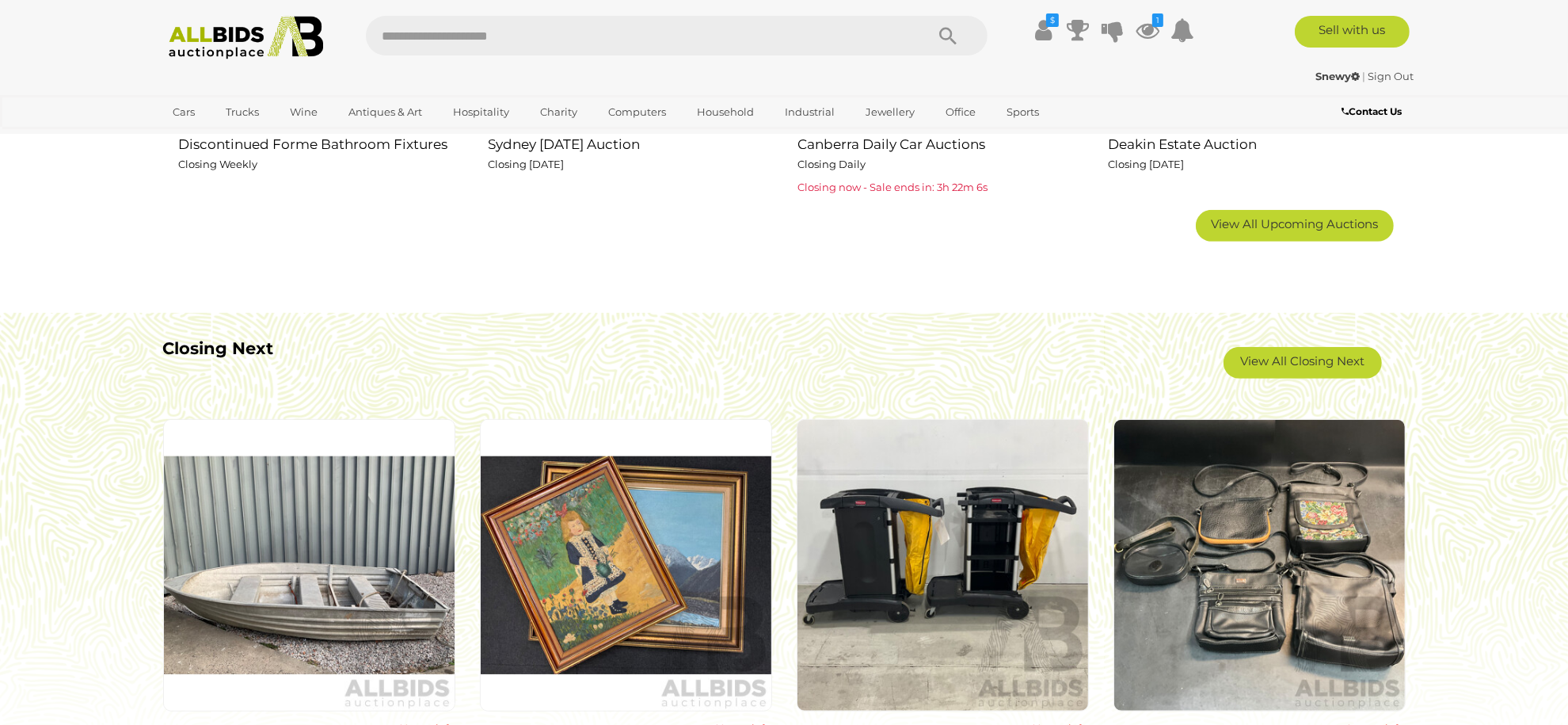
scroll to position [1268, 0]
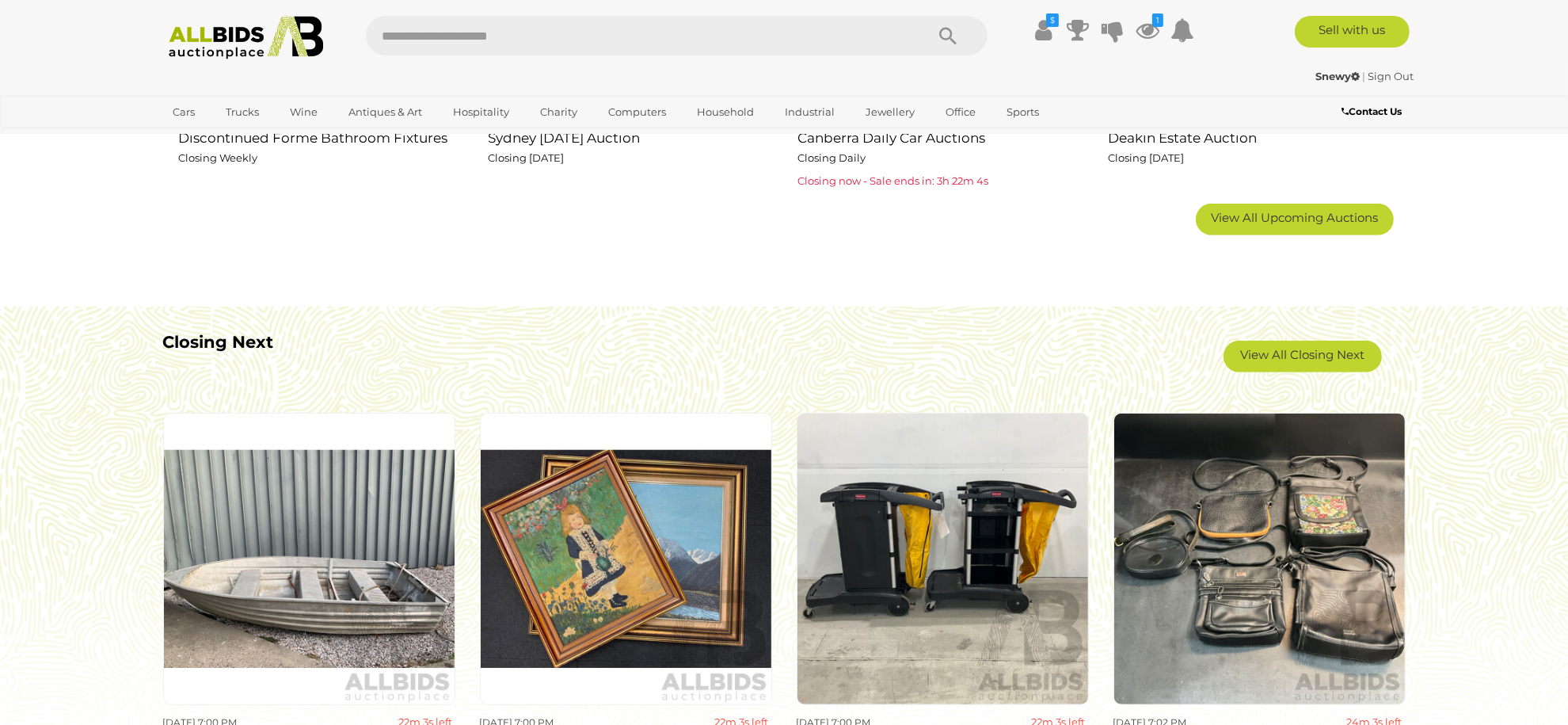
click at [1313, 347] on link "View All Closing Next" at bounding box center [1303, 356] width 158 height 32
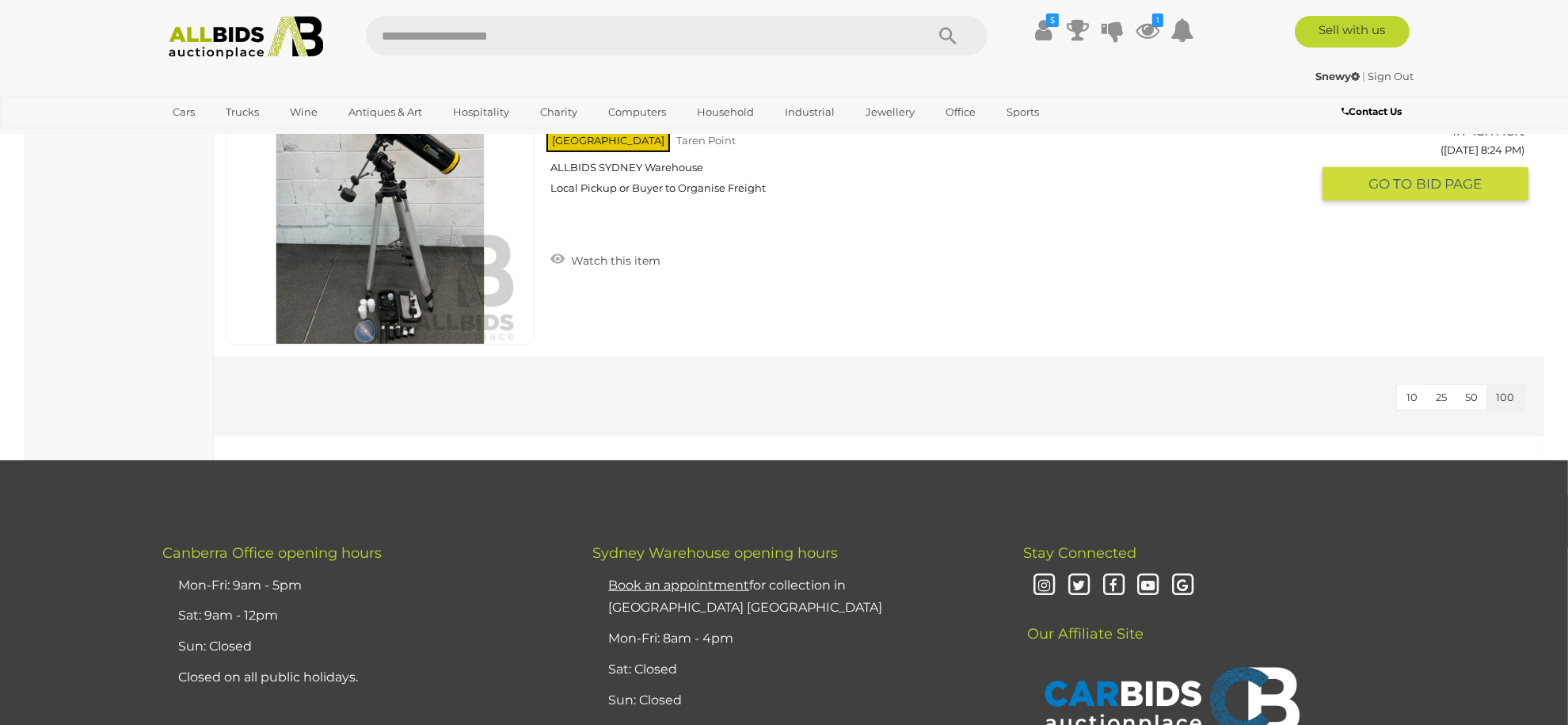
scroll to position [15735, 0]
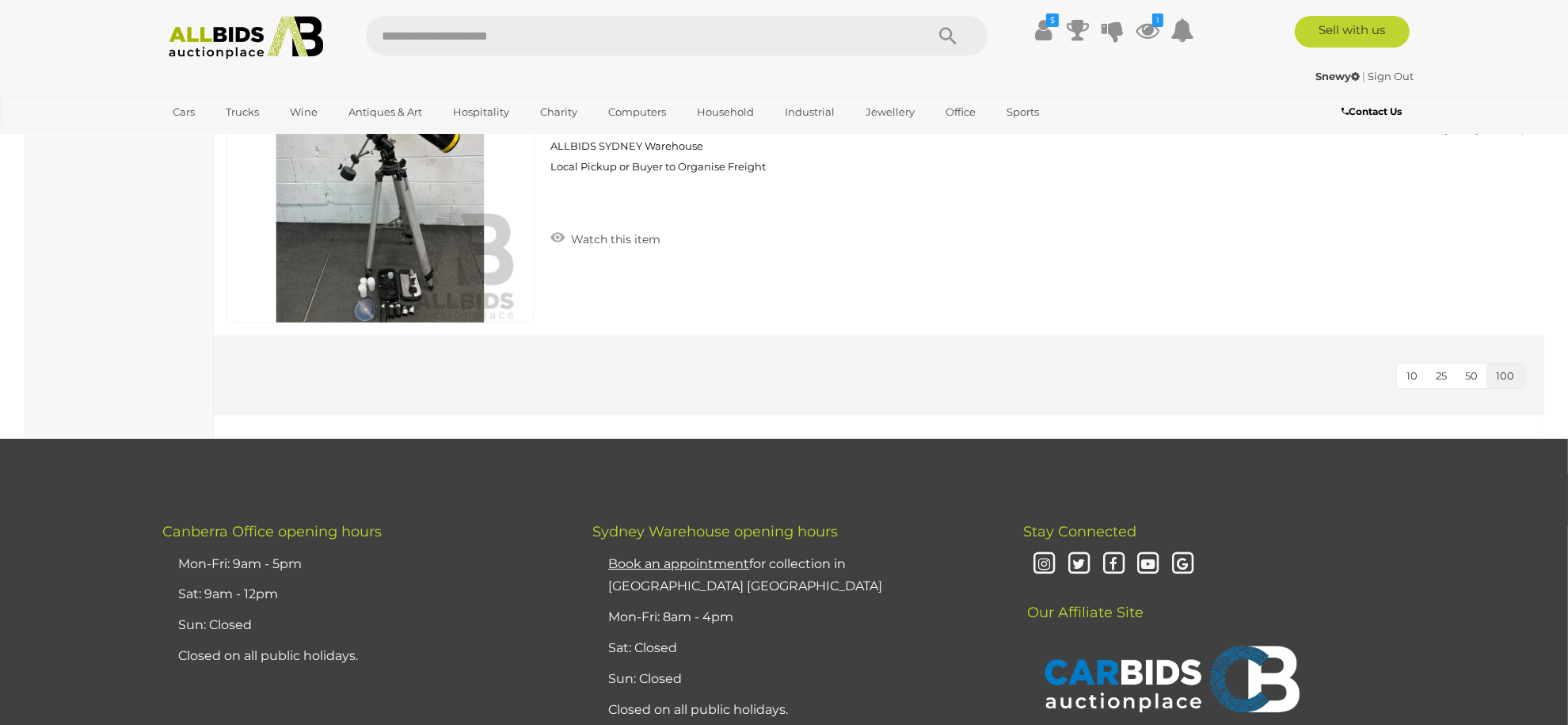
click at [223, 29] on img at bounding box center [246, 38] width 172 height 44
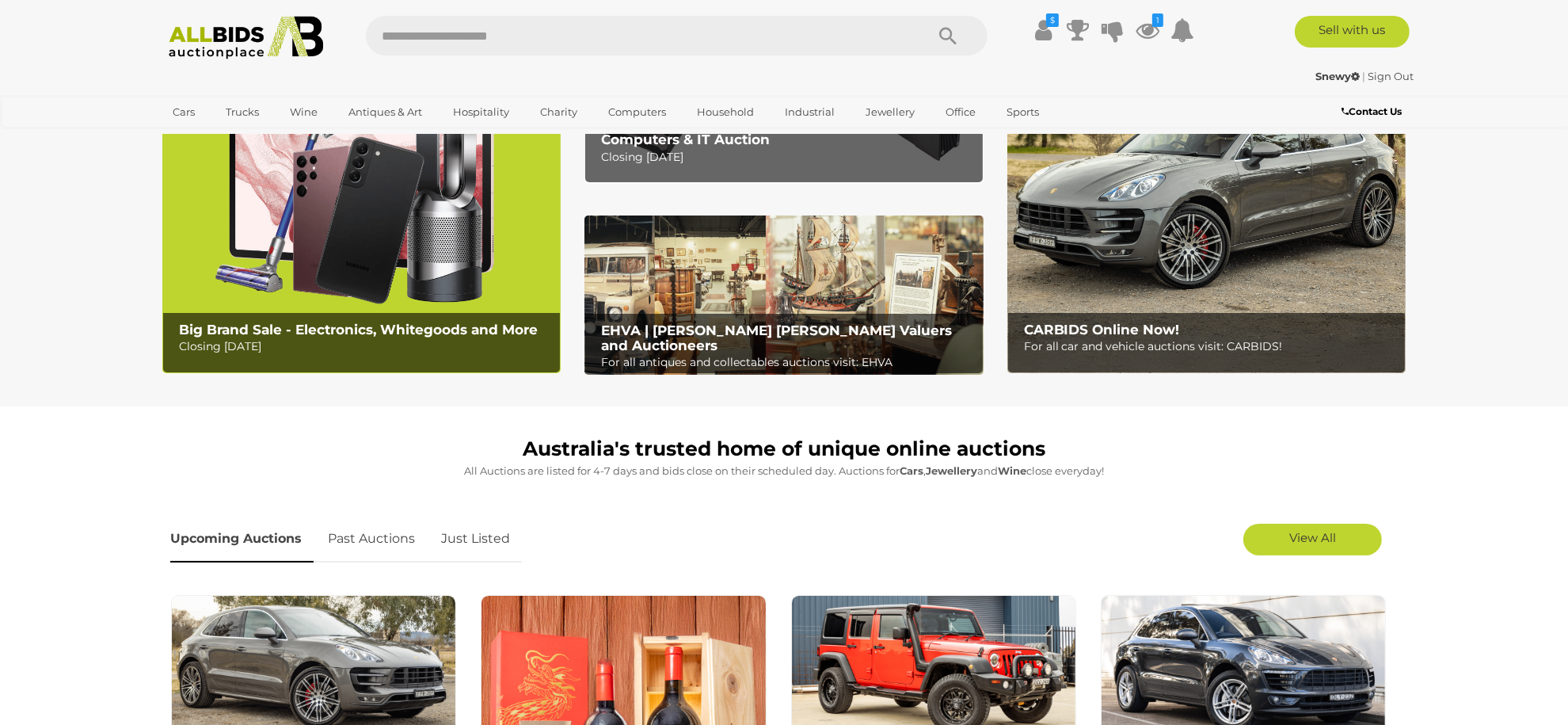
scroll to position [317, 0]
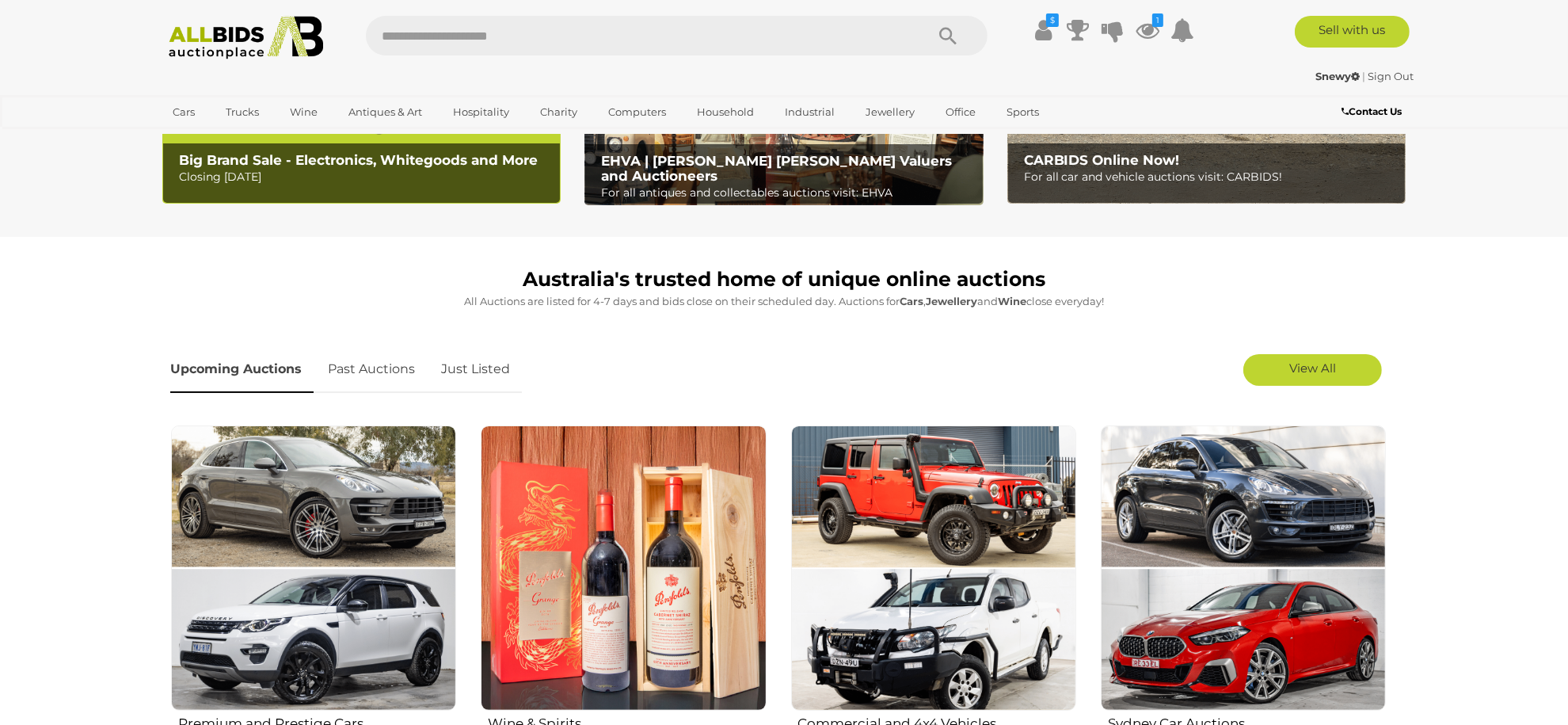
click at [1296, 366] on span "View All" at bounding box center [1312, 368] width 47 height 15
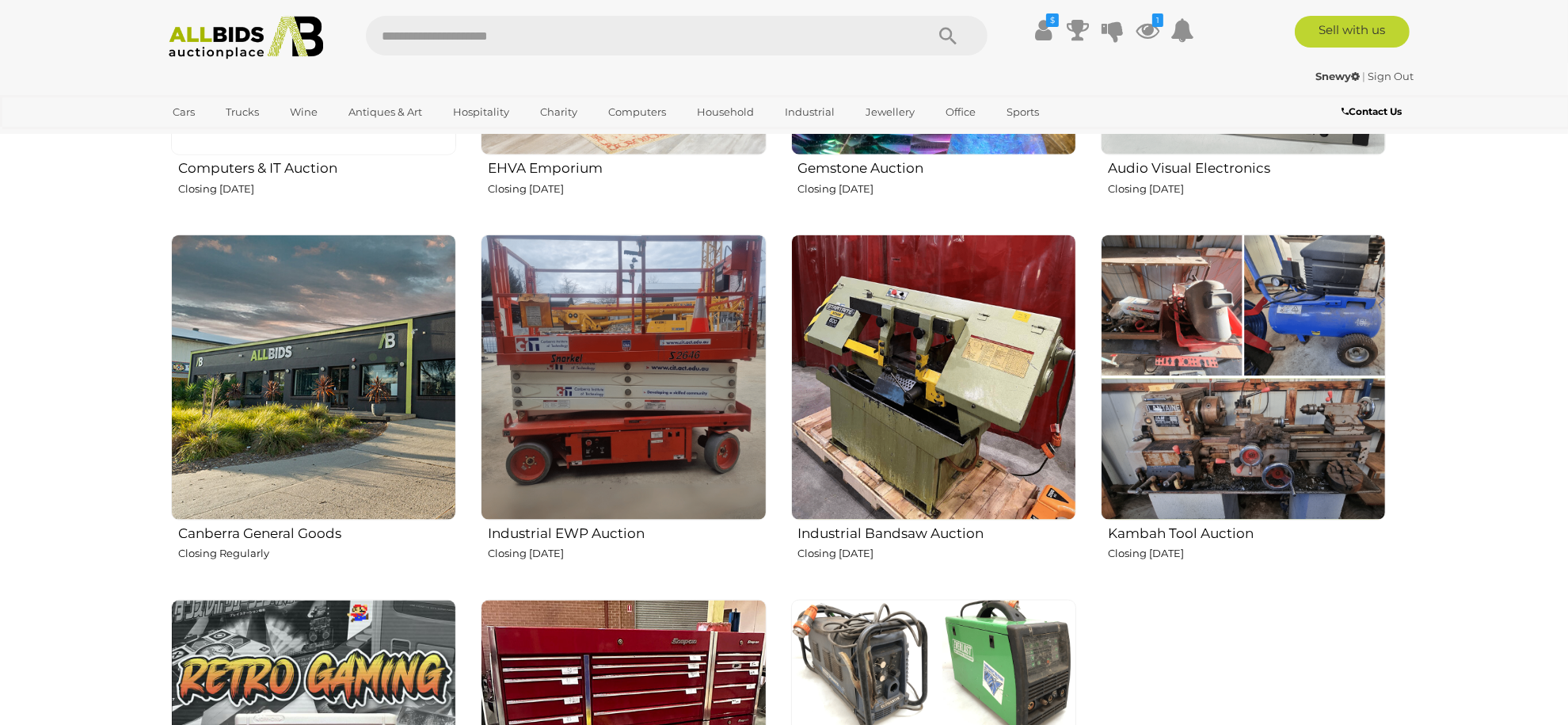
scroll to position [2323, 0]
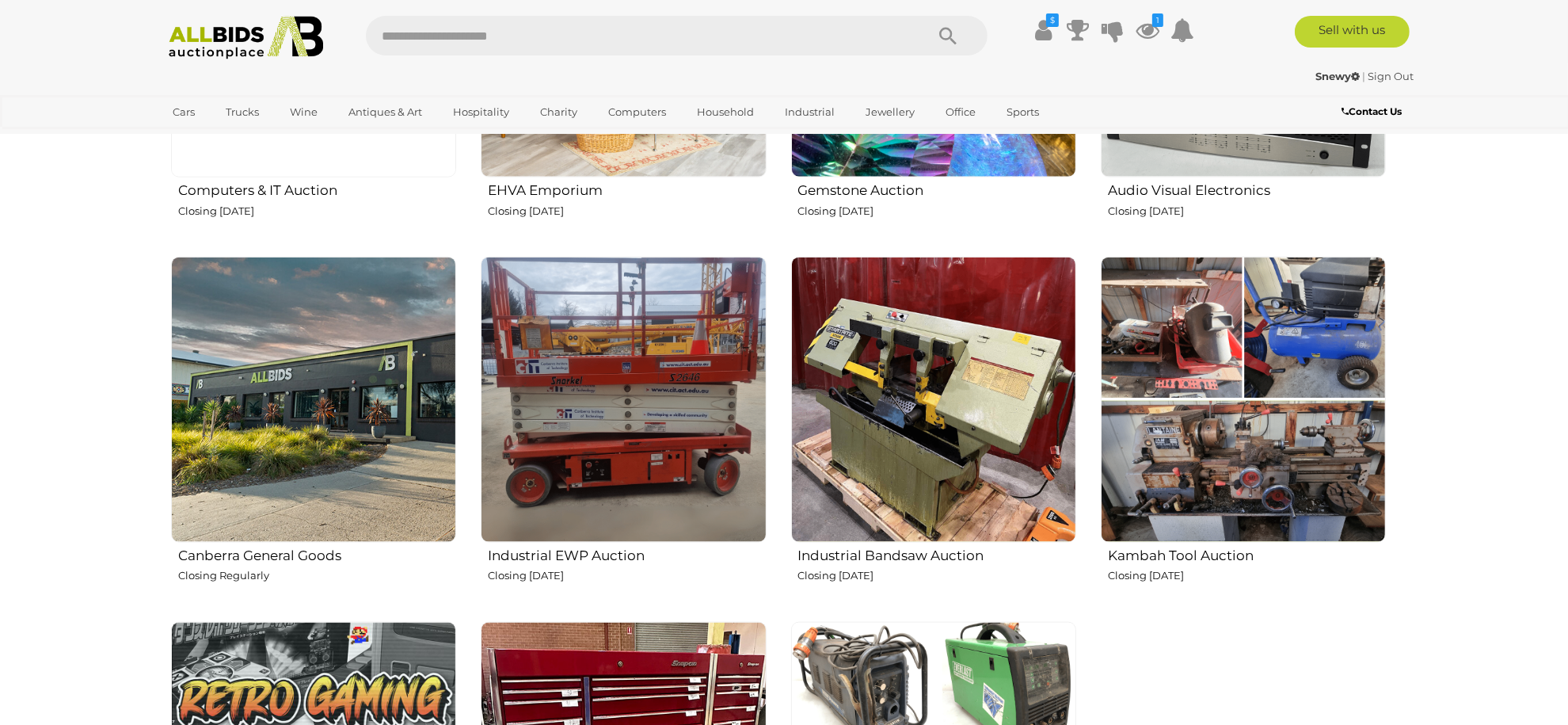
click at [1305, 433] on img at bounding box center [1243, 399] width 285 height 285
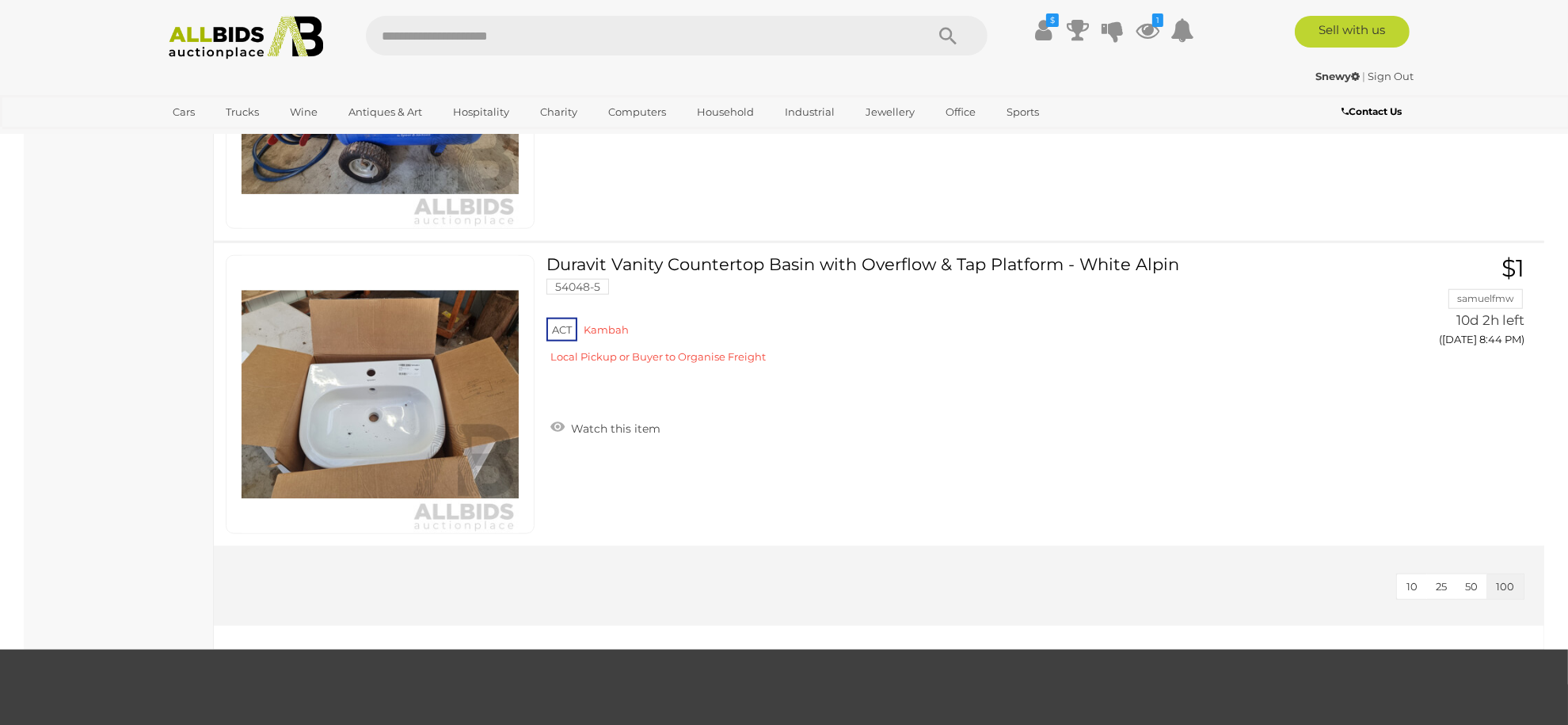
scroll to position [2112, 0]
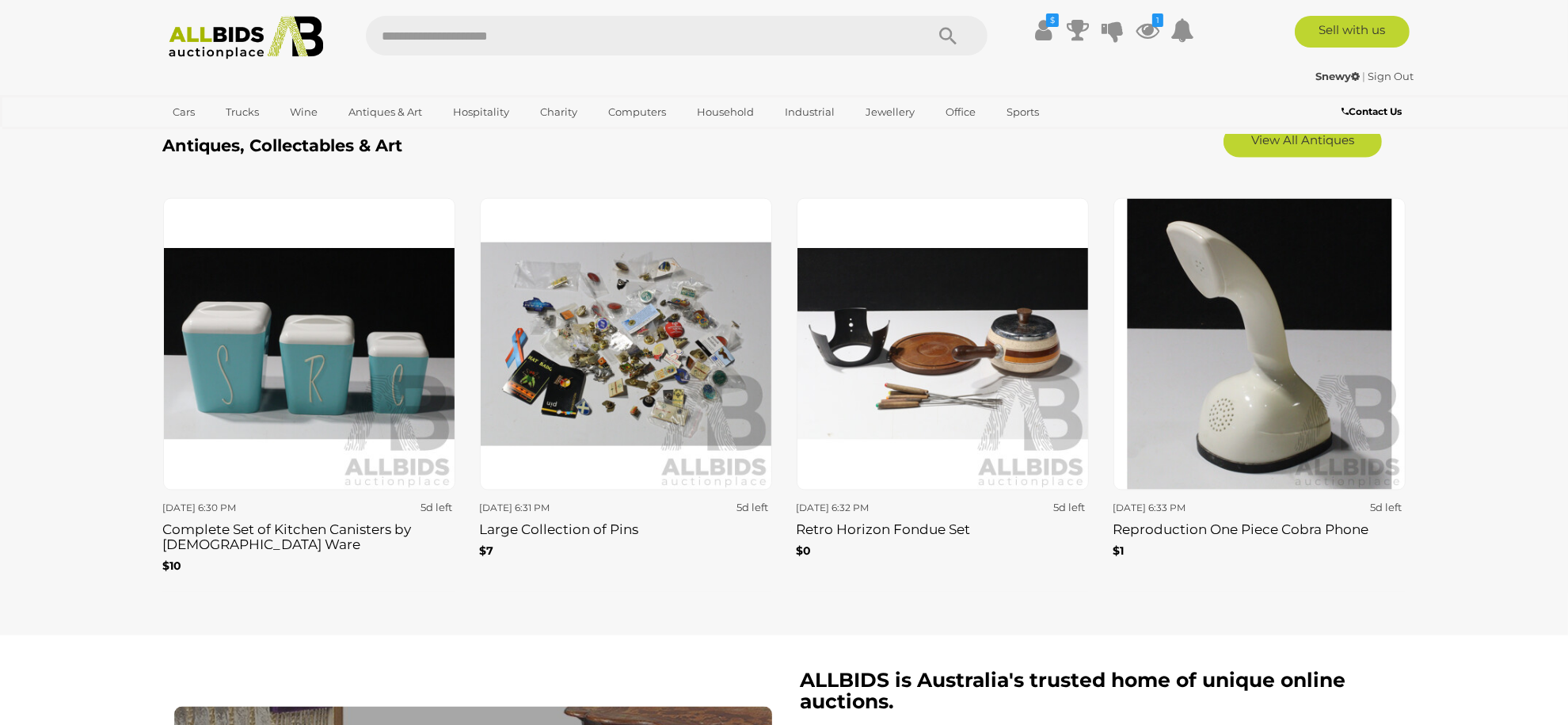
scroll to position [2640, 0]
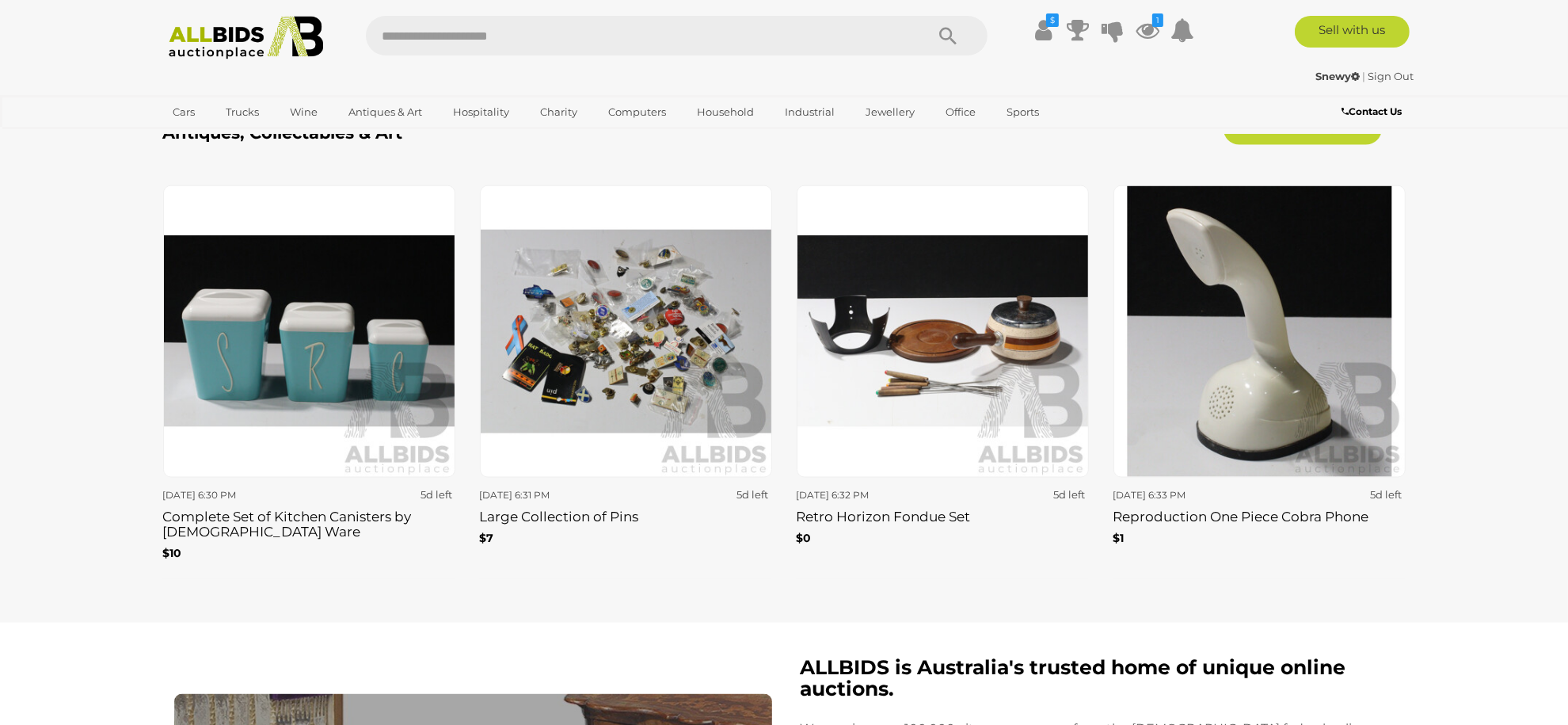
click at [897, 390] on img at bounding box center [942, 331] width 292 height 292
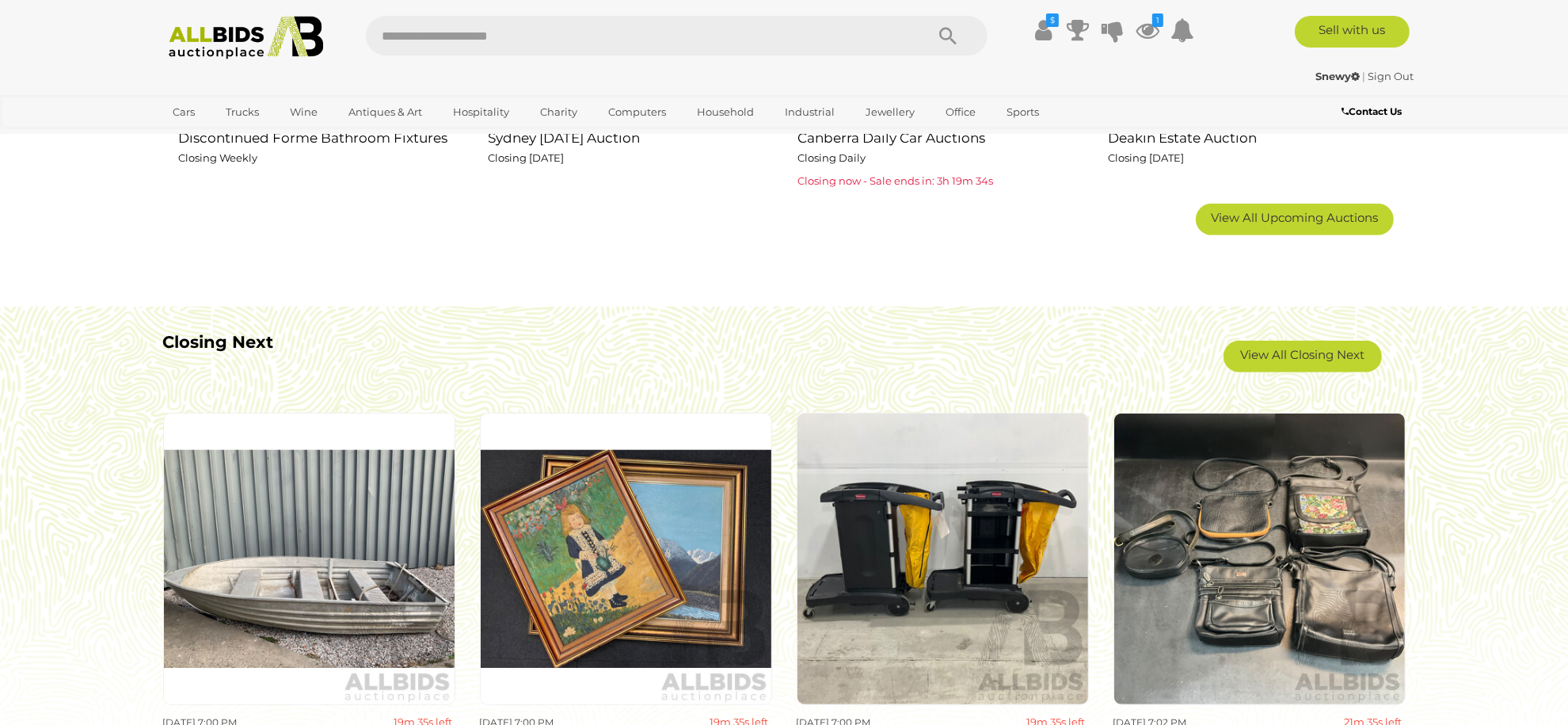
scroll to position [950, 0]
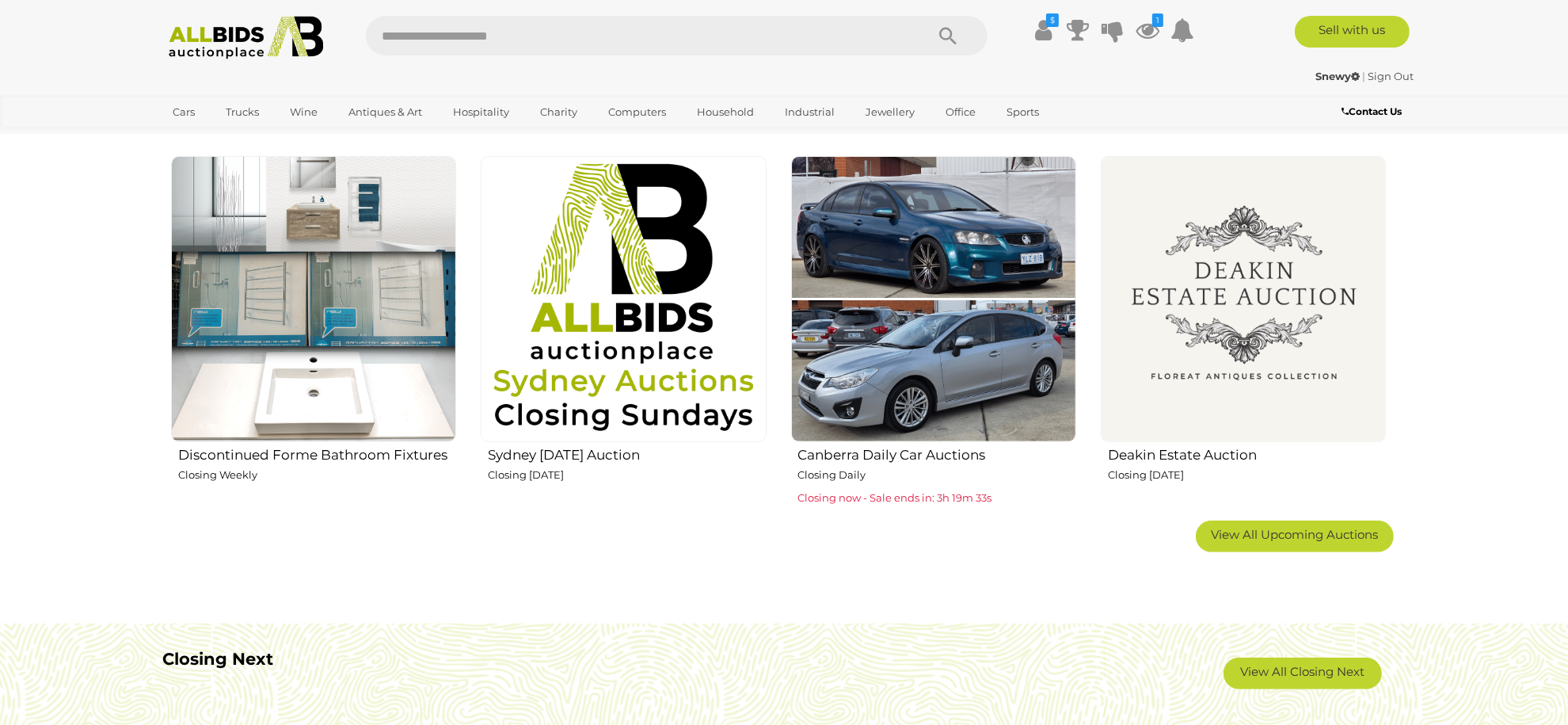
click at [1244, 532] on span "View All Upcoming Auctions" at bounding box center [1295, 534] width 167 height 15
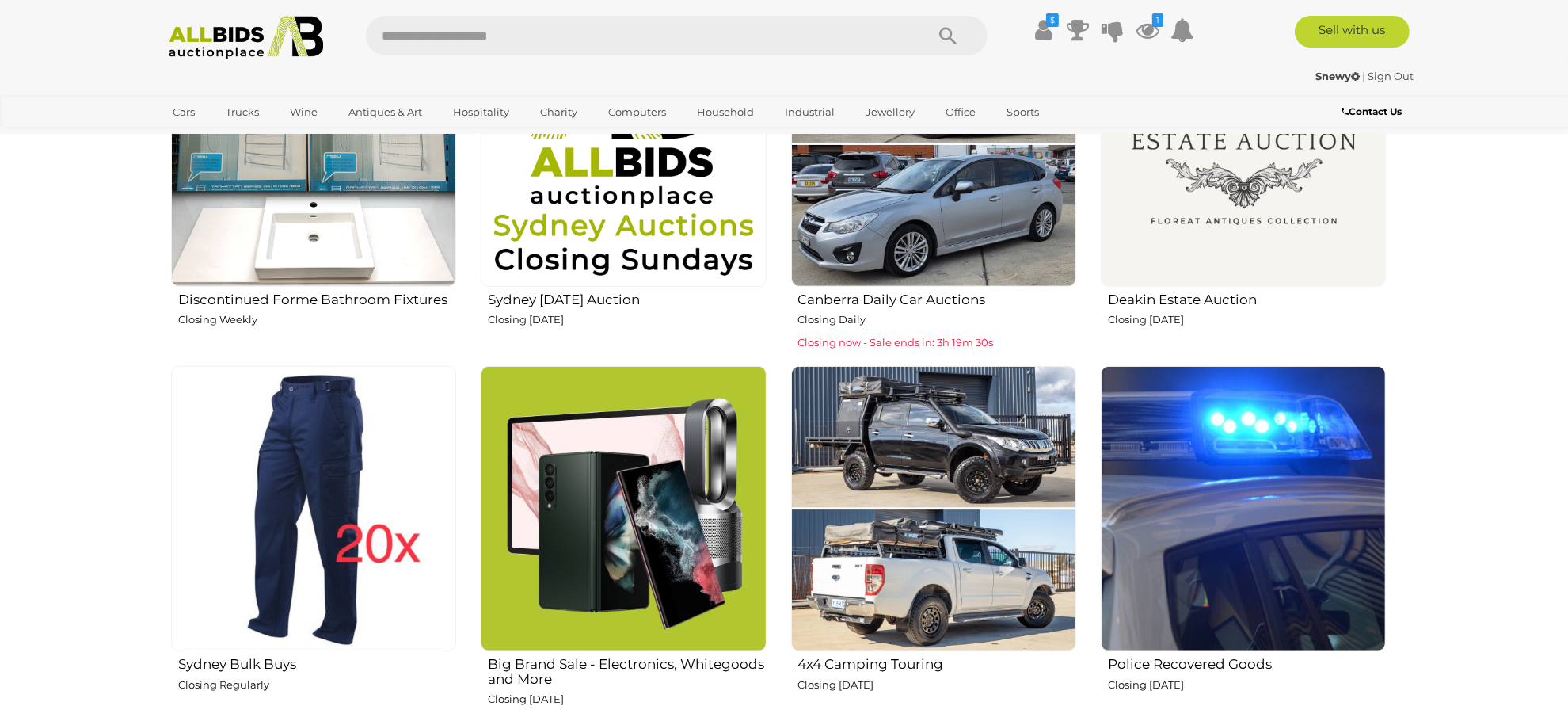
scroll to position [1056, 0]
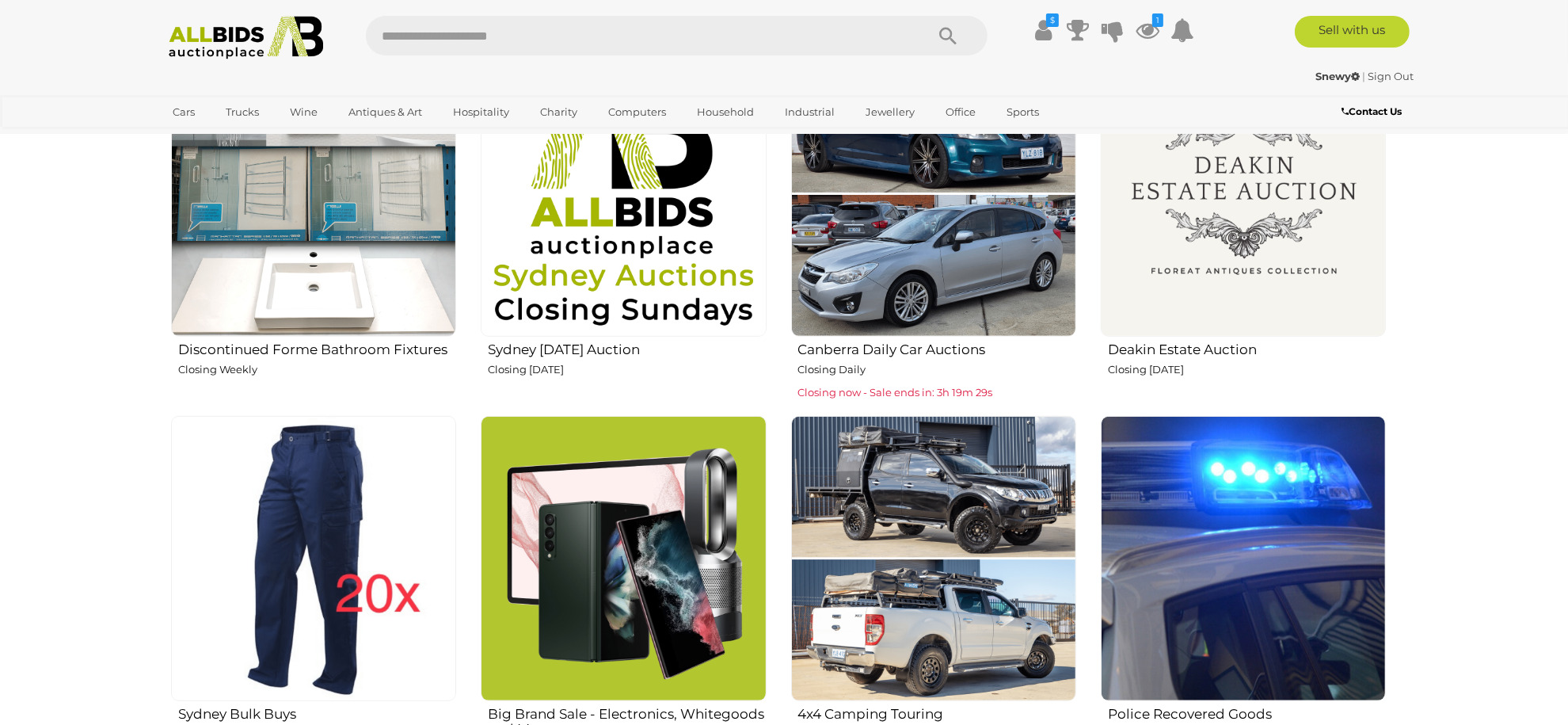
click at [1164, 261] on img at bounding box center [1243, 193] width 285 height 285
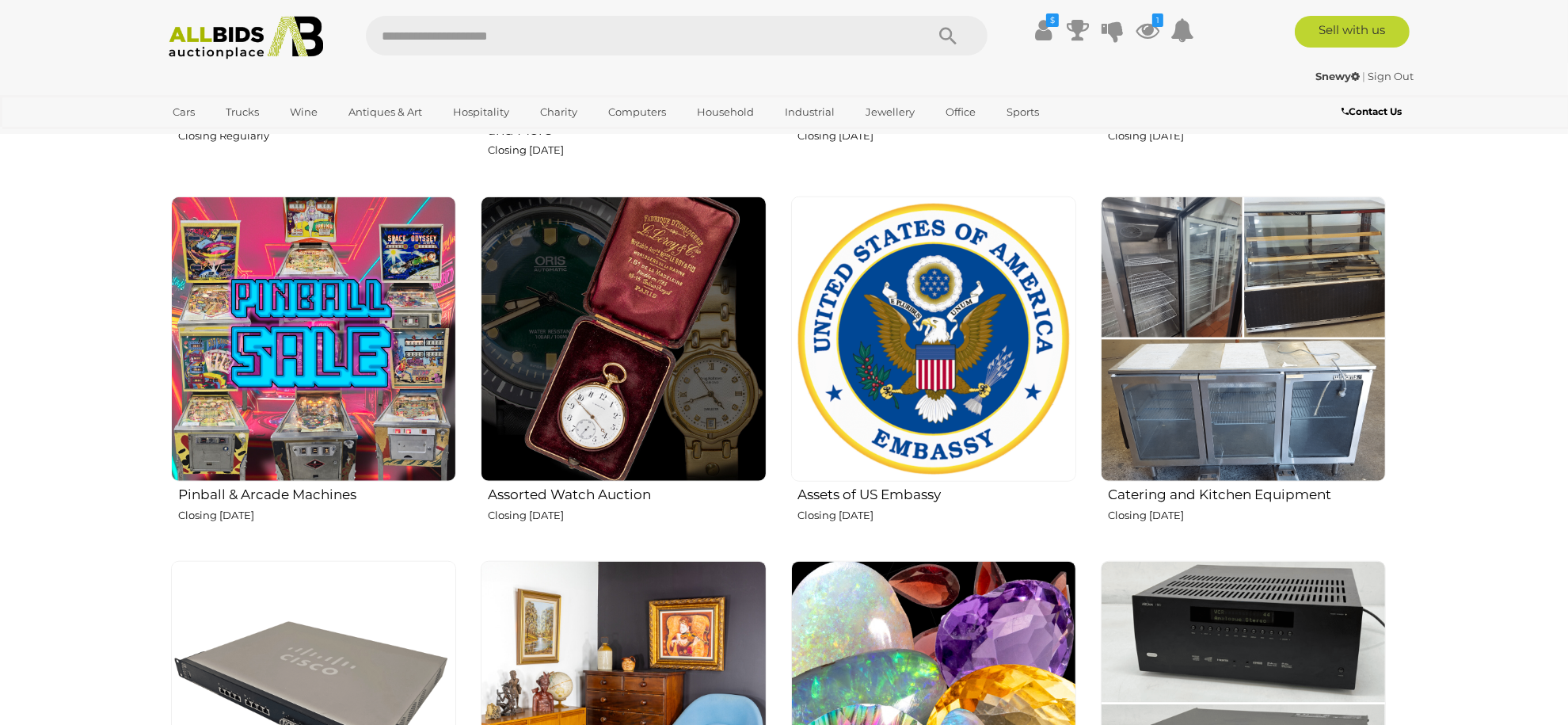
scroll to position [1690, 0]
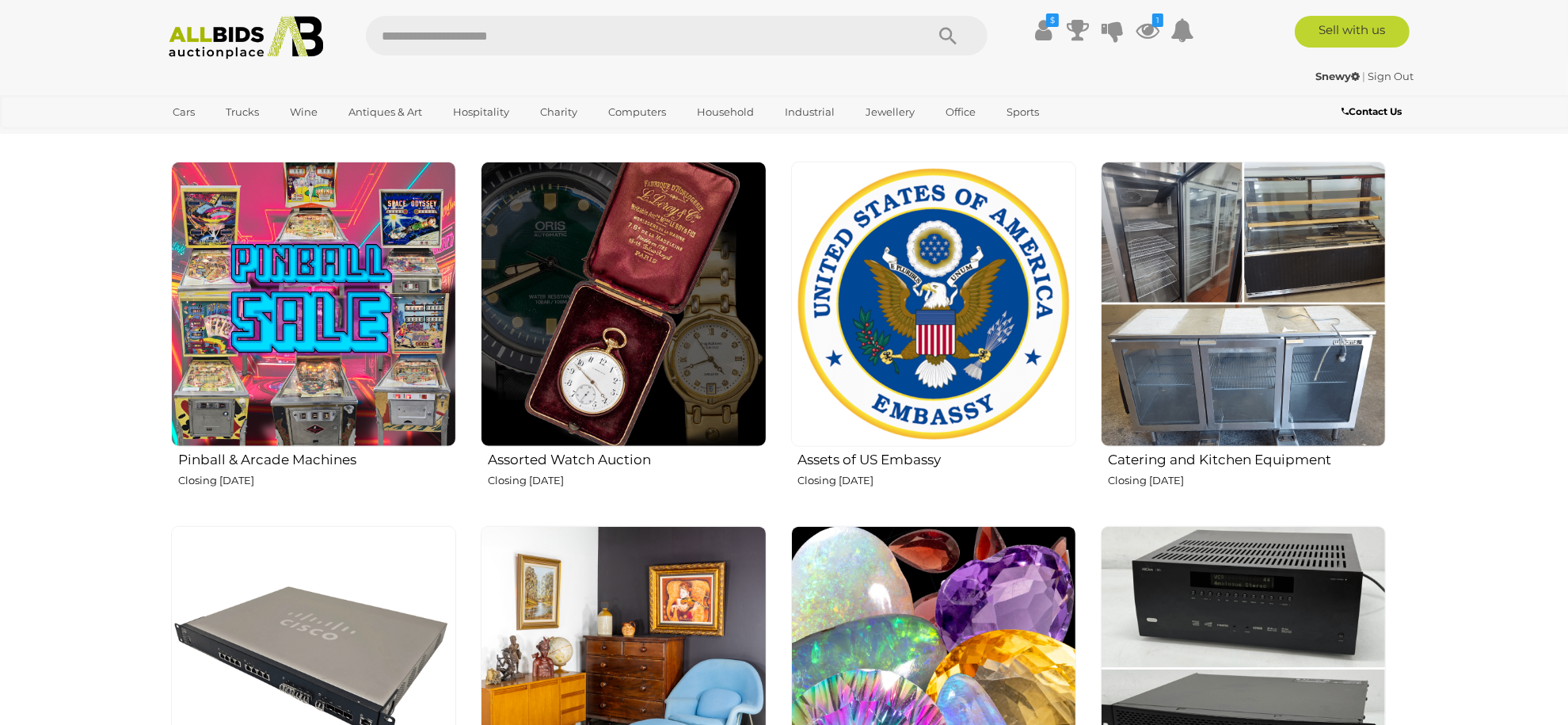
click at [842, 310] on img at bounding box center [933, 304] width 285 height 285
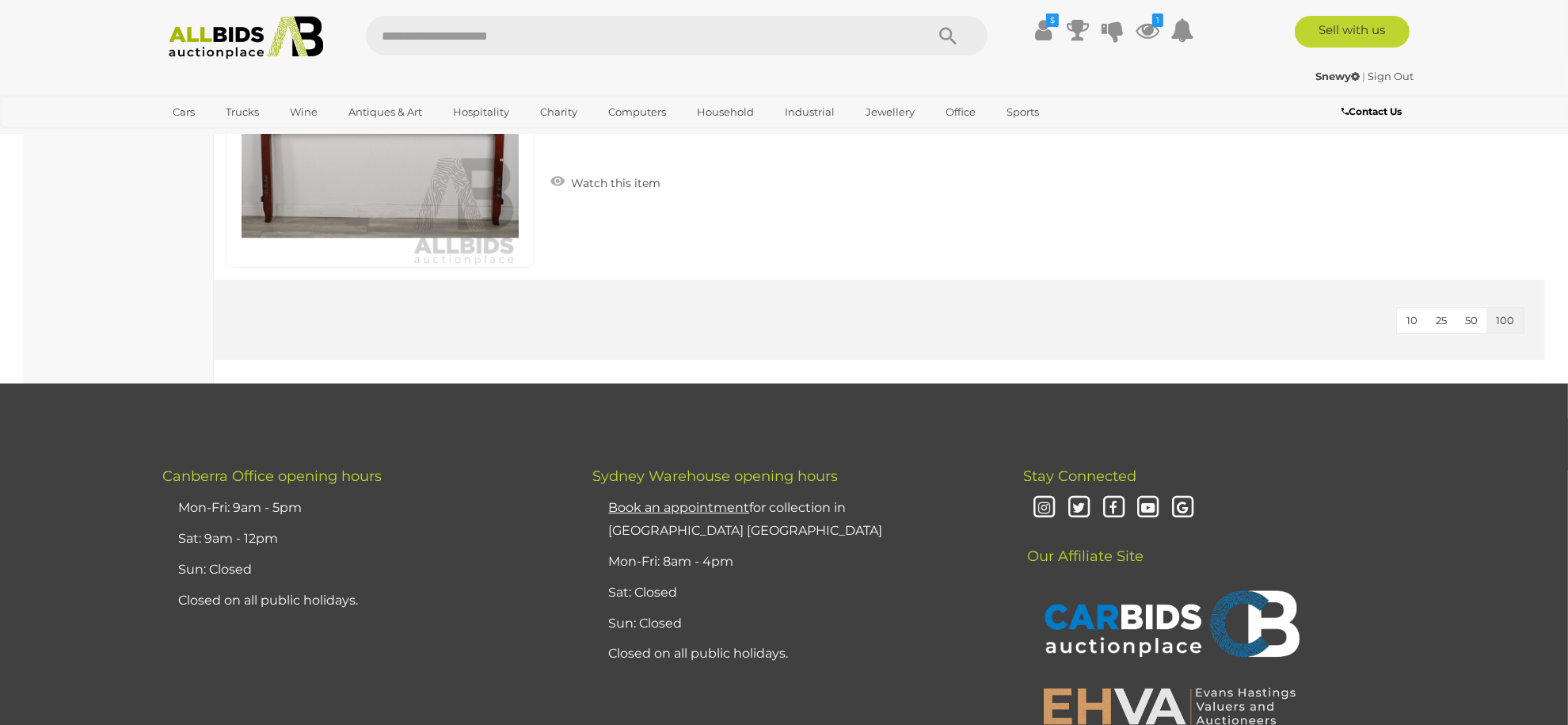
scroll to position [7287, 0]
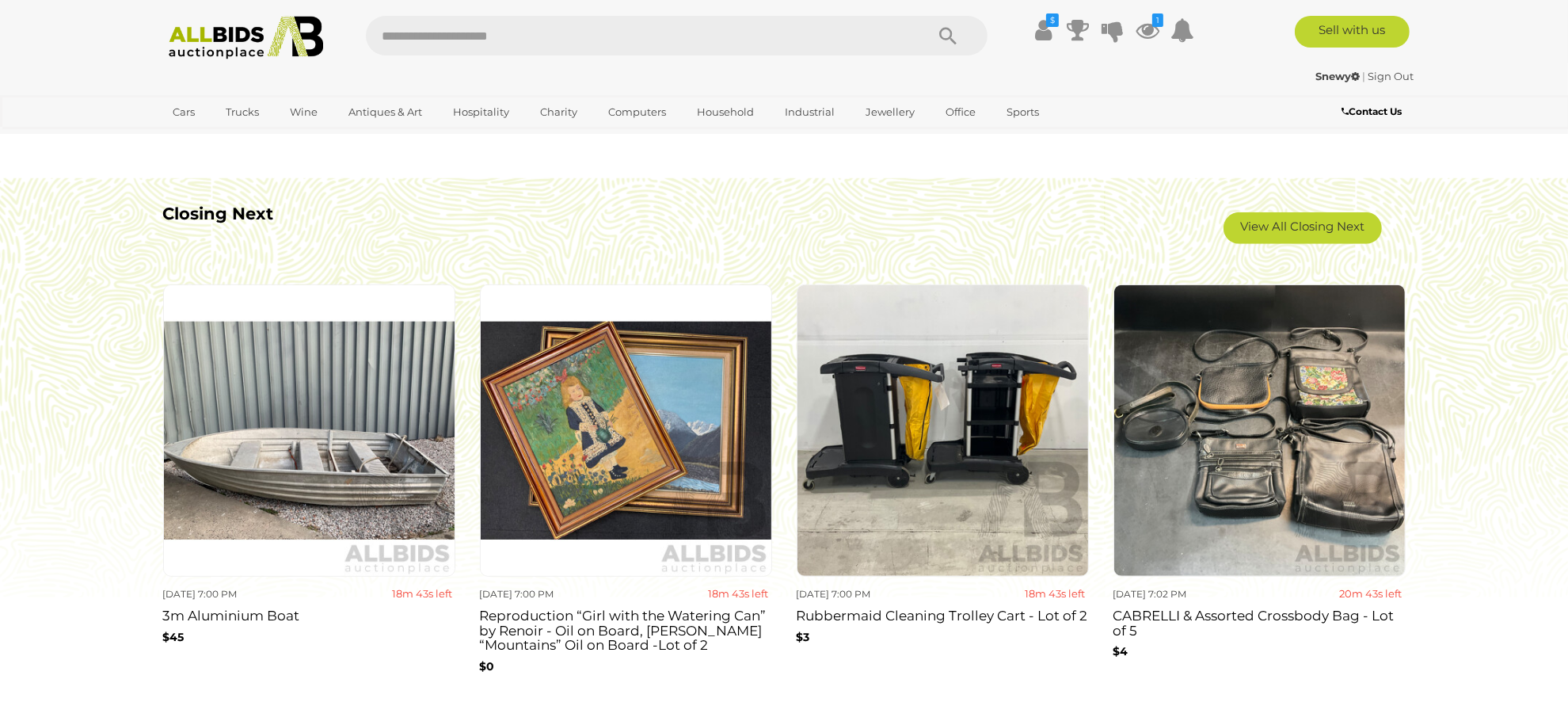
scroll to position [1268, 0]
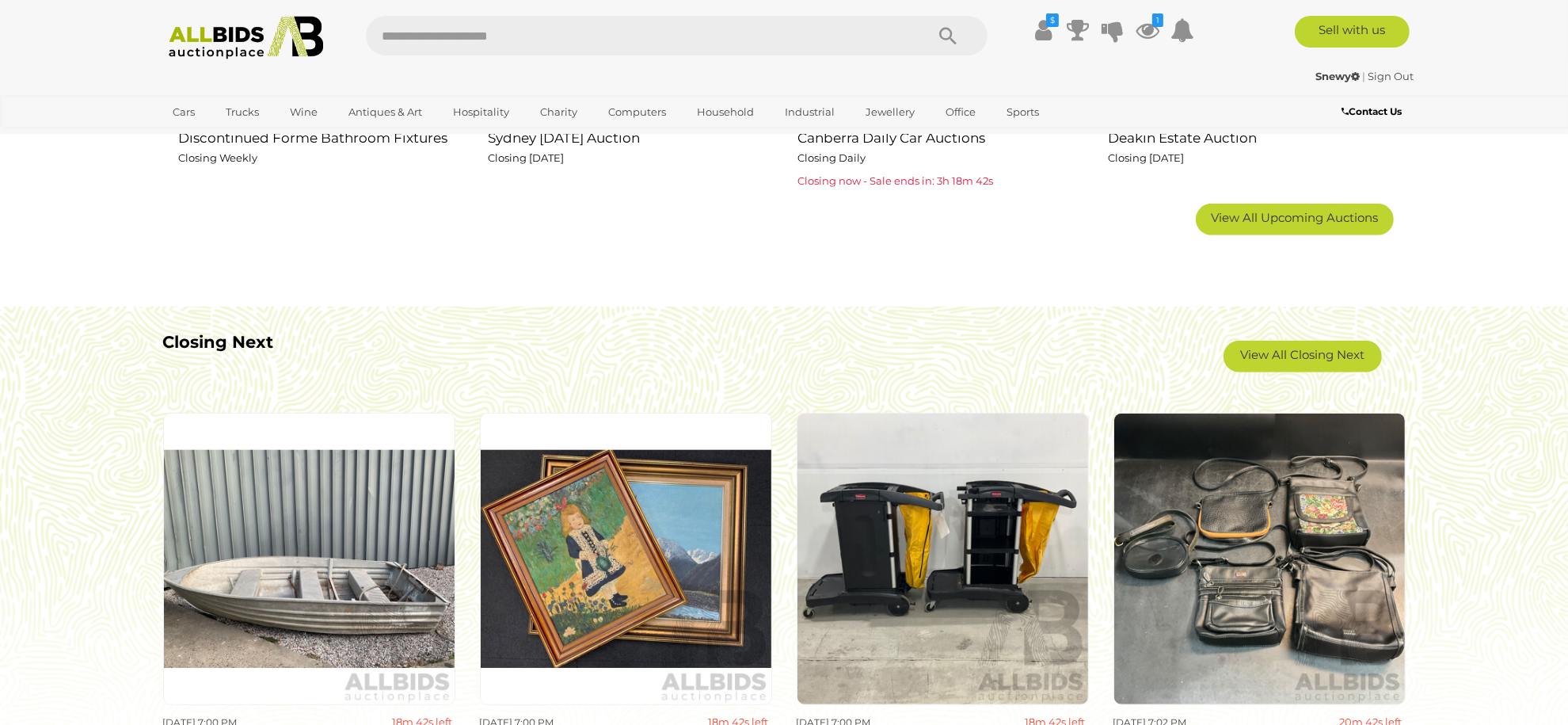
click at [1256, 226] on link "View All Upcoming Auctions" at bounding box center [1294, 219] width 198 height 32
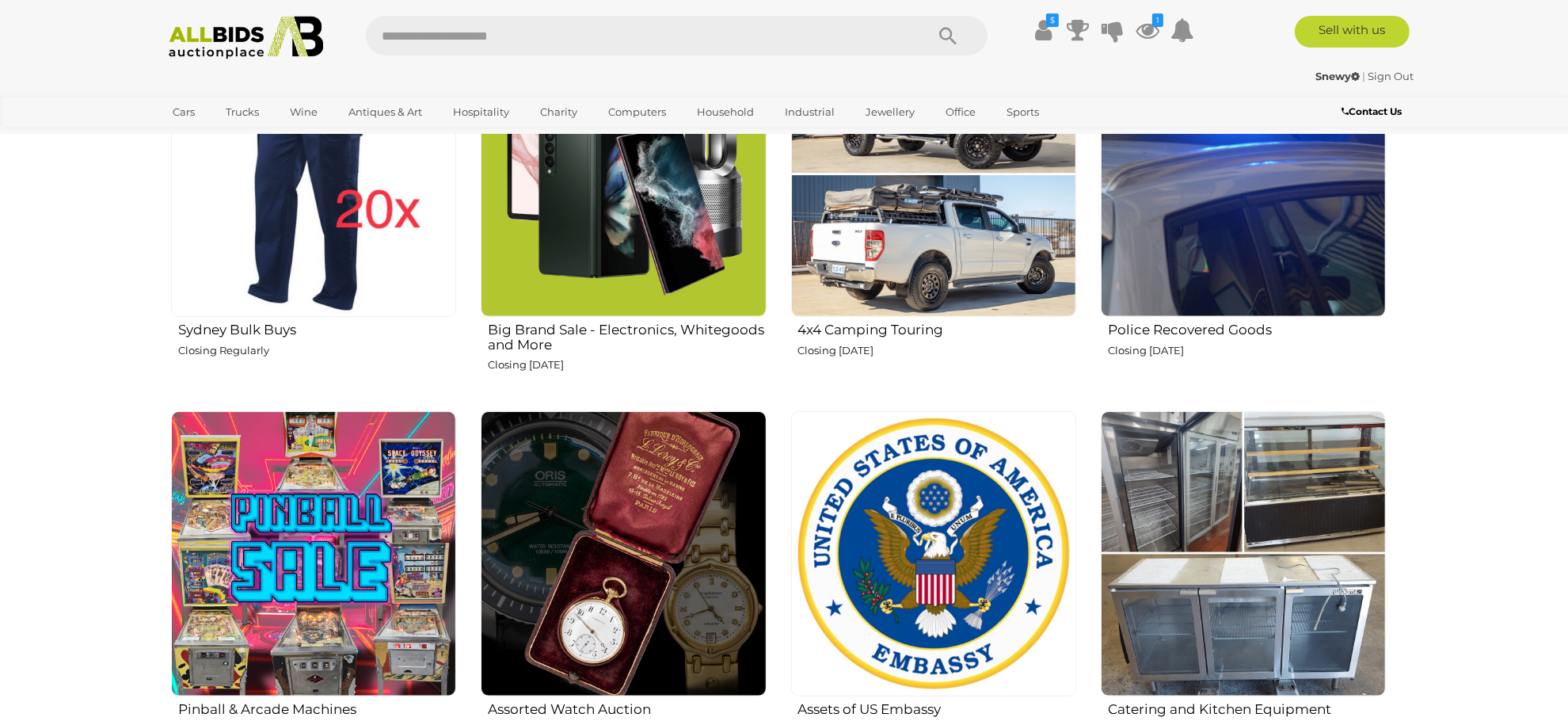
scroll to position [1478, 0]
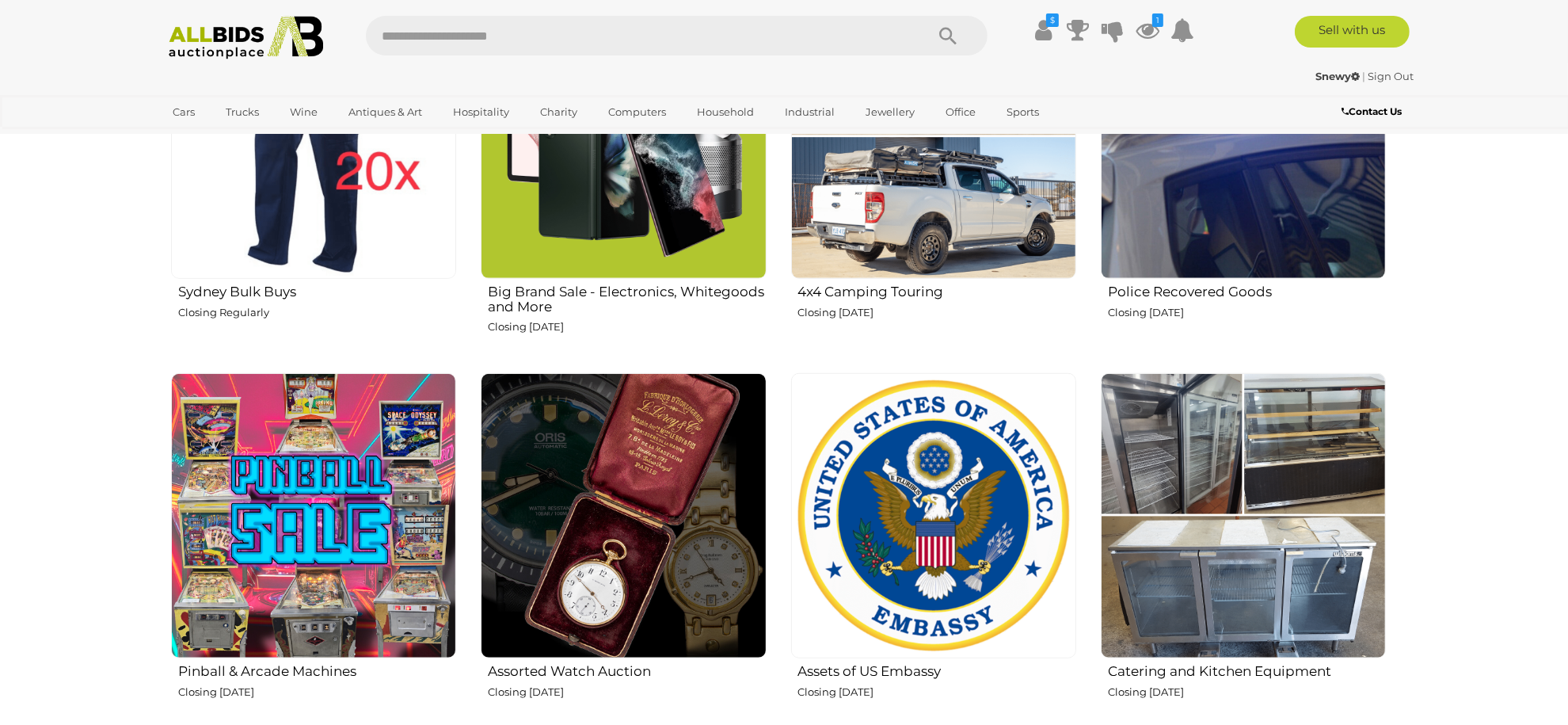
click at [1250, 217] on img at bounding box center [1243, 136] width 285 height 285
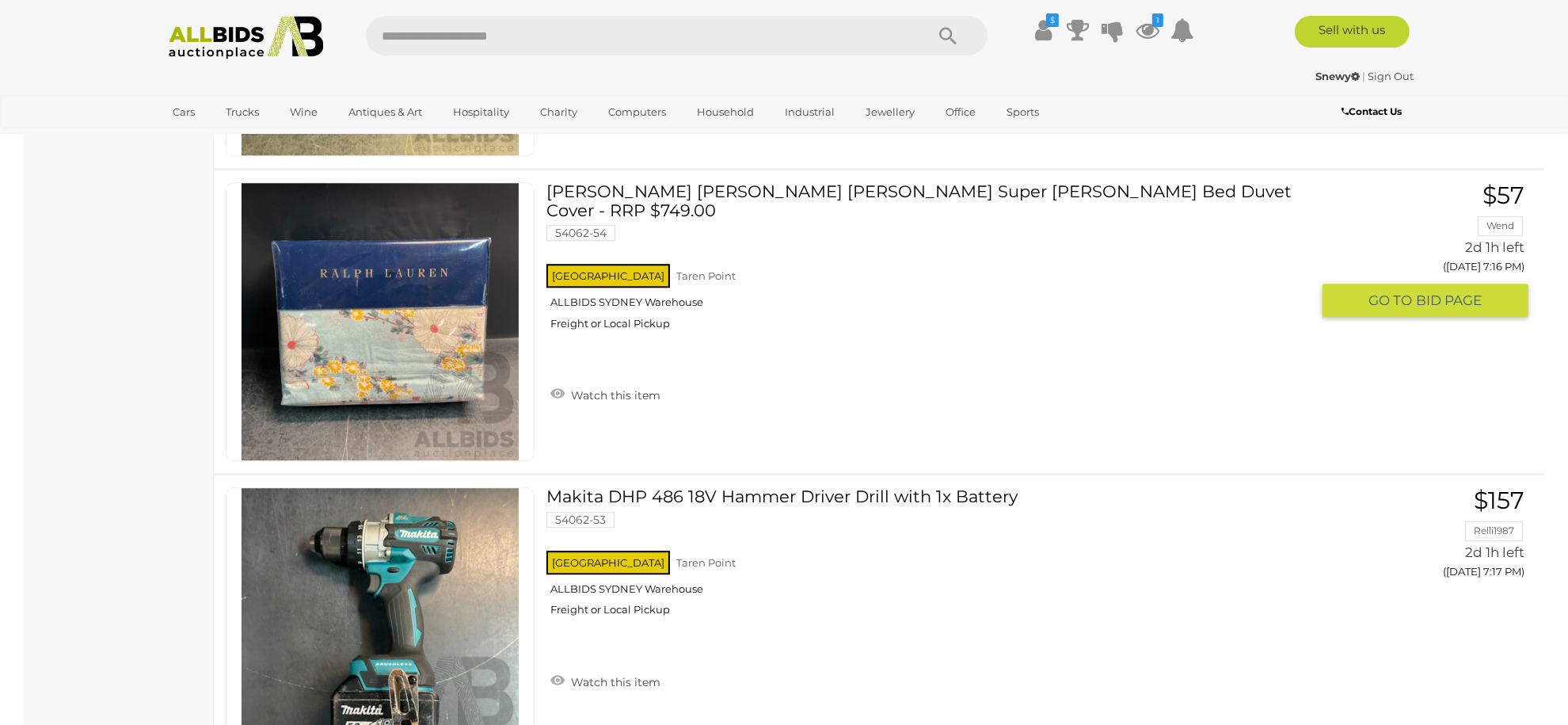
scroll to position [5386, 0]
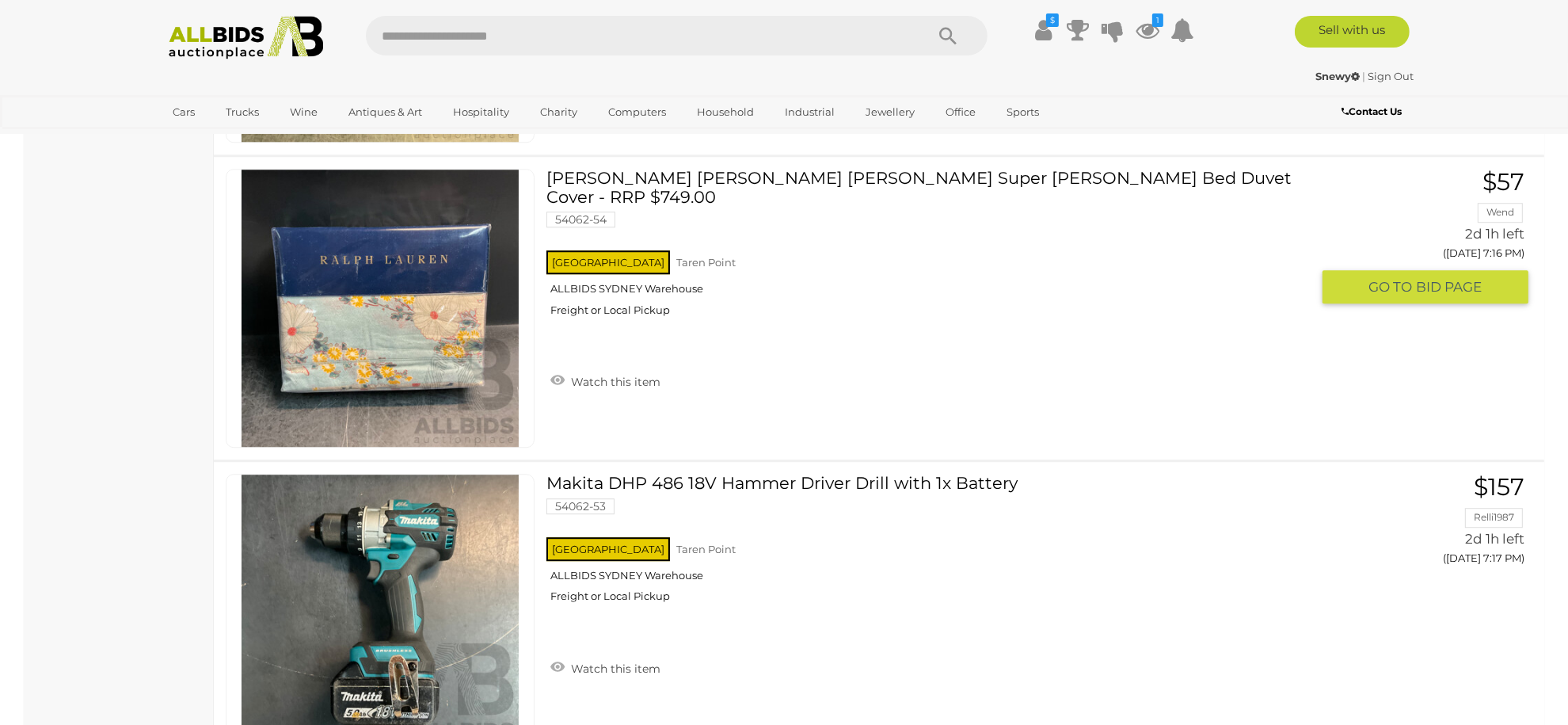
click at [439, 306] on img at bounding box center [380, 308] width 277 height 277
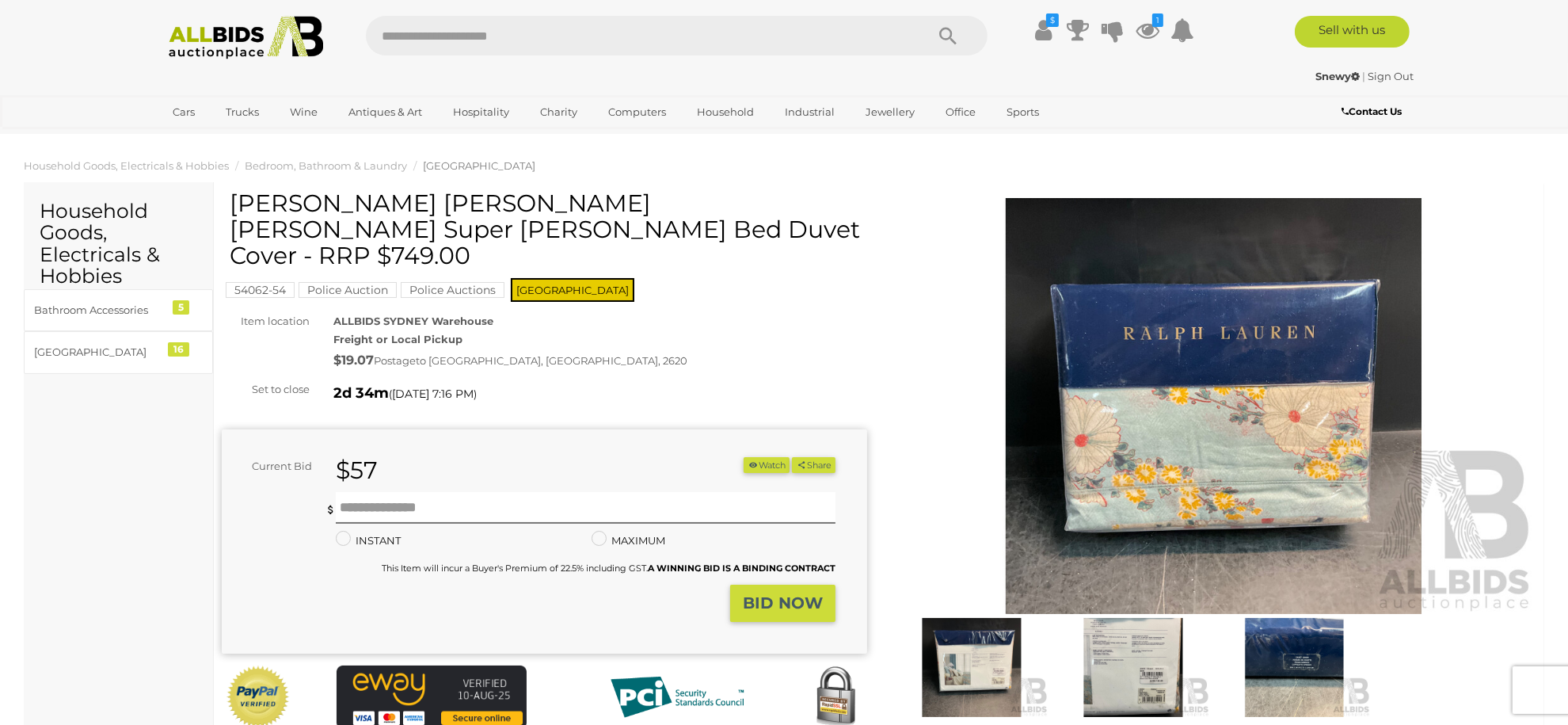
click at [1095, 429] on img at bounding box center [1214, 406] width 645 height 416
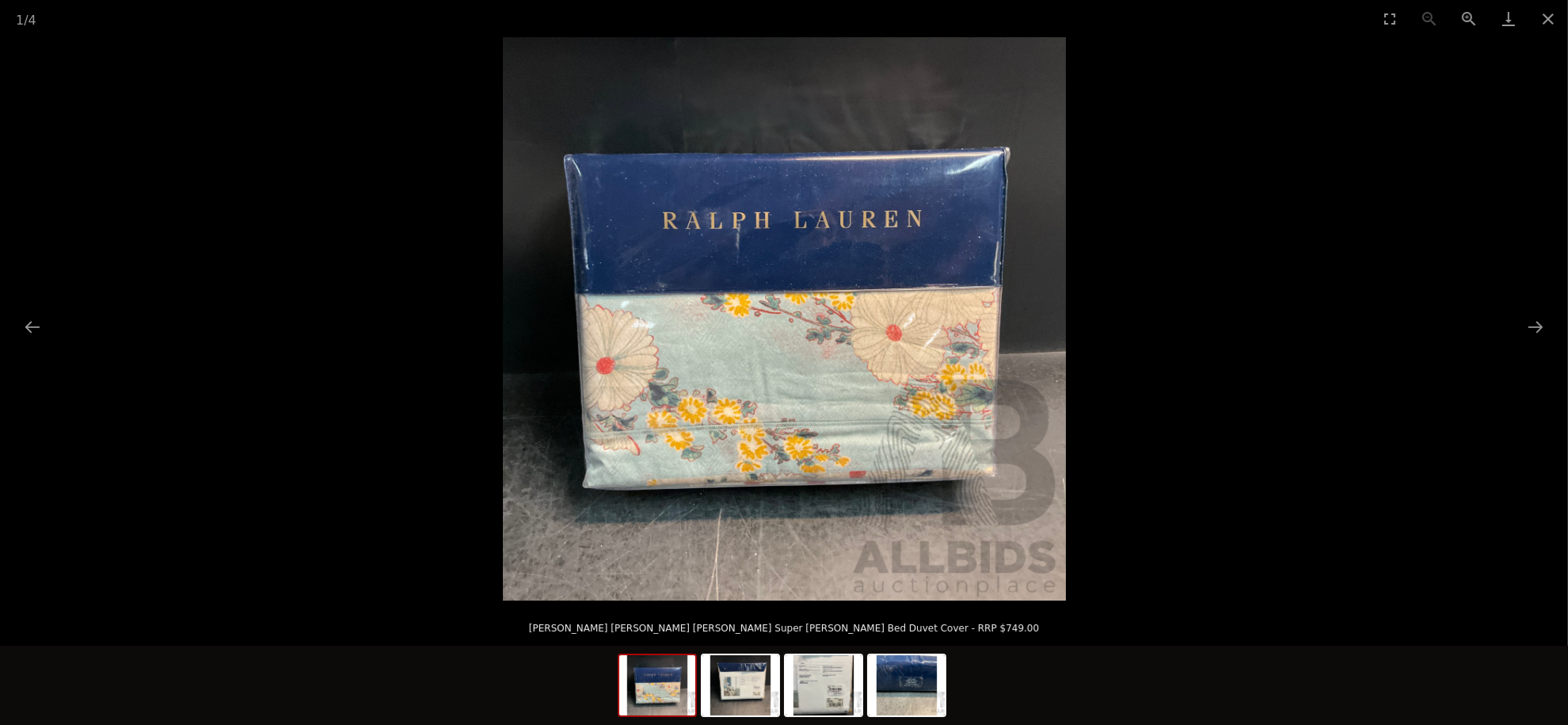
click at [1560, 336] on picture at bounding box center [784, 318] width 1568 height 563
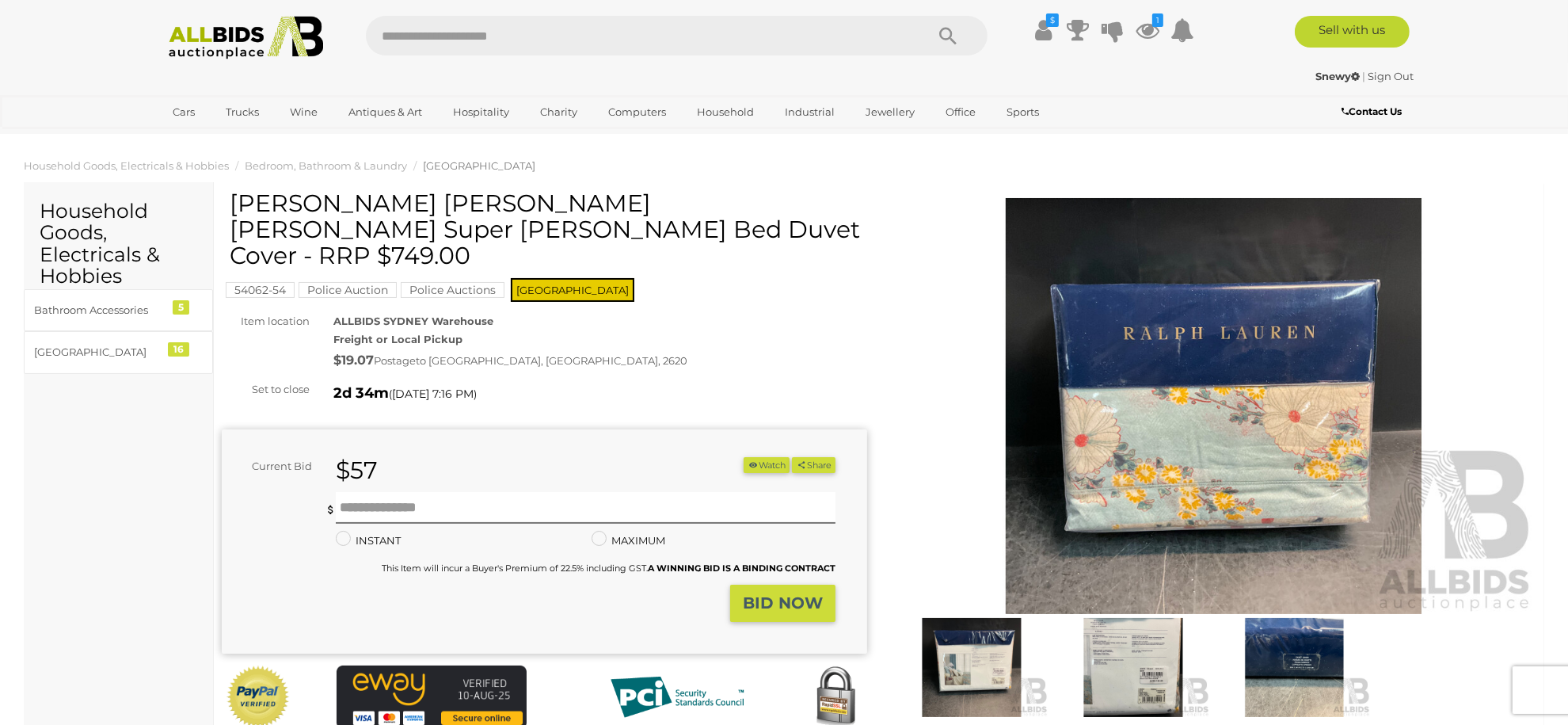
click at [1224, 363] on img at bounding box center [1214, 406] width 645 height 416
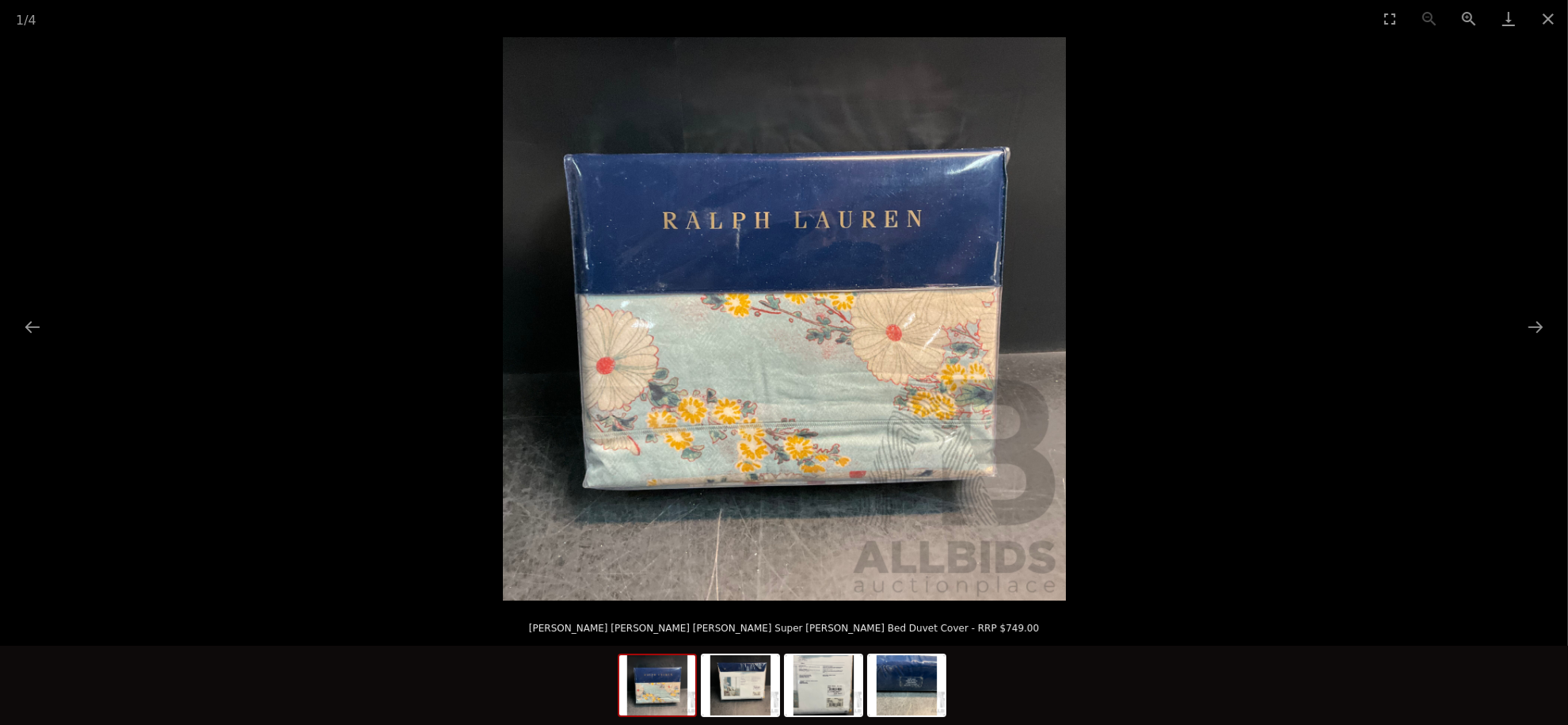
click at [1532, 324] on button "Next slide" at bounding box center [1535, 327] width 33 height 31
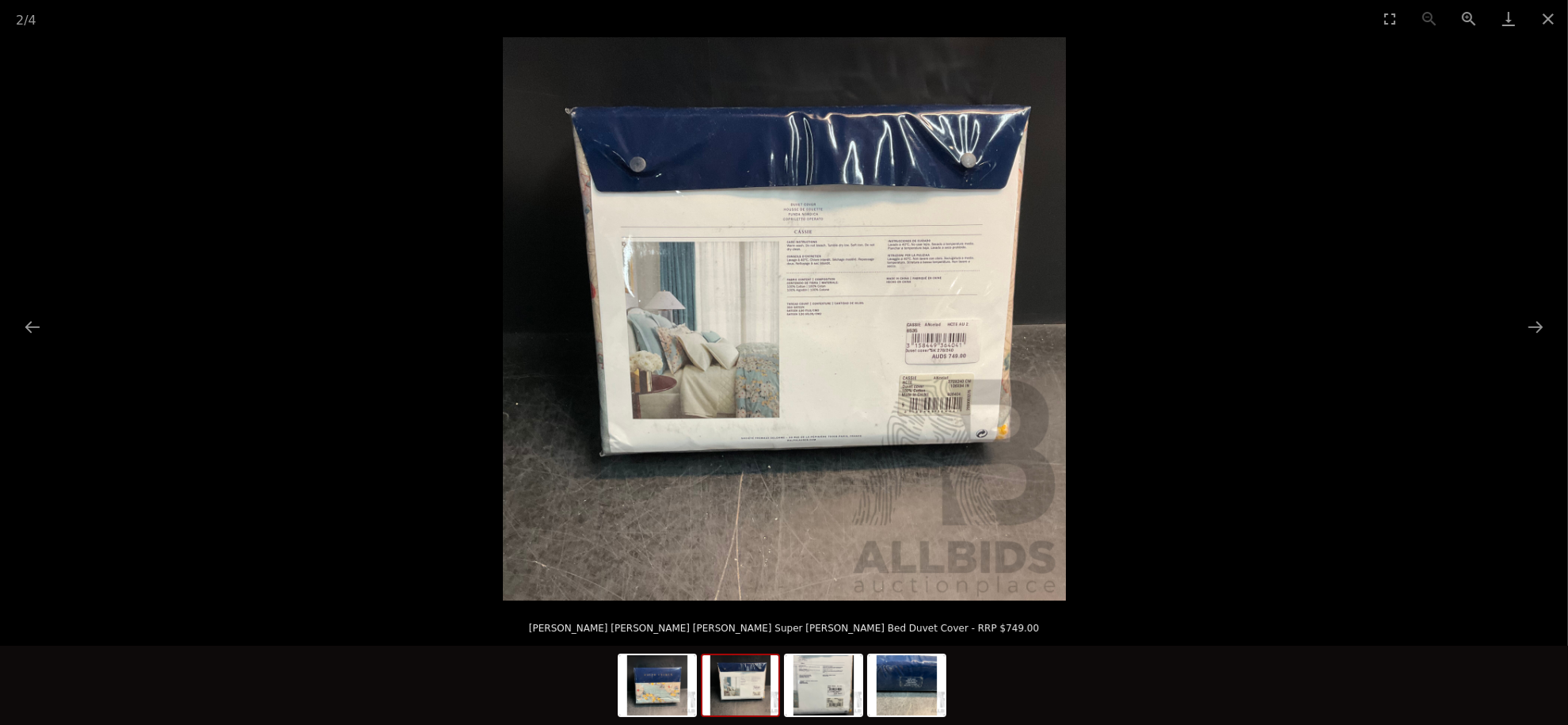
click at [1532, 324] on button "Next slide" at bounding box center [1535, 327] width 33 height 31
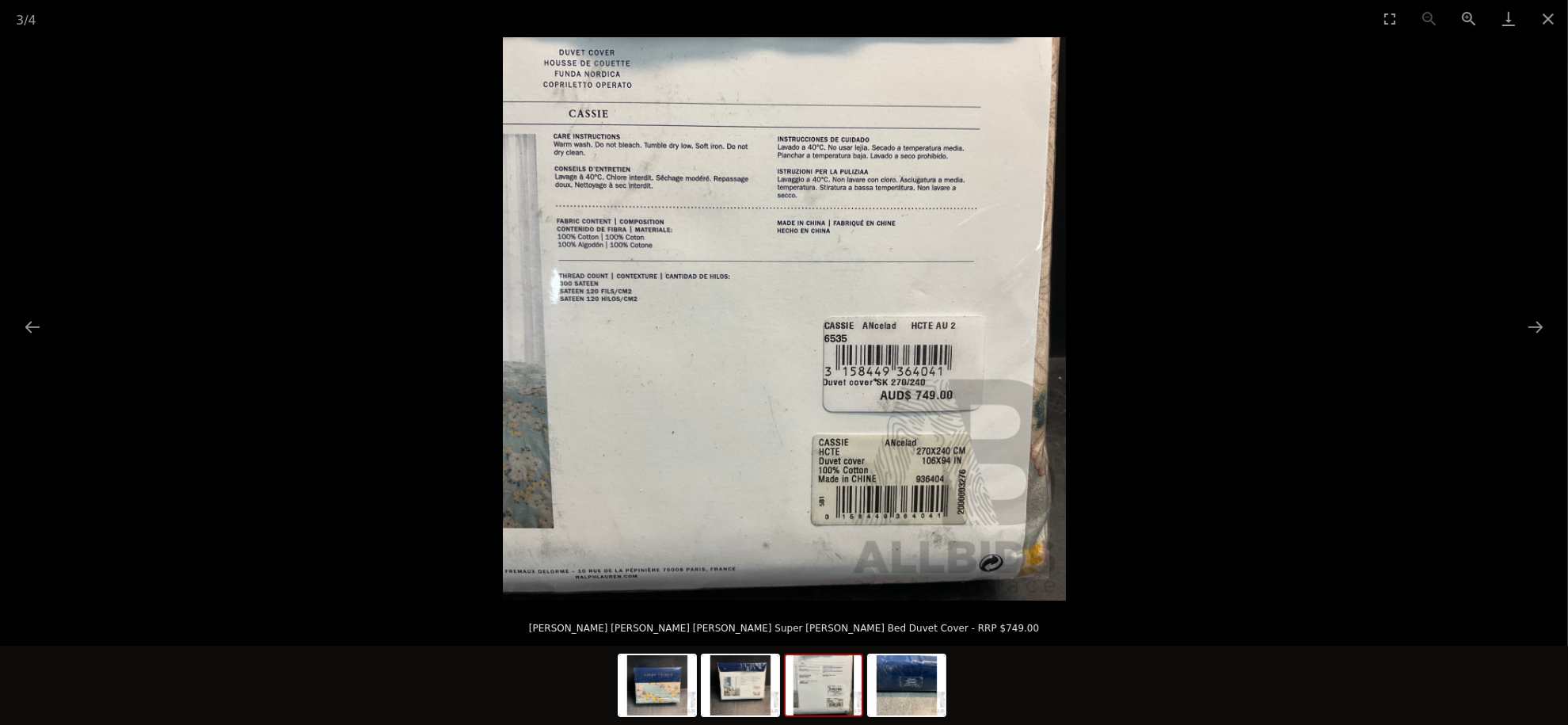
click at [1532, 324] on button "Next slide" at bounding box center [1535, 327] width 33 height 31
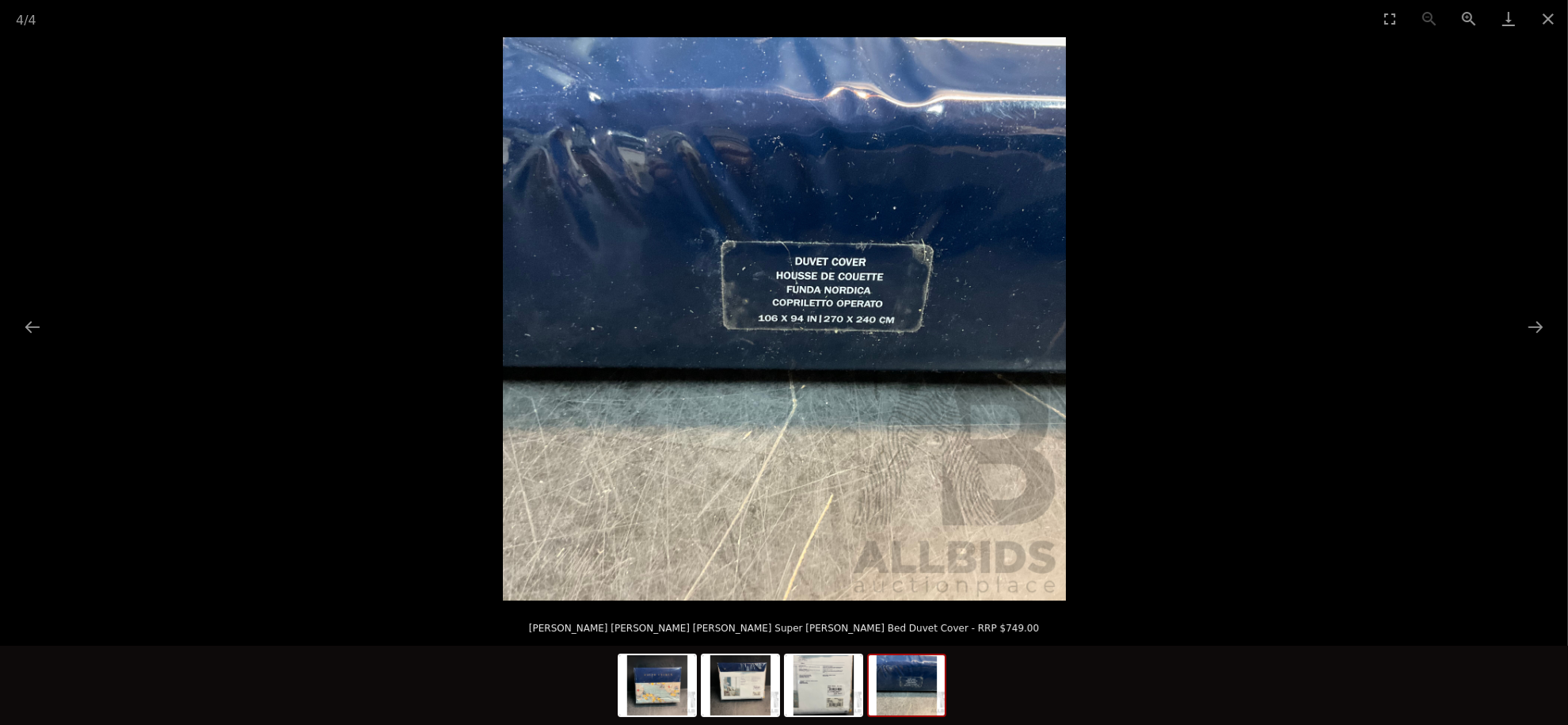
click at [1532, 324] on button "Next slide" at bounding box center [1535, 327] width 33 height 31
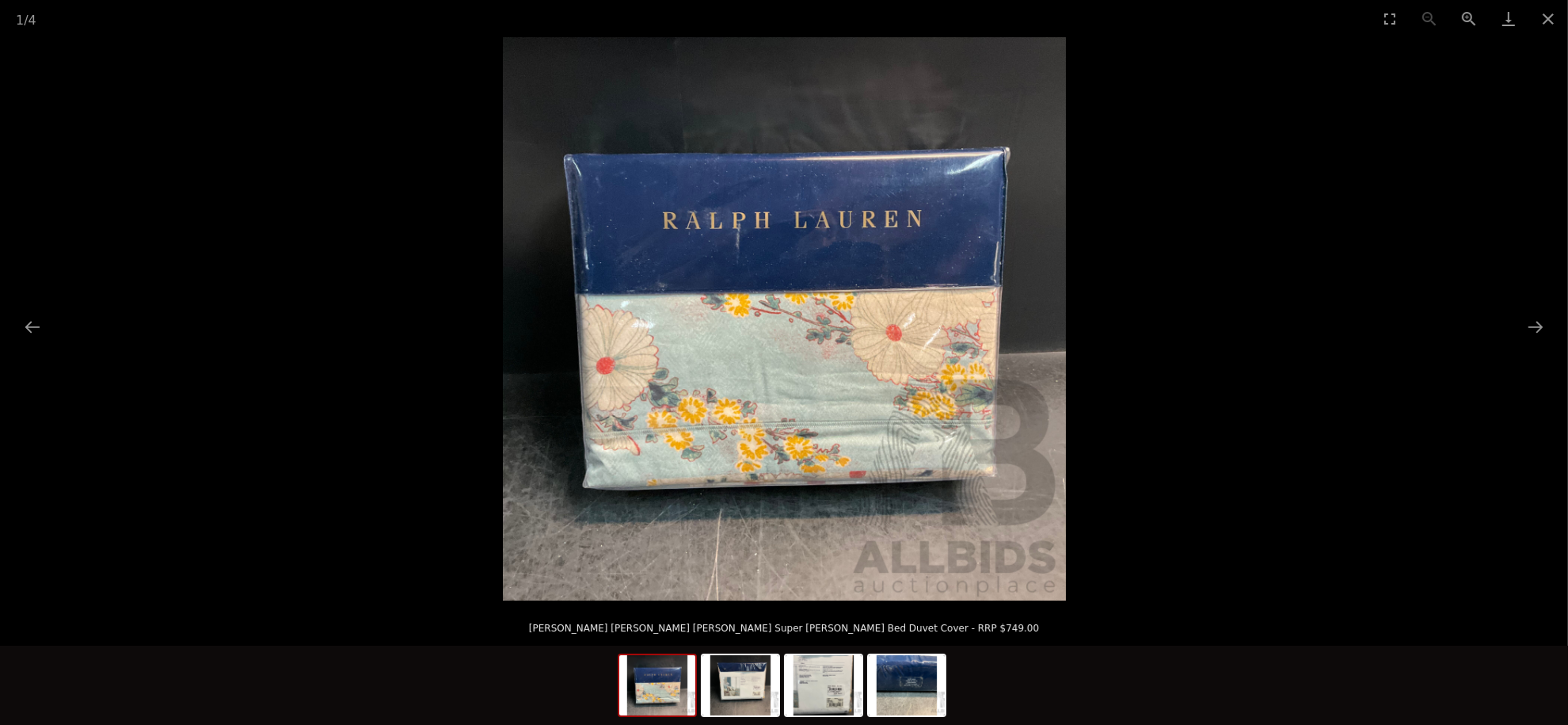
click at [1532, 324] on button "Next slide" at bounding box center [1535, 327] width 33 height 31
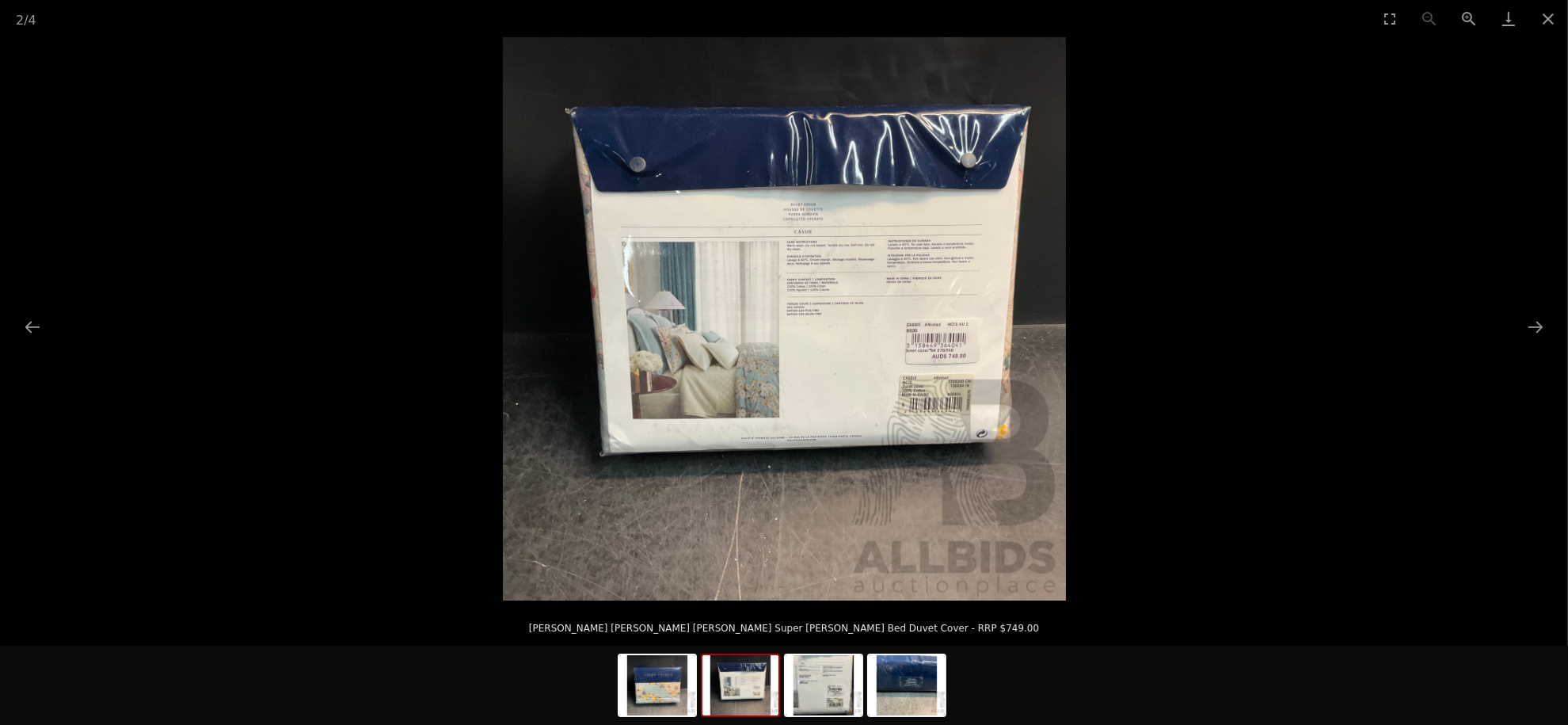
click at [1532, 324] on button "Next slide" at bounding box center [1535, 327] width 33 height 31
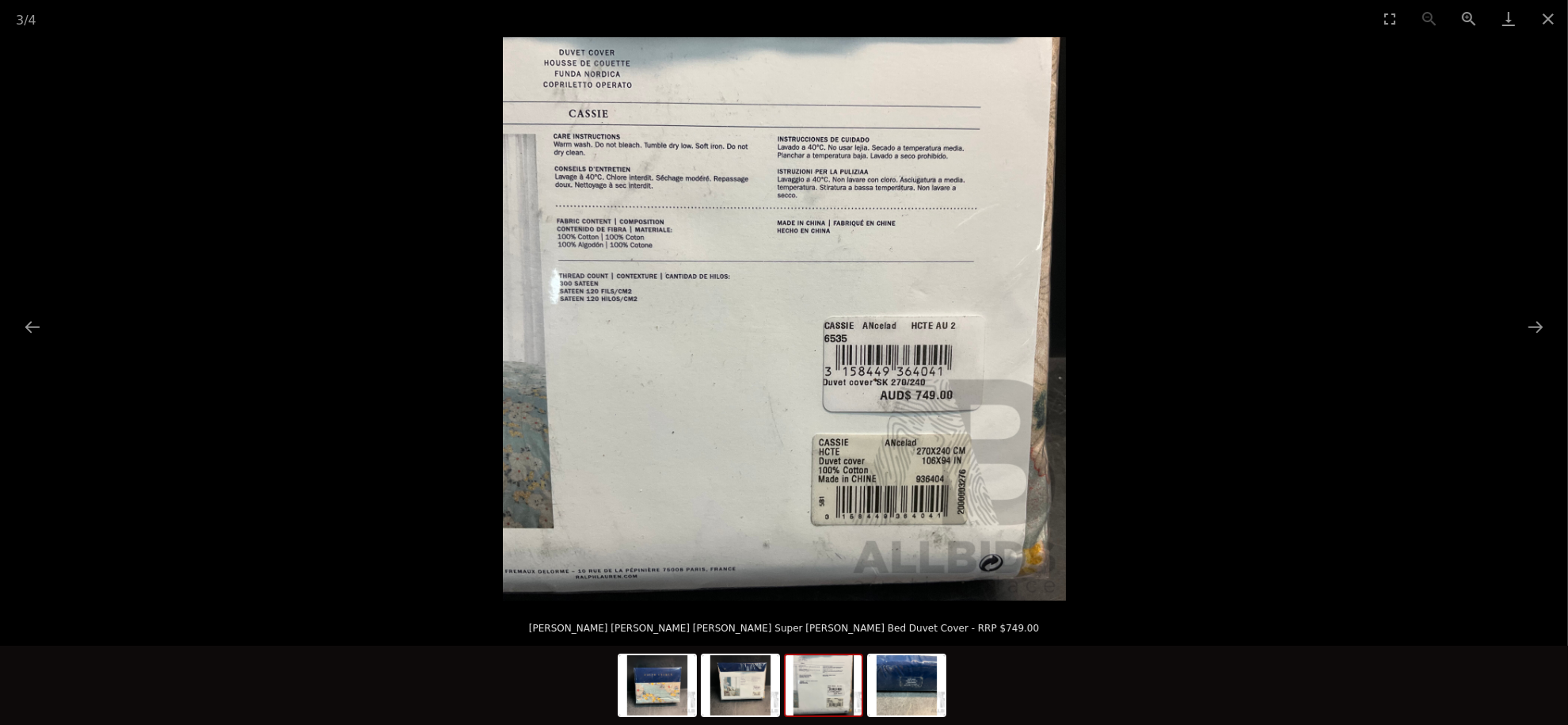
click at [1532, 324] on button "Next slide" at bounding box center [1535, 327] width 33 height 31
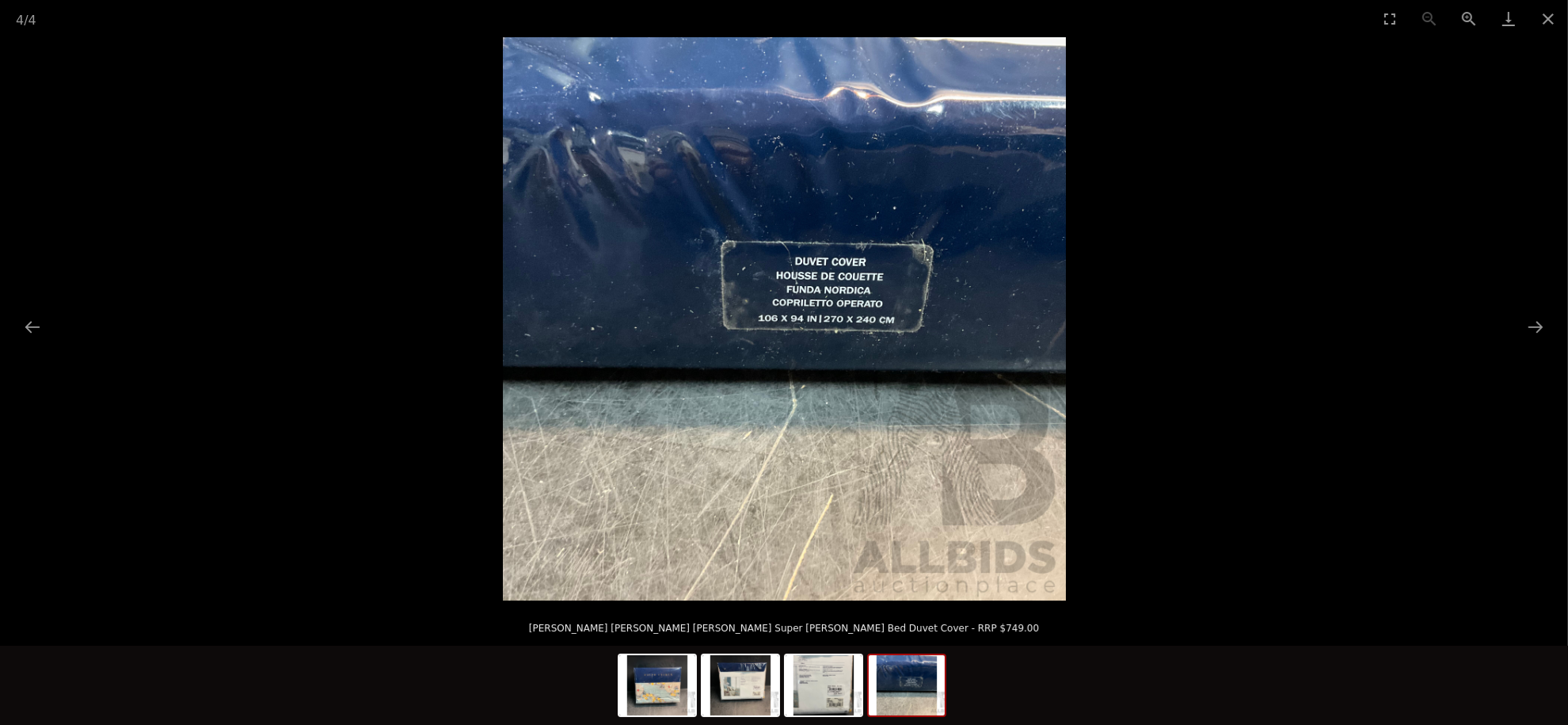
click at [1532, 324] on button "Next slide" at bounding box center [1535, 327] width 33 height 31
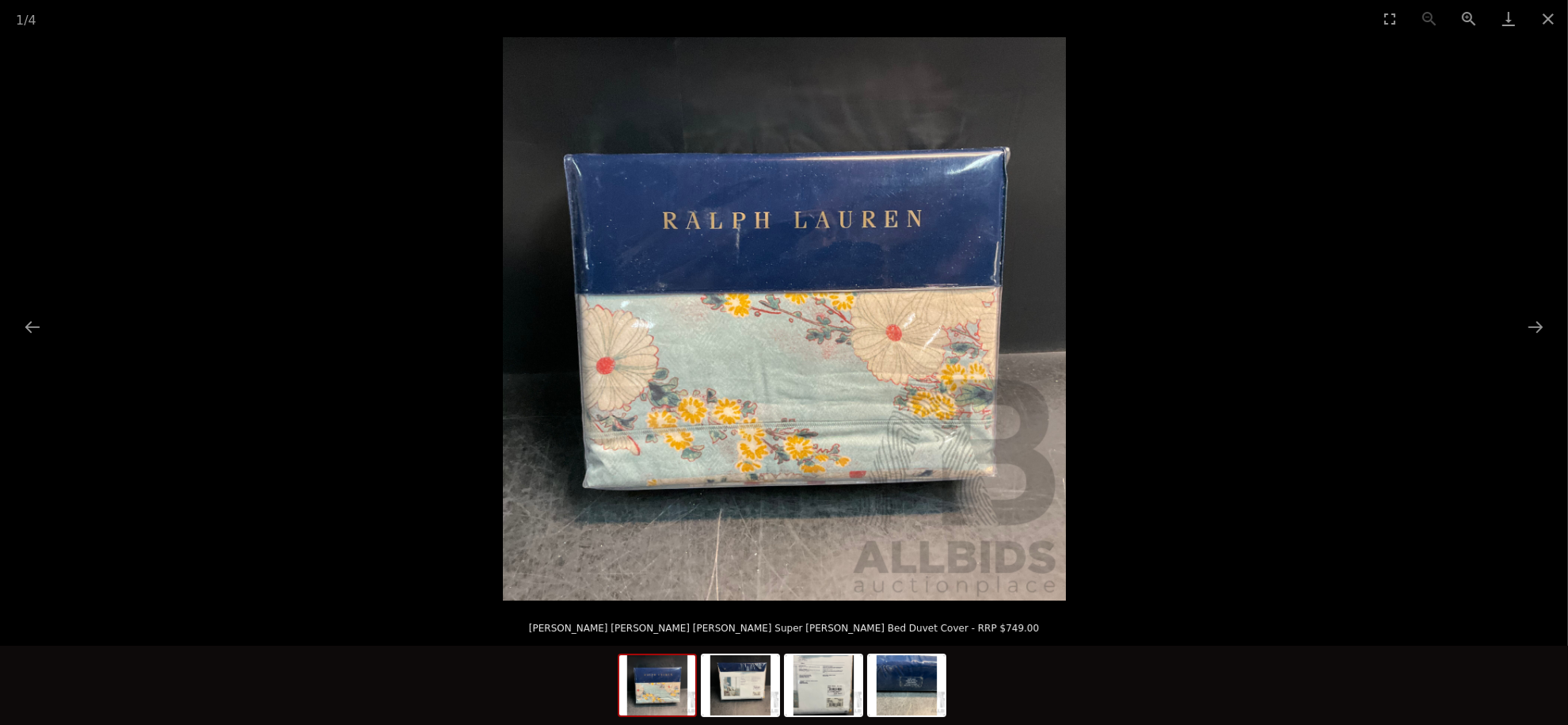
click at [1532, 324] on button "Next slide" at bounding box center [1535, 327] width 33 height 31
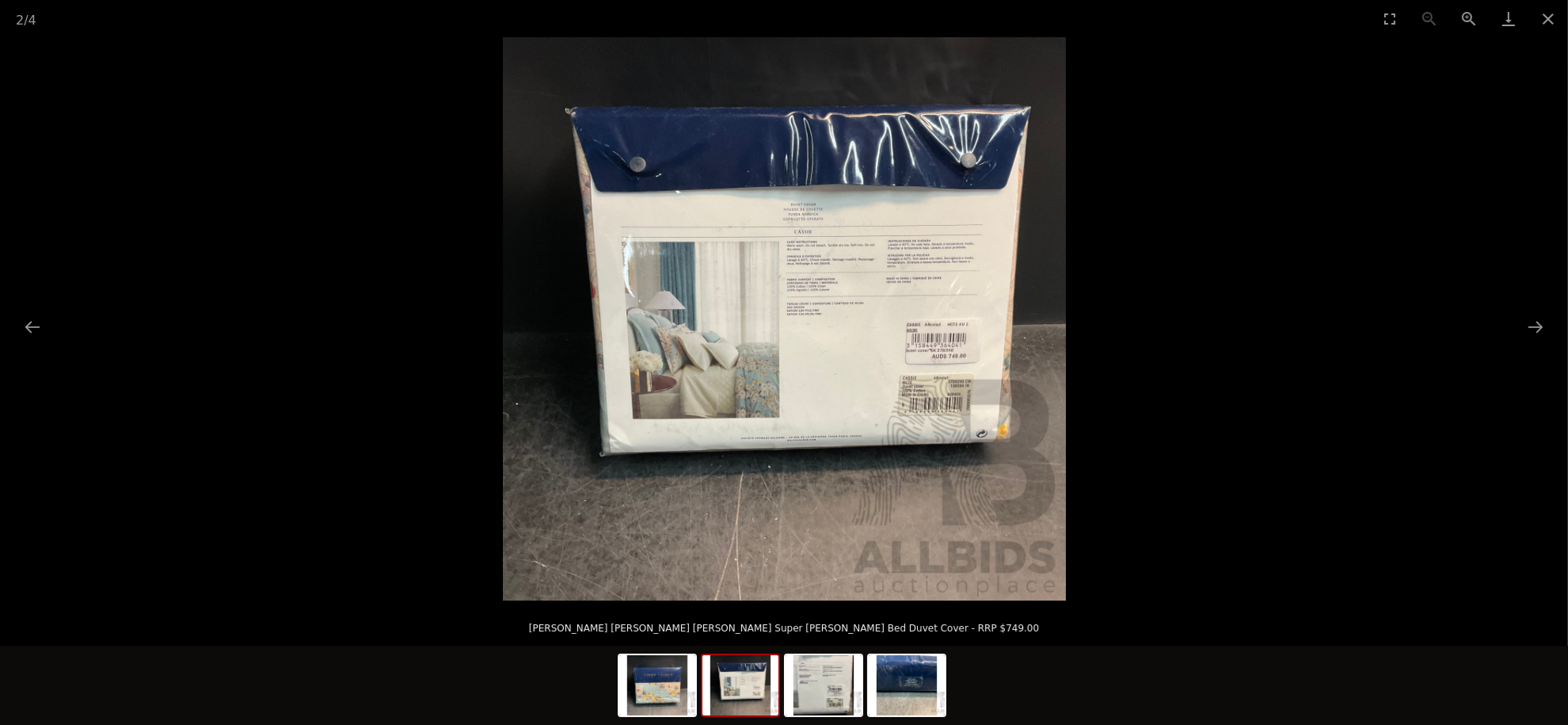
click at [1469, 27] on button "Zoom in" at bounding box center [1469, 18] width 39 height 37
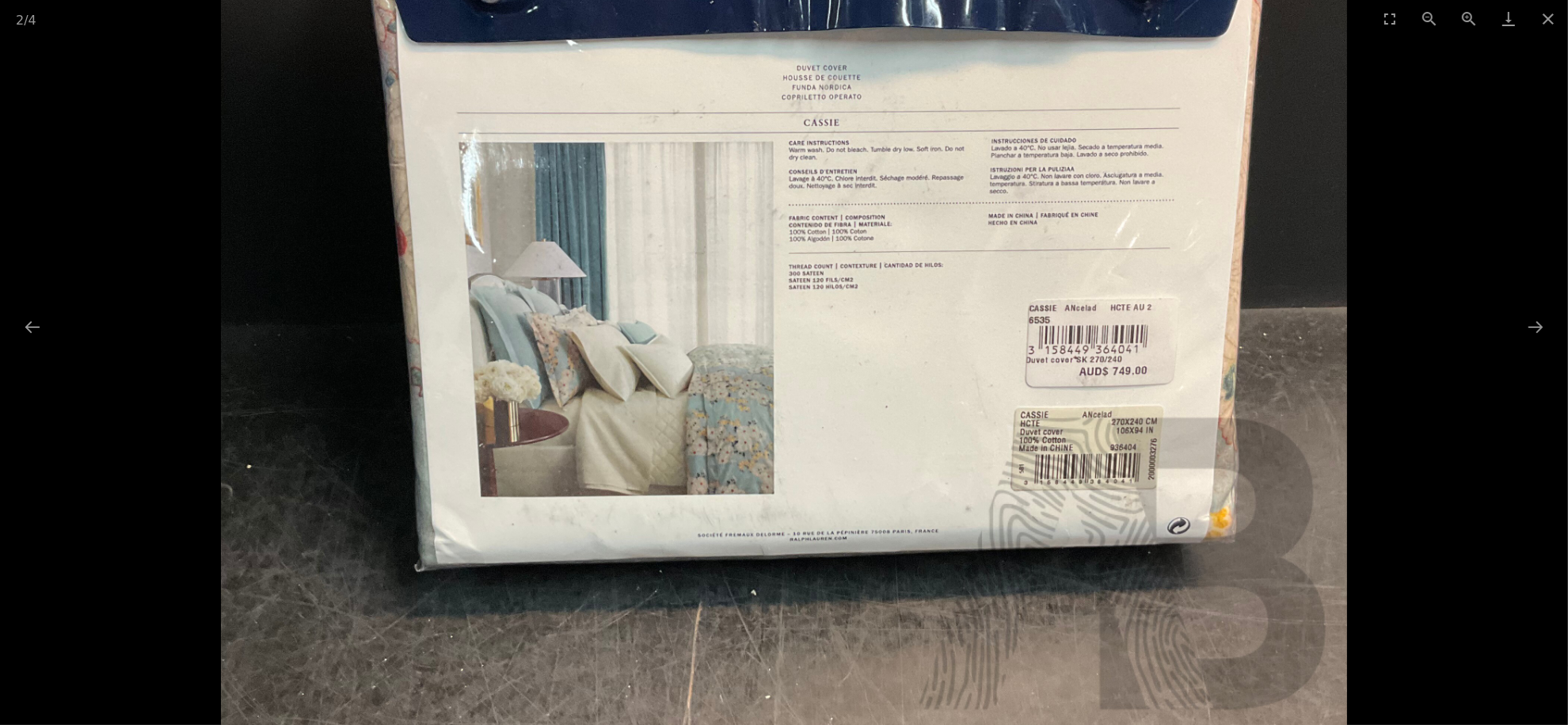
click at [1469, 27] on button "Zoom in" at bounding box center [1469, 18] width 39 height 37
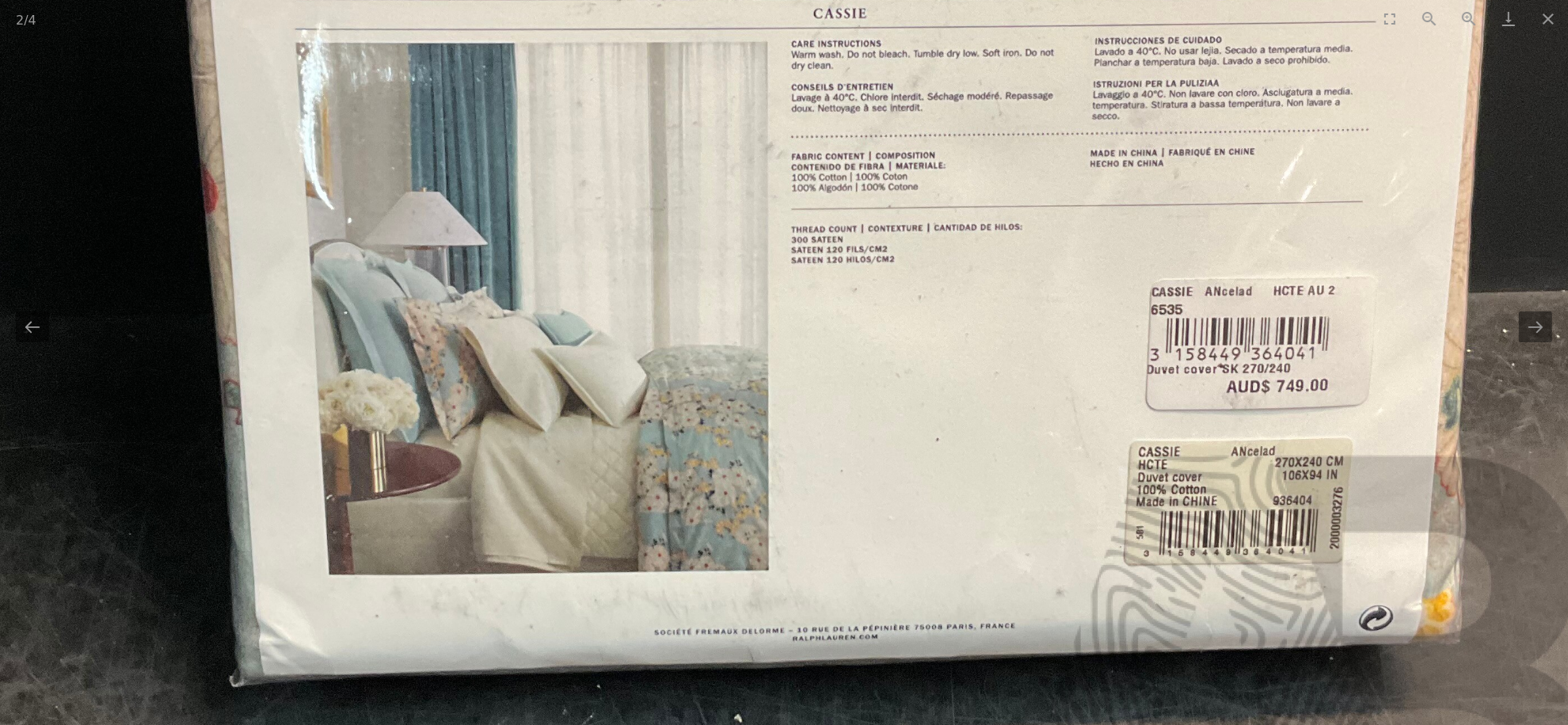
click at [1469, 27] on button "Zoom in" at bounding box center [1469, 18] width 39 height 37
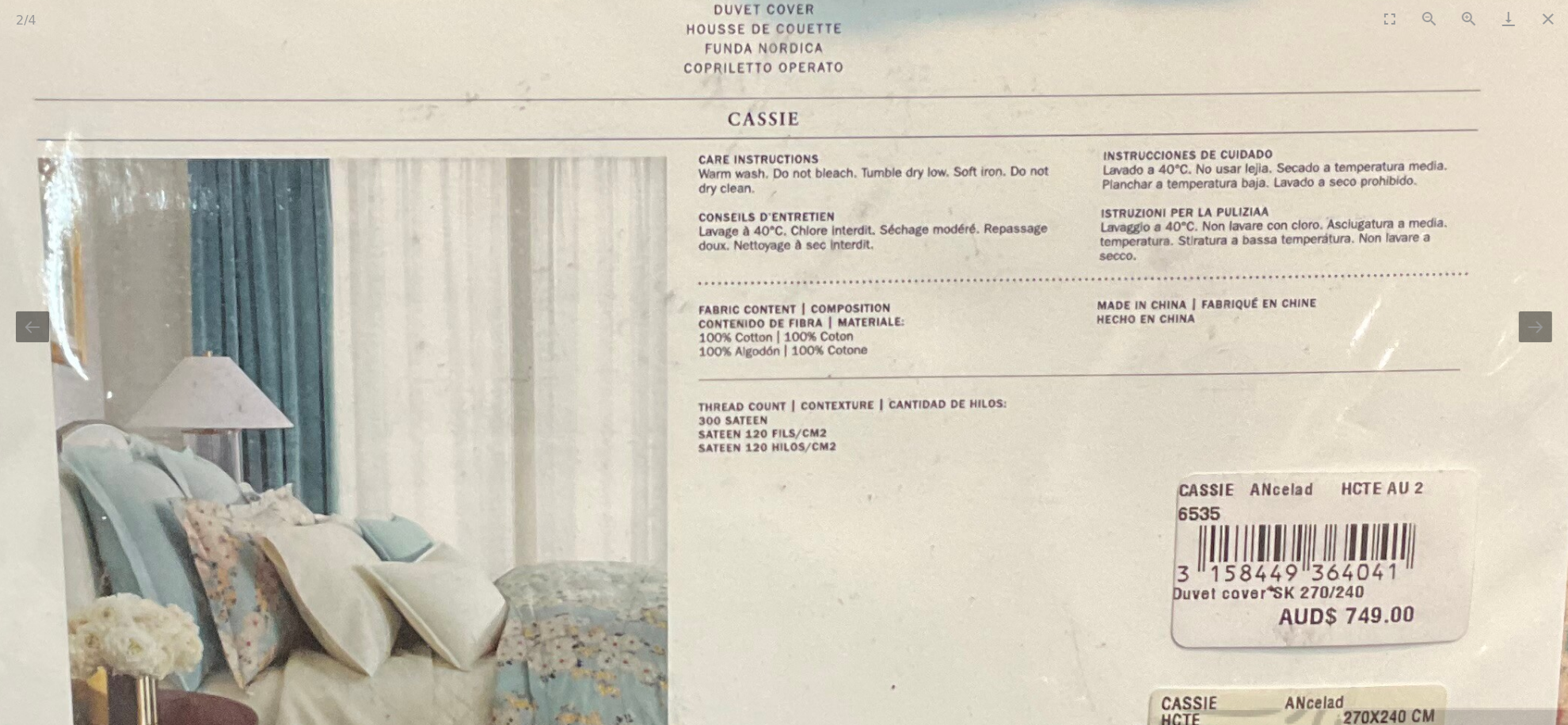
drag, startPoint x: 1186, startPoint y: 290, endPoint x: 1154, endPoint y: 386, distance: 101.2
click at [1154, 386] on img at bounding box center [688, 467] width 2253 height 2253
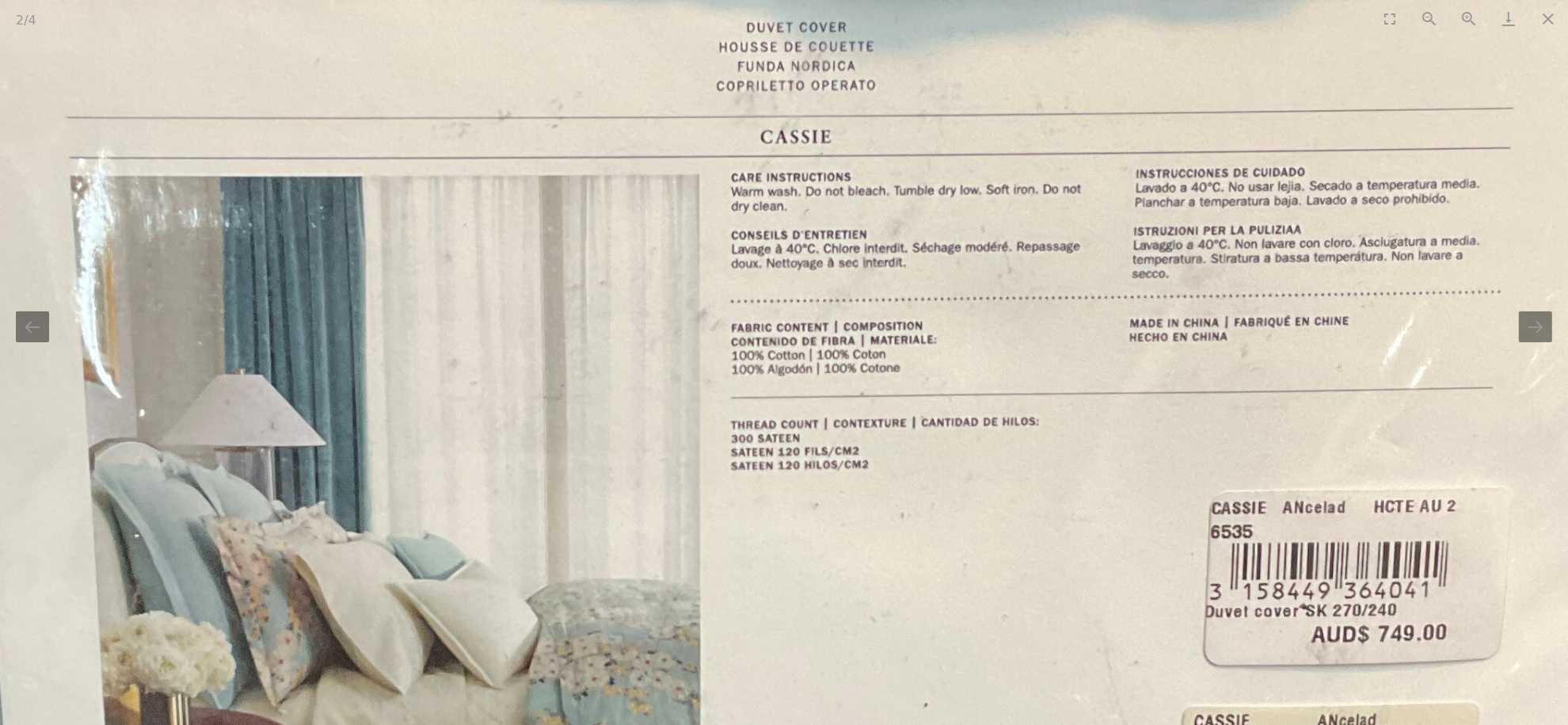
drag, startPoint x: 1091, startPoint y: 288, endPoint x: 1100, endPoint y: 246, distance: 43.0
click at [1100, 246] on img at bounding box center [721, 484] width 2253 height 2253
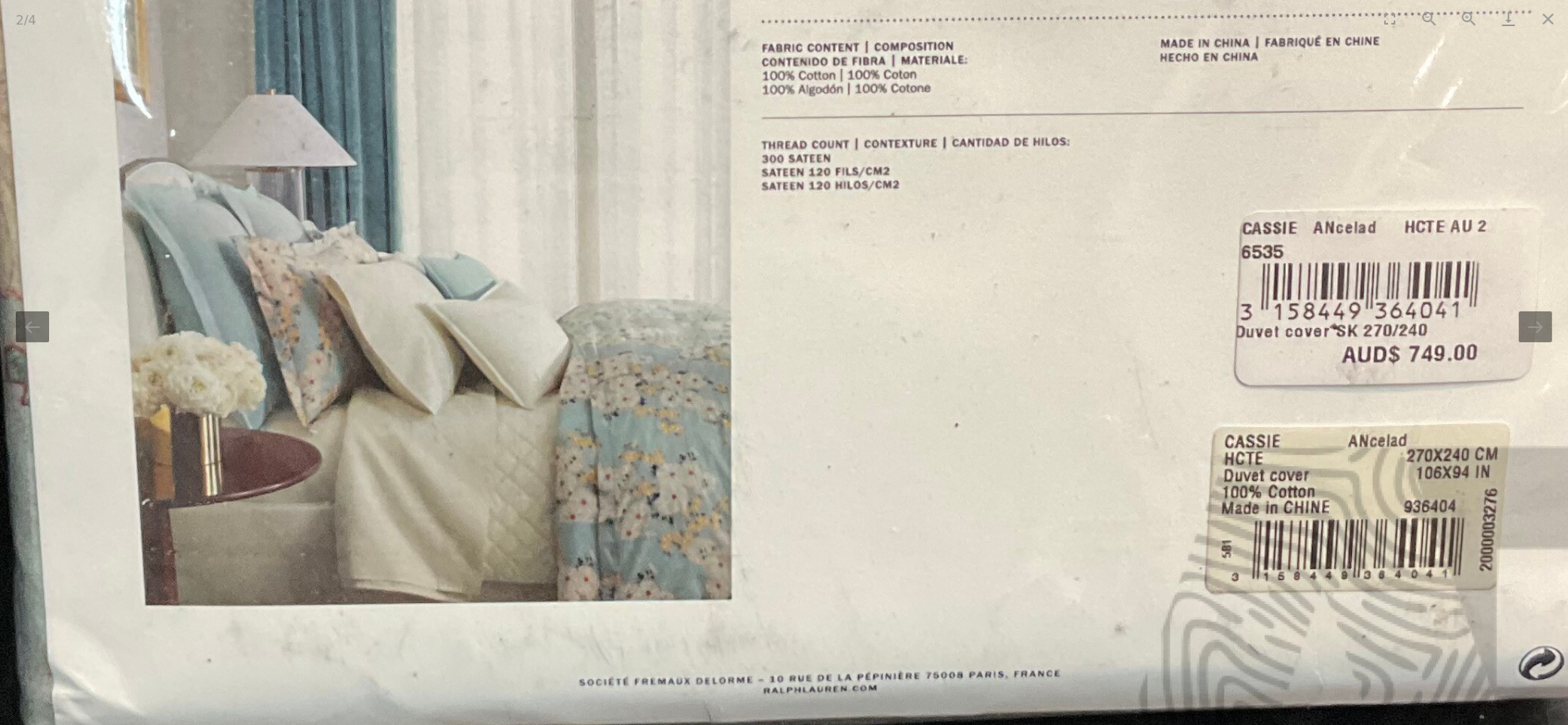
drag, startPoint x: 947, startPoint y: 358, endPoint x: 950, endPoint y: 348, distance: 10.4
click at [950, 348] on img at bounding box center [751, 205] width 2253 height 2253
click at [1546, 15] on button "Close gallery" at bounding box center [1548, 18] width 39 height 37
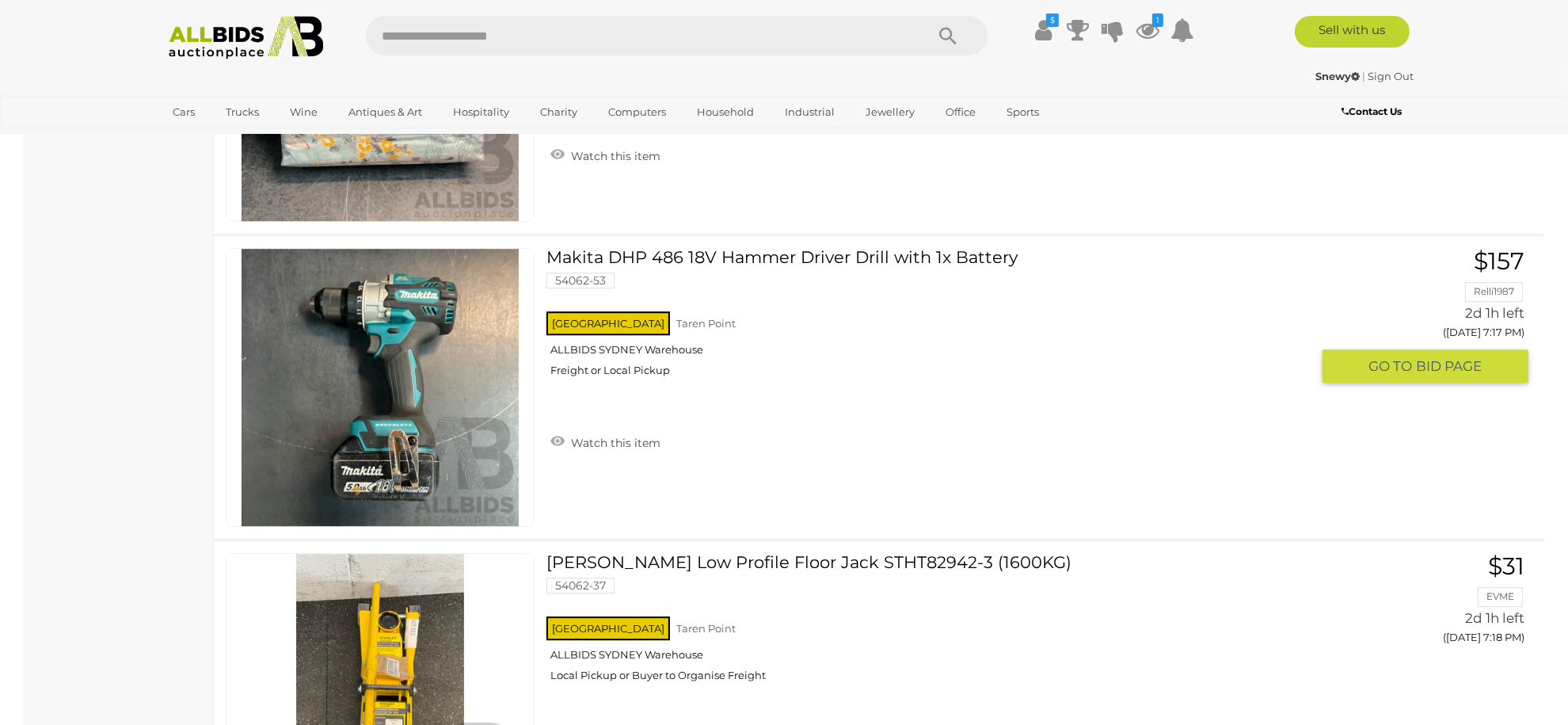
scroll to position [5448, 0]
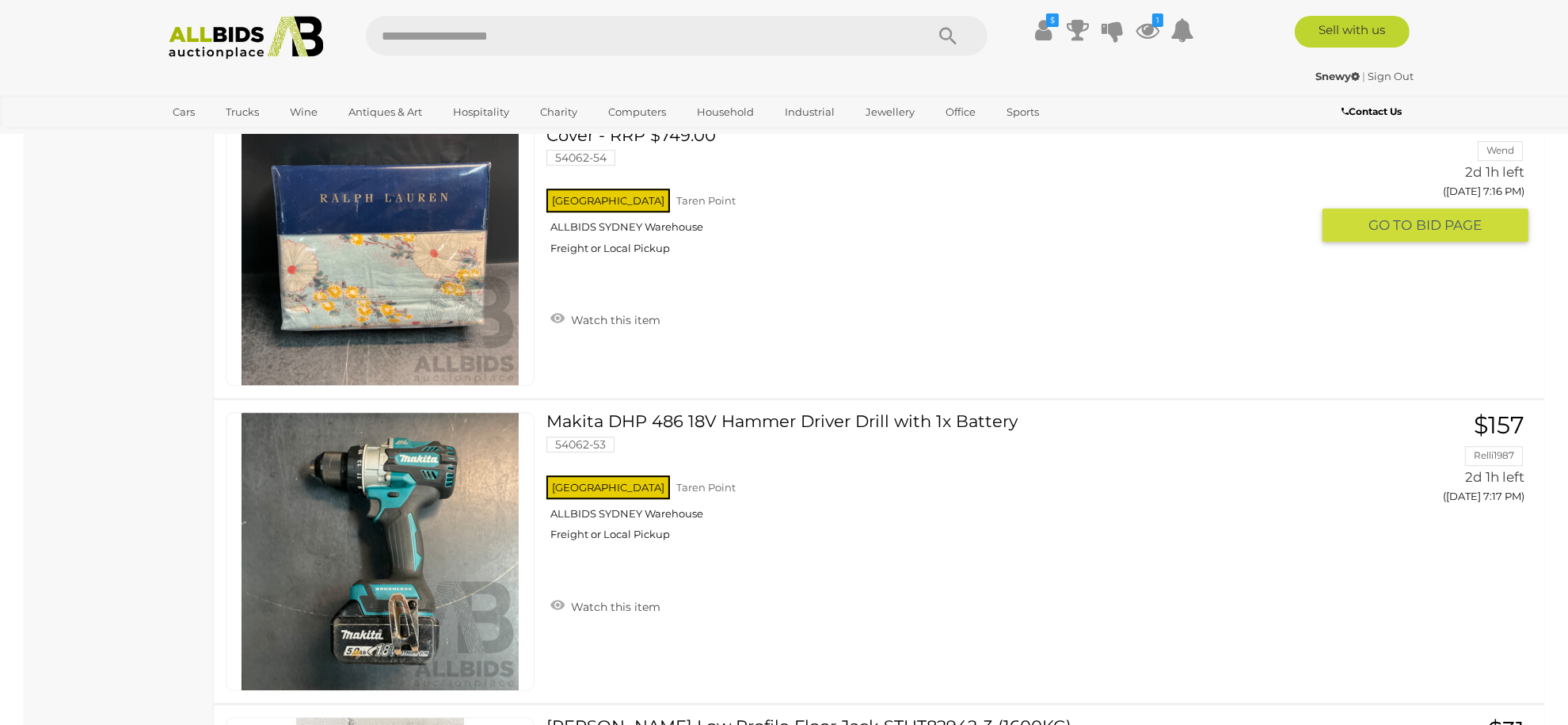
click at [594, 306] on link "Watch this item" at bounding box center [605, 318] width 118 height 24
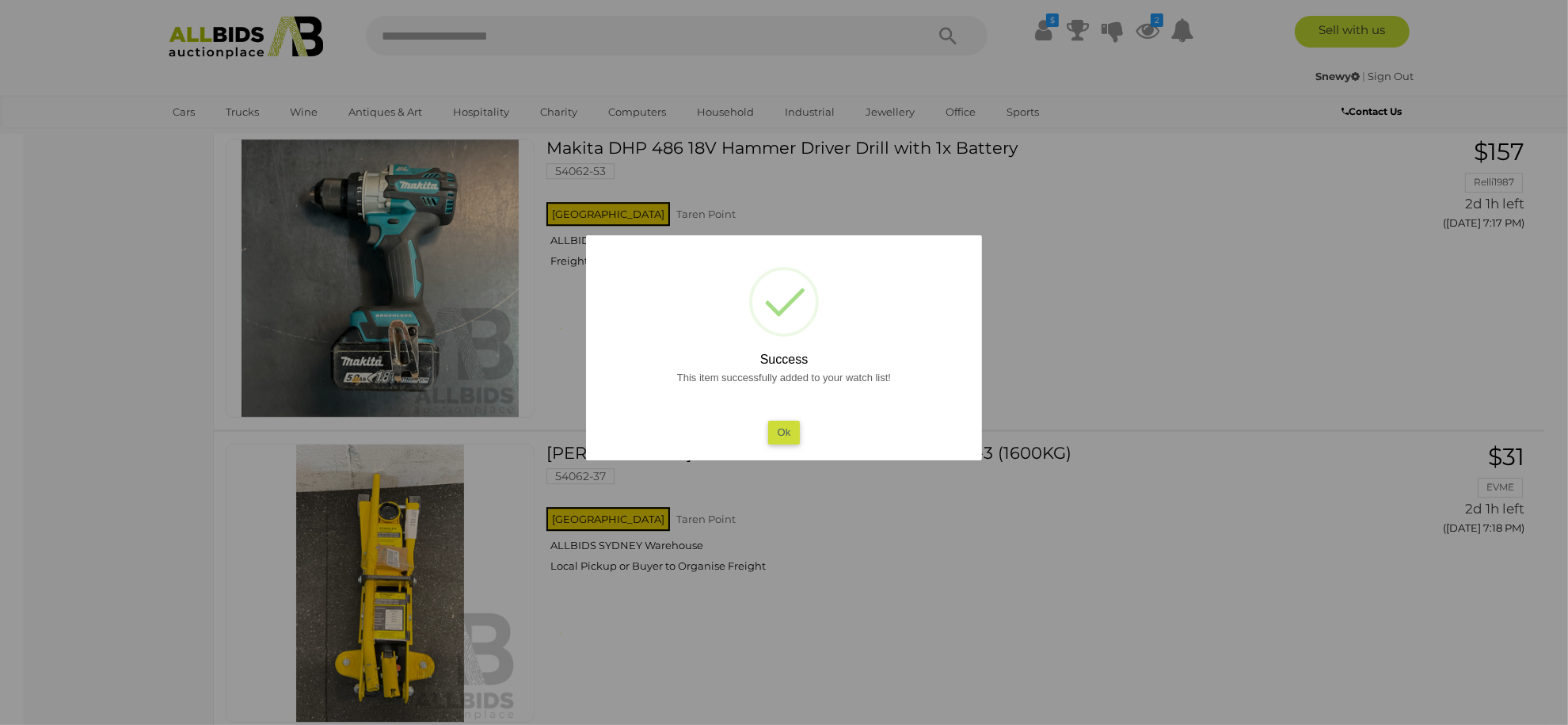
scroll to position [5765, 0]
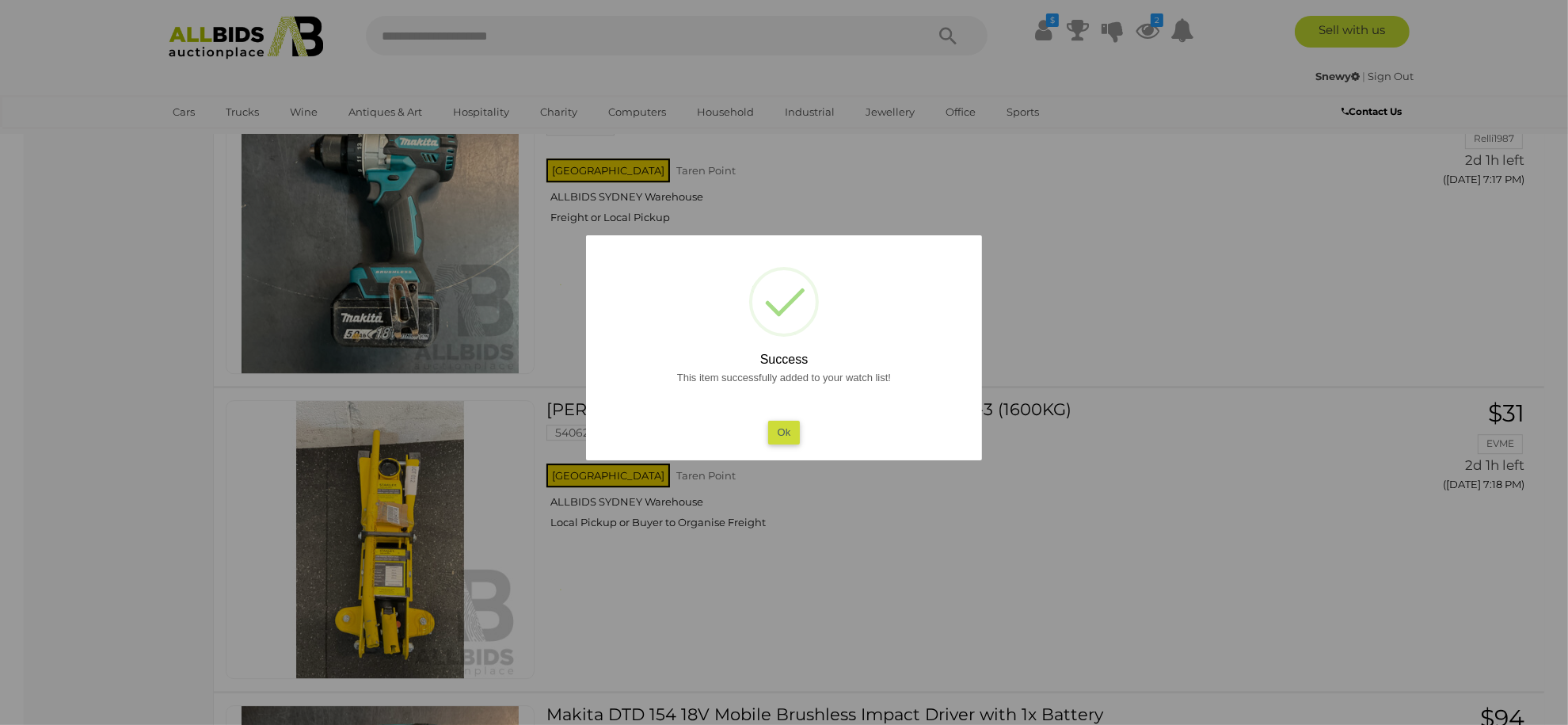
click at [780, 427] on button "Ok" at bounding box center [785, 431] width 33 height 23
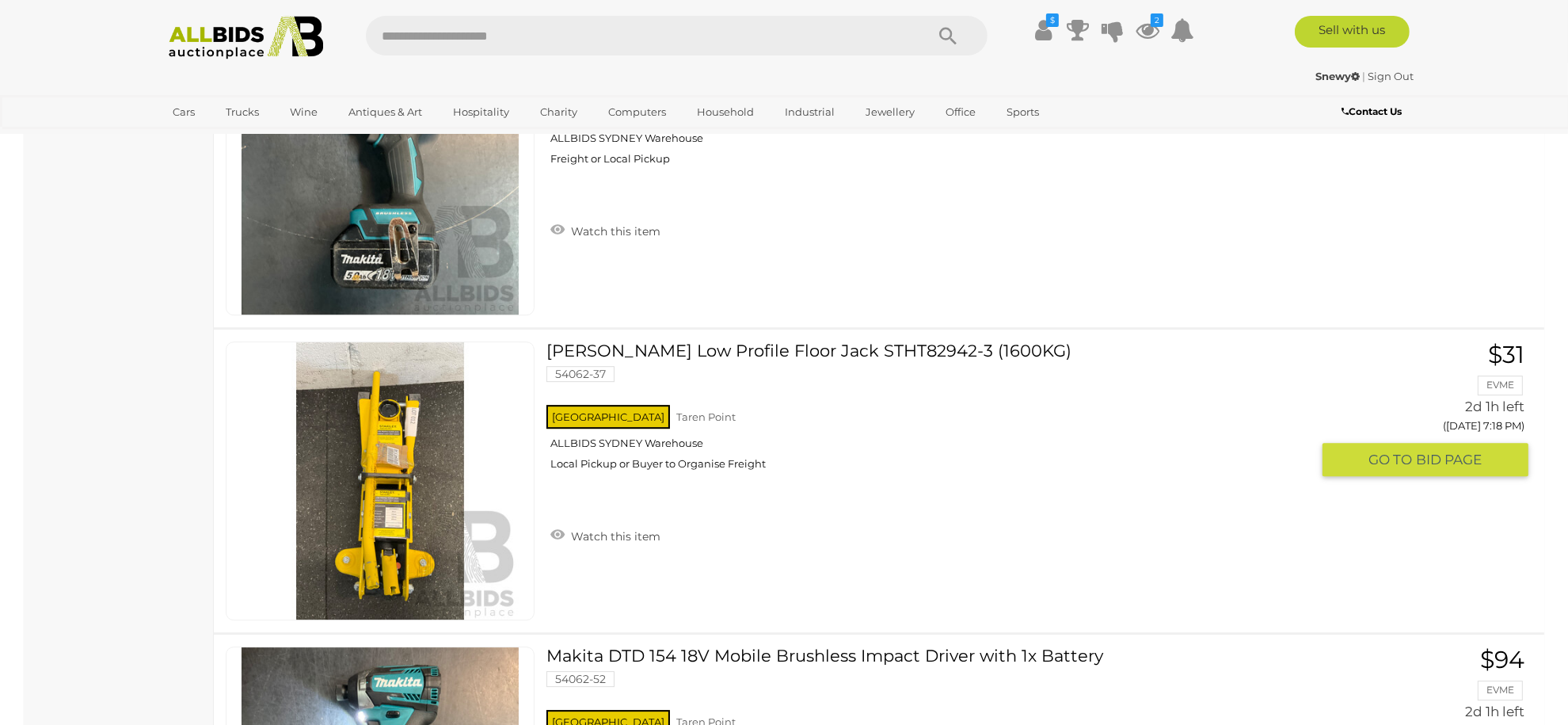
scroll to position [5870, 0]
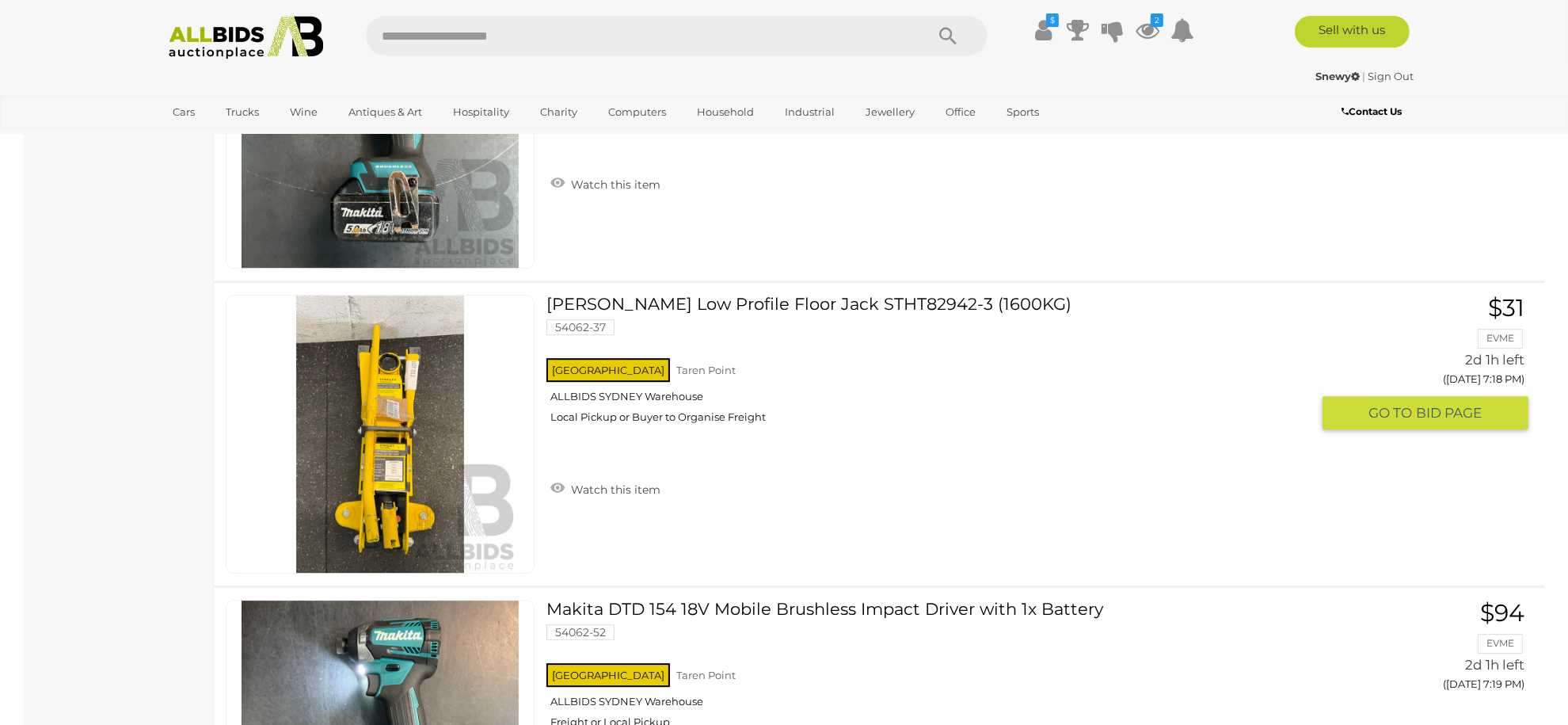
click at [561, 476] on link "Watch this item" at bounding box center [605, 488] width 118 height 24
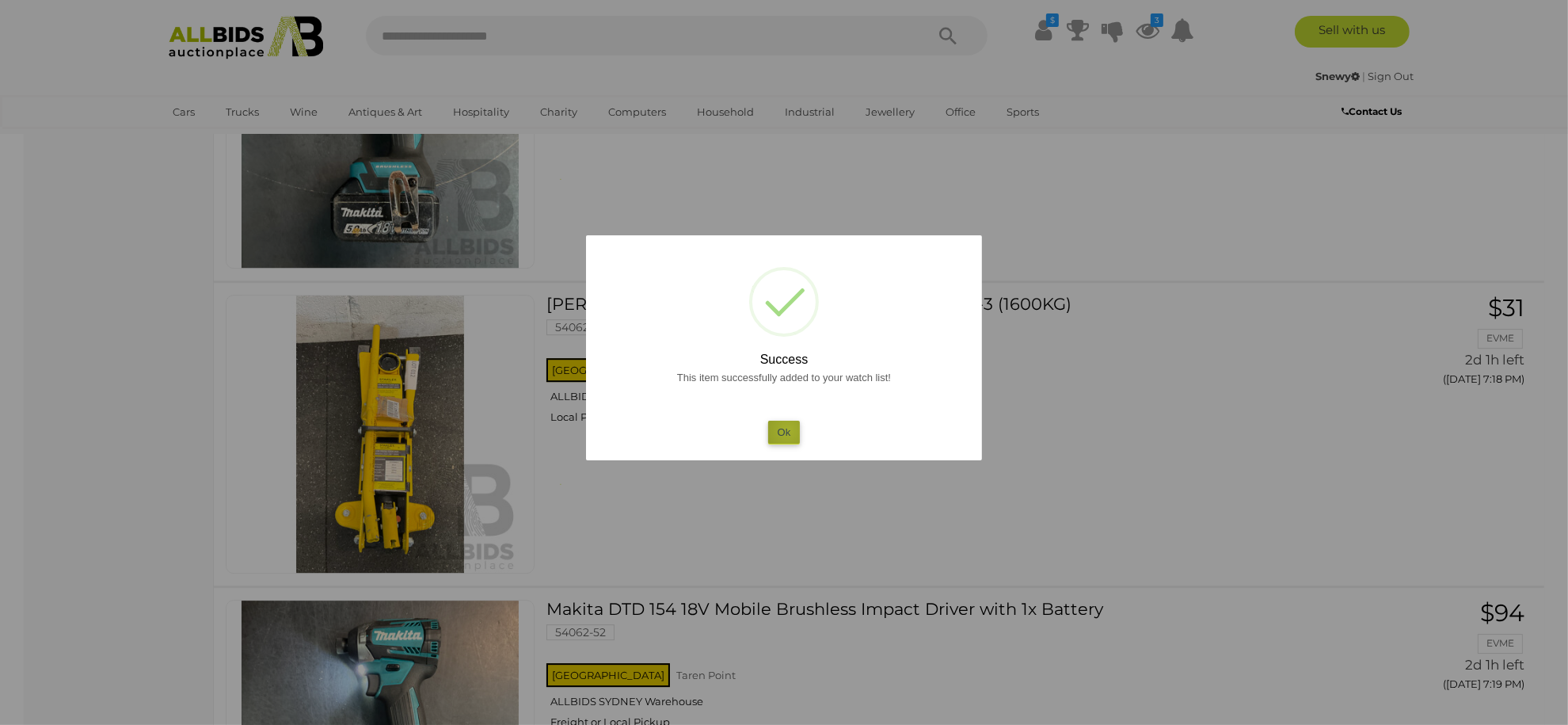
click at [788, 429] on button "Ok" at bounding box center [785, 431] width 33 height 23
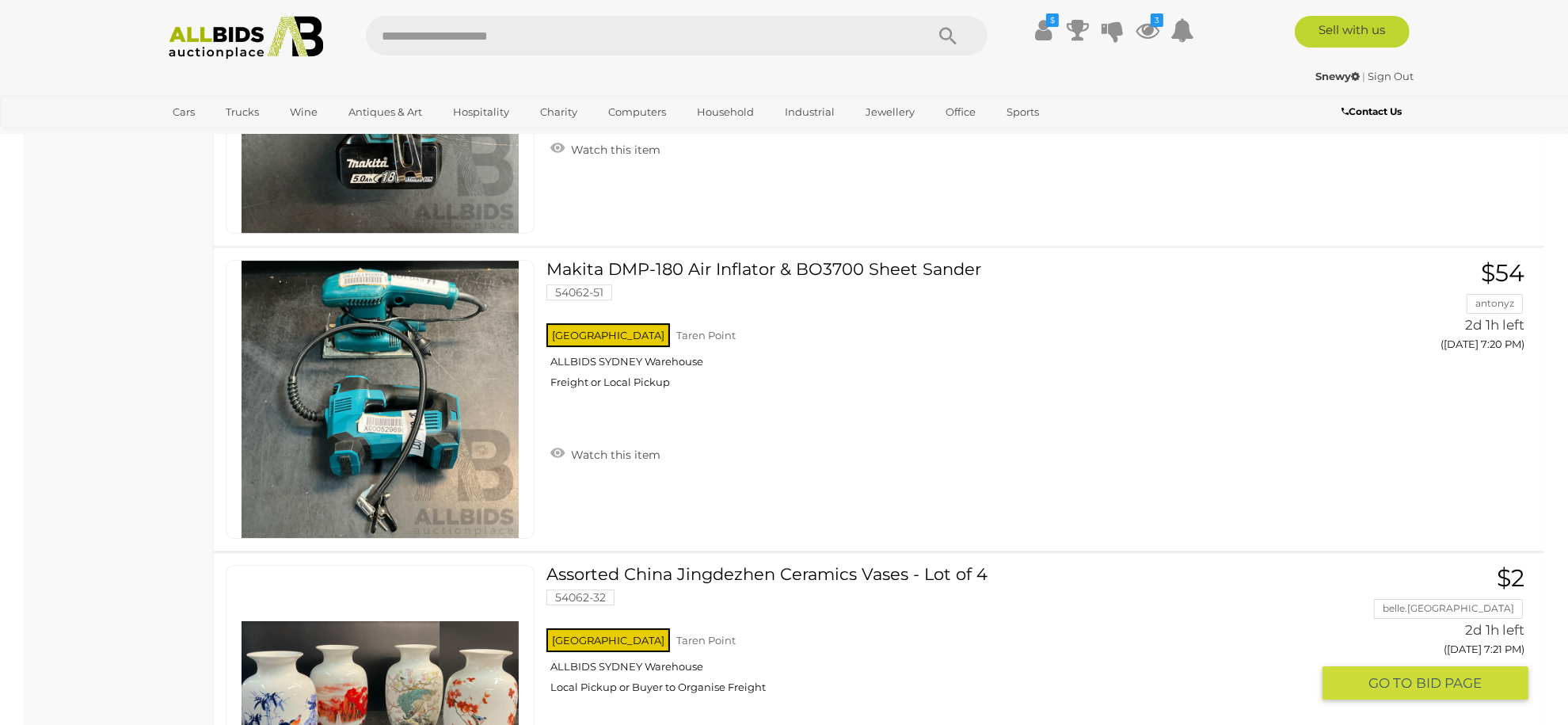
scroll to position [6504, 0]
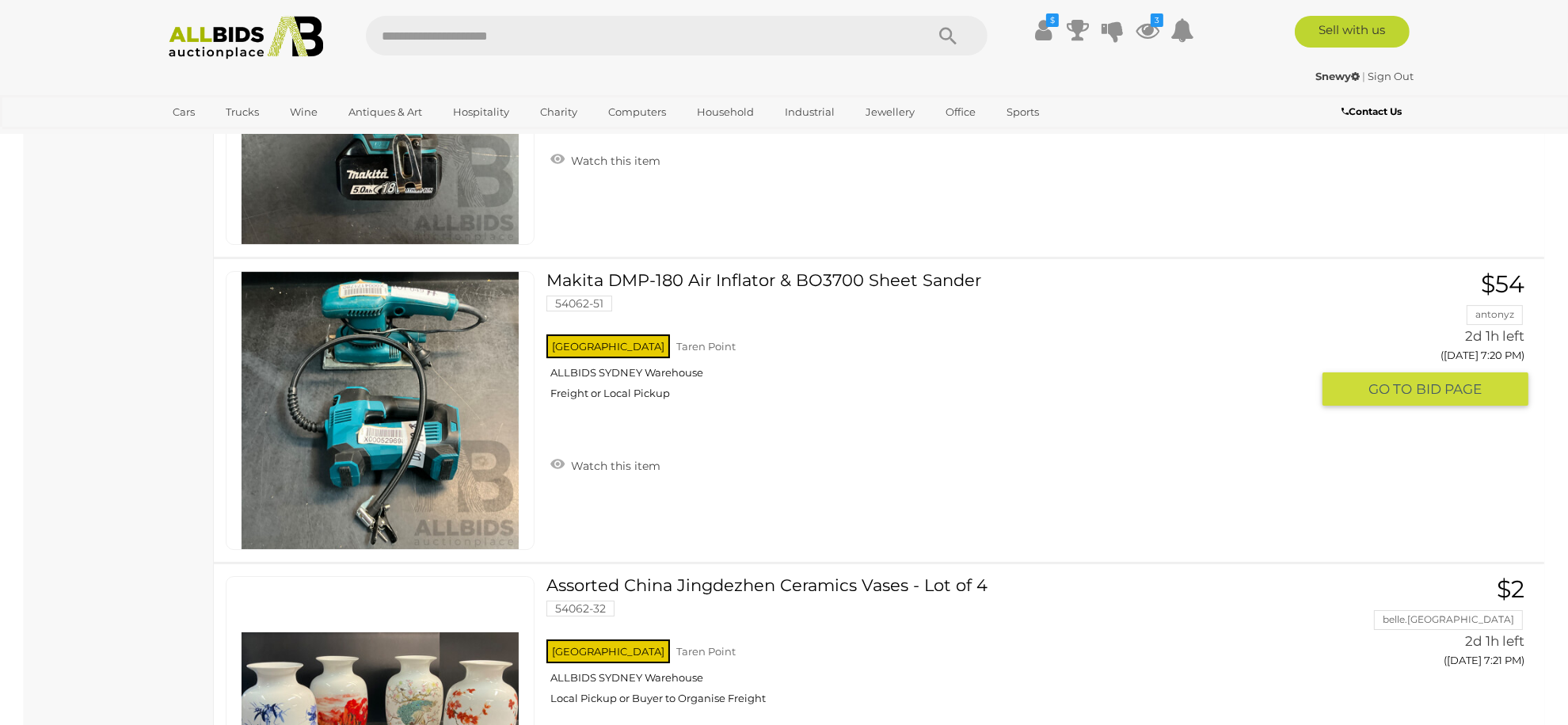
click at [444, 398] on img at bounding box center [380, 410] width 277 height 277
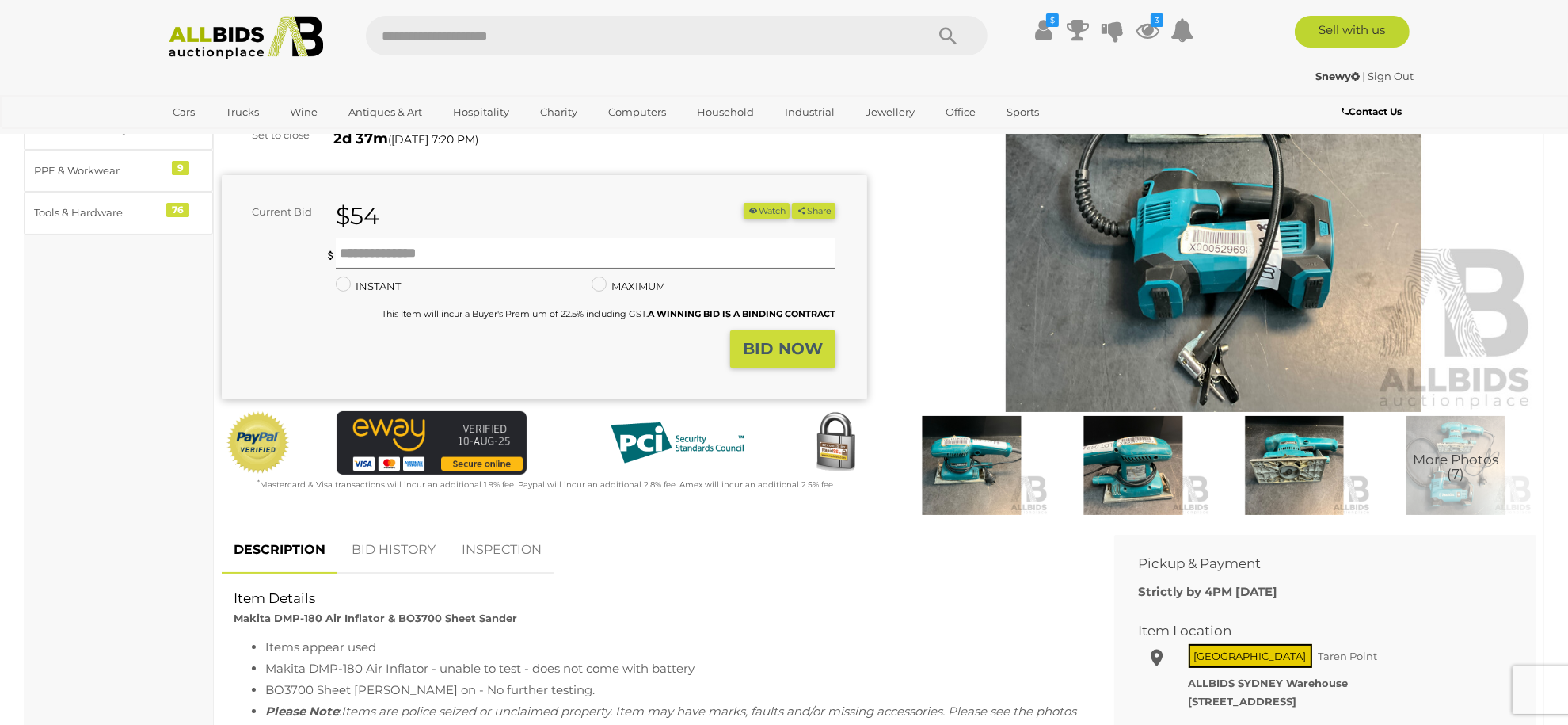
scroll to position [211, 0]
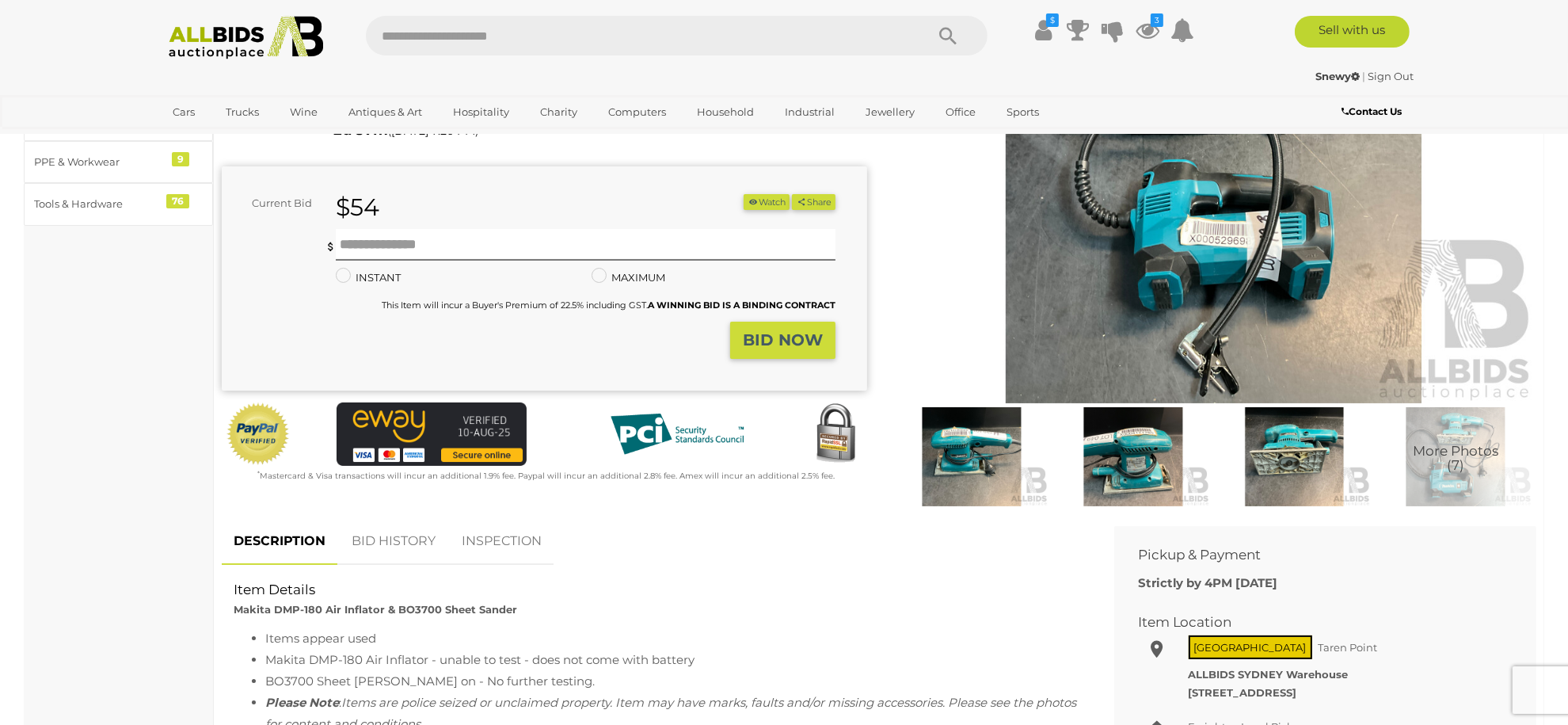
click at [1452, 446] on span "More Photos (7)" at bounding box center [1456, 458] width 86 height 29
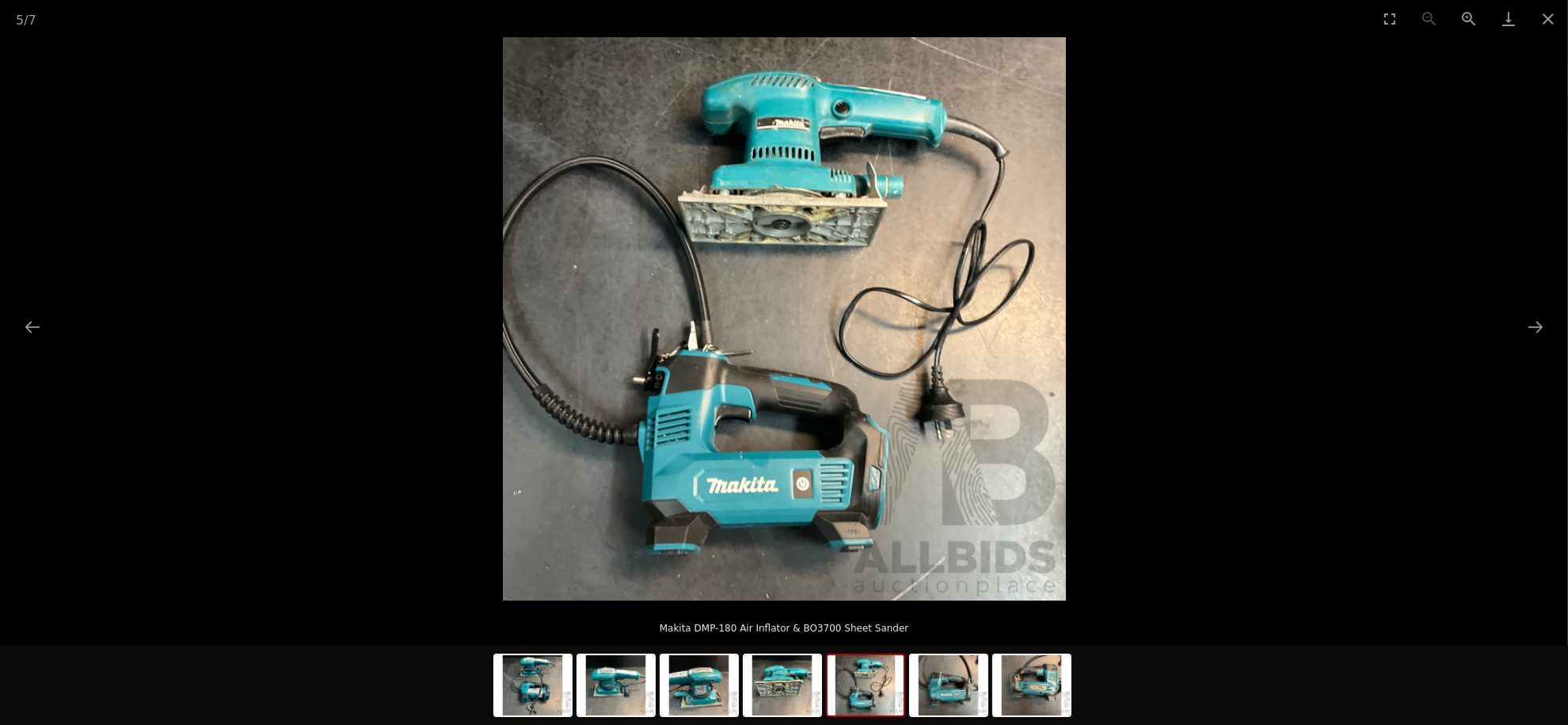
click at [1555, 331] on picture at bounding box center [784, 318] width 1568 height 563
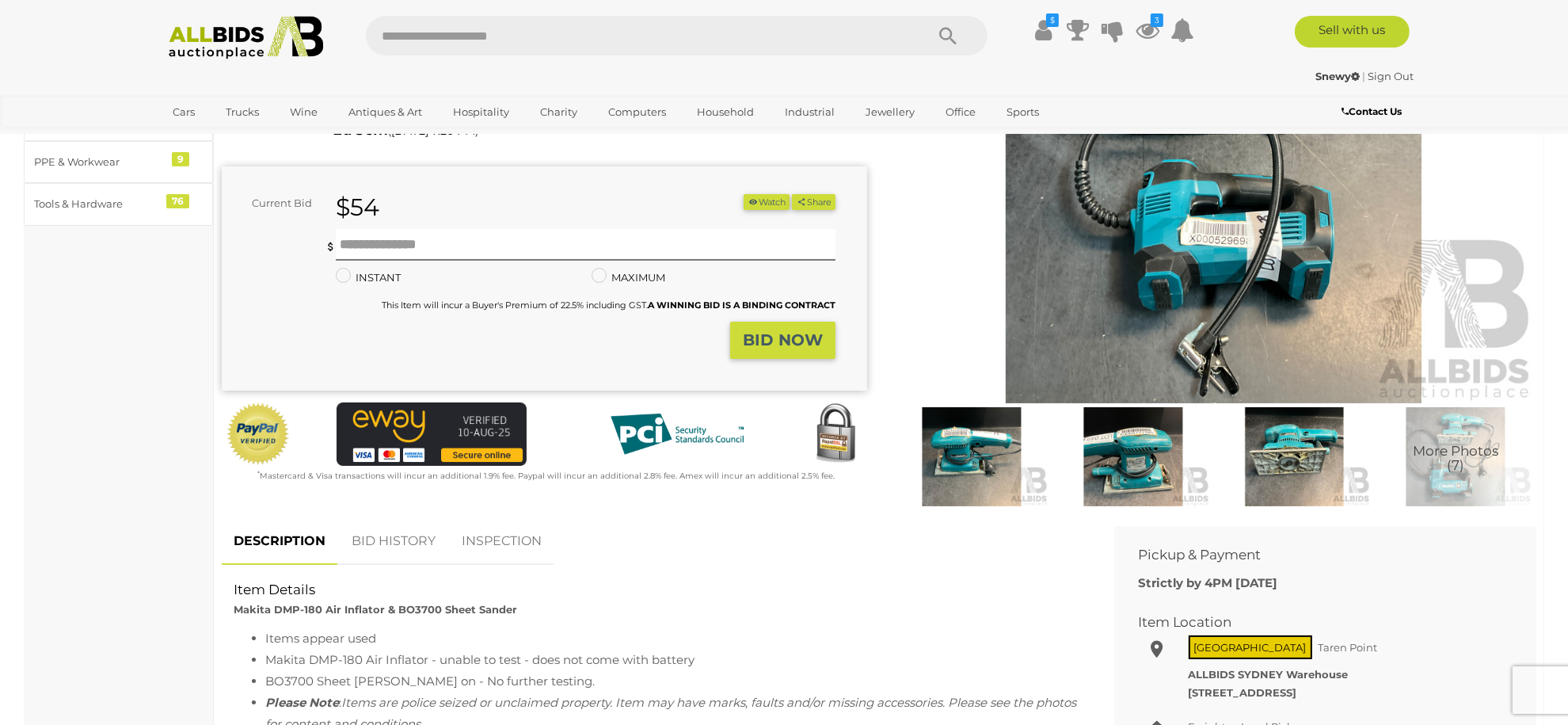
click at [1239, 303] on img at bounding box center [1214, 195] width 645 height 416
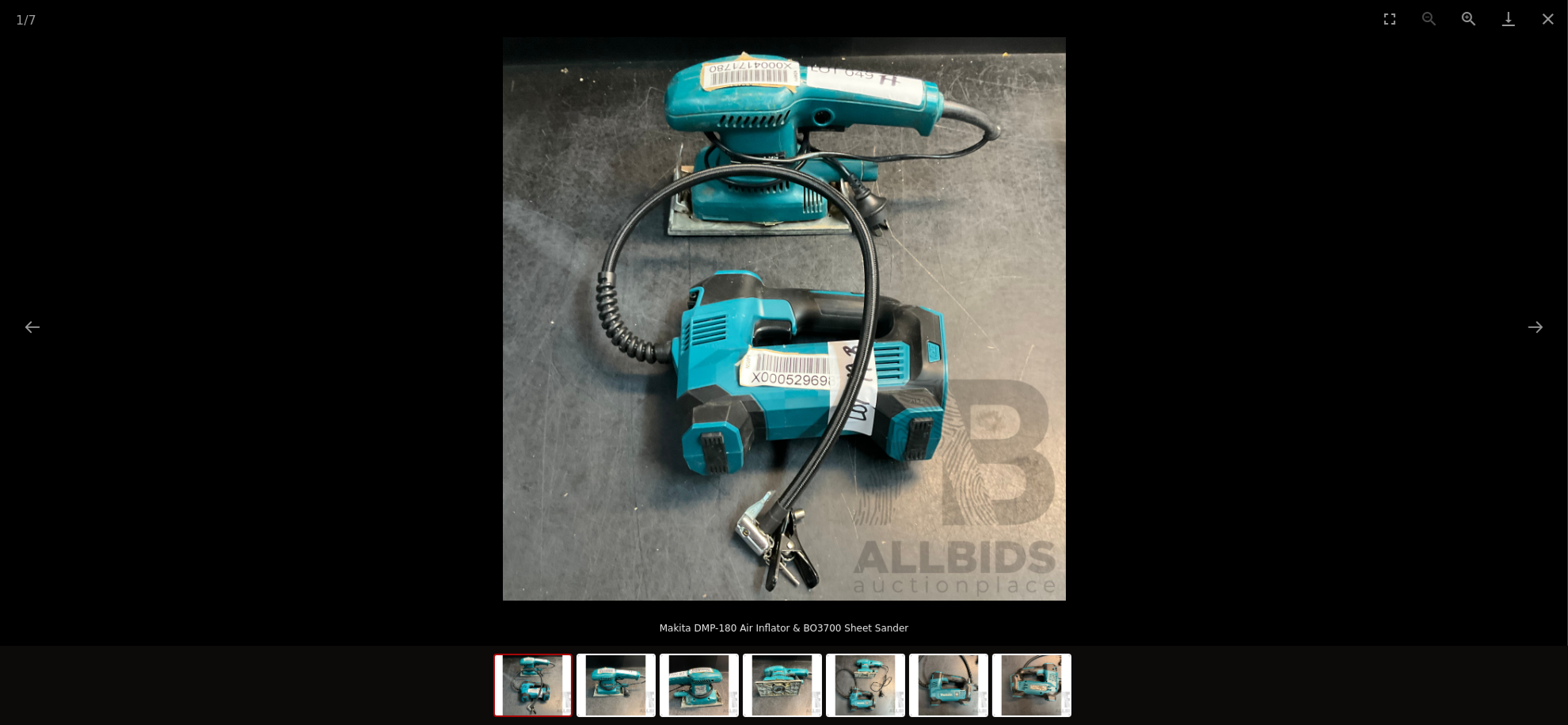
click at [1528, 323] on button "Next slide" at bounding box center [1535, 327] width 33 height 31
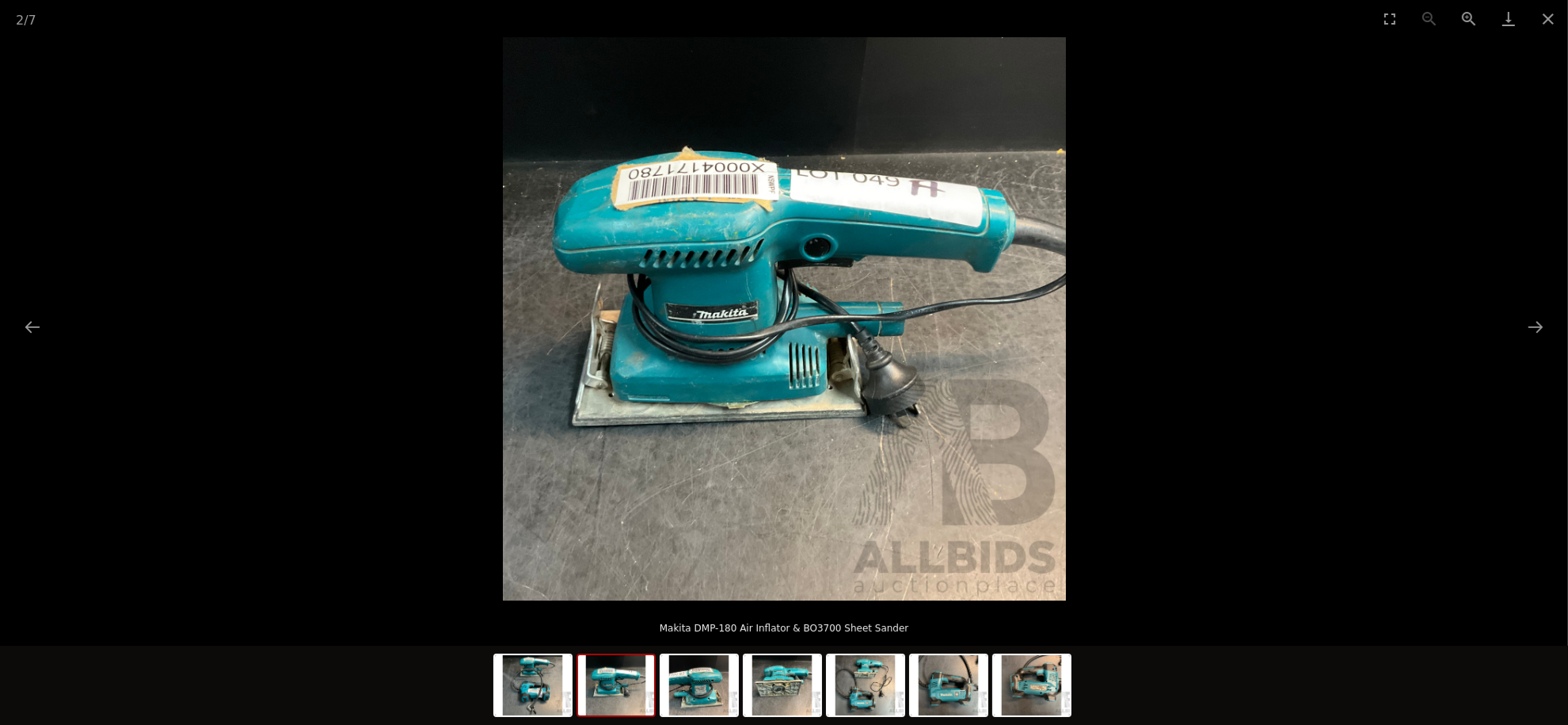
click at [1527, 323] on button "Next slide" at bounding box center [1535, 327] width 33 height 31
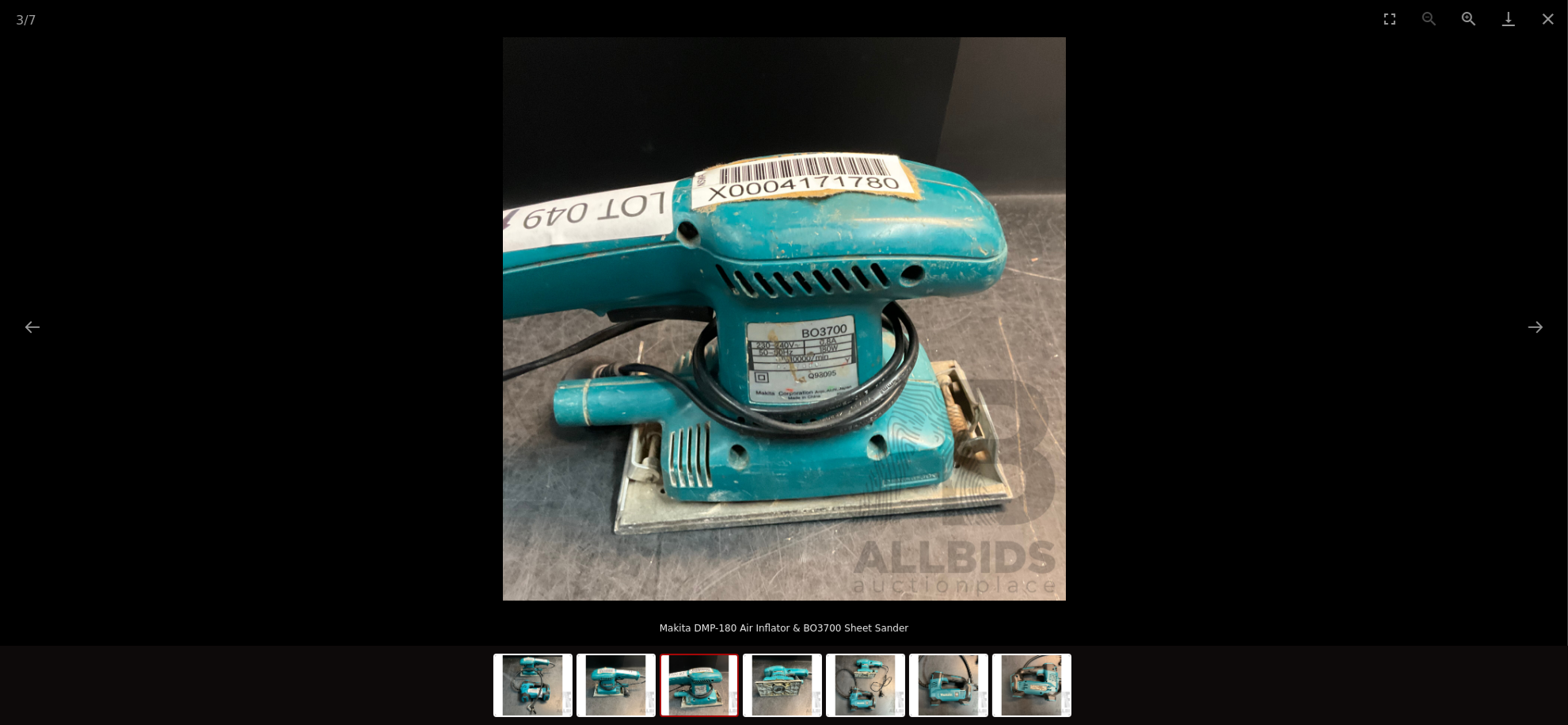
click at [1527, 323] on button "Next slide" at bounding box center [1535, 327] width 33 height 31
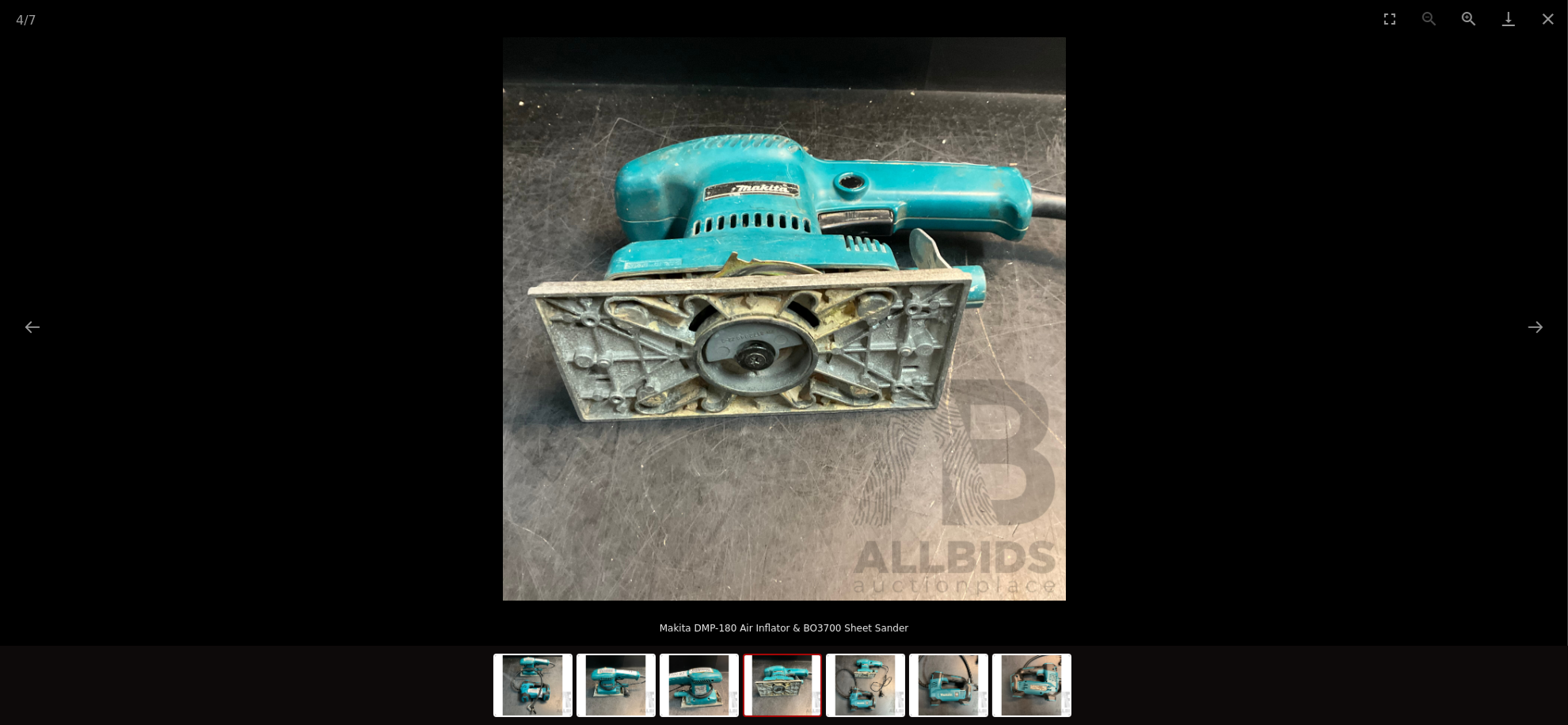
click at [1527, 323] on button "Next slide" at bounding box center [1535, 327] width 33 height 31
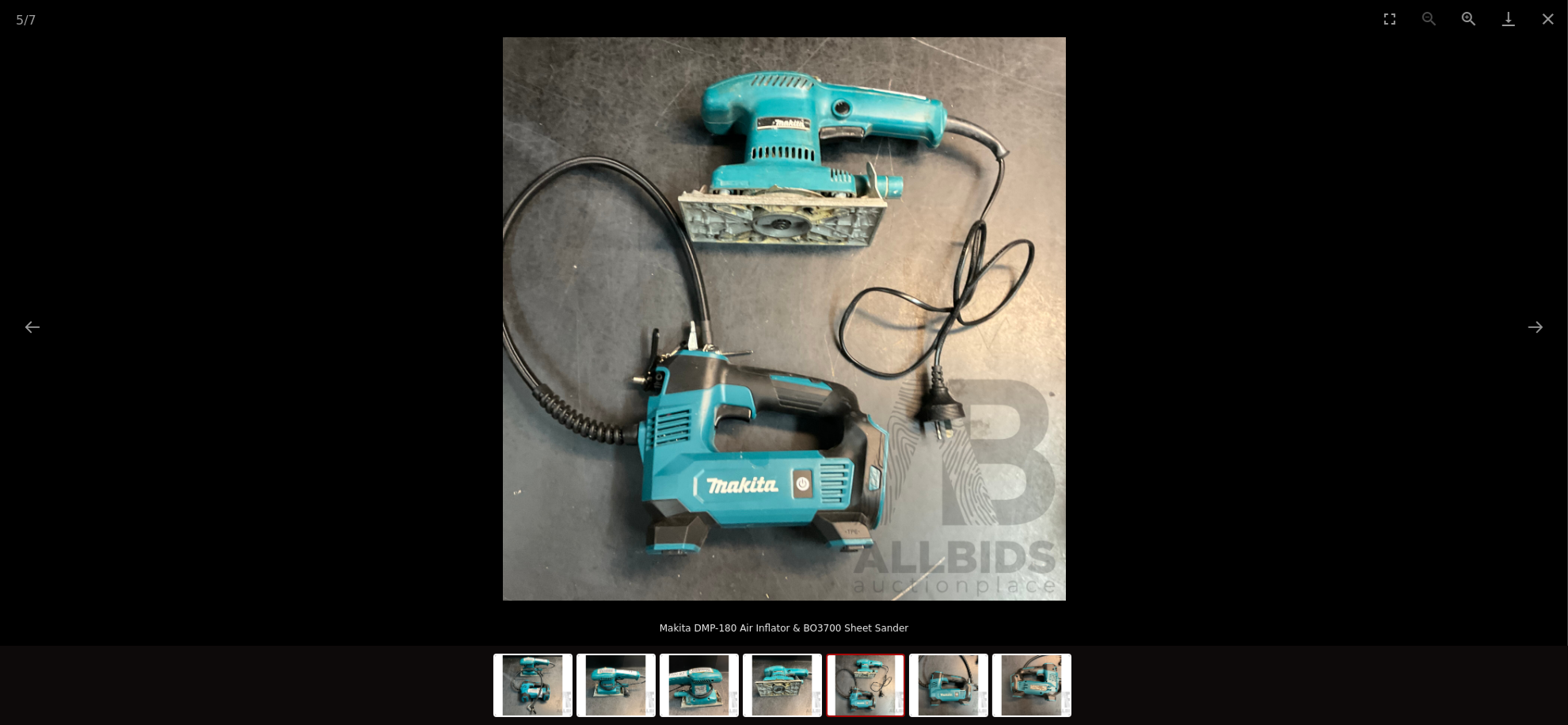
click at [1526, 323] on button "Next slide" at bounding box center [1535, 327] width 33 height 31
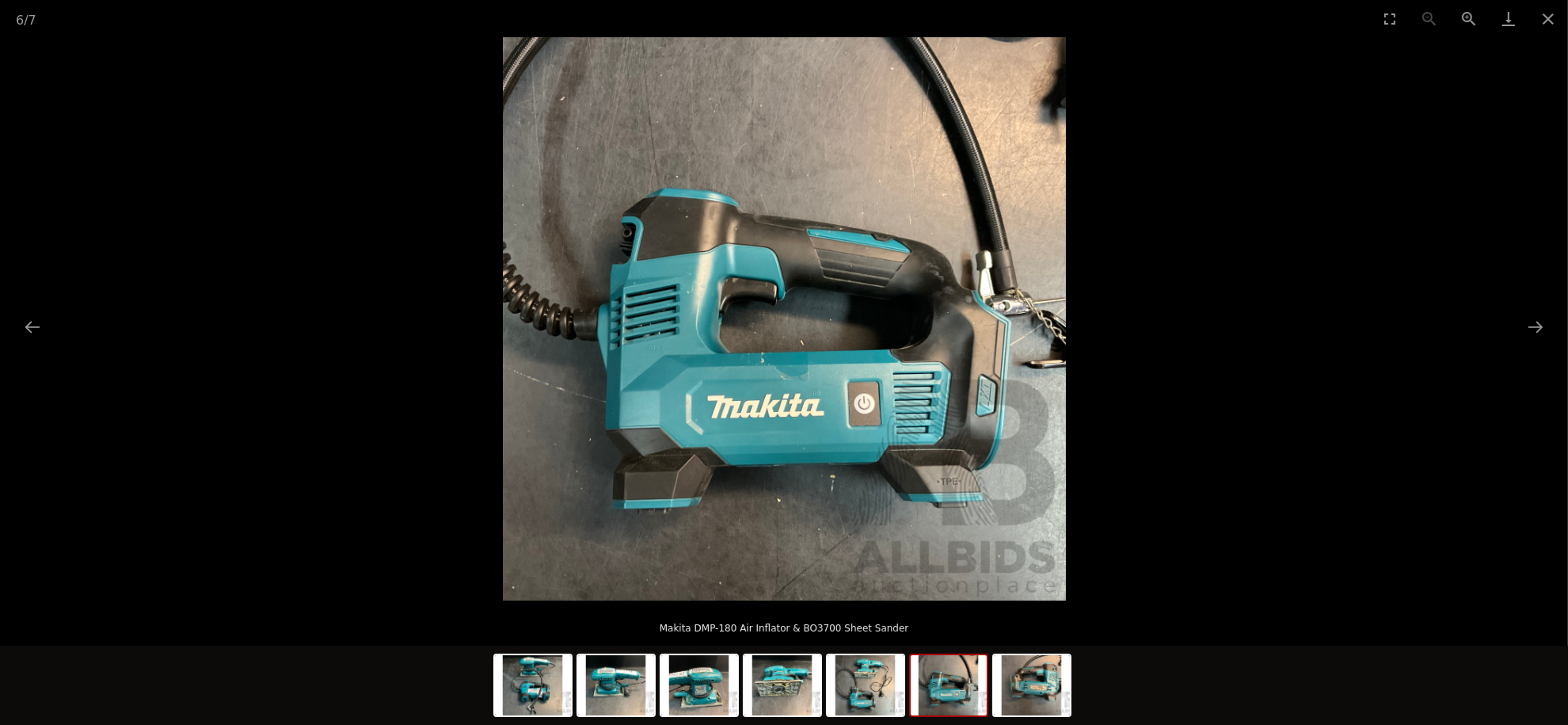
click at [1526, 323] on button "Next slide" at bounding box center [1535, 327] width 33 height 31
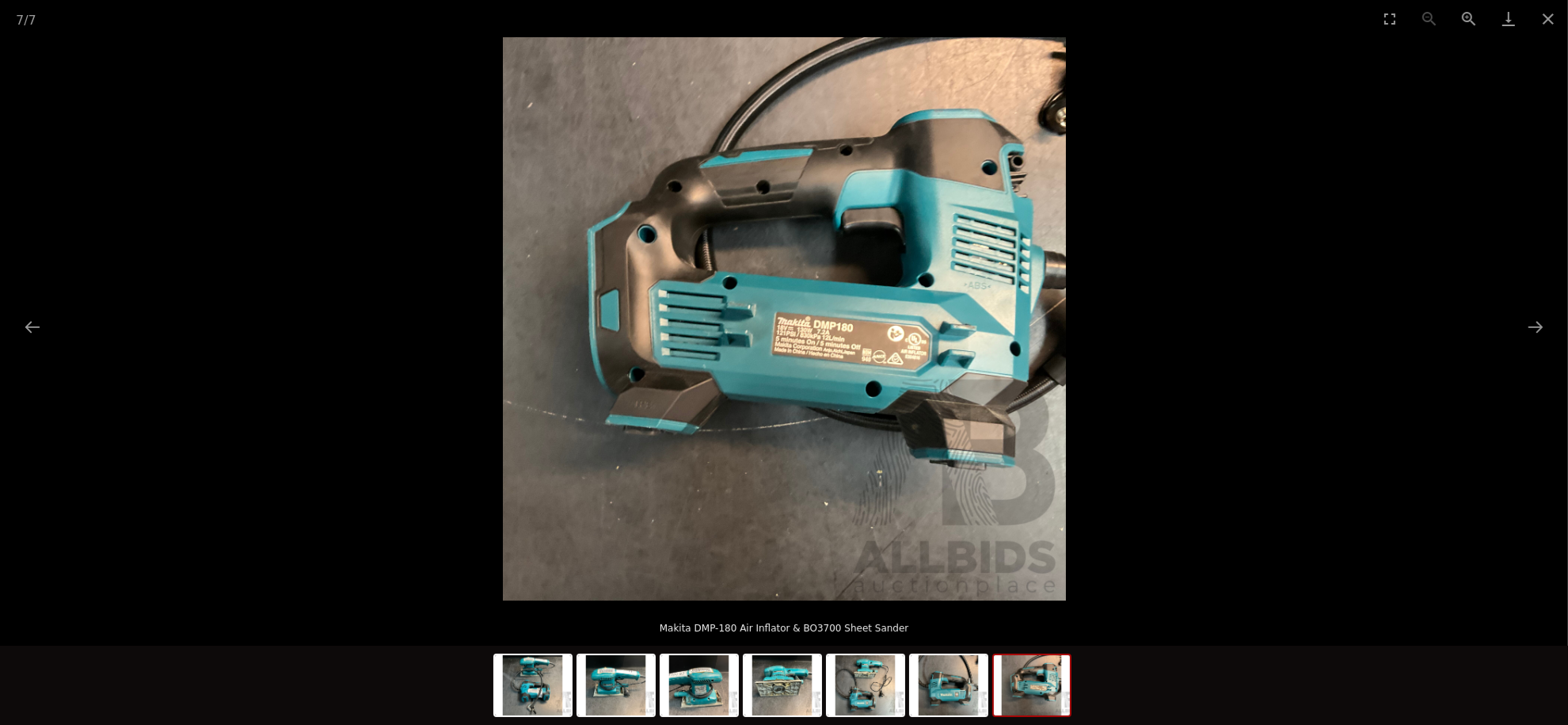
click at [1526, 323] on button "Next slide" at bounding box center [1535, 327] width 33 height 31
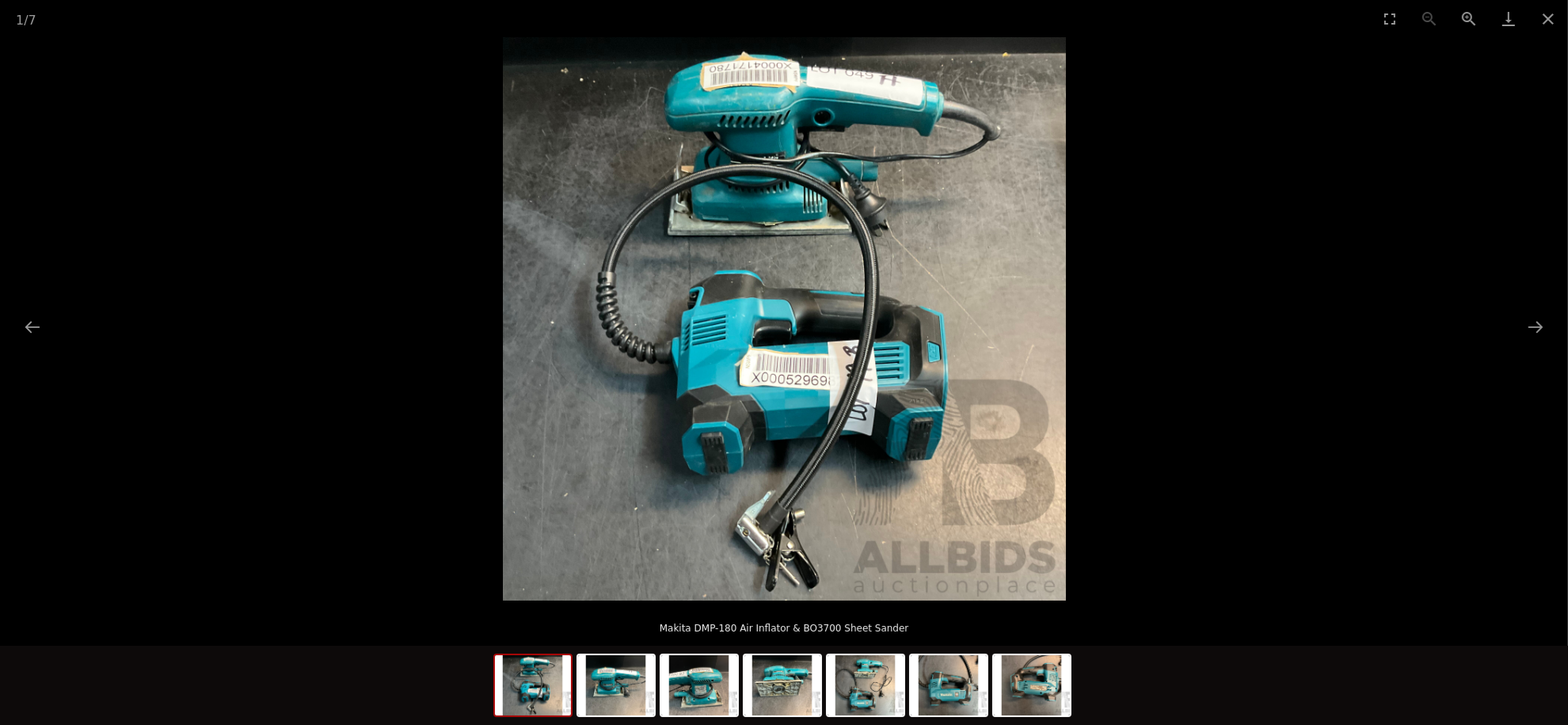
click at [1526, 323] on button "Next slide" at bounding box center [1535, 327] width 33 height 31
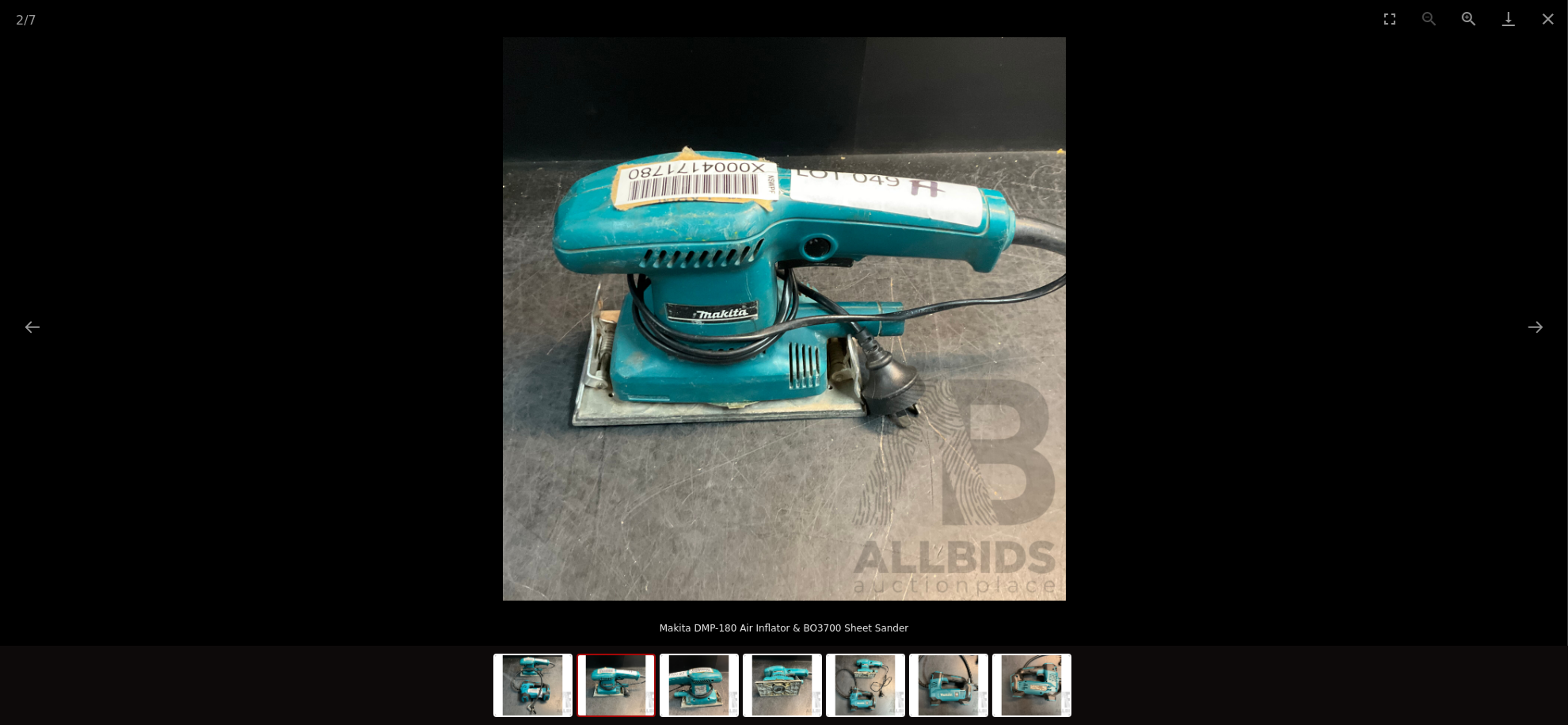
click at [1526, 323] on button "Next slide" at bounding box center [1535, 327] width 33 height 31
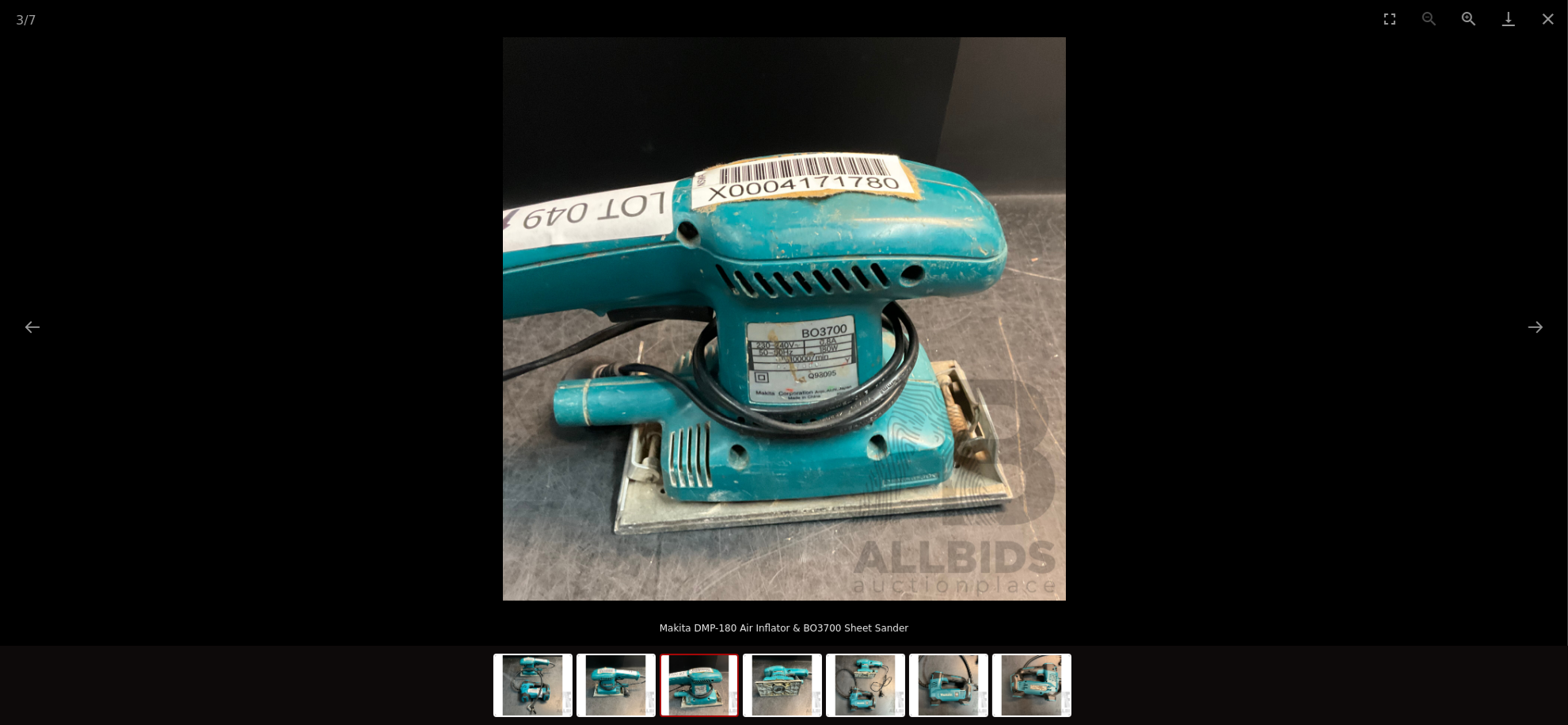
click at [1526, 323] on button "Next slide" at bounding box center [1535, 327] width 33 height 31
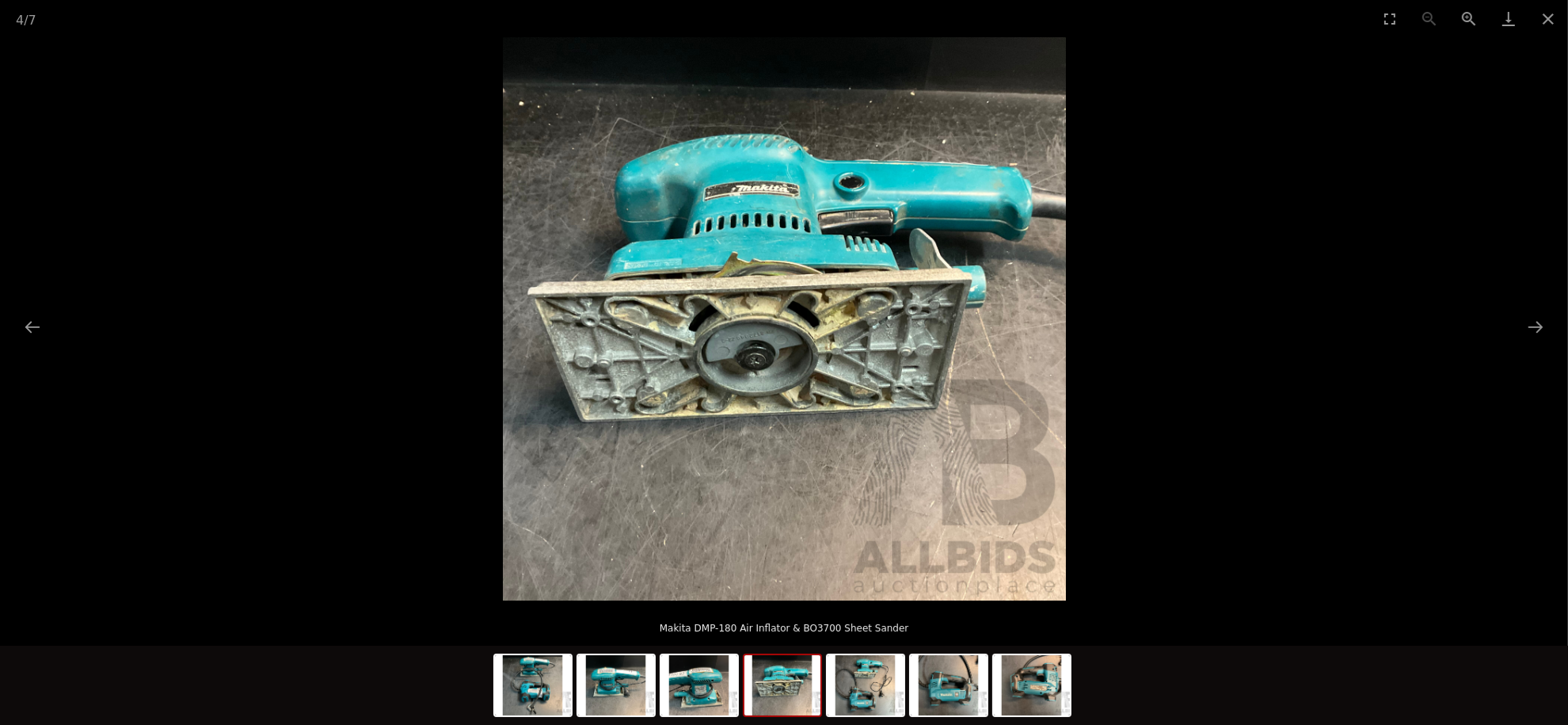
click at [1526, 323] on button "Next slide" at bounding box center [1535, 327] width 33 height 31
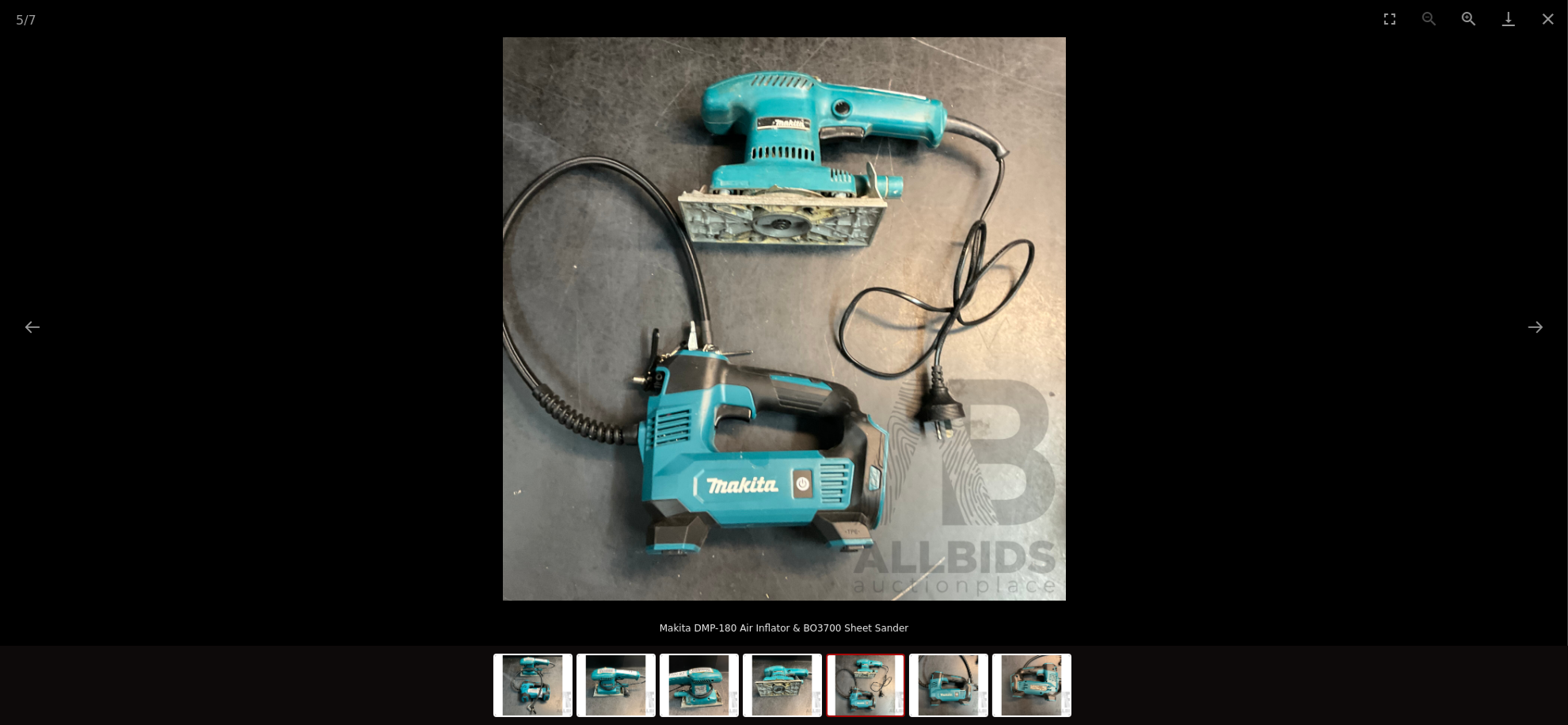
click at [1526, 323] on button "Next slide" at bounding box center [1535, 327] width 33 height 31
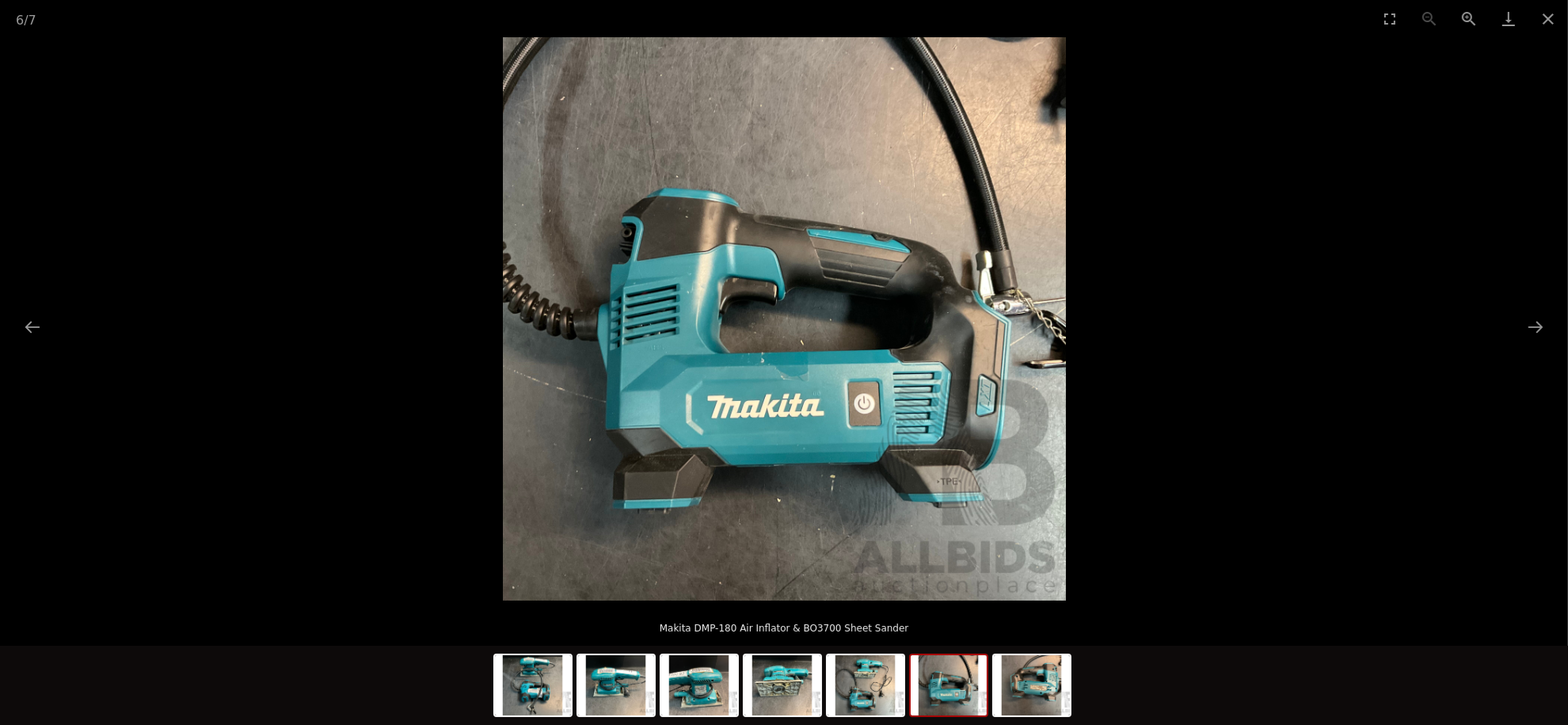
click at [1522, 324] on button "Next slide" at bounding box center [1535, 327] width 33 height 31
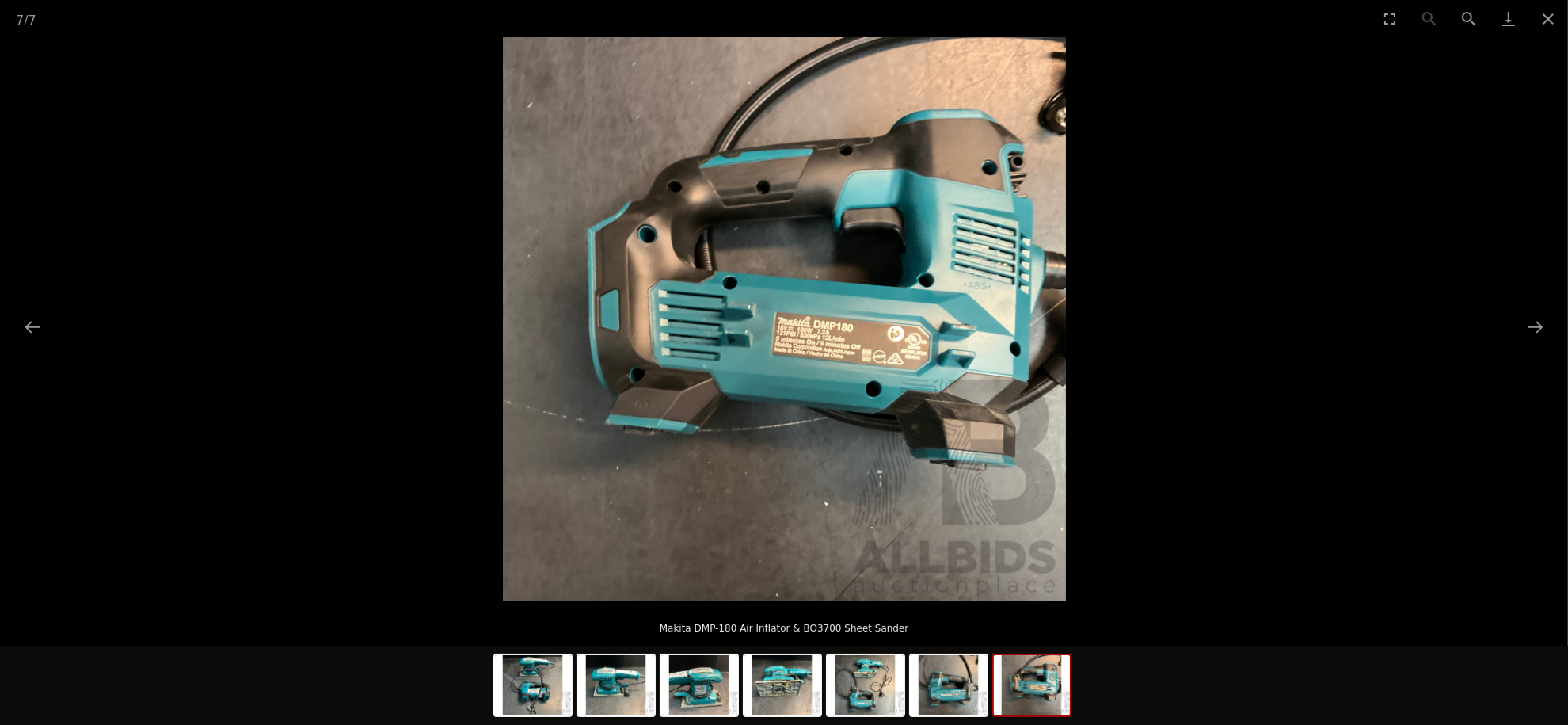
click at [1522, 324] on button "Next slide" at bounding box center [1535, 327] width 33 height 31
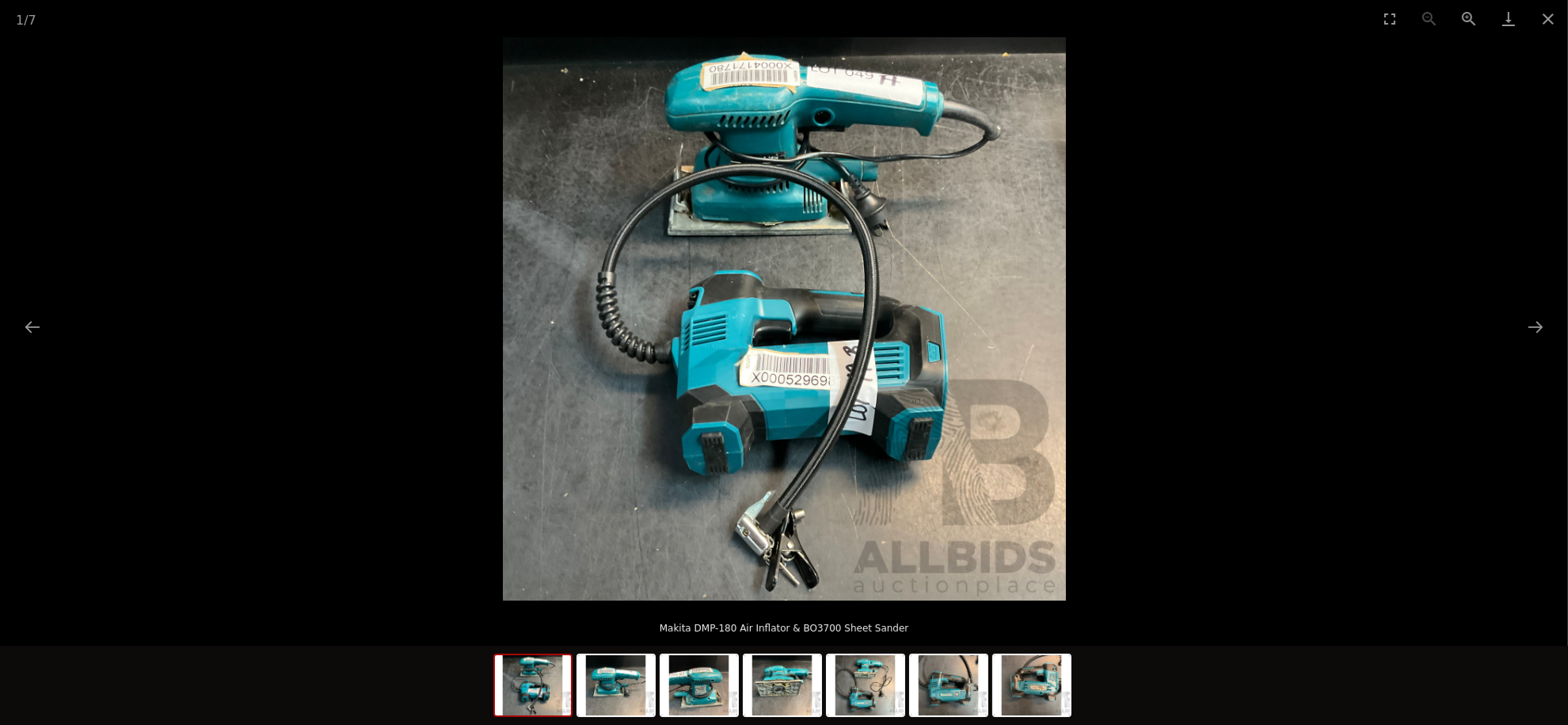
click at [1522, 324] on button "Next slide" at bounding box center [1535, 327] width 33 height 31
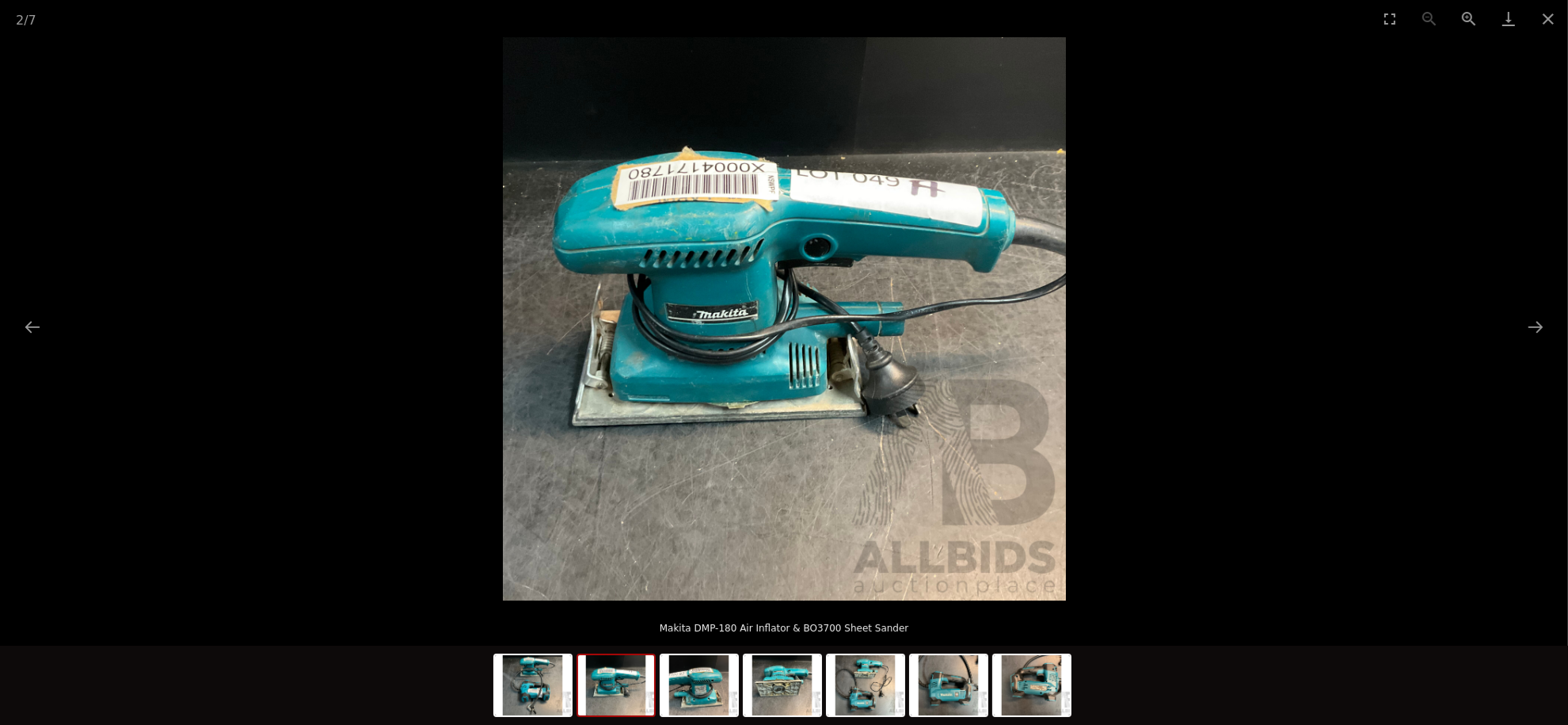
click at [1522, 324] on button "Next slide" at bounding box center [1535, 327] width 33 height 31
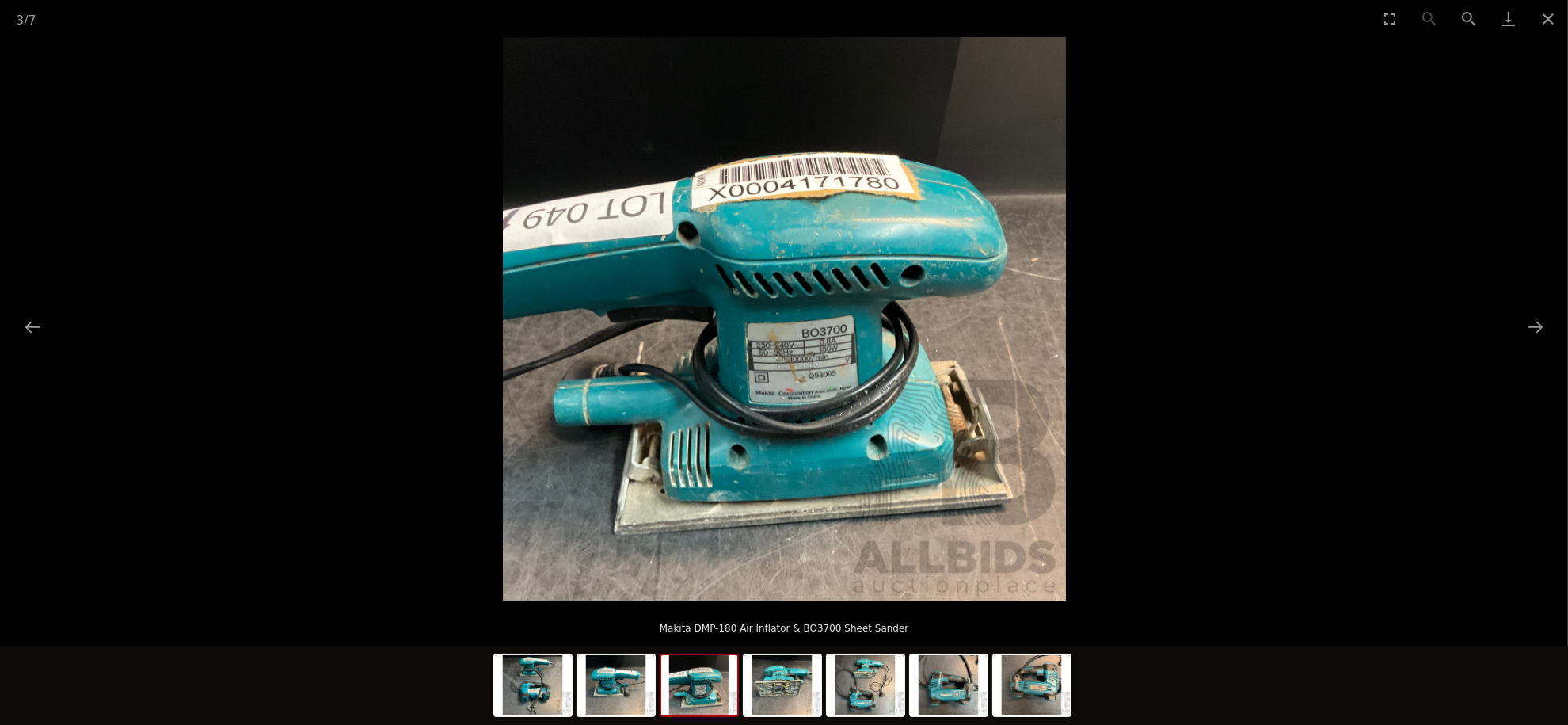
click at [1522, 324] on button "Next slide" at bounding box center [1535, 327] width 33 height 31
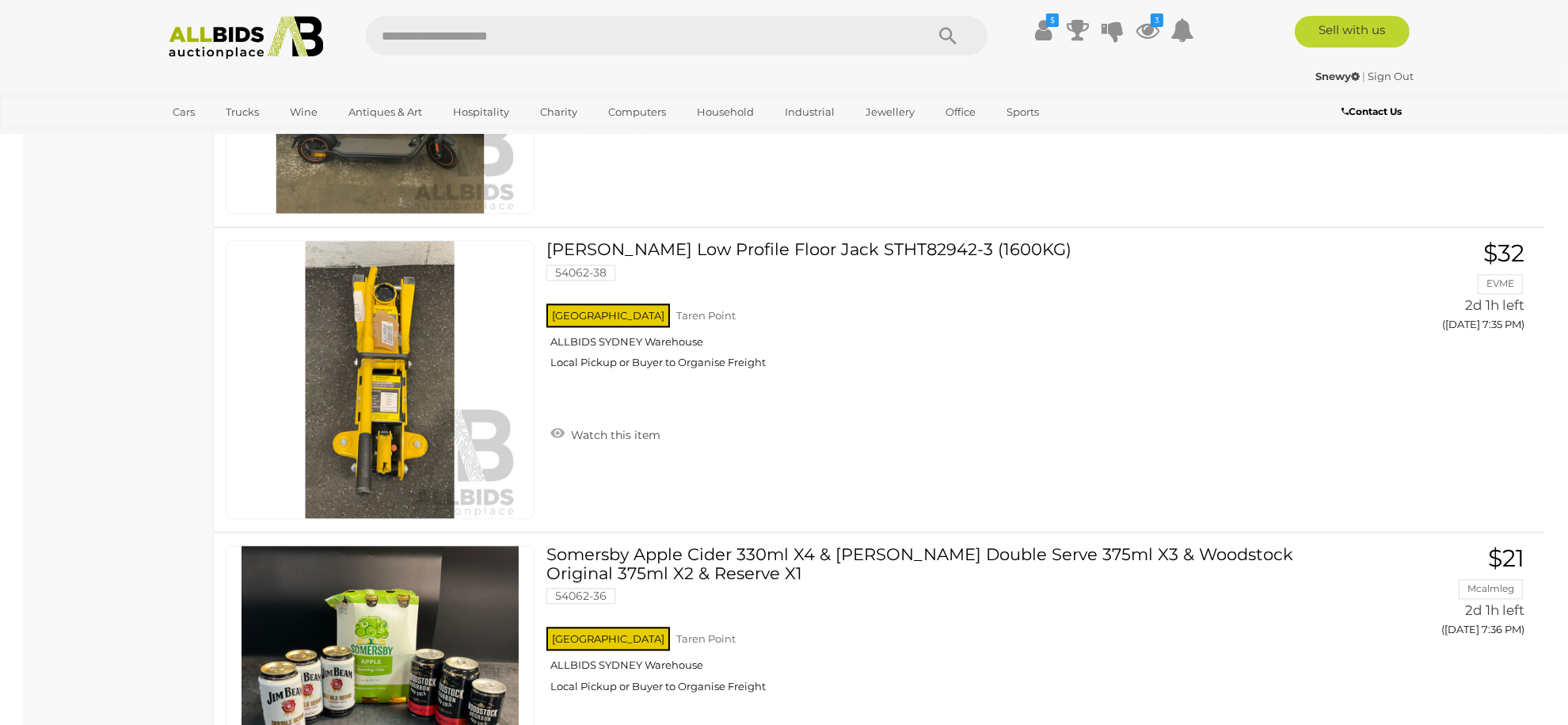
scroll to position [12050, 0]
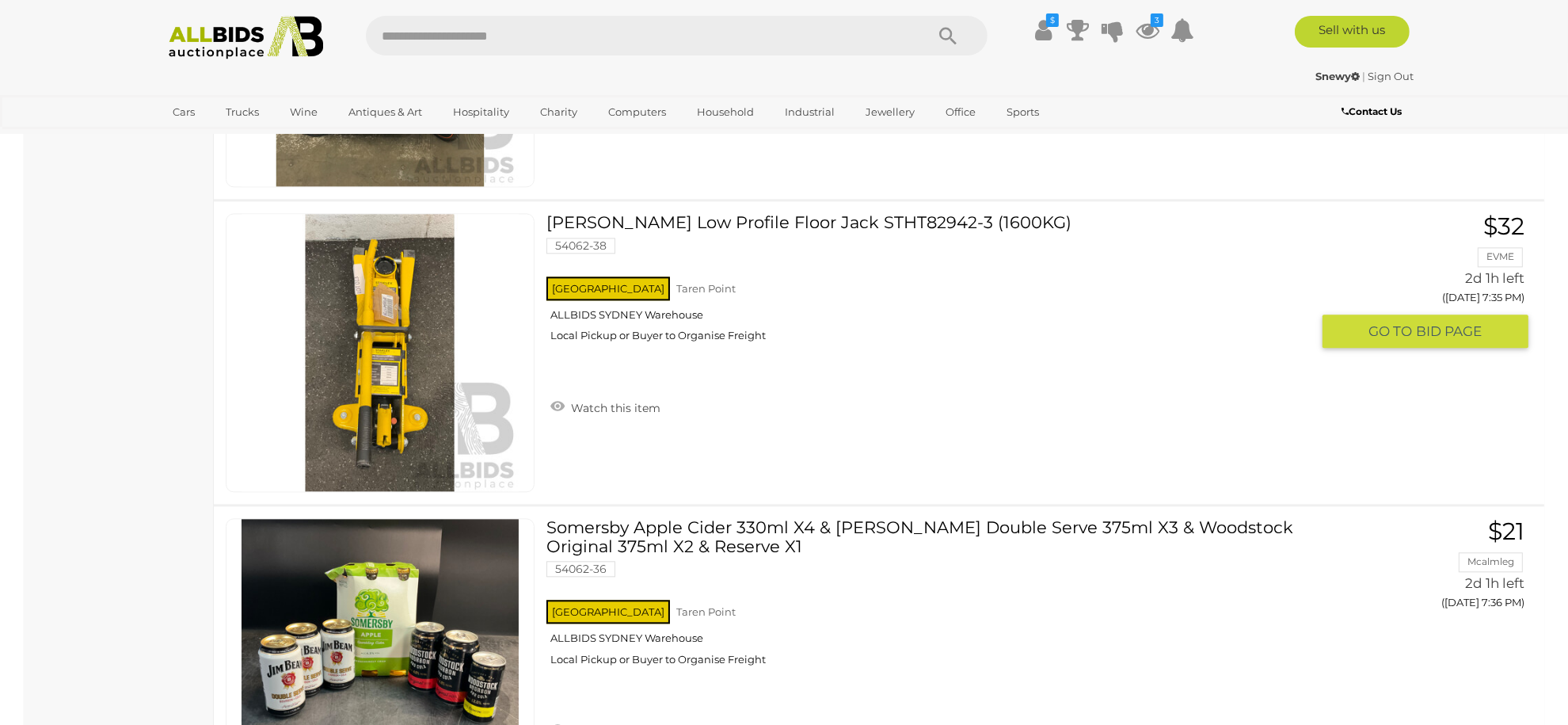
click at [555, 395] on link "Watch this item" at bounding box center [605, 407] width 118 height 24
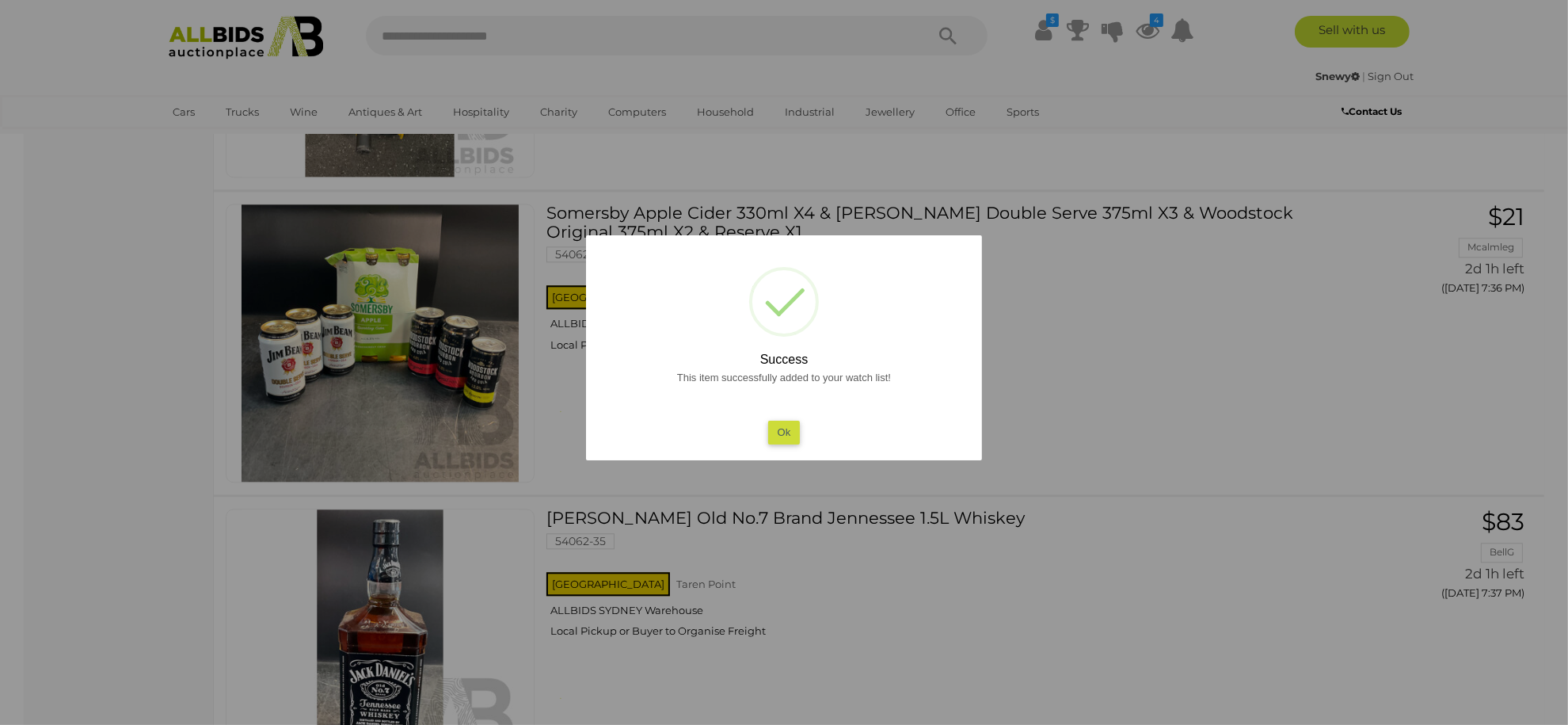
scroll to position [12368, 0]
click at [776, 433] on button "Ok" at bounding box center [785, 431] width 33 height 23
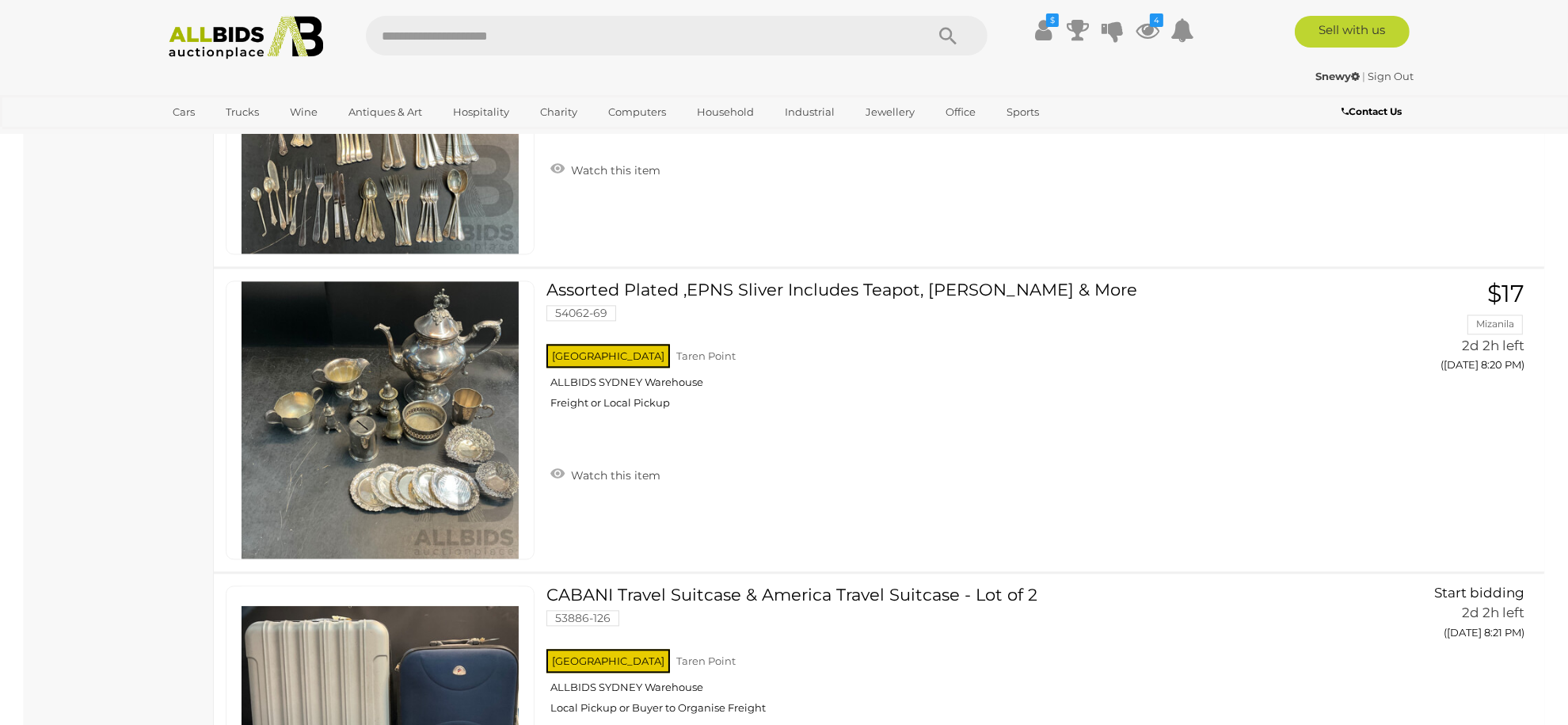
scroll to position [26941, 0]
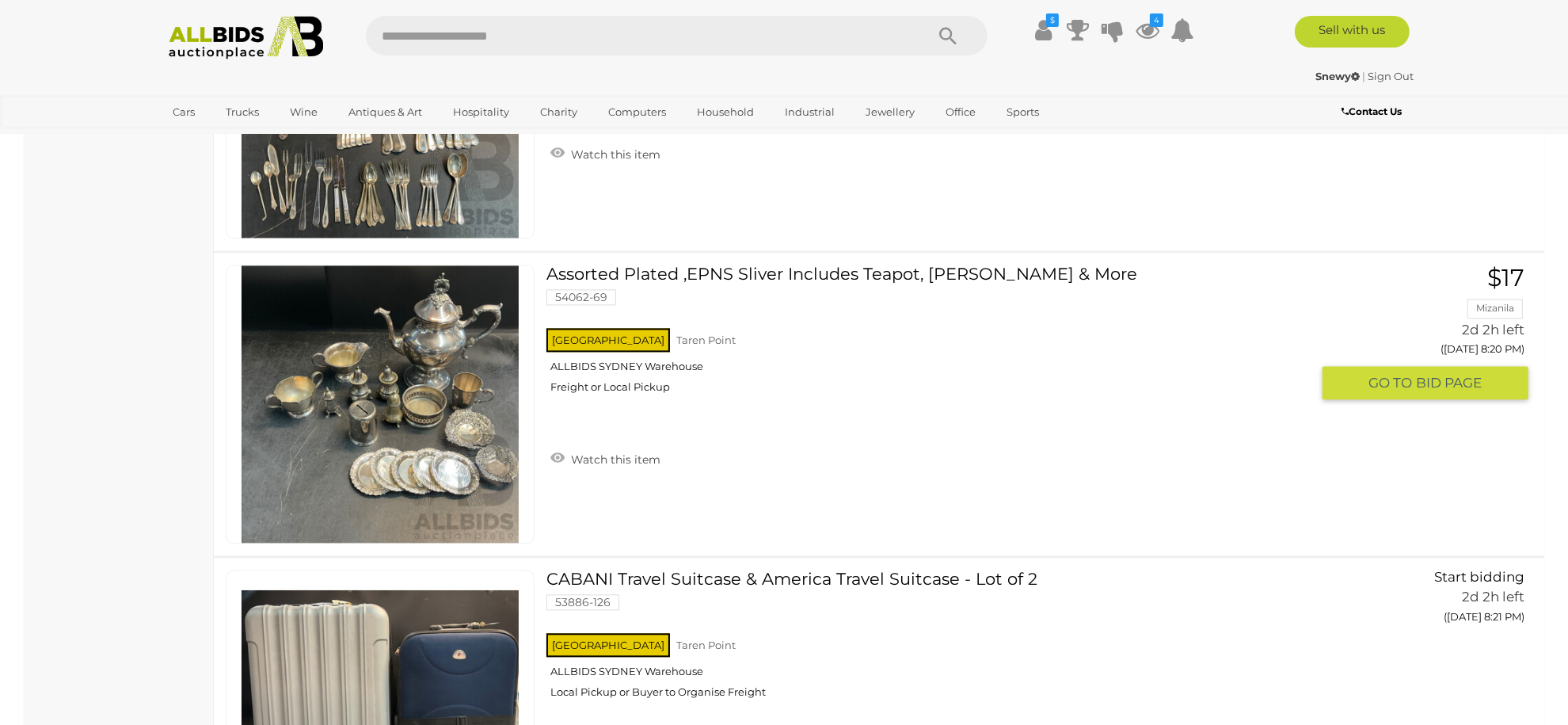
click at [438, 325] on link at bounding box center [380, 404] width 309 height 279
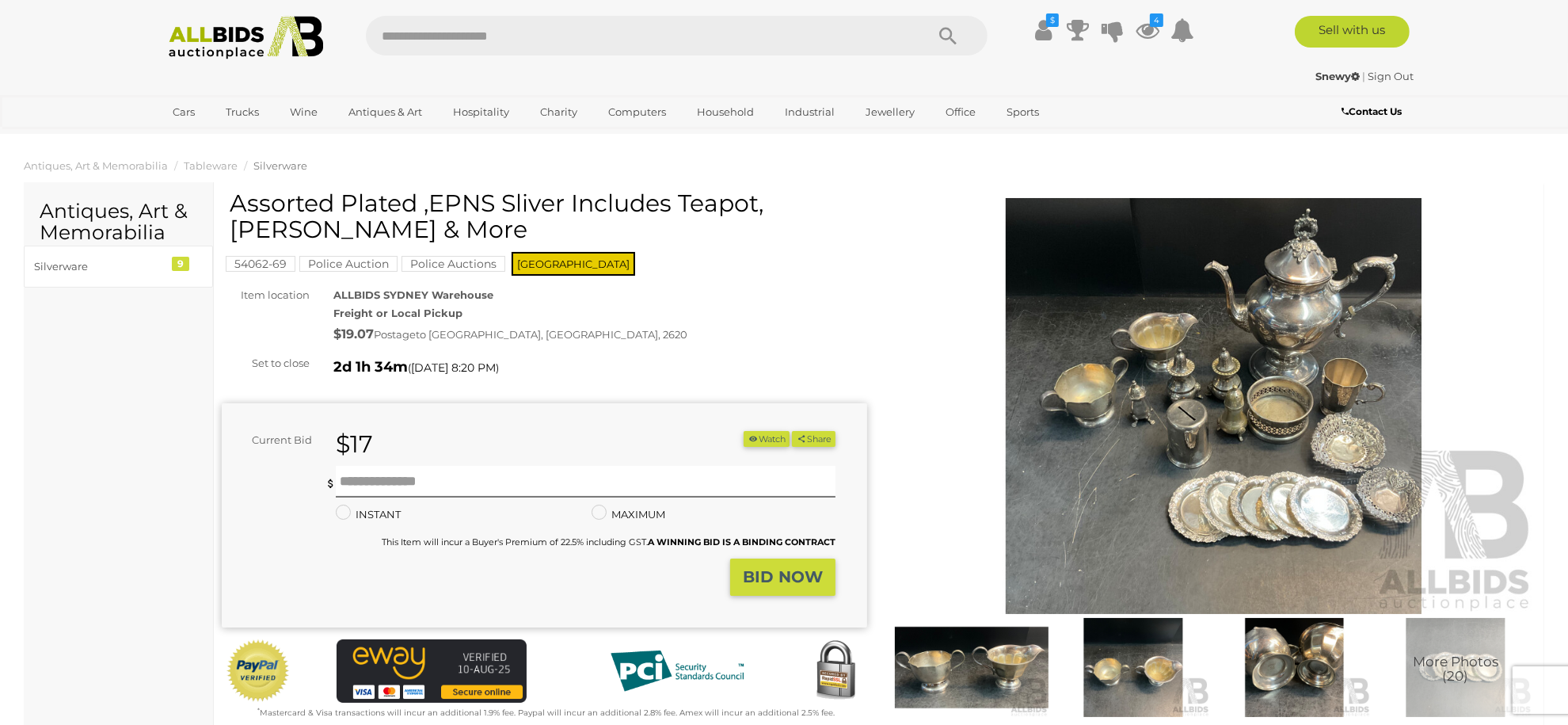
click at [1096, 377] on img at bounding box center [1214, 406] width 645 height 416
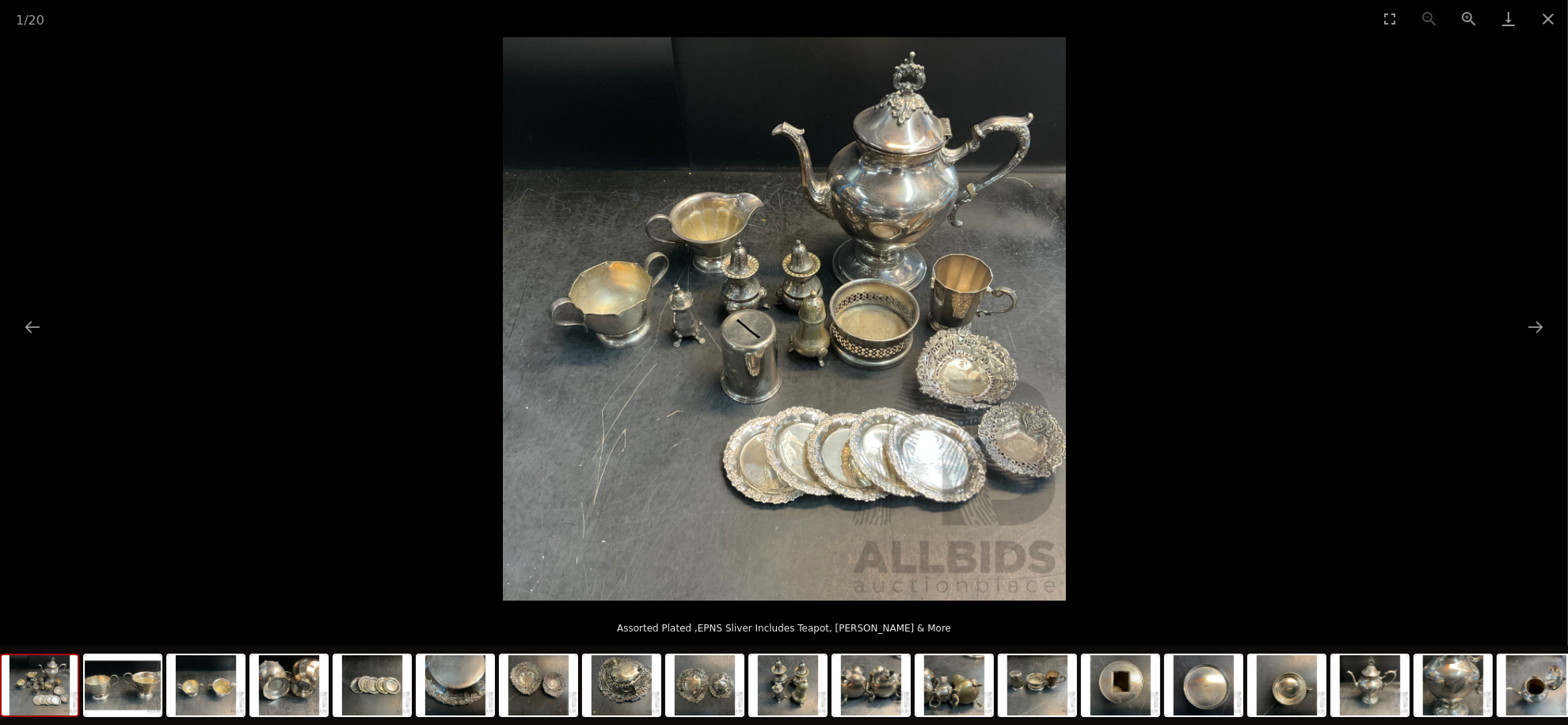
click at [1467, 17] on button "Zoom in" at bounding box center [1469, 18] width 39 height 37
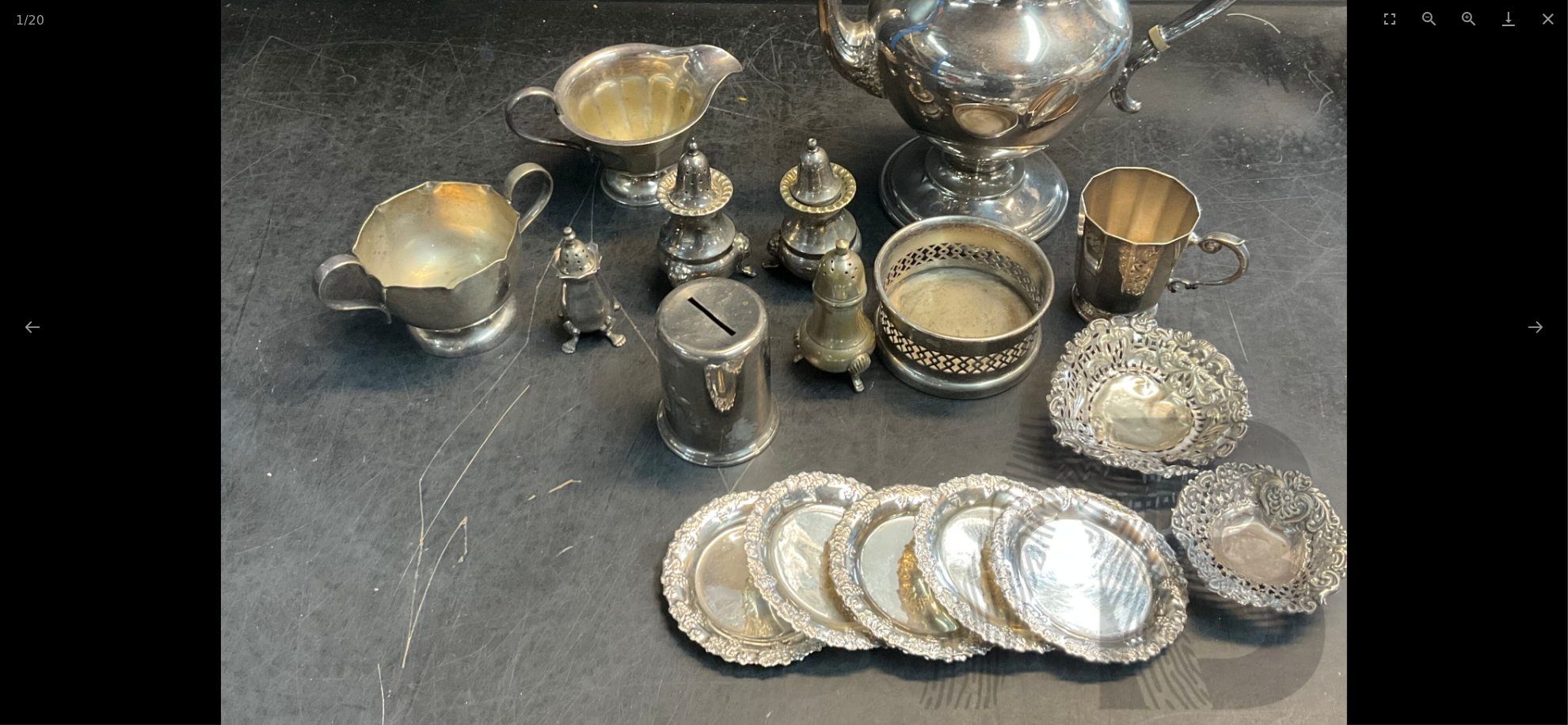
click at [1467, 17] on button "Zoom in" at bounding box center [1469, 18] width 39 height 37
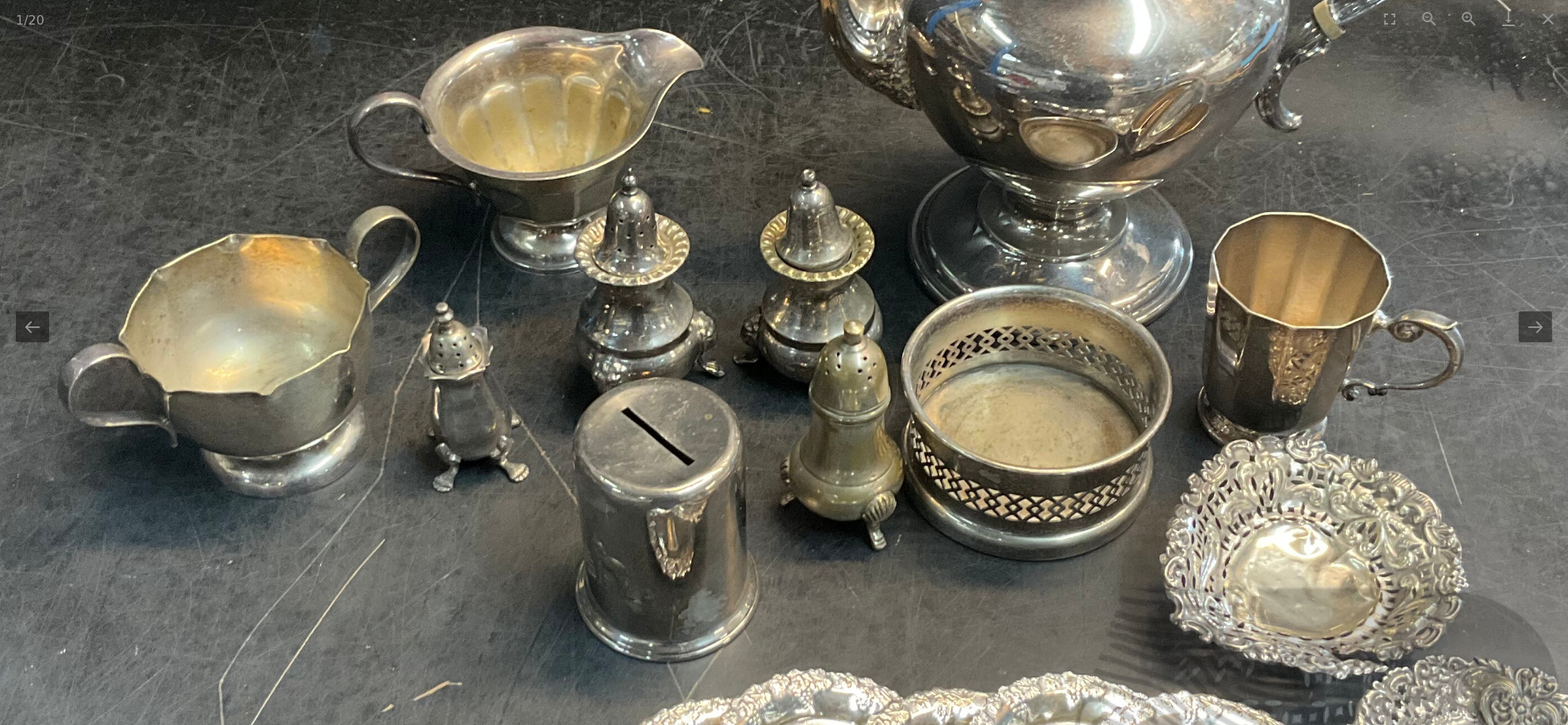
drag, startPoint x: 980, startPoint y: 407, endPoint x: 976, endPoint y: 430, distance: 23.3
click at [976, 430] on img at bounding box center [766, 407] width 1690 height 1690
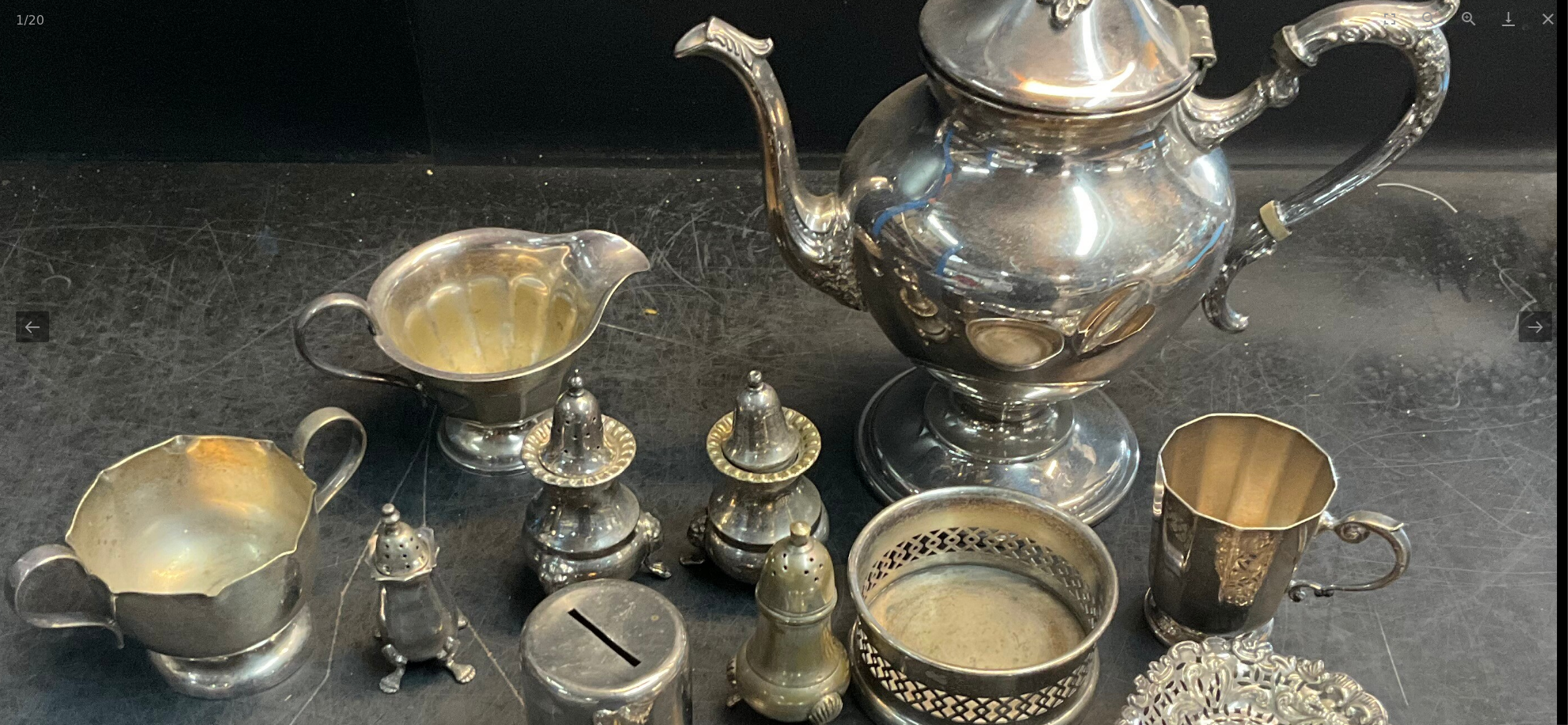
drag, startPoint x: 962, startPoint y: 423, endPoint x: 868, endPoint y: 568, distance: 172.8
click at [866, 568] on img at bounding box center [712, 608] width 1690 height 1690
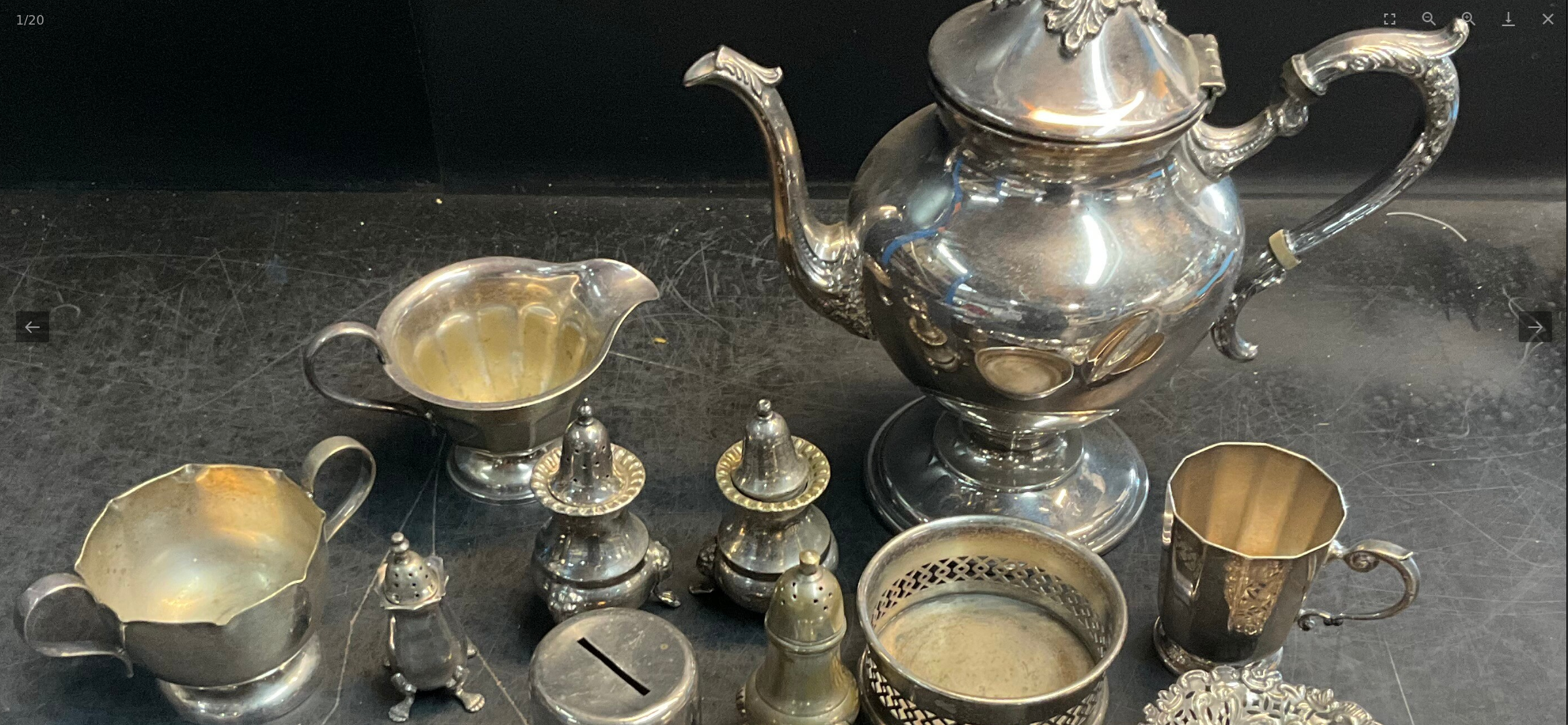
drag, startPoint x: 871, startPoint y: 398, endPoint x: 869, endPoint y: 383, distance: 15.1
click at [869, 385] on img at bounding box center [722, 637] width 1690 height 1690
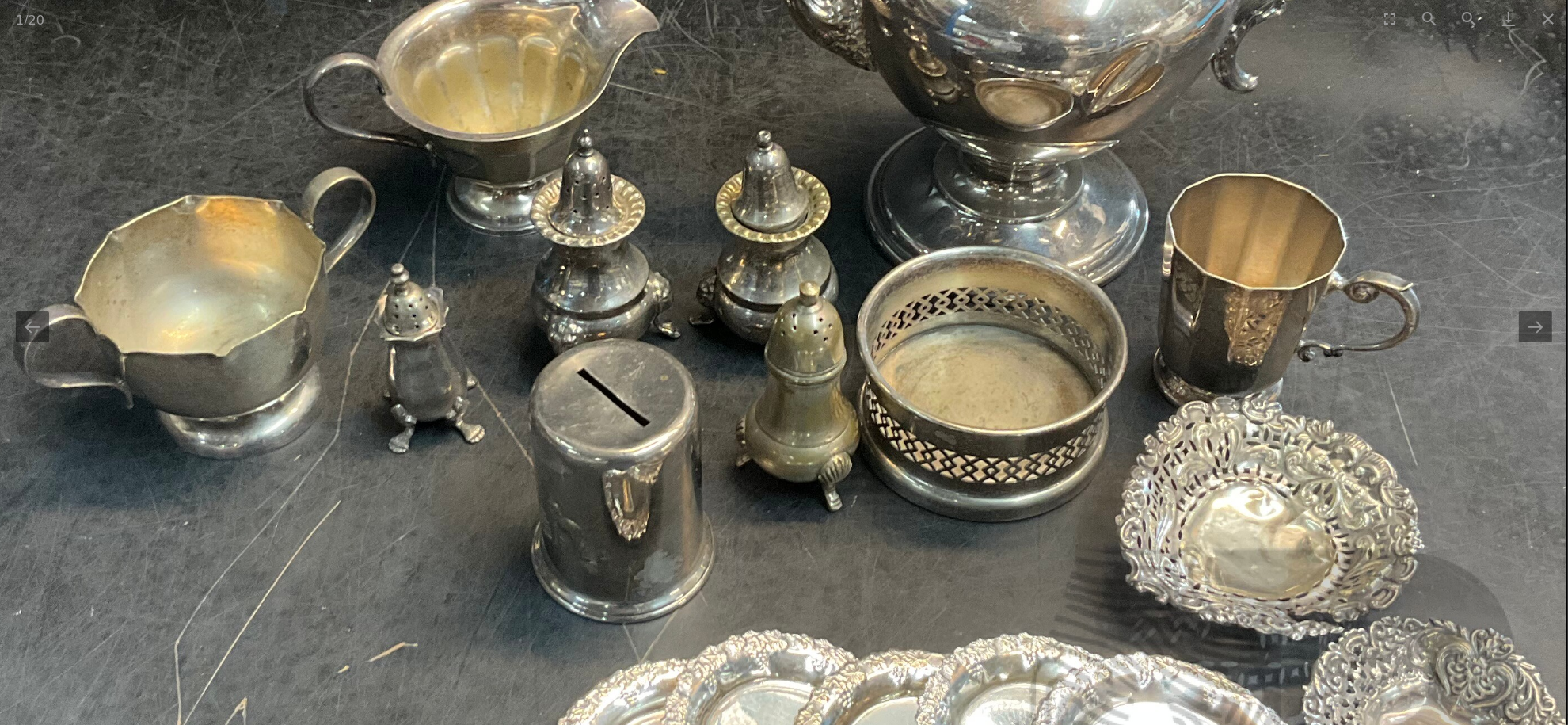
drag, startPoint x: 888, startPoint y: 499, endPoint x: 891, endPoint y: 439, distance: 60.1
click at [889, 441] on img at bounding box center [722, 368] width 1690 height 1690
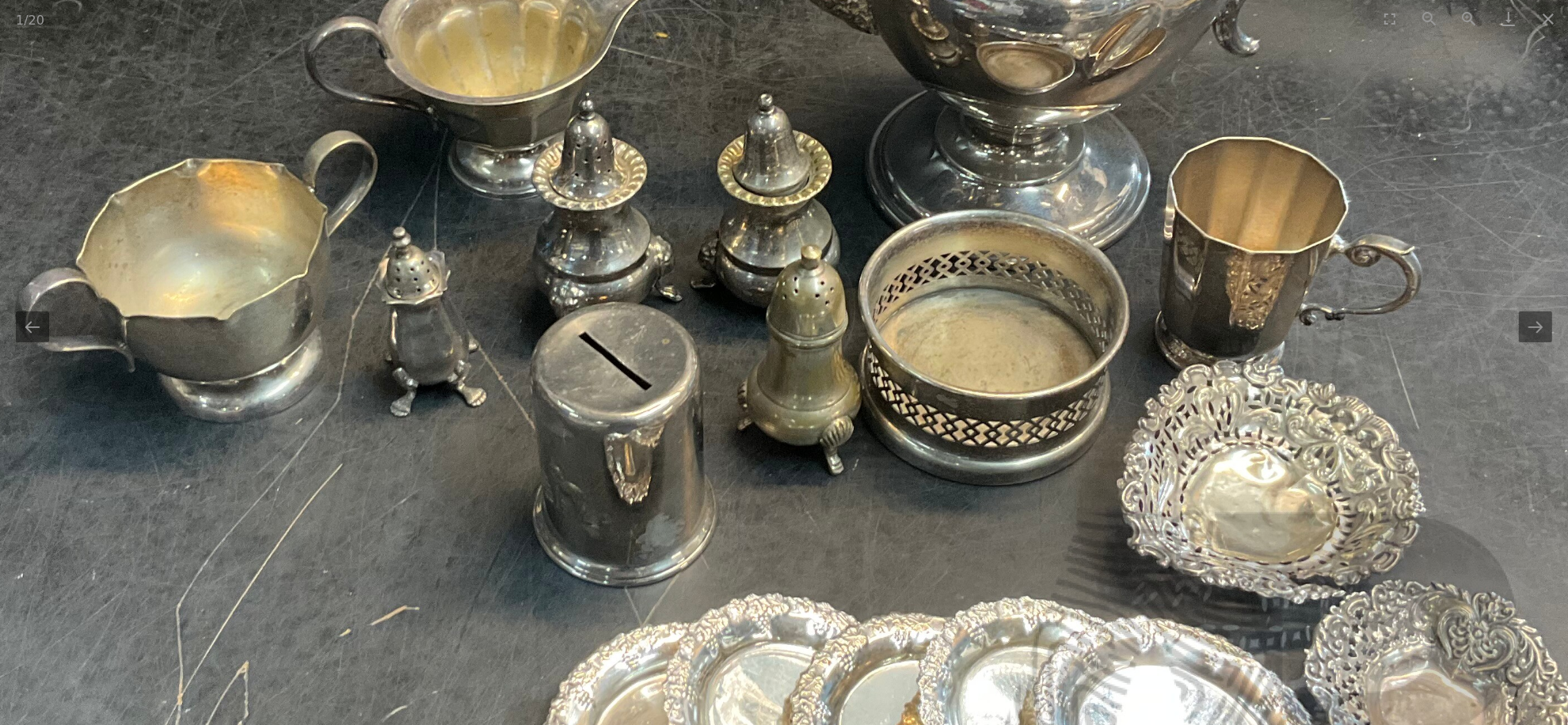
drag, startPoint x: 894, startPoint y: 474, endPoint x: 892, endPoint y: 382, distance: 92.0
click at [892, 401] on img at bounding box center [723, 331] width 1690 height 1690
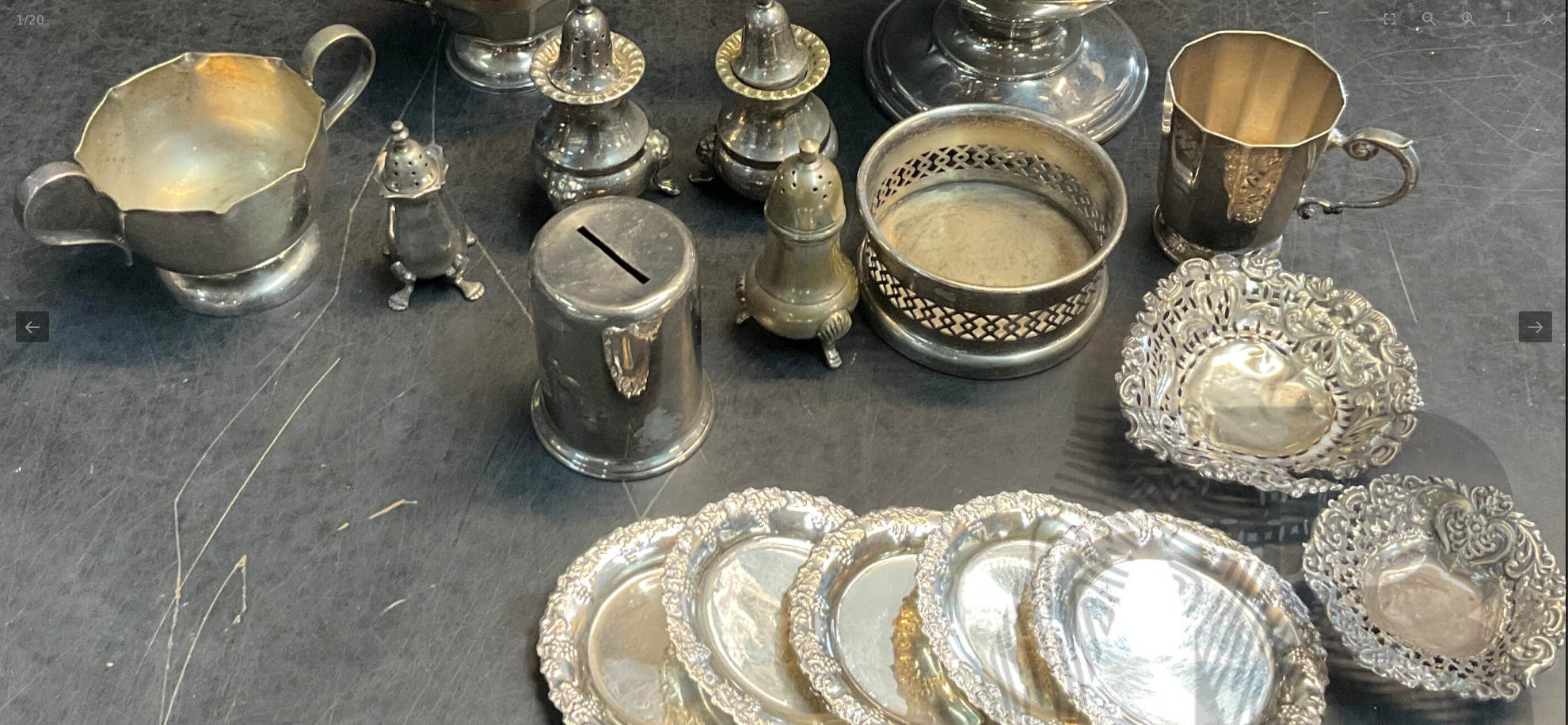
drag, startPoint x: 889, startPoint y: 399, endPoint x: 886, endPoint y: 449, distance: 50.1
click at [886, 449] on img at bounding box center [722, 225] width 1690 height 1690
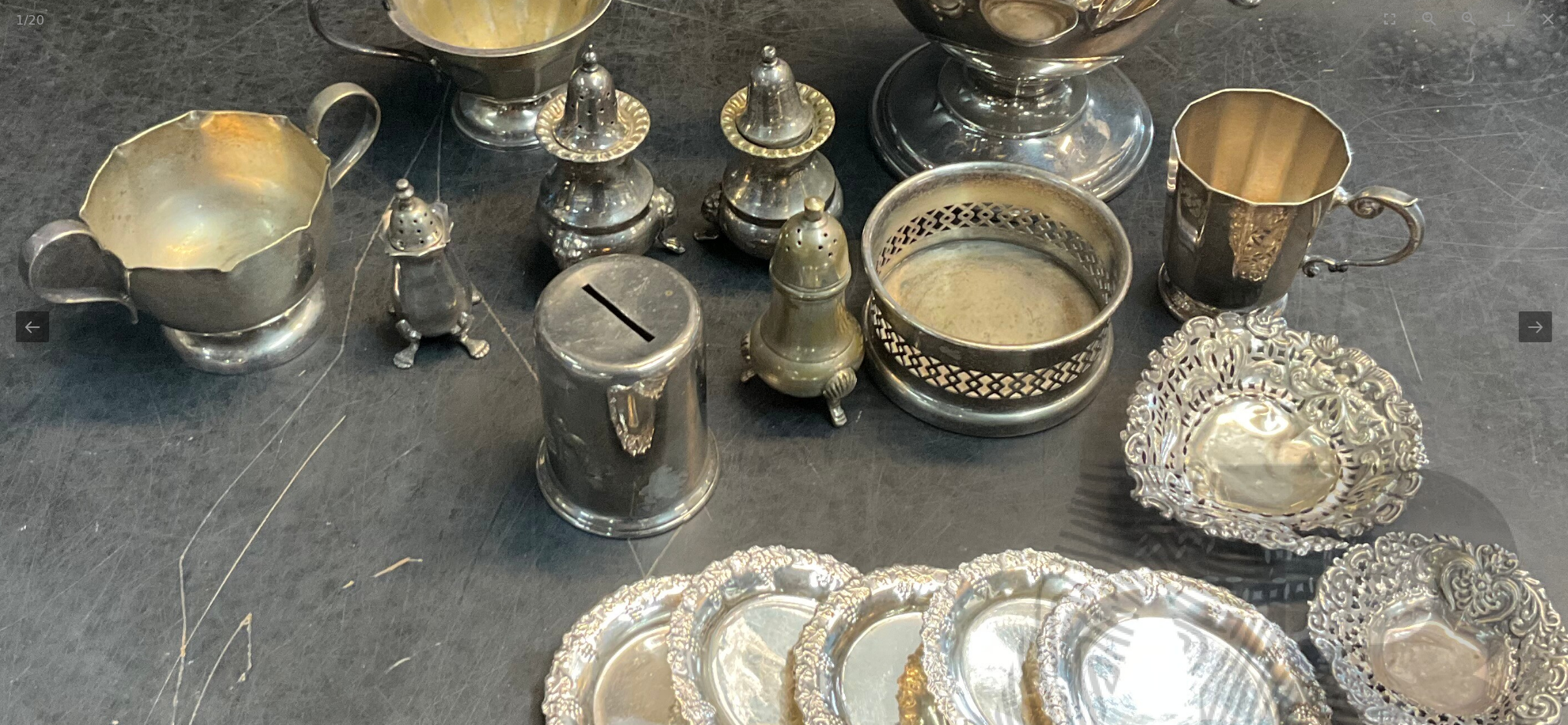
drag, startPoint x: 882, startPoint y: 387, endPoint x: 893, endPoint y: 450, distance: 64.0
click at [893, 450] on img at bounding box center [727, 283] width 1690 height 1690
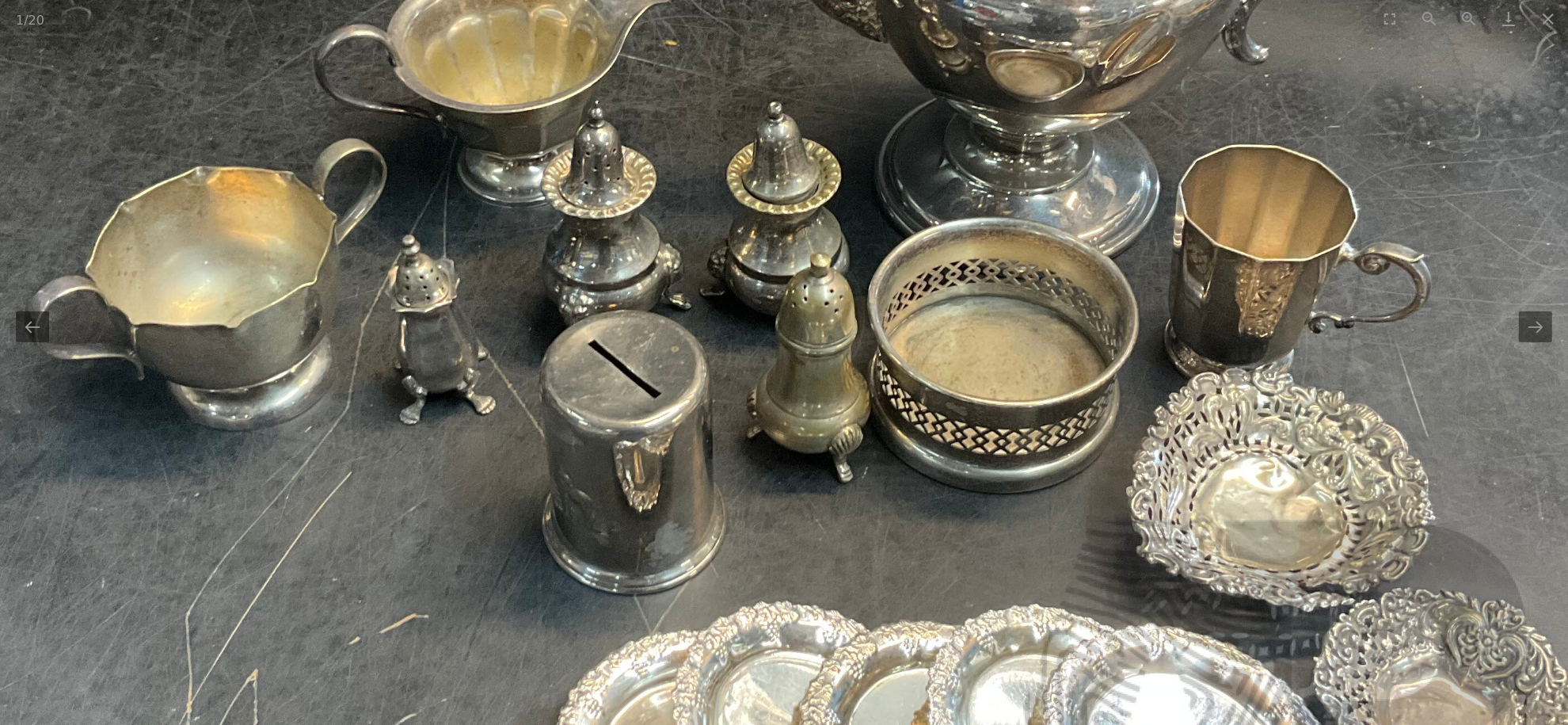
click at [1529, 340] on button "Next slide" at bounding box center [1535, 327] width 33 height 31
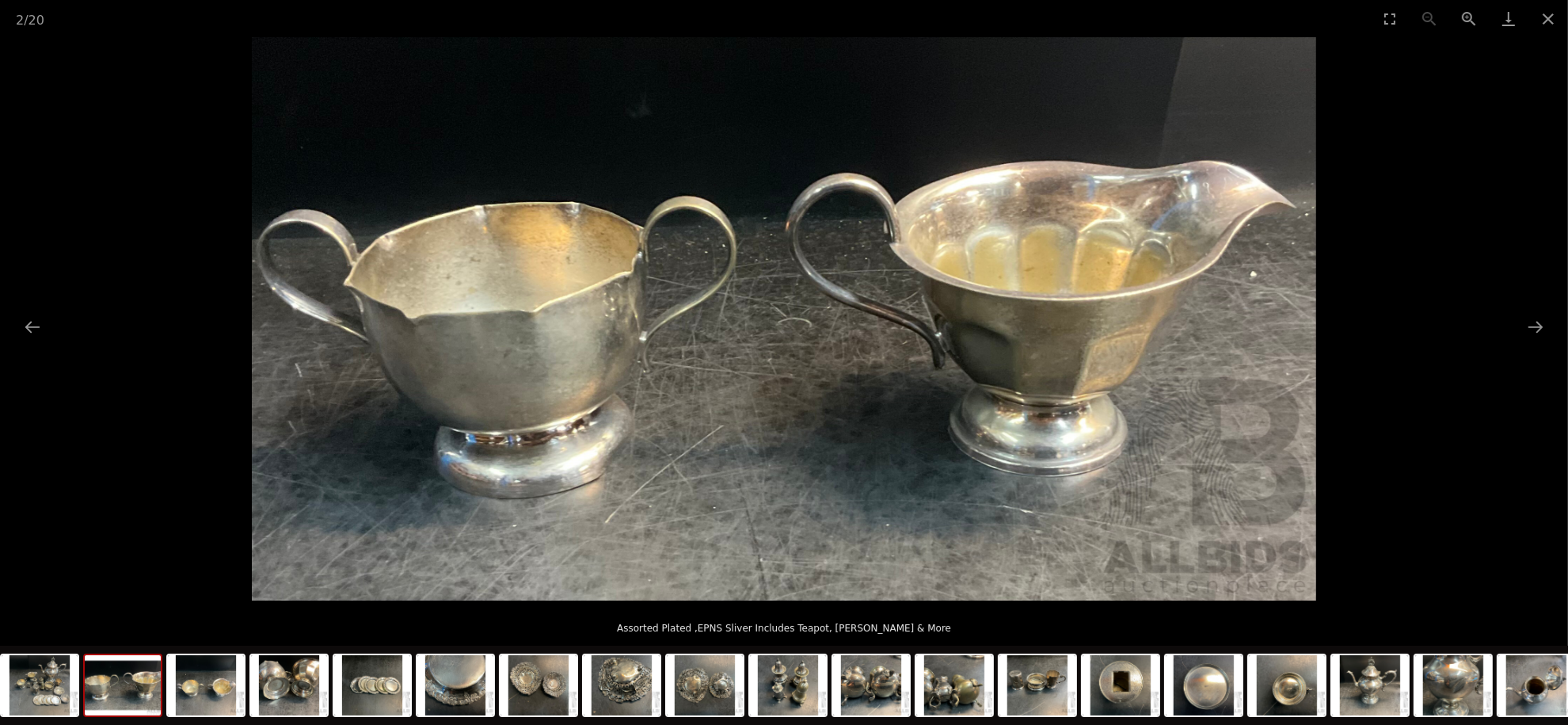
click at [1529, 340] on button "Next slide" at bounding box center [1535, 327] width 33 height 31
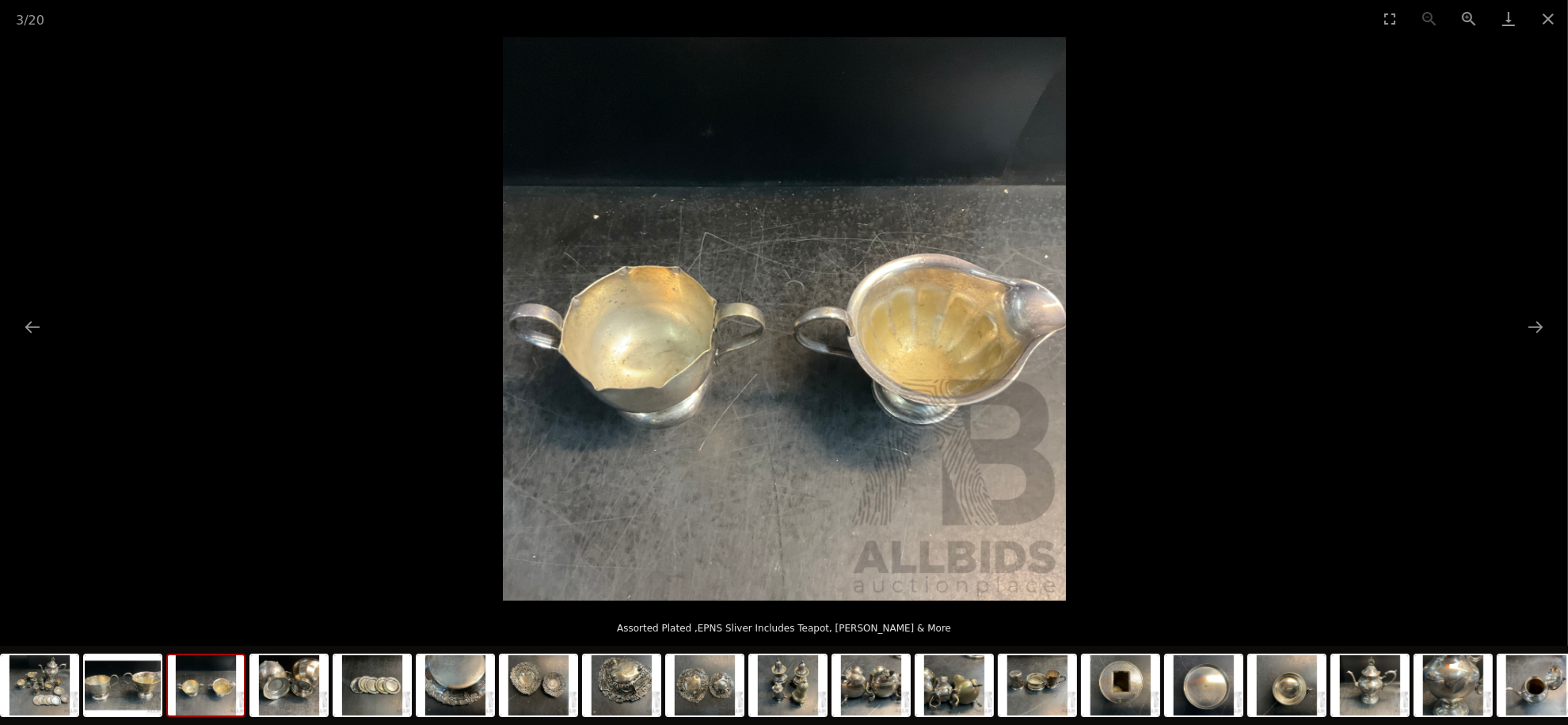
click at [1529, 340] on button "Next slide" at bounding box center [1535, 327] width 33 height 31
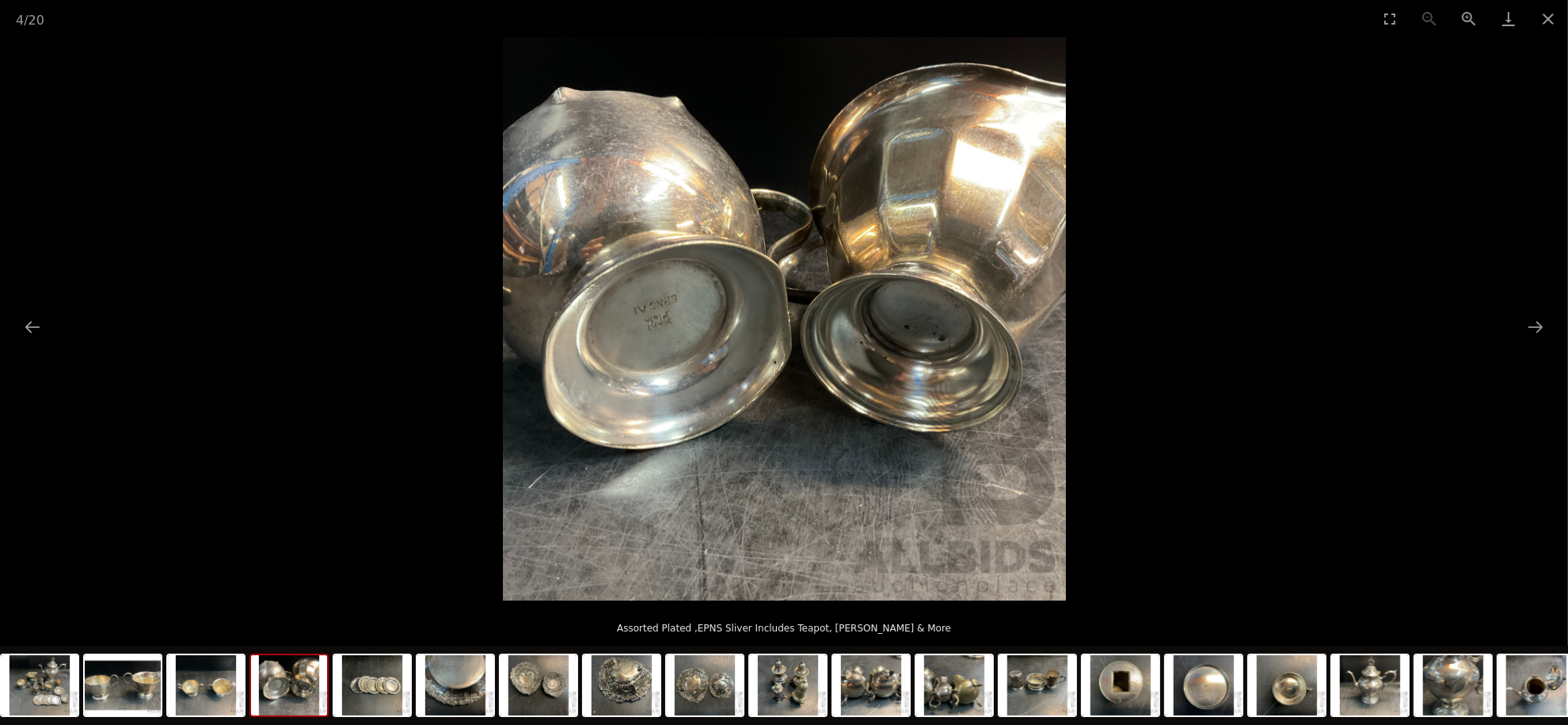
click at [1463, 19] on button "Zoom in" at bounding box center [1469, 18] width 39 height 37
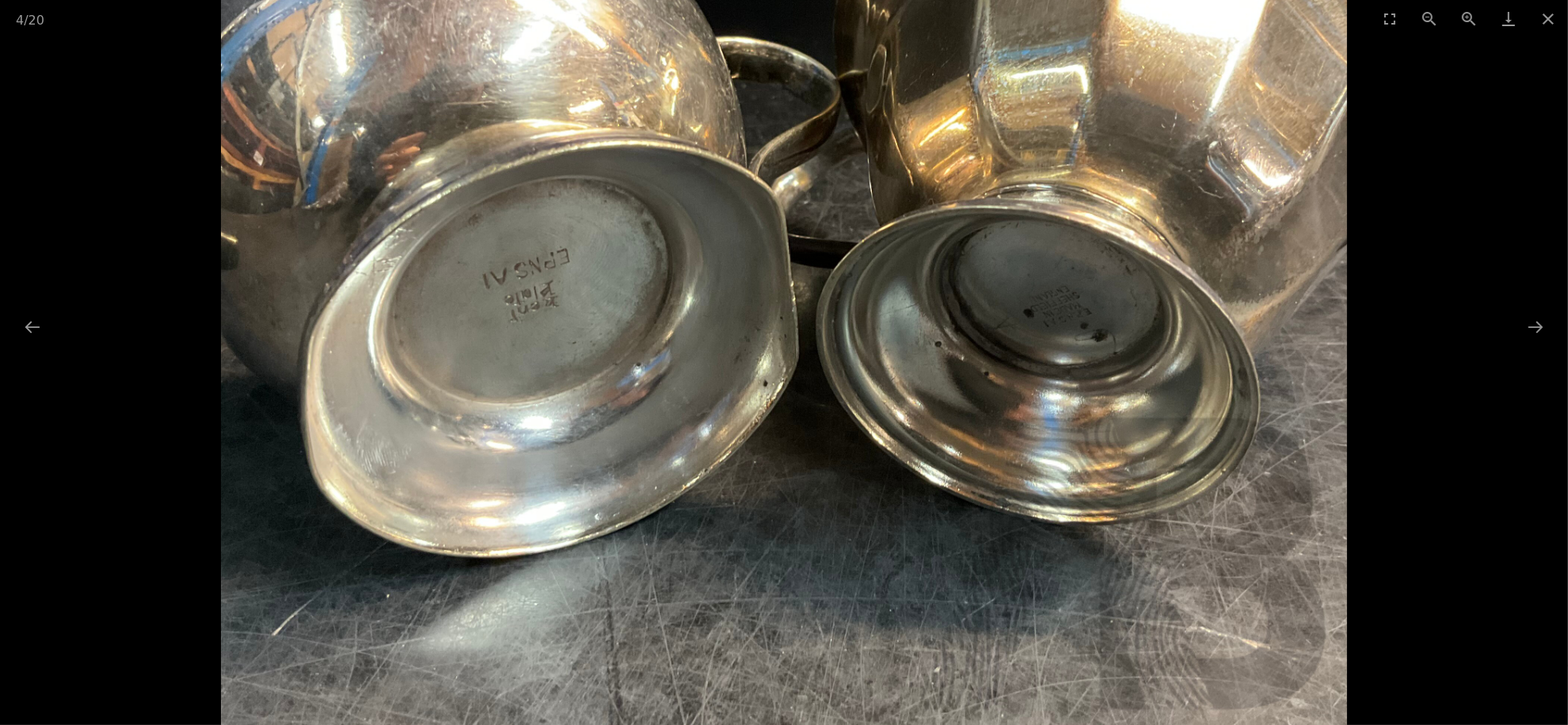
click at [1463, 19] on button "Zoom in" at bounding box center [1469, 18] width 39 height 37
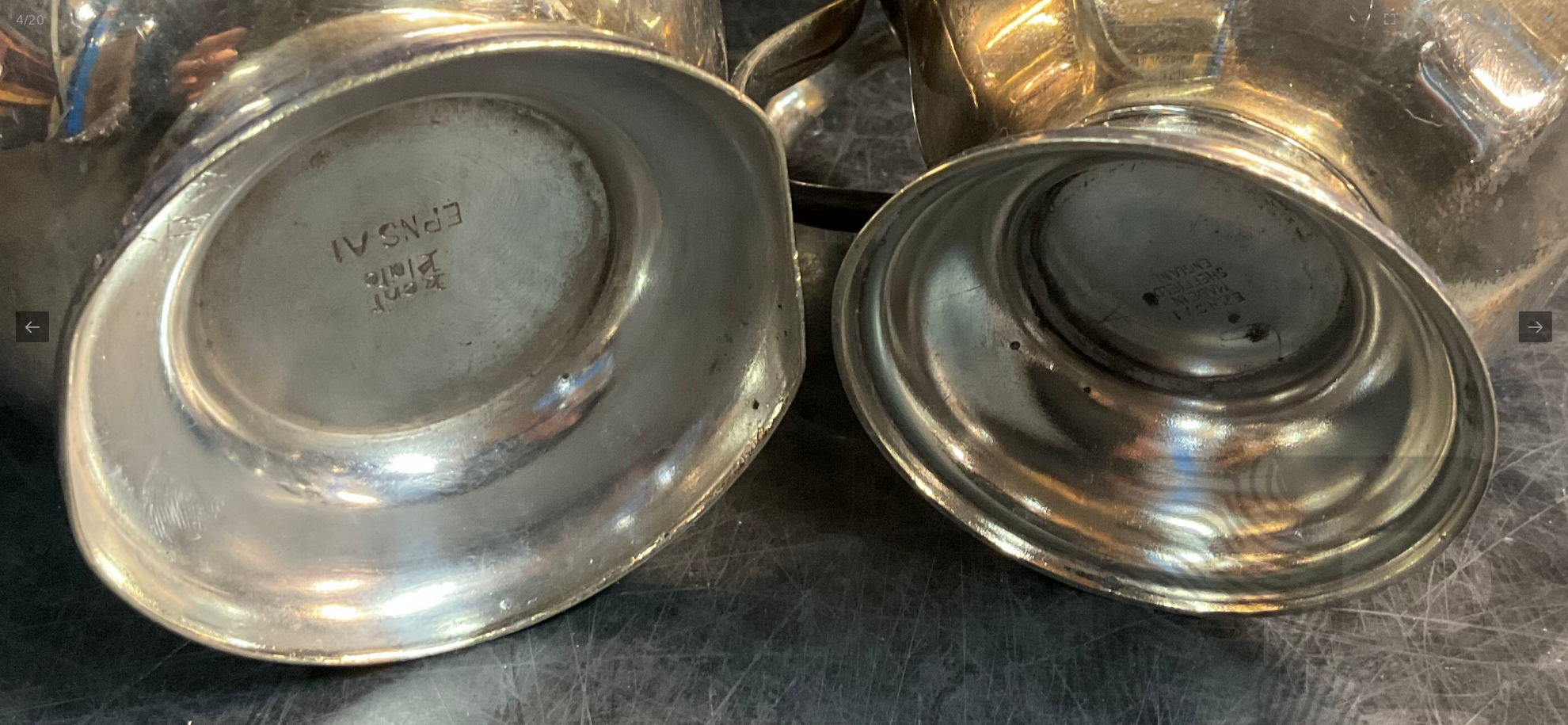
click at [1463, 19] on button "Zoom in" at bounding box center [1469, 18] width 39 height 37
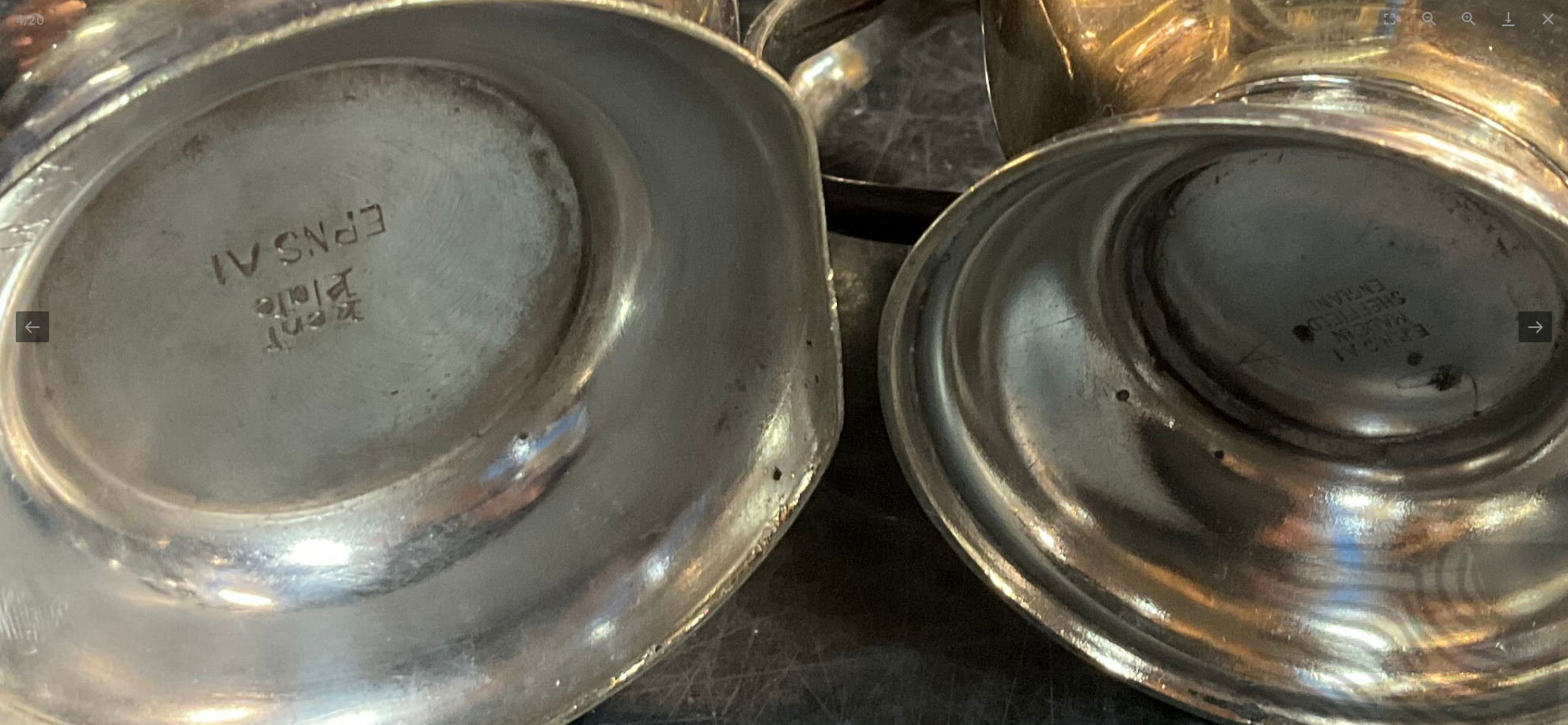
drag, startPoint x: 640, startPoint y: 306, endPoint x: 662, endPoint y: 341, distance: 41.3
click at [662, 341] on img at bounding box center [814, 301] width 2253 height 2253
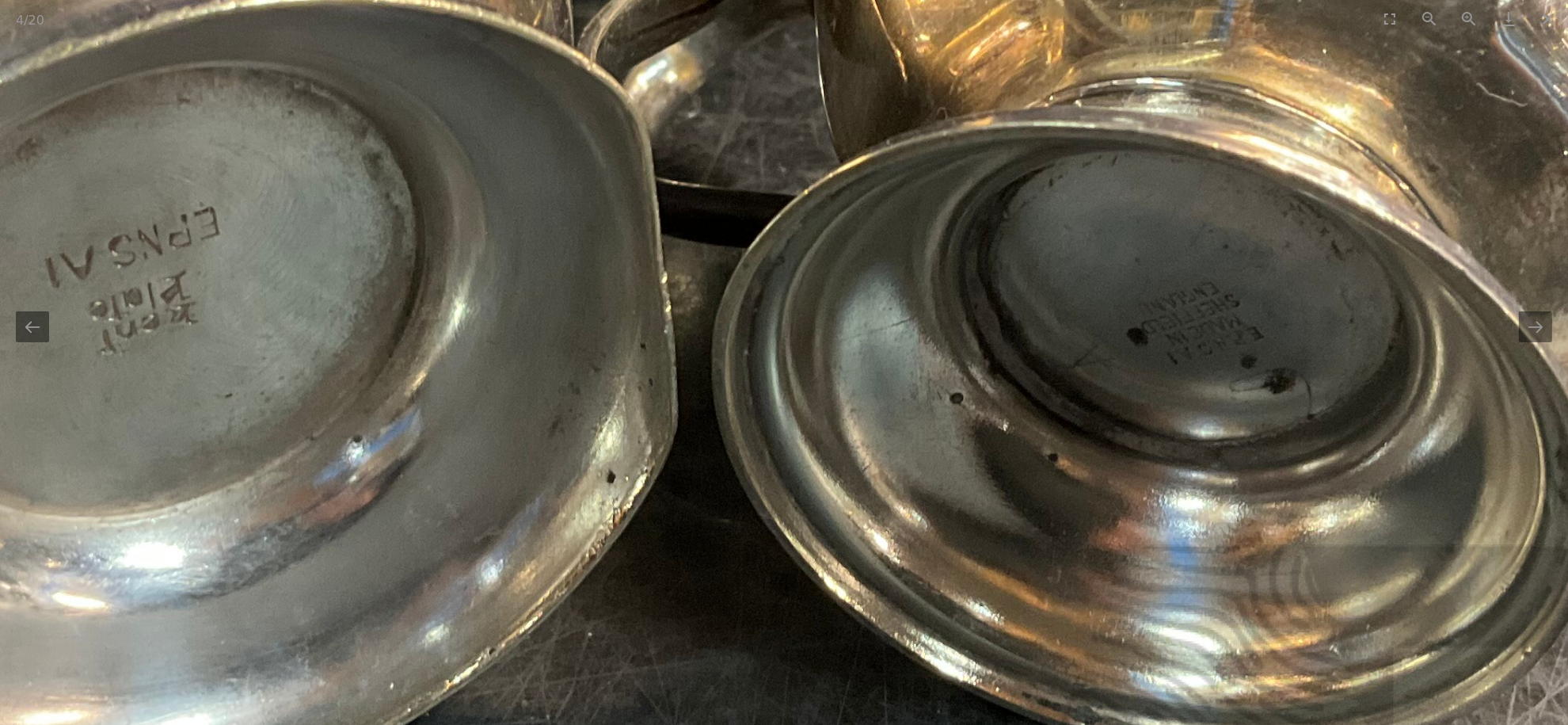
drag, startPoint x: 1173, startPoint y: 347, endPoint x: 1007, endPoint y: 349, distance: 166.0
click at [1007, 349] on img at bounding box center [648, 304] width 2253 height 2253
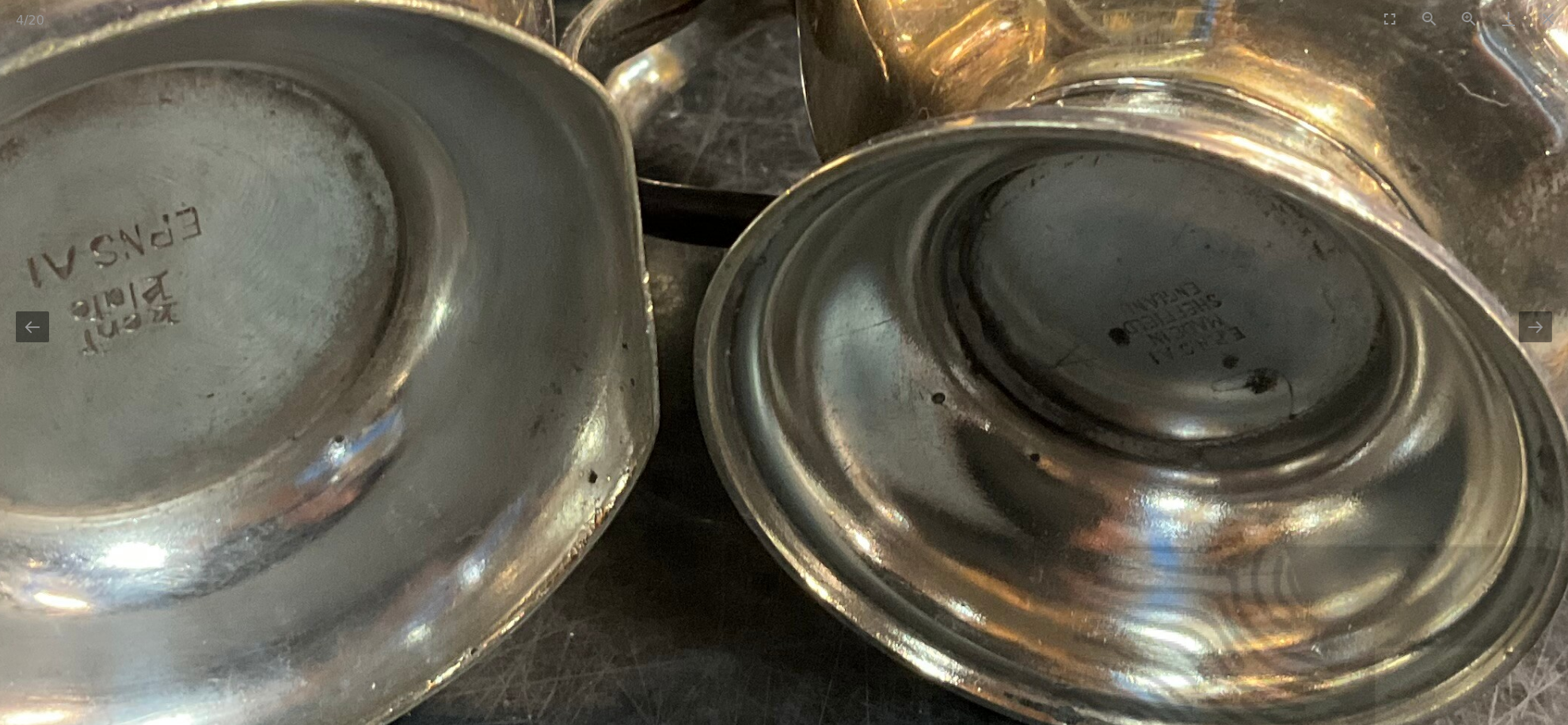
click at [1534, 335] on button "Next slide" at bounding box center [1535, 327] width 33 height 31
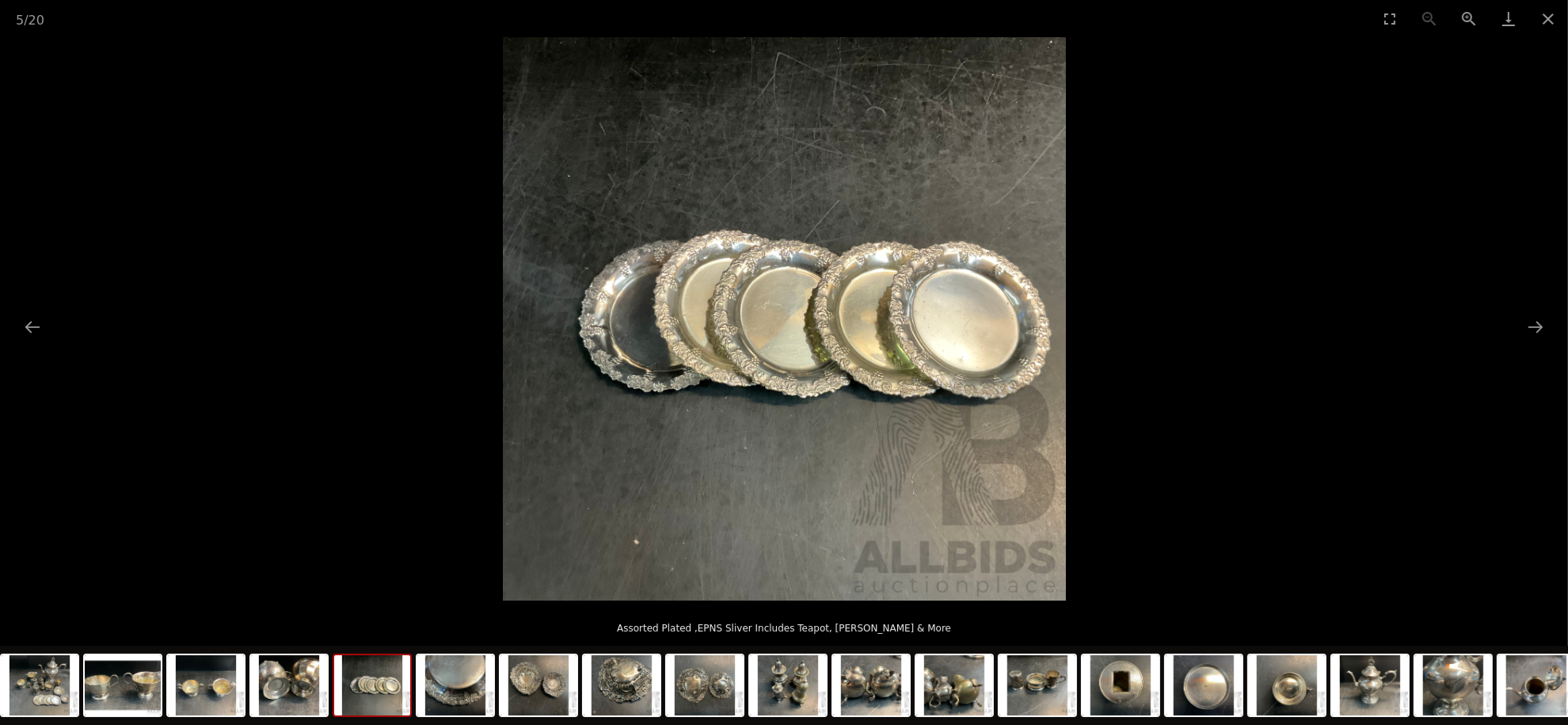
click at [1533, 335] on button "Next slide" at bounding box center [1535, 327] width 33 height 31
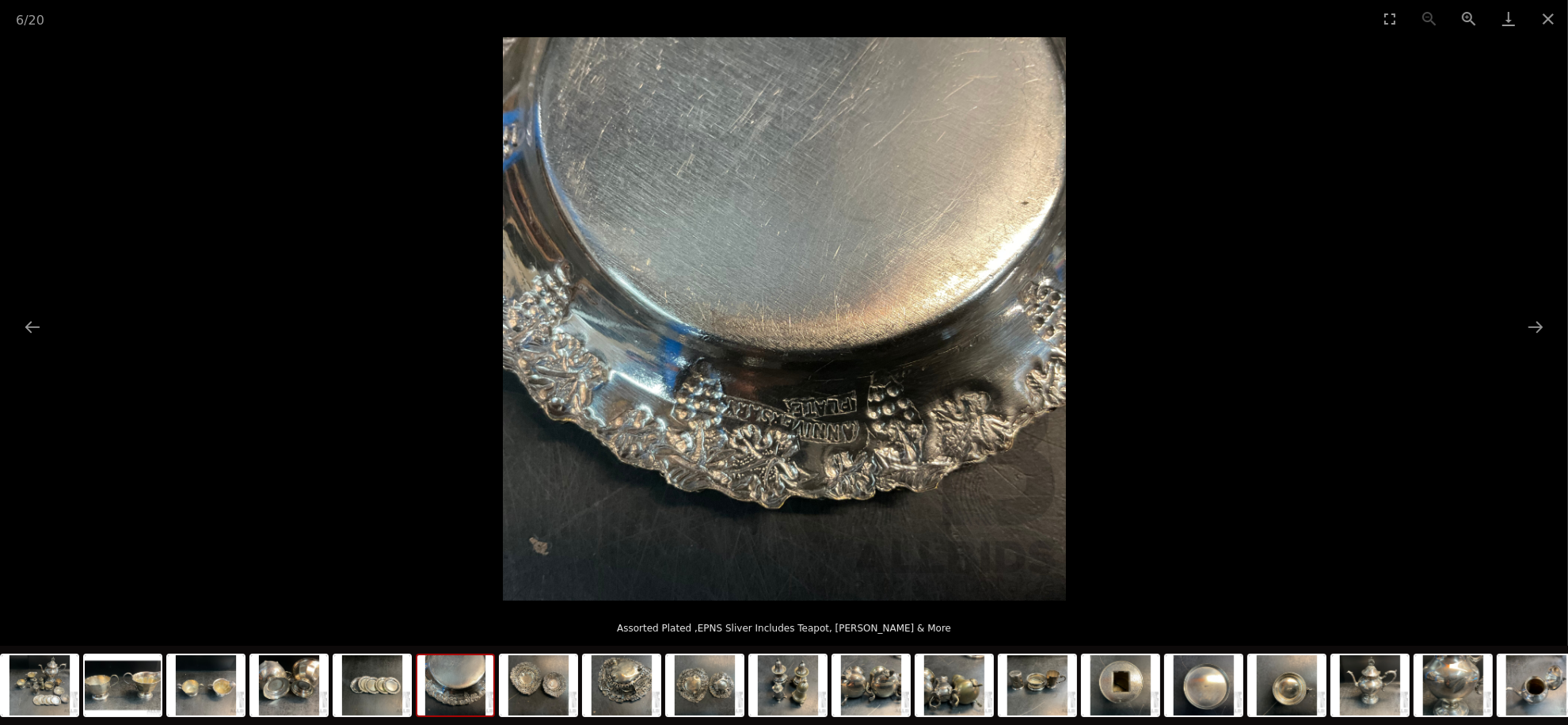
click at [1472, 18] on button "Zoom in" at bounding box center [1469, 18] width 39 height 37
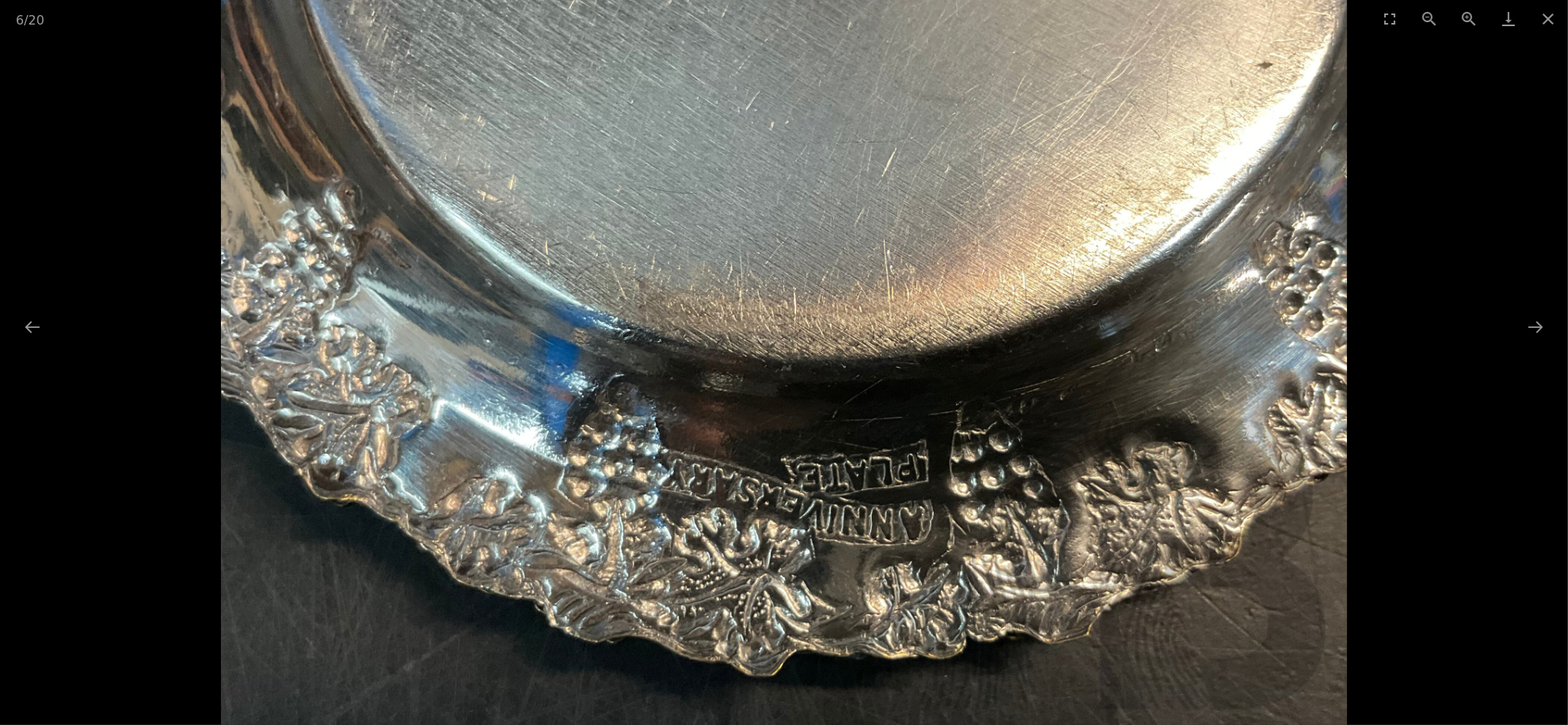
click at [1472, 18] on button "Zoom in" at bounding box center [1469, 18] width 39 height 37
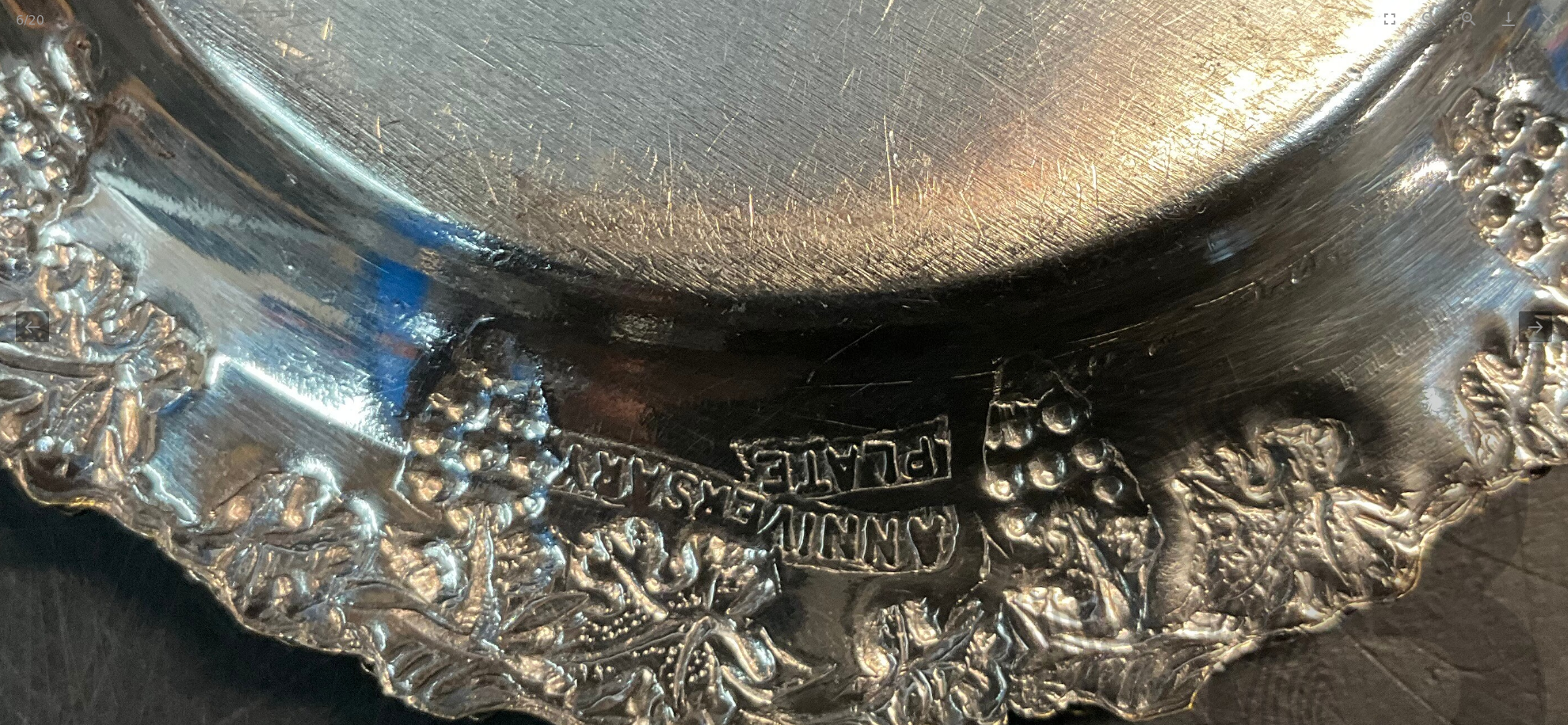
drag, startPoint x: 1113, startPoint y: 401, endPoint x: 1064, endPoint y: 328, distance: 87.9
click at [1064, 328] on img at bounding box center [734, 201] width 1690 height 1690
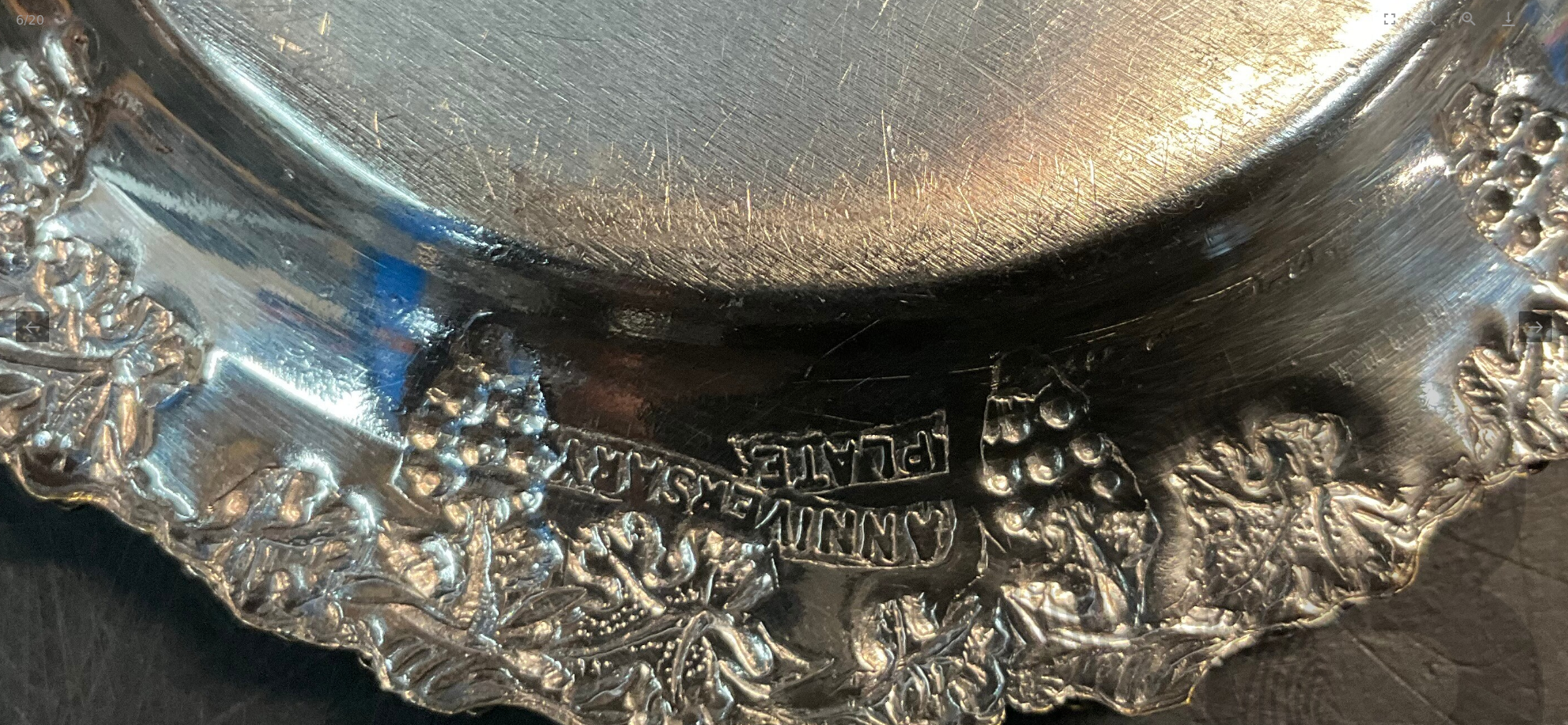
click at [1538, 336] on button "Next slide" at bounding box center [1535, 327] width 33 height 31
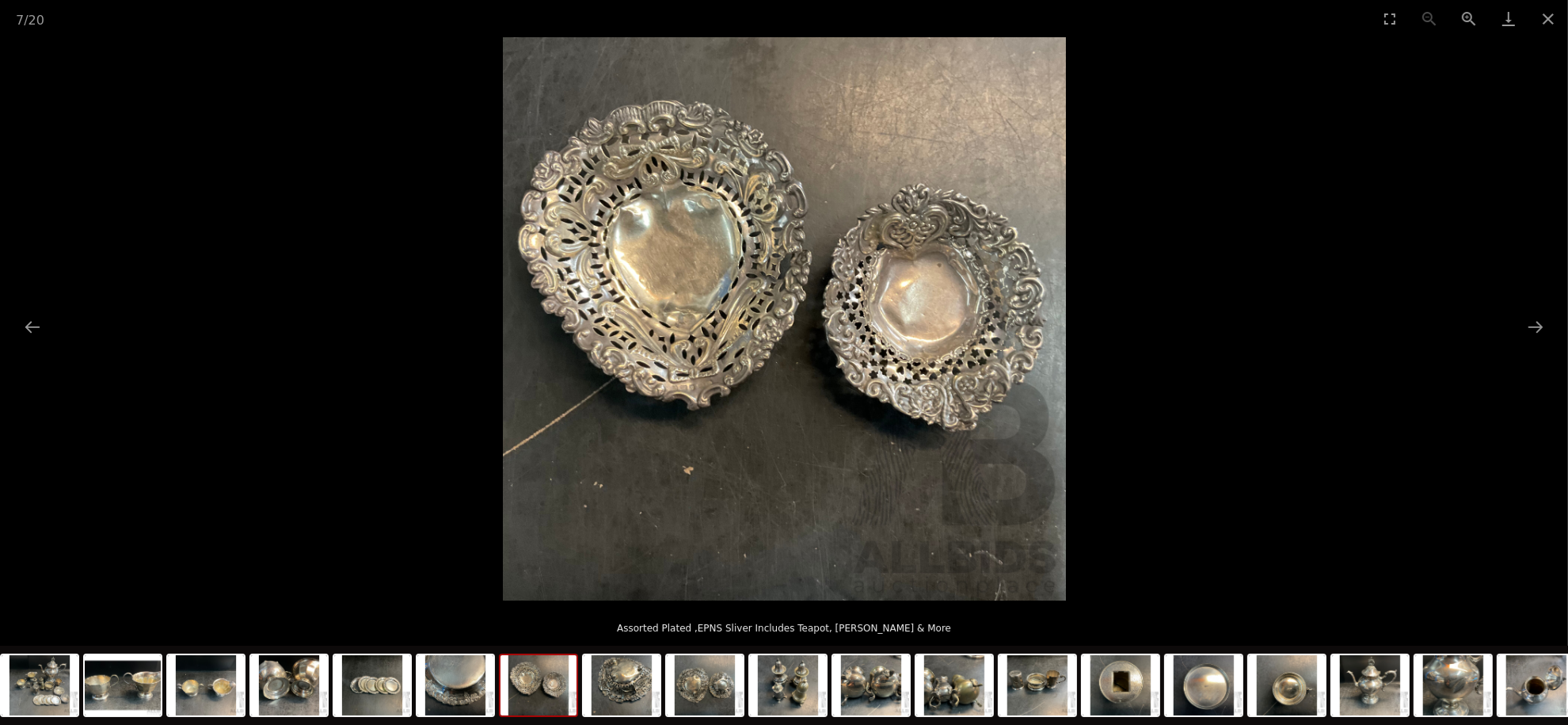
click at [1538, 336] on button "Next slide" at bounding box center [1535, 327] width 33 height 31
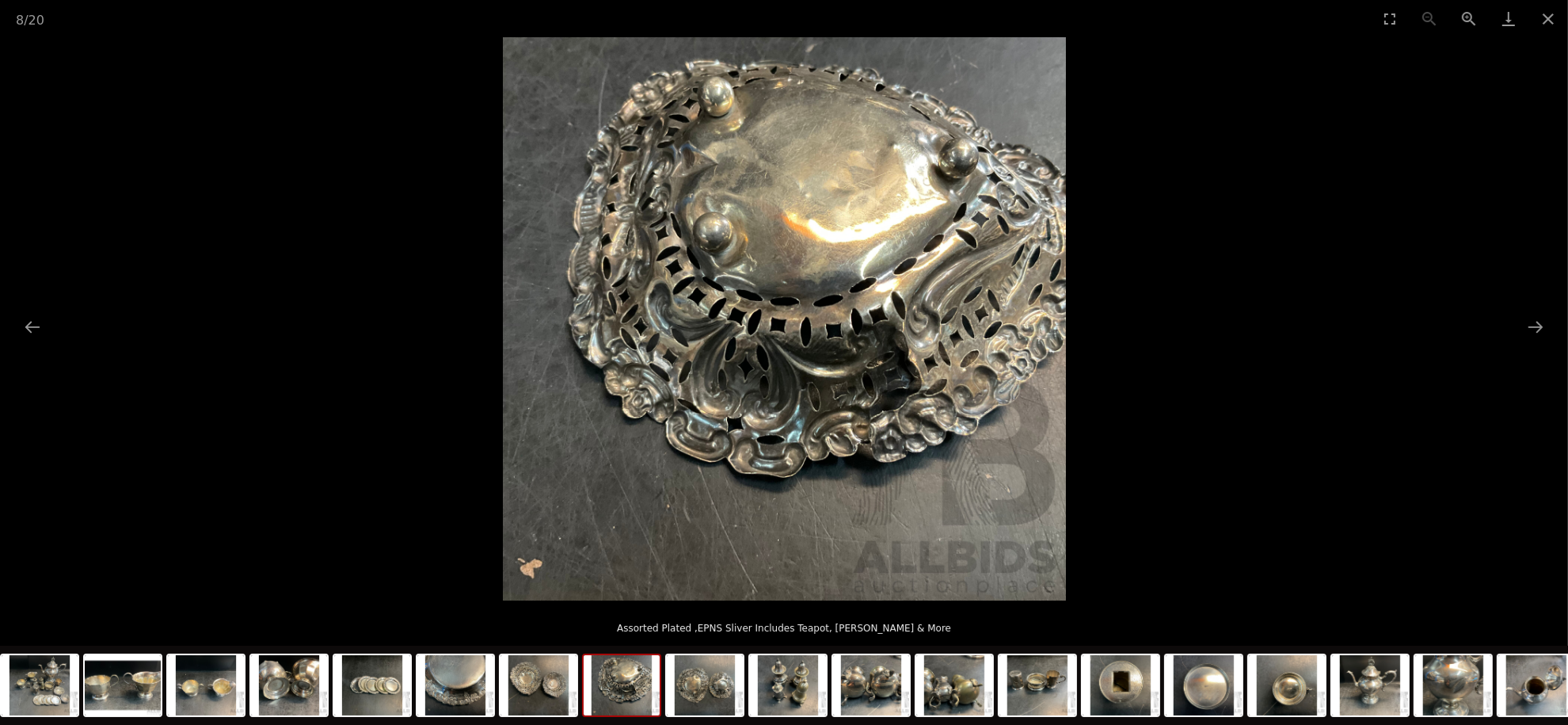
click at [1538, 336] on button "Next slide" at bounding box center [1535, 327] width 33 height 31
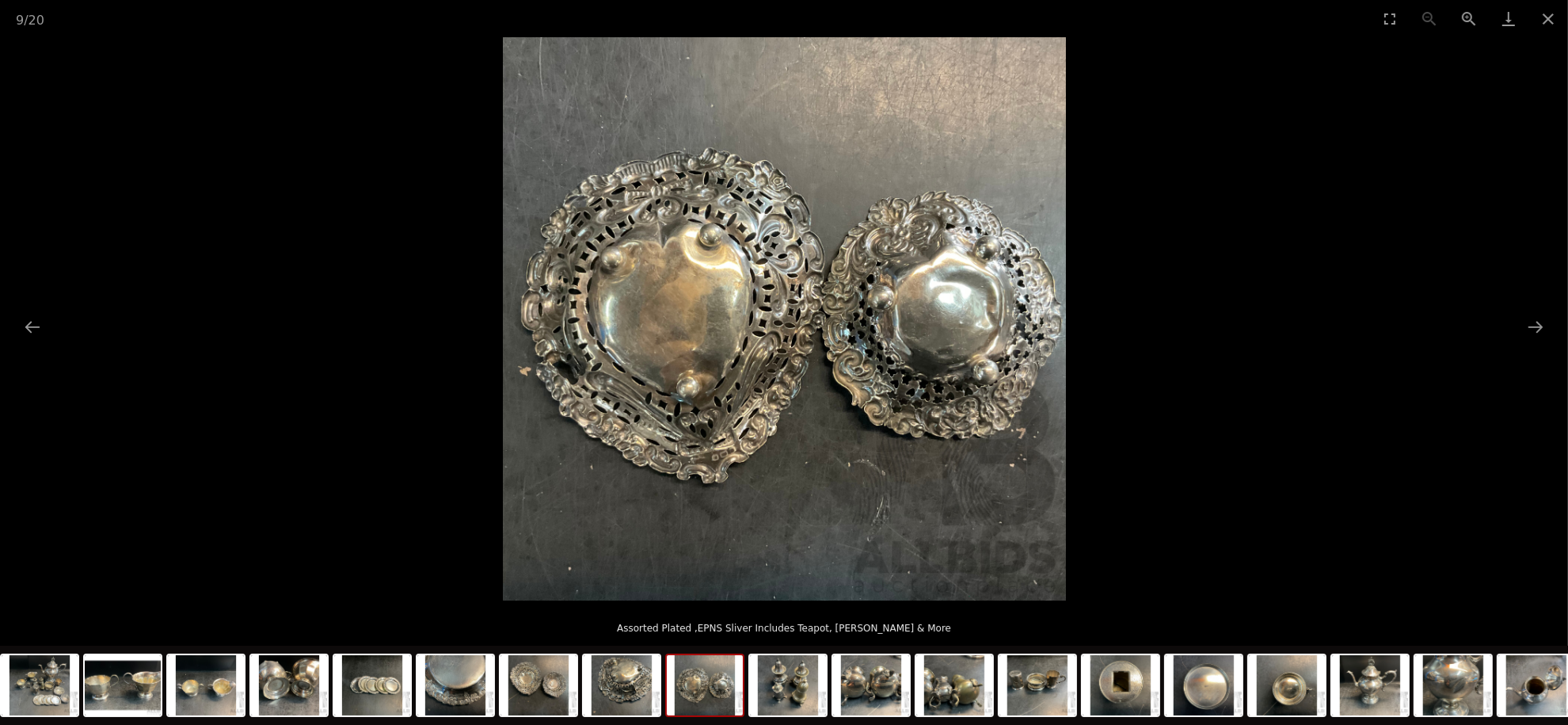
click at [1538, 336] on button "Next slide" at bounding box center [1535, 327] width 33 height 31
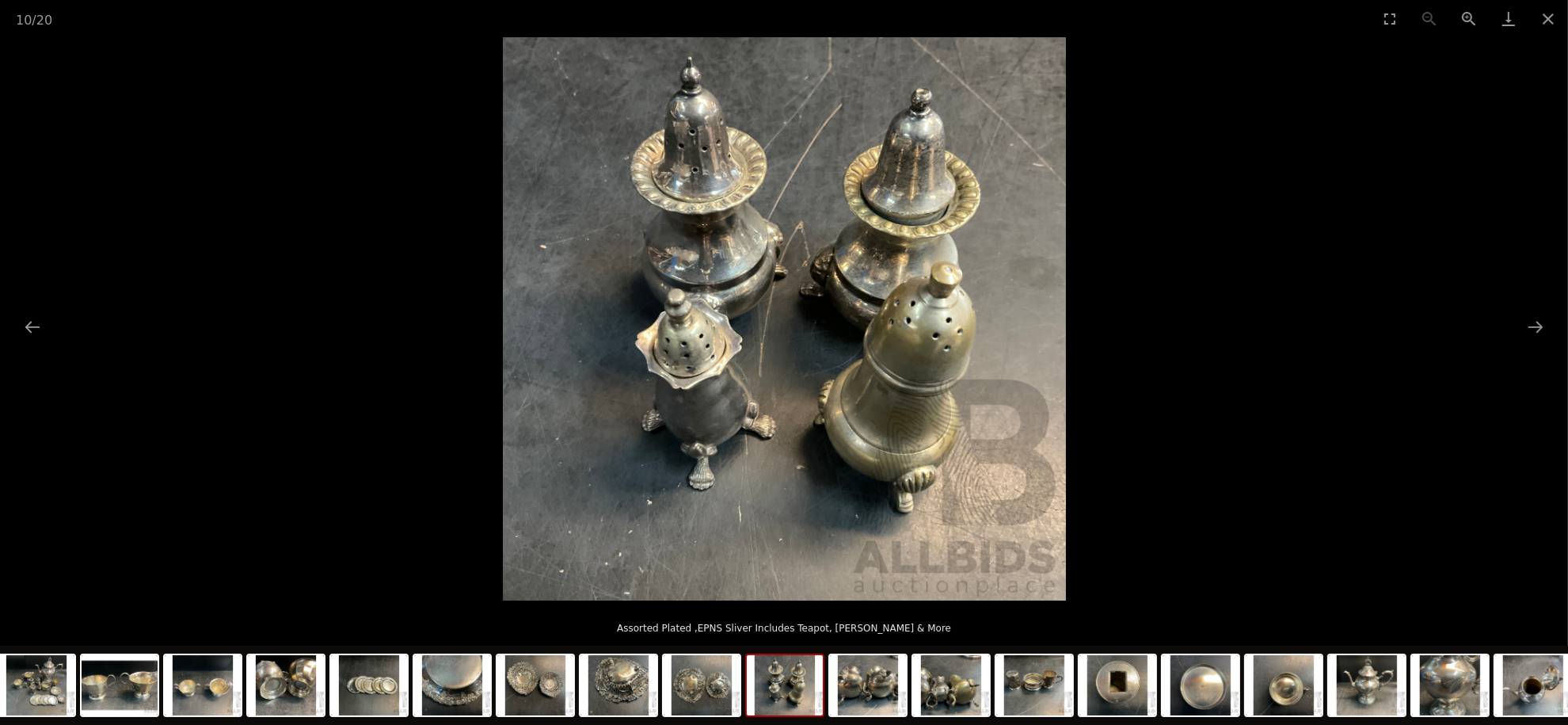
click at [1535, 336] on button "Next slide" at bounding box center [1535, 327] width 33 height 31
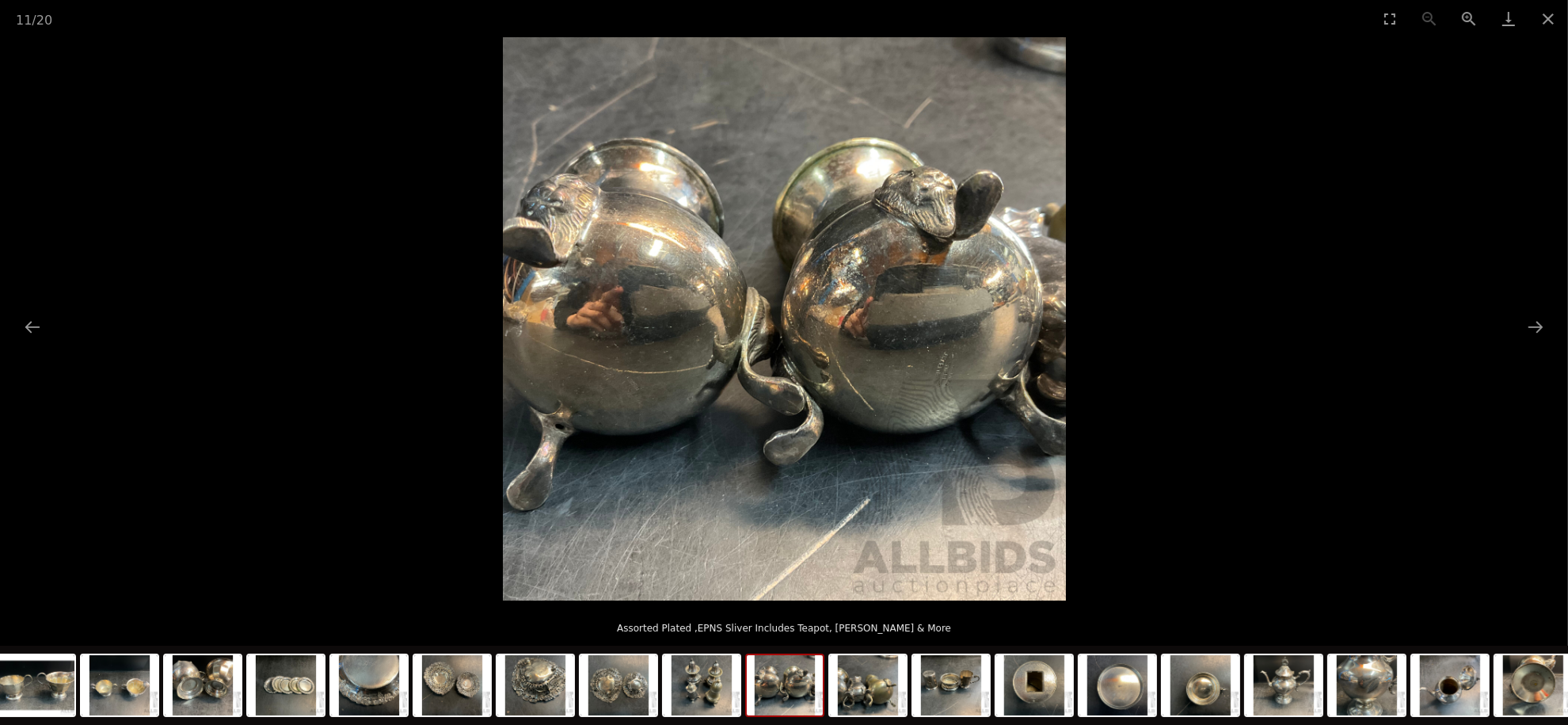
click at [1458, 11] on button "Zoom in" at bounding box center [1469, 18] width 39 height 37
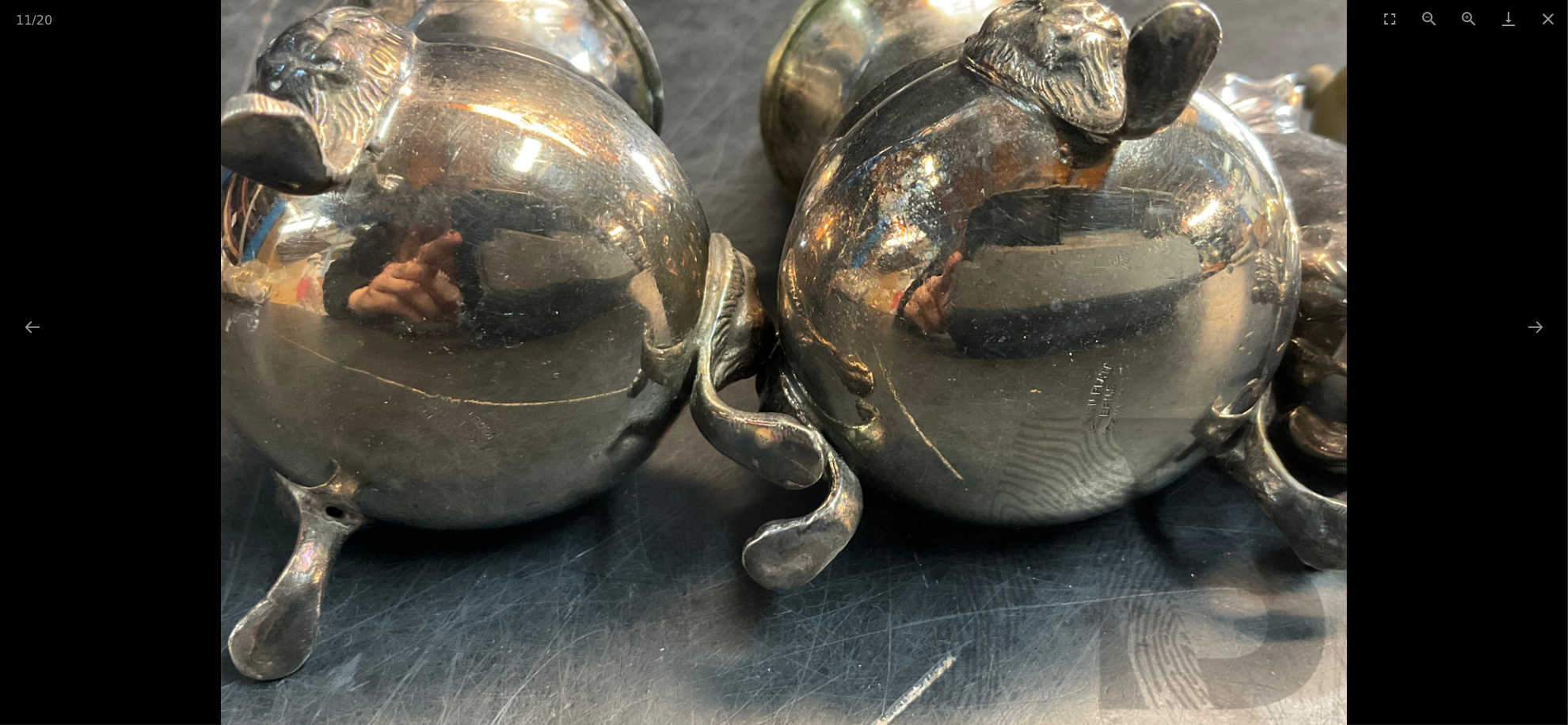
click at [1458, 11] on button "Zoom in" at bounding box center [1469, 18] width 39 height 37
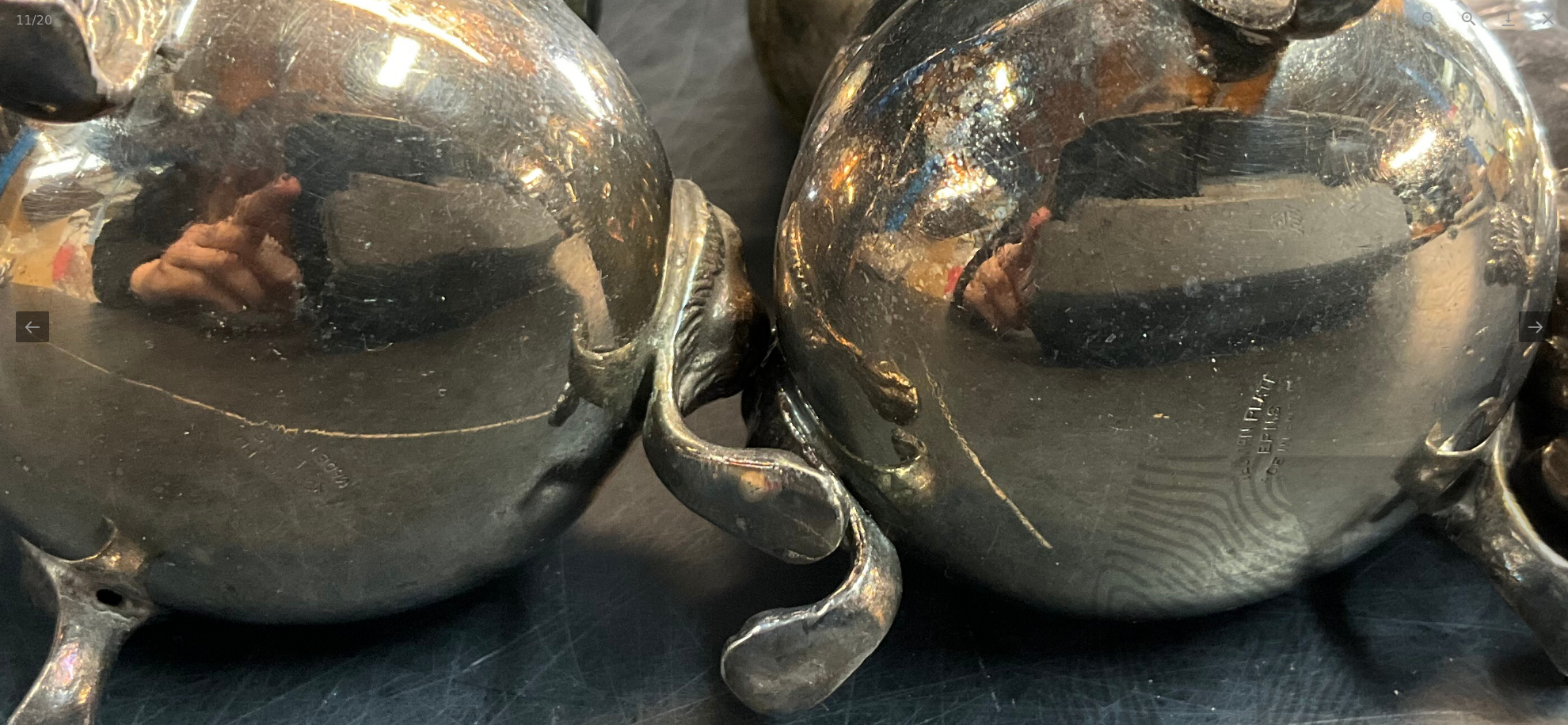
click at [1458, 11] on button "Zoom in" at bounding box center [1469, 18] width 39 height 37
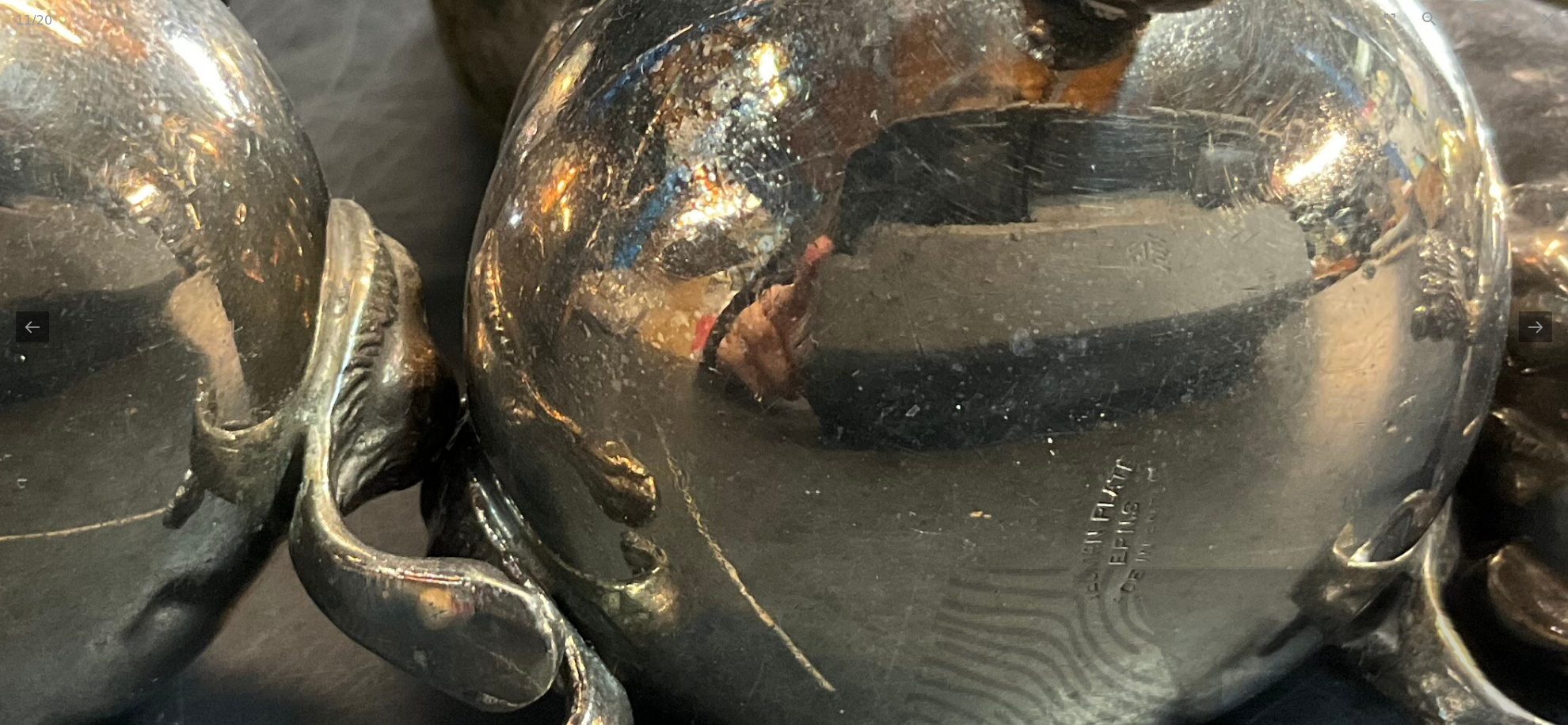
drag, startPoint x: 1146, startPoint y: 429, endPoint x: 873, endPoint y: 503, distance: 282.9
click at [873, 503] on img at bounding box center [477, 326] width 2253 height 2253
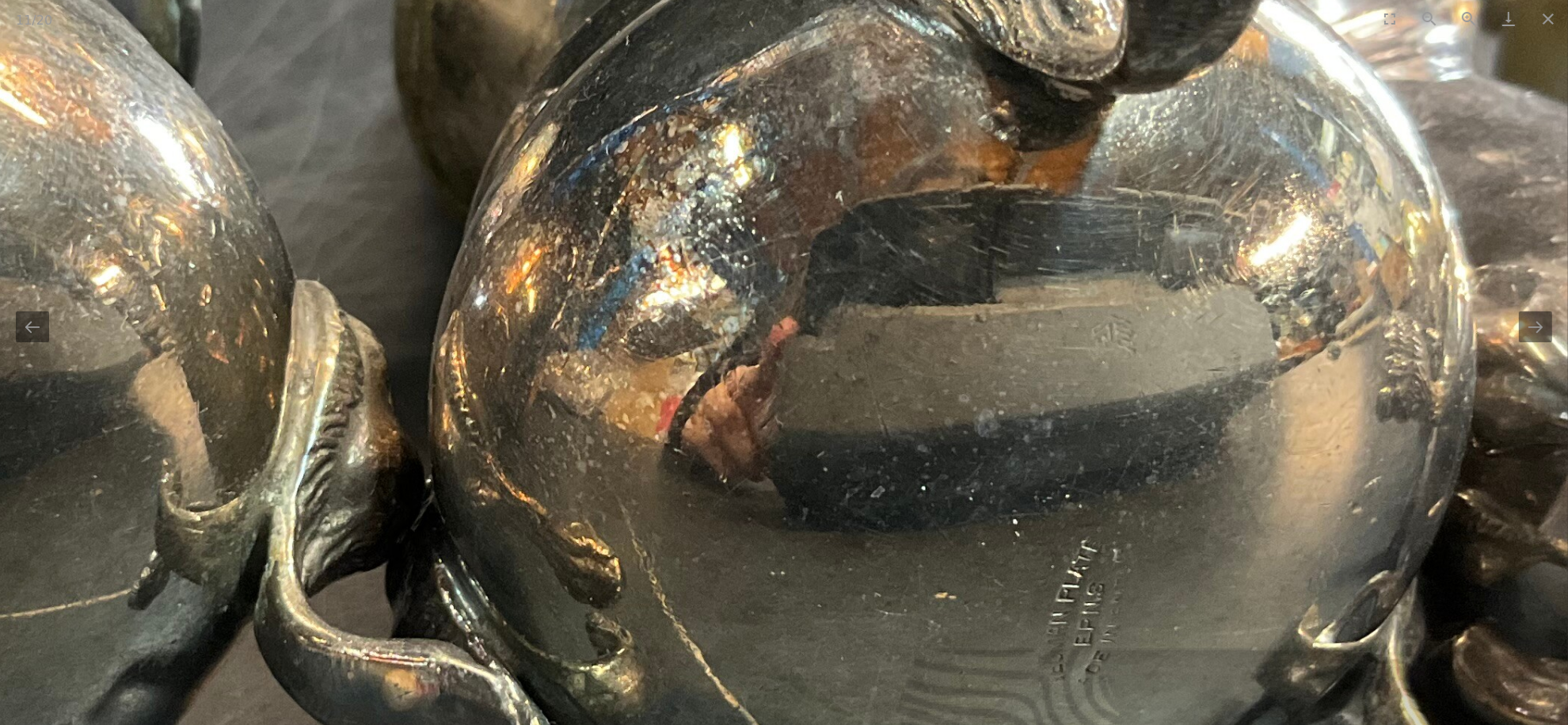
drag, startPoint x: 1060, startPoint y: 401, endPoint x: 1041, endPoint y: 480, distance: 81.3
click at [1041, 480] on img at bounding box center [442, 407] width 2253 height 2253
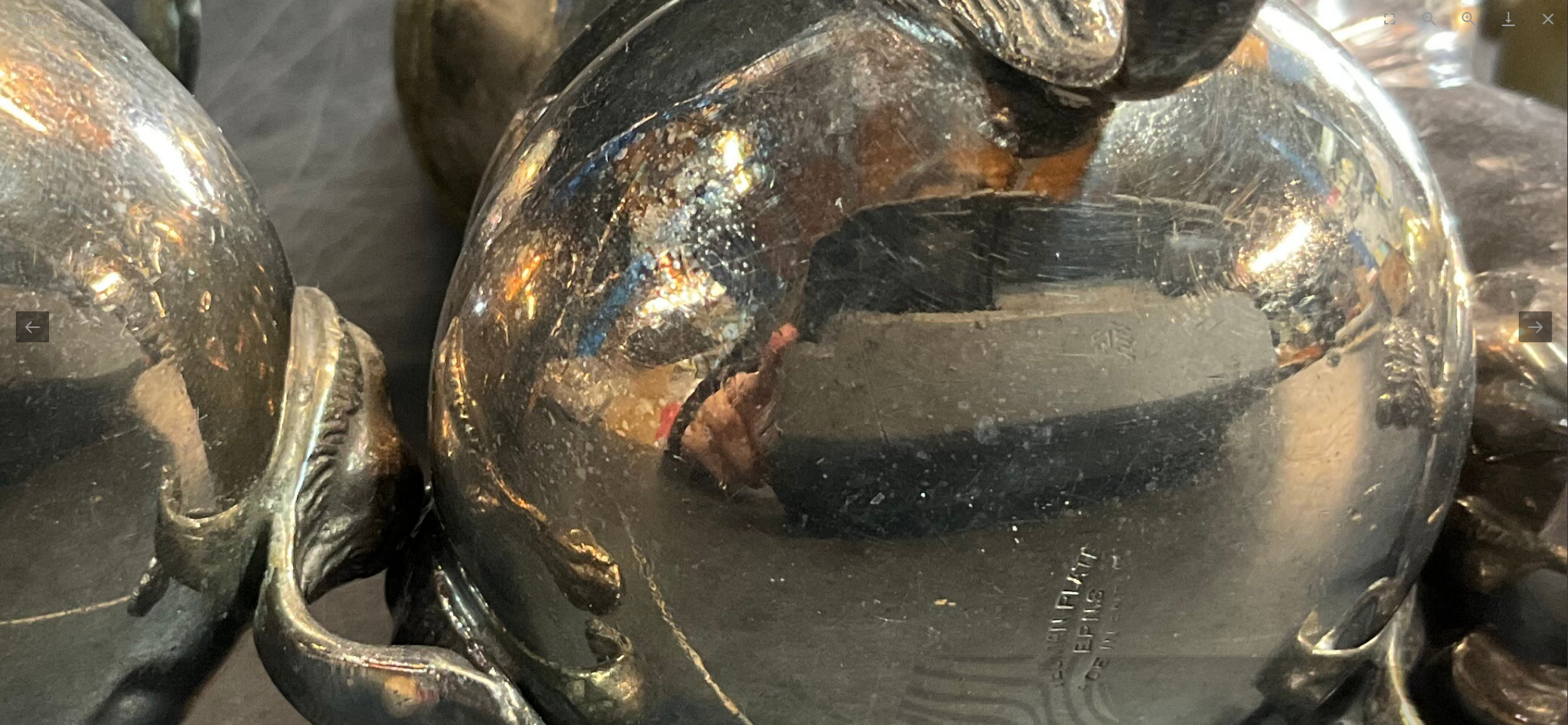
click at [1547, 321] on button "Next slide" at bounding box center [1535, 327] width 33 height 31
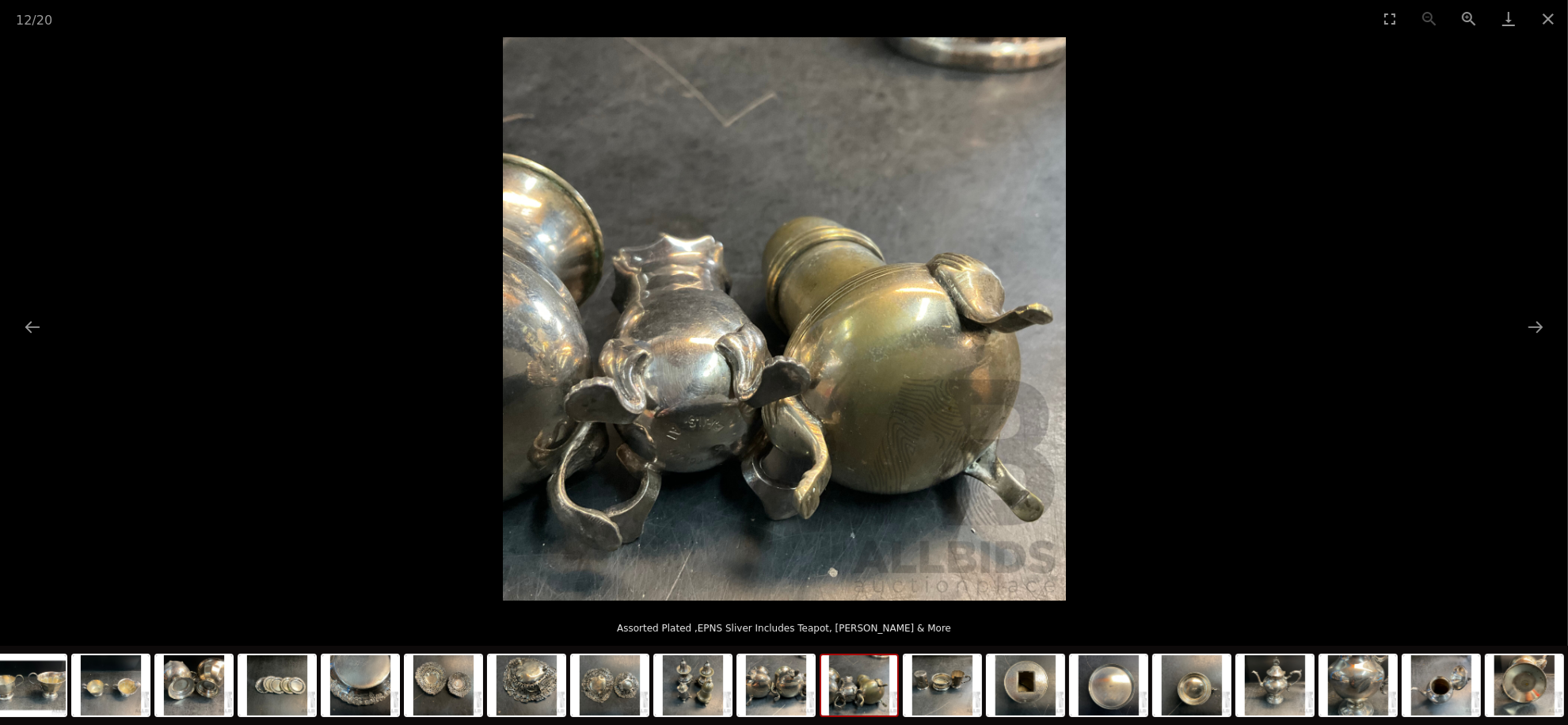
click at [1465, 23] on button "Zoom in" at bounding box center [1469, 18] width 39 height 37
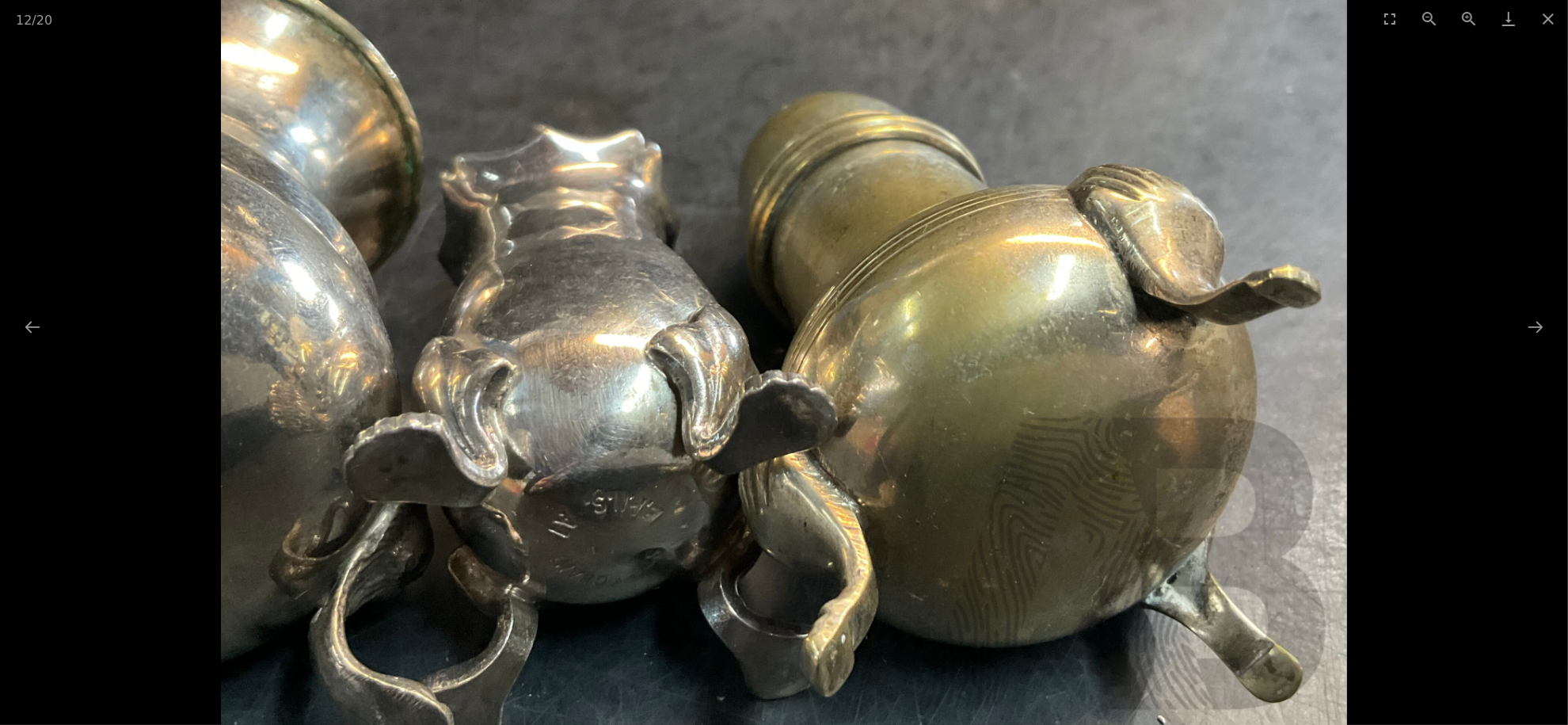
click at [1465, 23] on button "Zoom in" at bounding box center [1469, 18] width 39 height 37
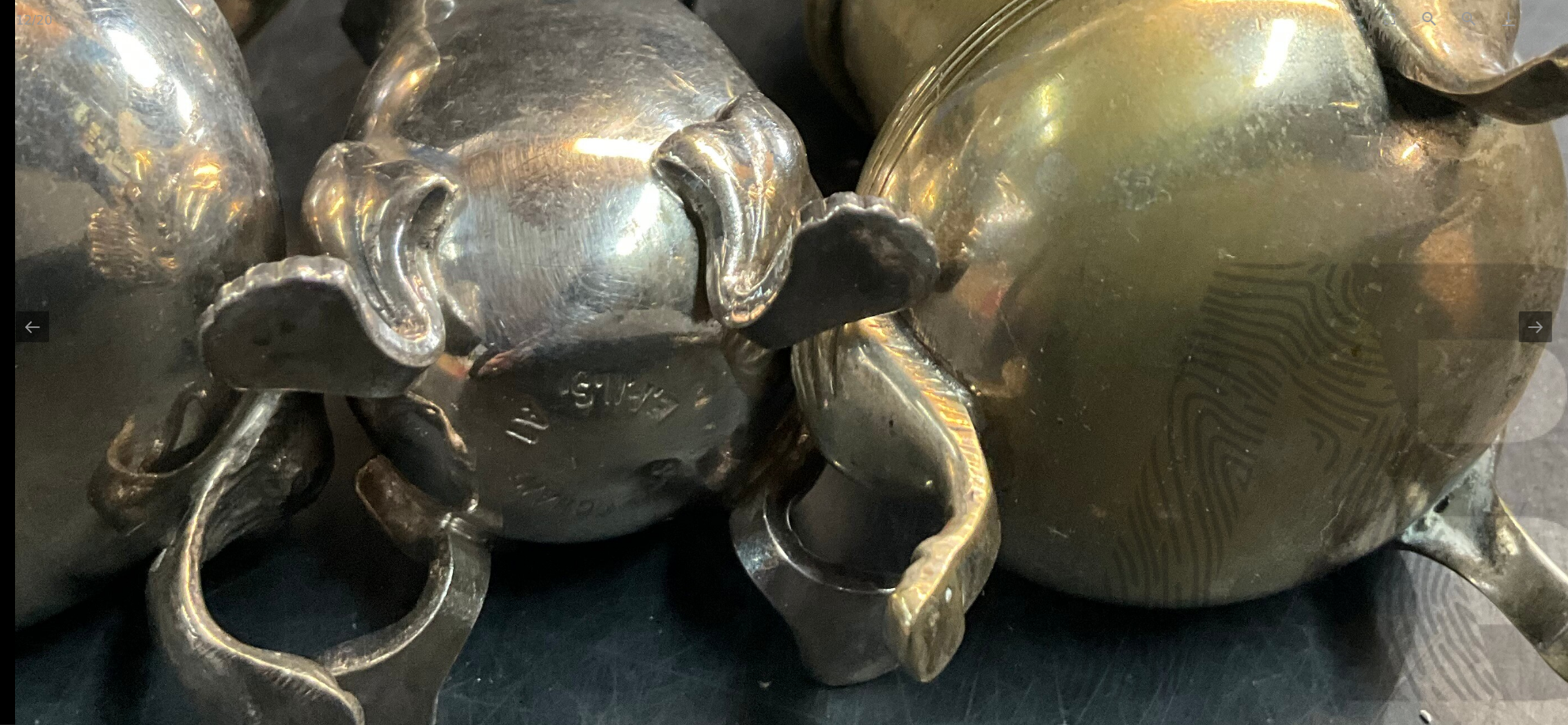
drag, startPoint x: 950, startPoint y: 387, endPoint x: 1149, endPoint y: 367, distance: 200.0
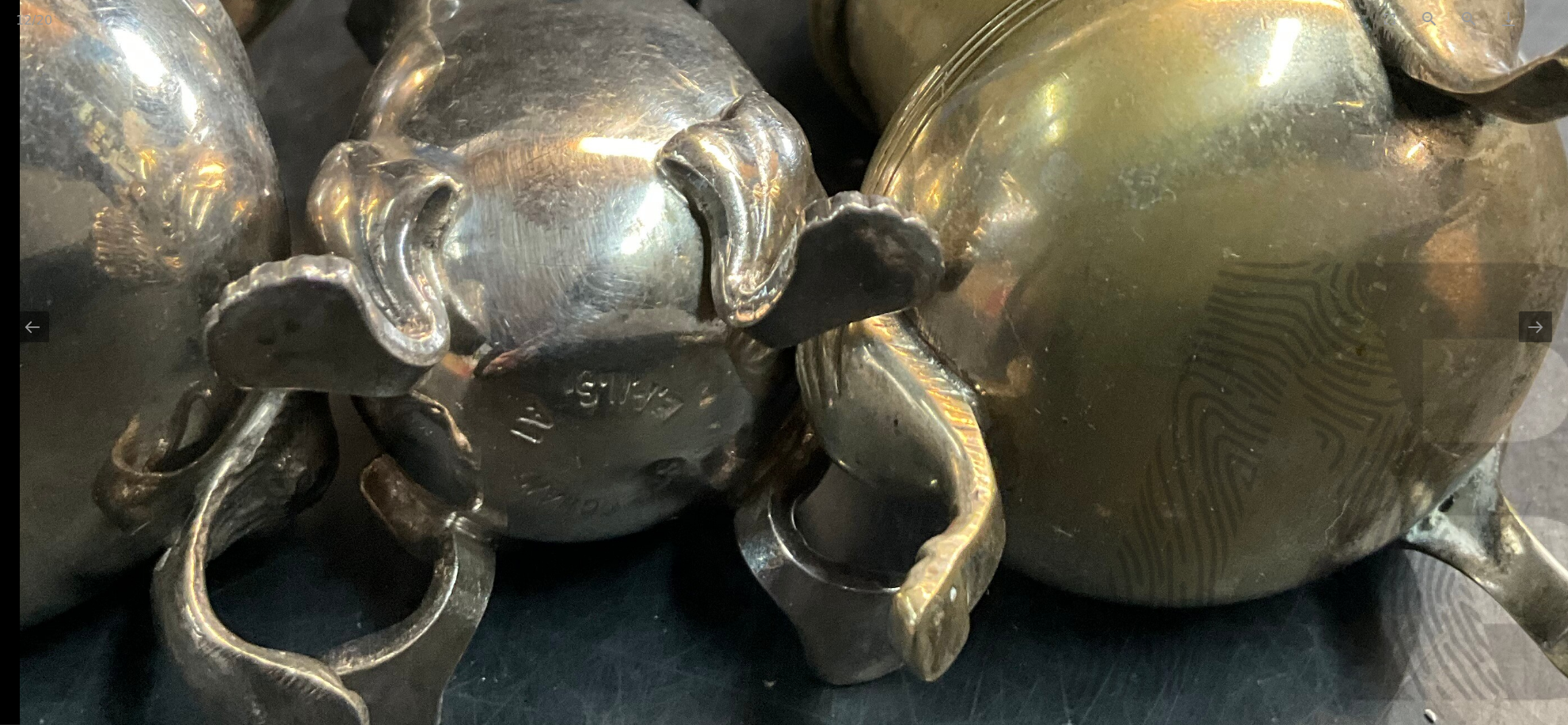
click at [1149, 367] on img at bounding box center [864, 81] width 1690 height 1690
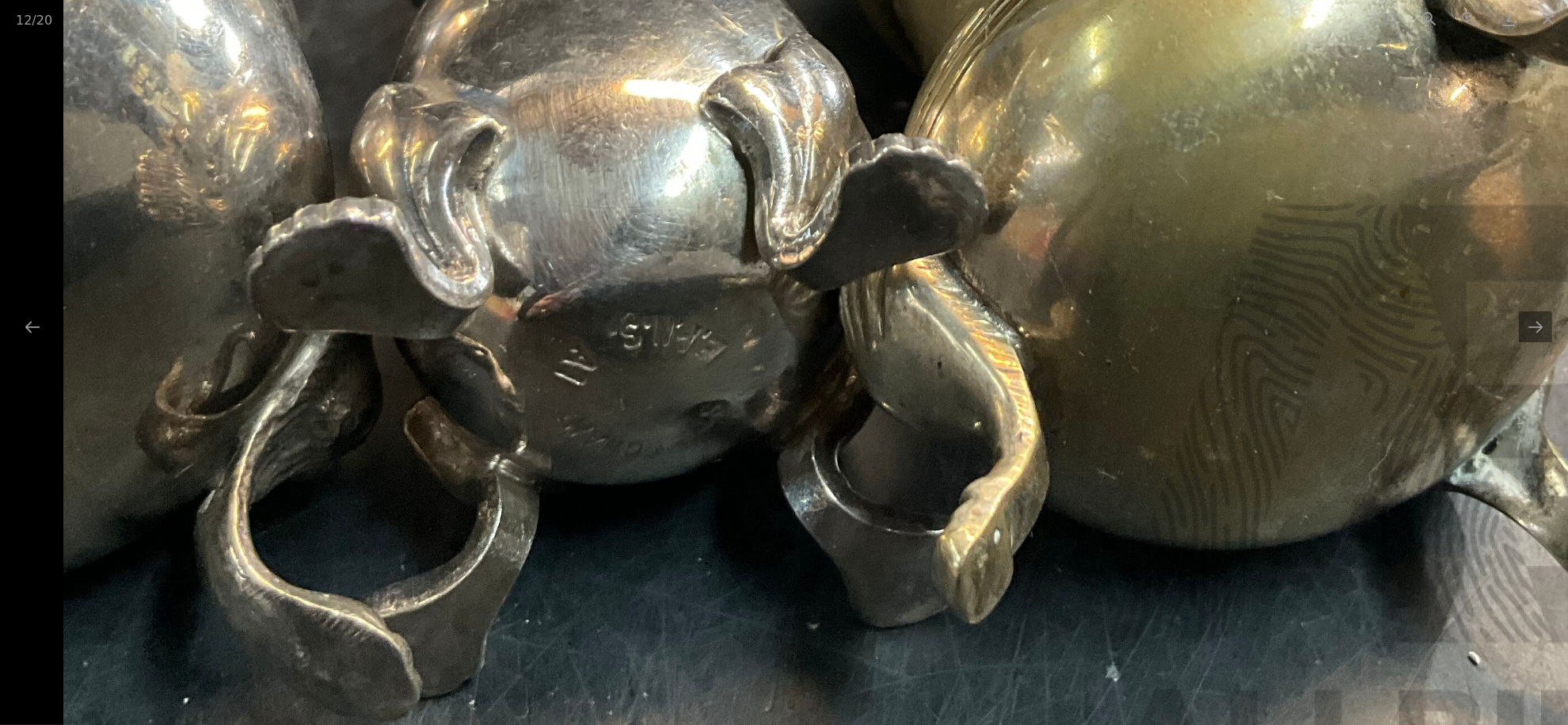
drag, startPoint x: 702, startPoint y: 417, endPoint x: 1000, endPoint y: 399, distance: 298.5
click at [1004, 398] on img at bounding box center [907, 23] width 1690 height 1690
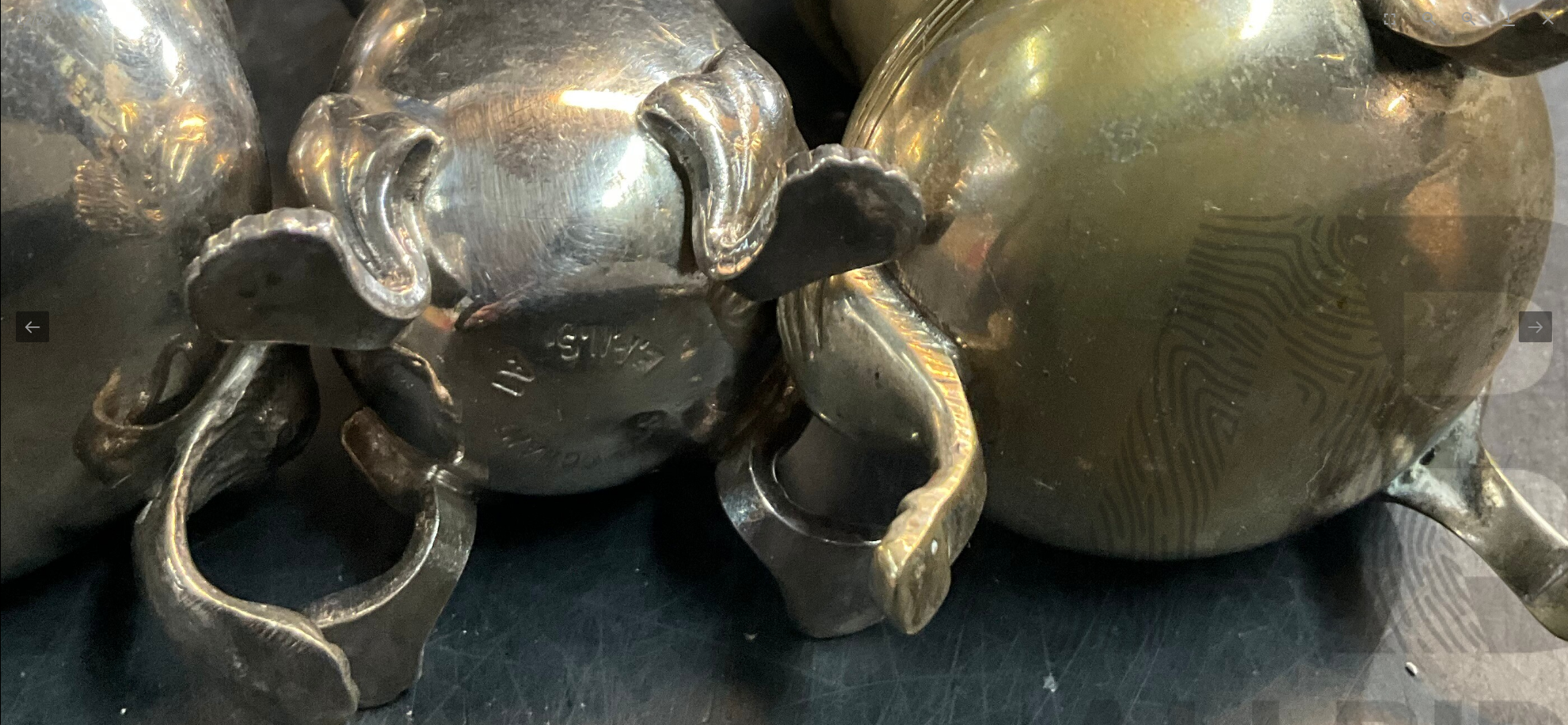
click at [1534, 318] on button "Next slide" at bounding box center [1535, 327] width 33 height 31
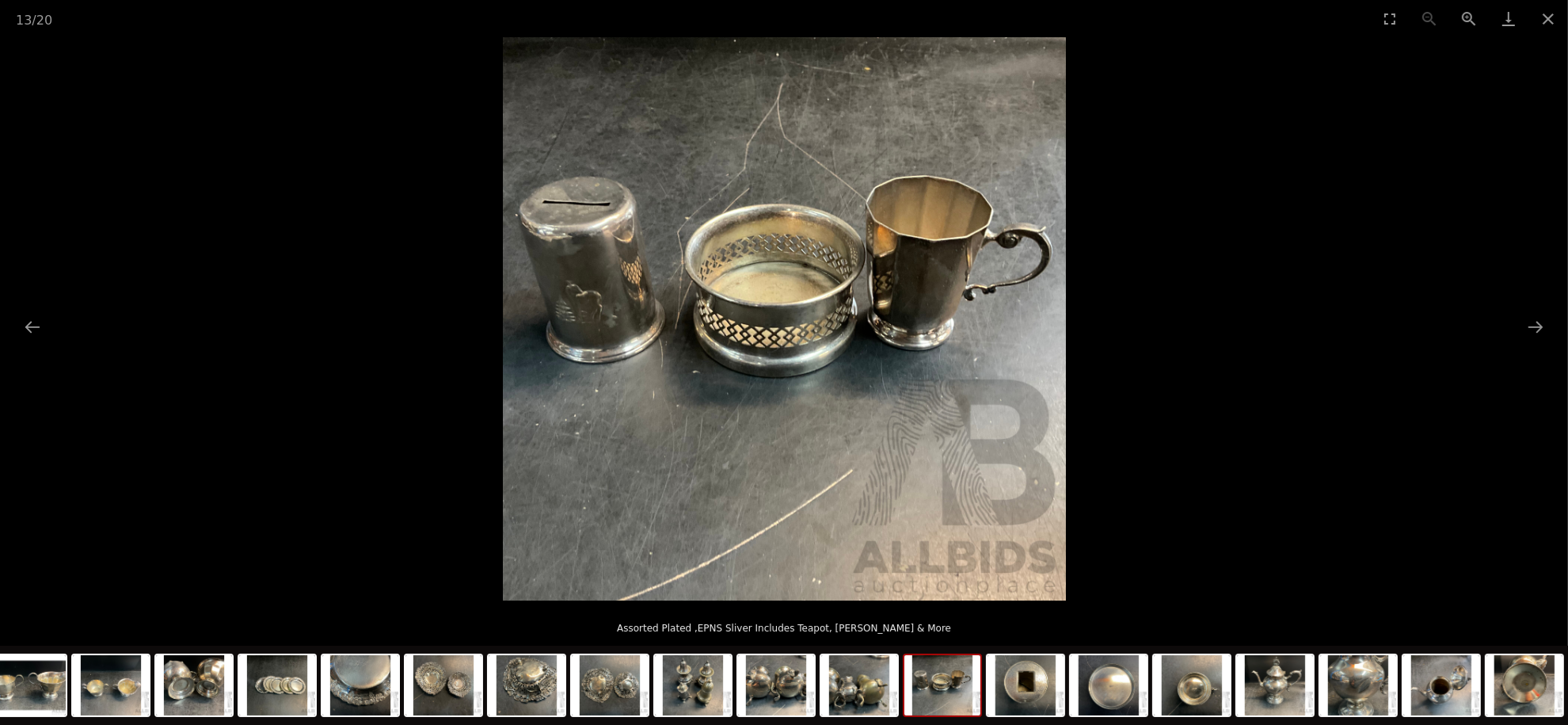
click at [1534, 318] on button "Next slide" at bounding box center [1535, 327] width 33 height 31
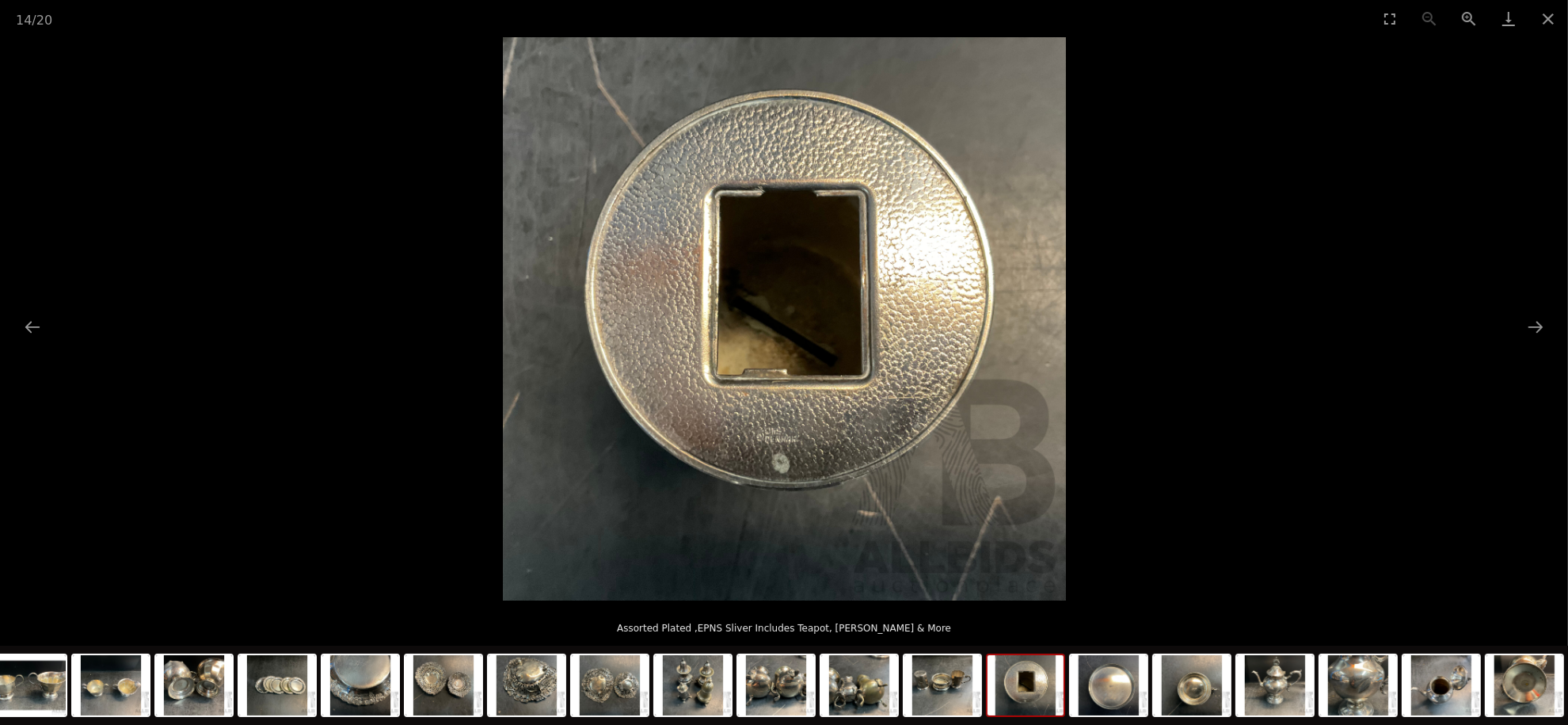
click at [1534, 318] on button "Next slide" at bounding box center [1535, 327] width 33 height 31
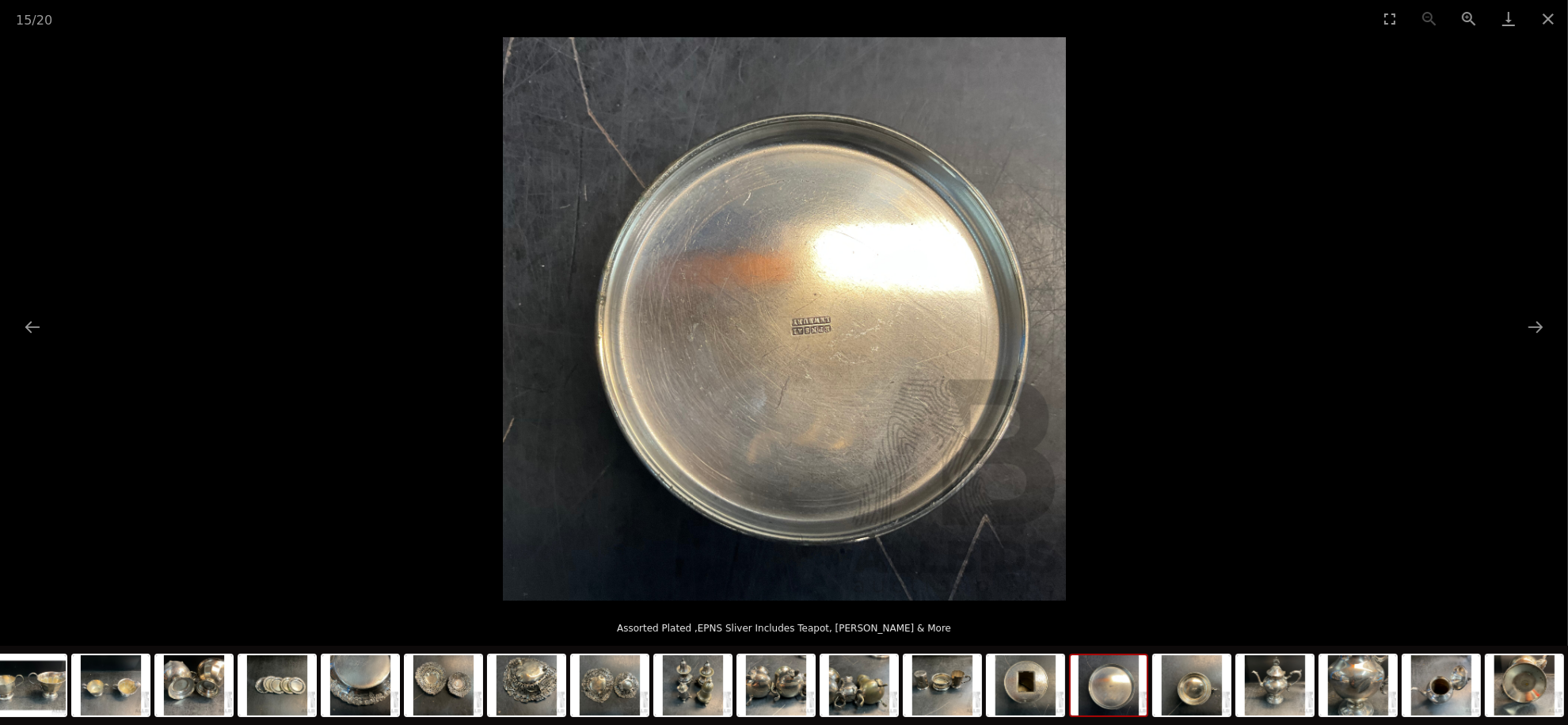
click at [1468, 23] on button "Zoom in" at bounding box center [1469, 18] width 39 height 37
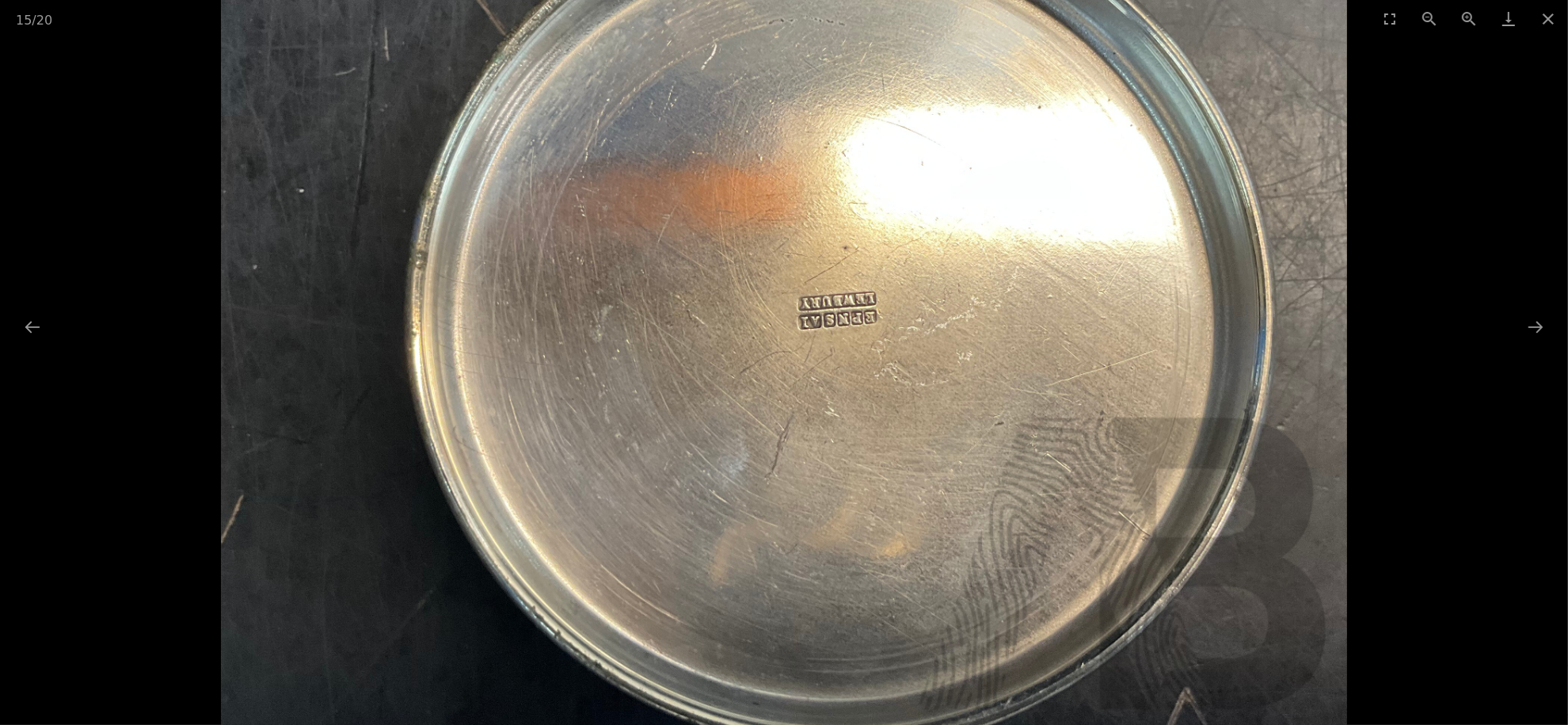
click at [1468, 23] on button "Zoom in" at bounding box center [1469, 18] width 39 height 37
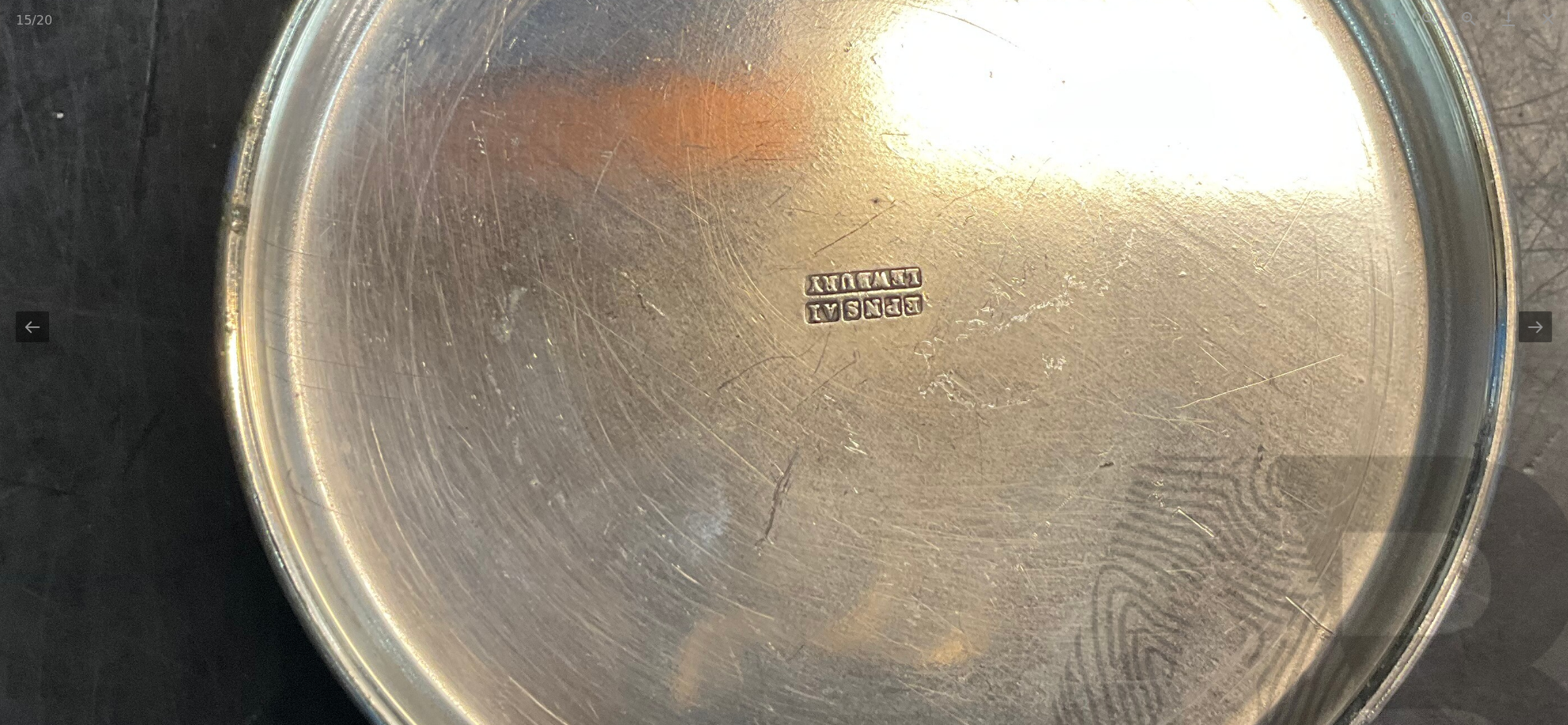
click at [1529, 330] on button "Next slide" at bounding box center [1535, 327] width 33 height 31
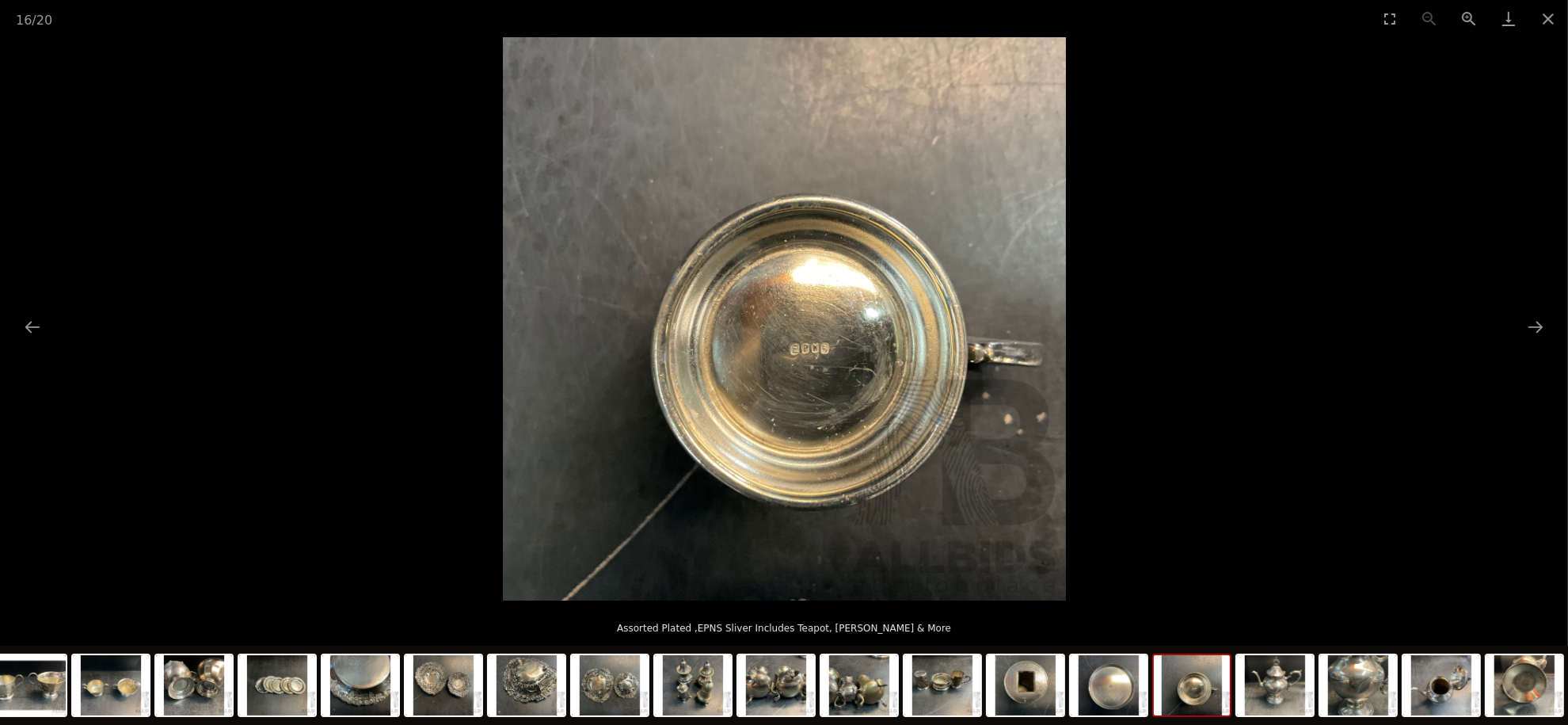
click at [1525, 333] on button "Next slide" at bounding box center [1535, 327] width 33 height 31
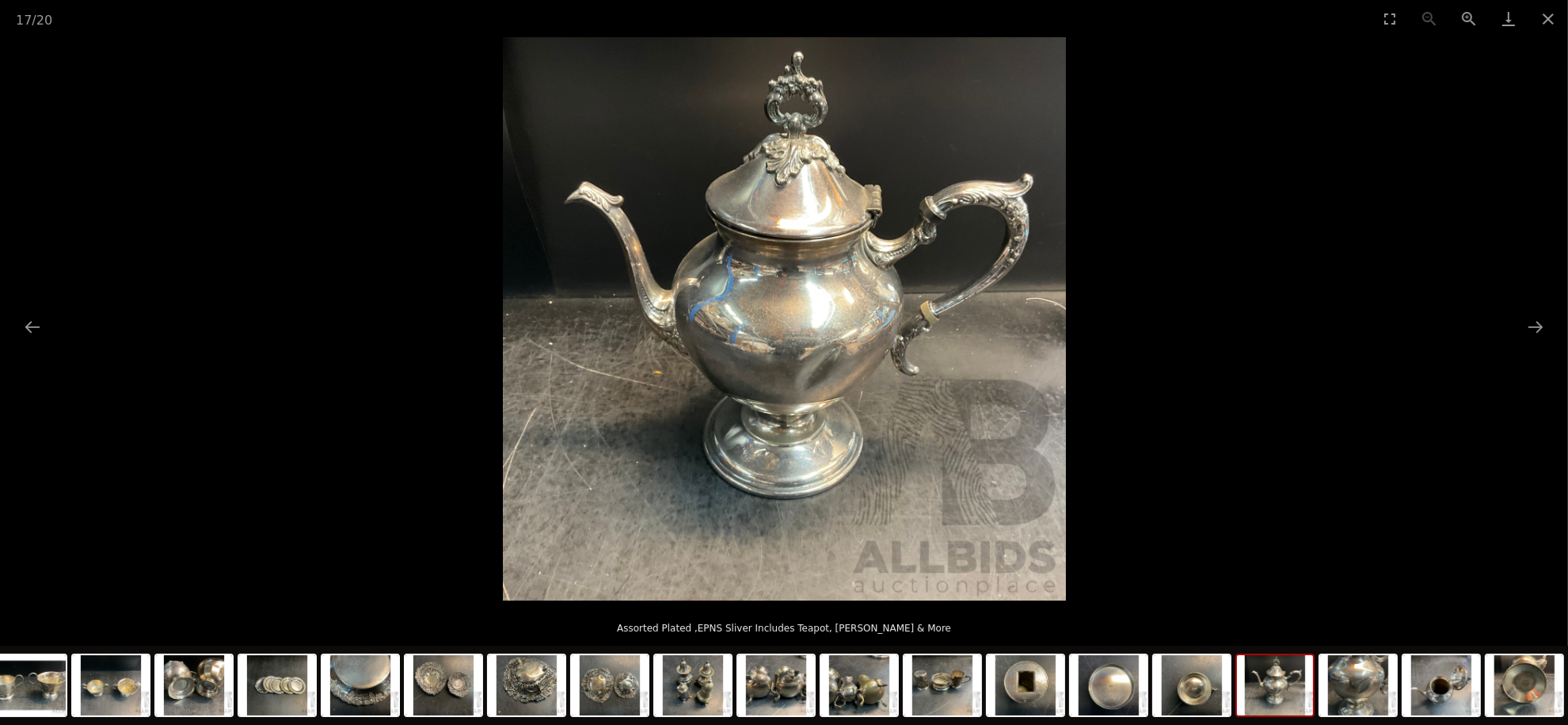
click at [1522, 335] on button "Next slide" at bounding box center [1535, 327] width 33 height 31
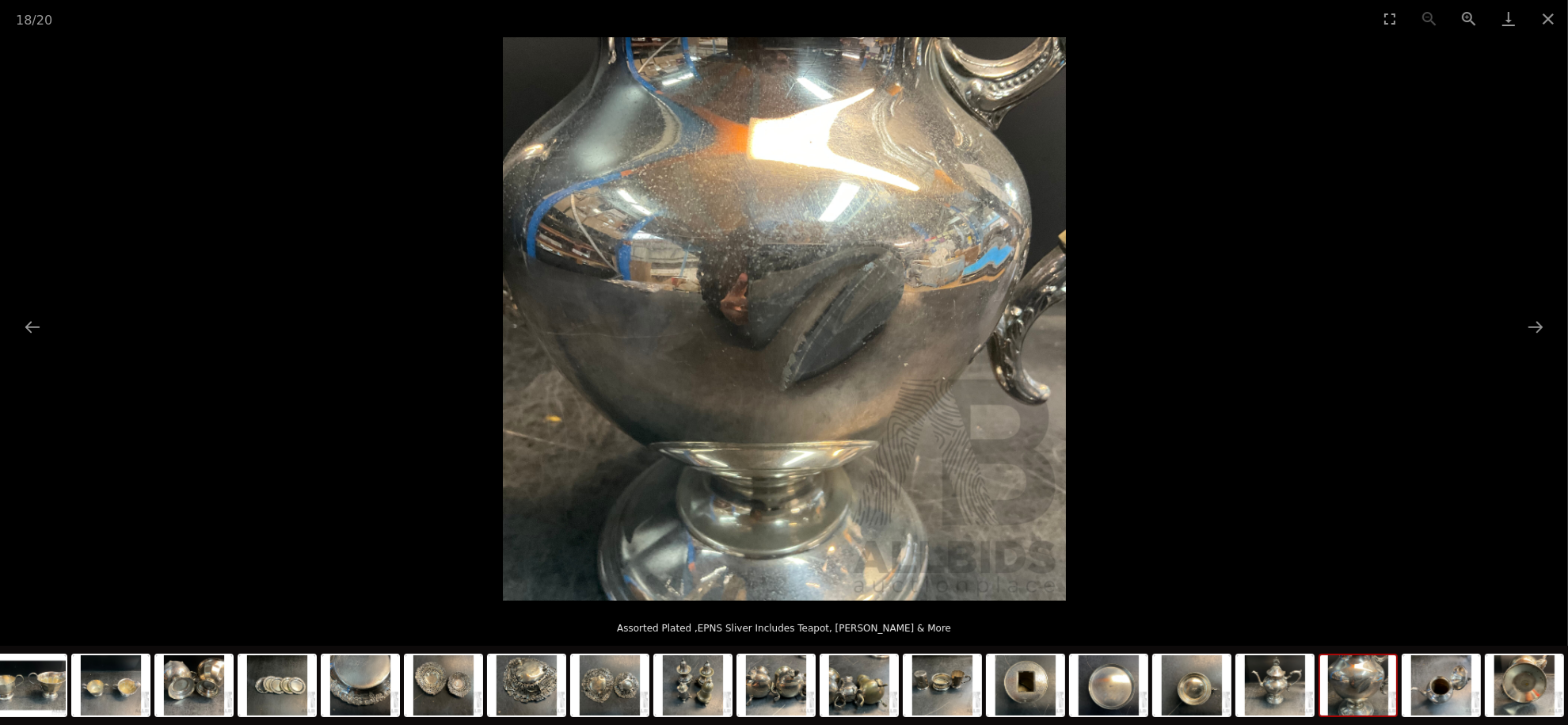
click at [1521, 335] on button "Next slide" at bounding box center [1535, 327] width 33 height 31
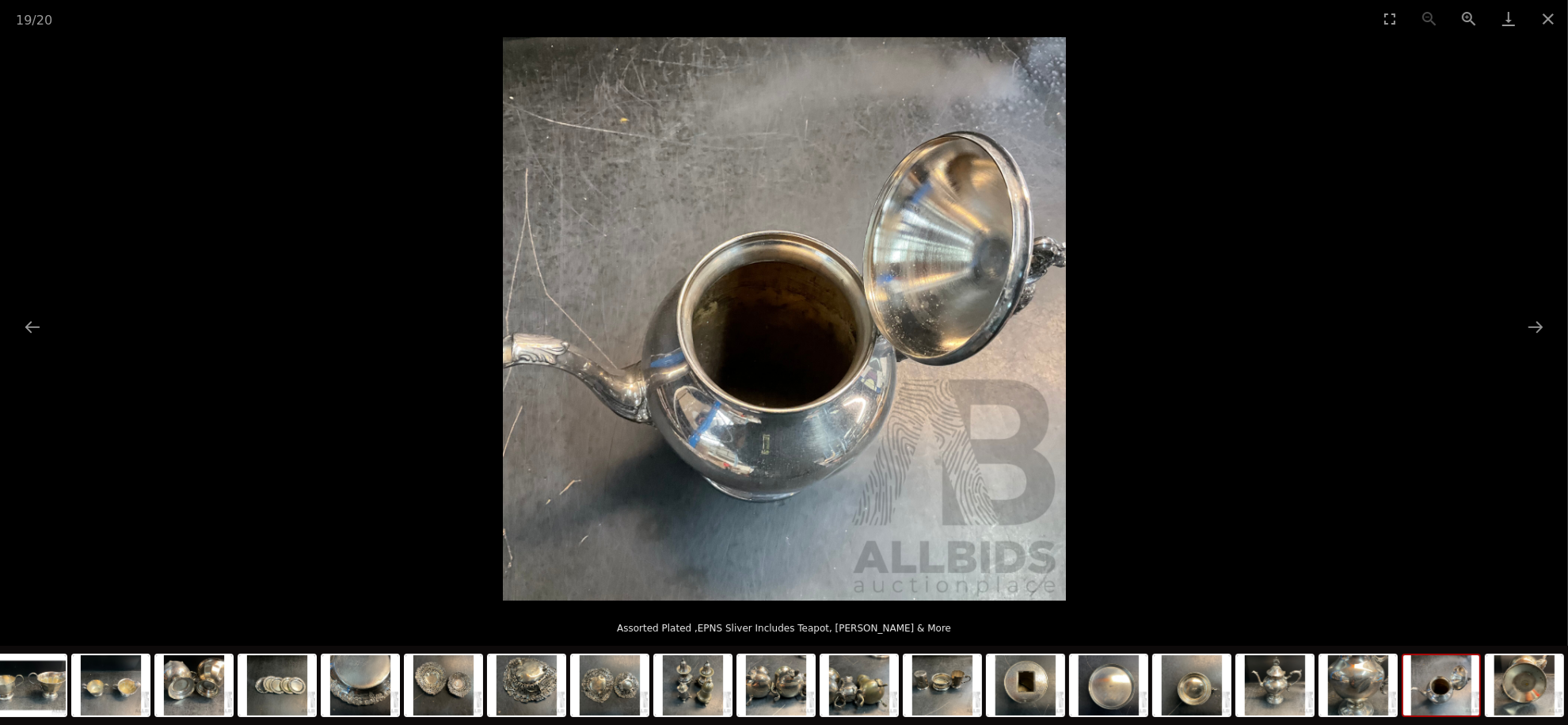
click at [1520, 335] on button "Next slide" at bounding box center [1535, 327] width 33 height 31
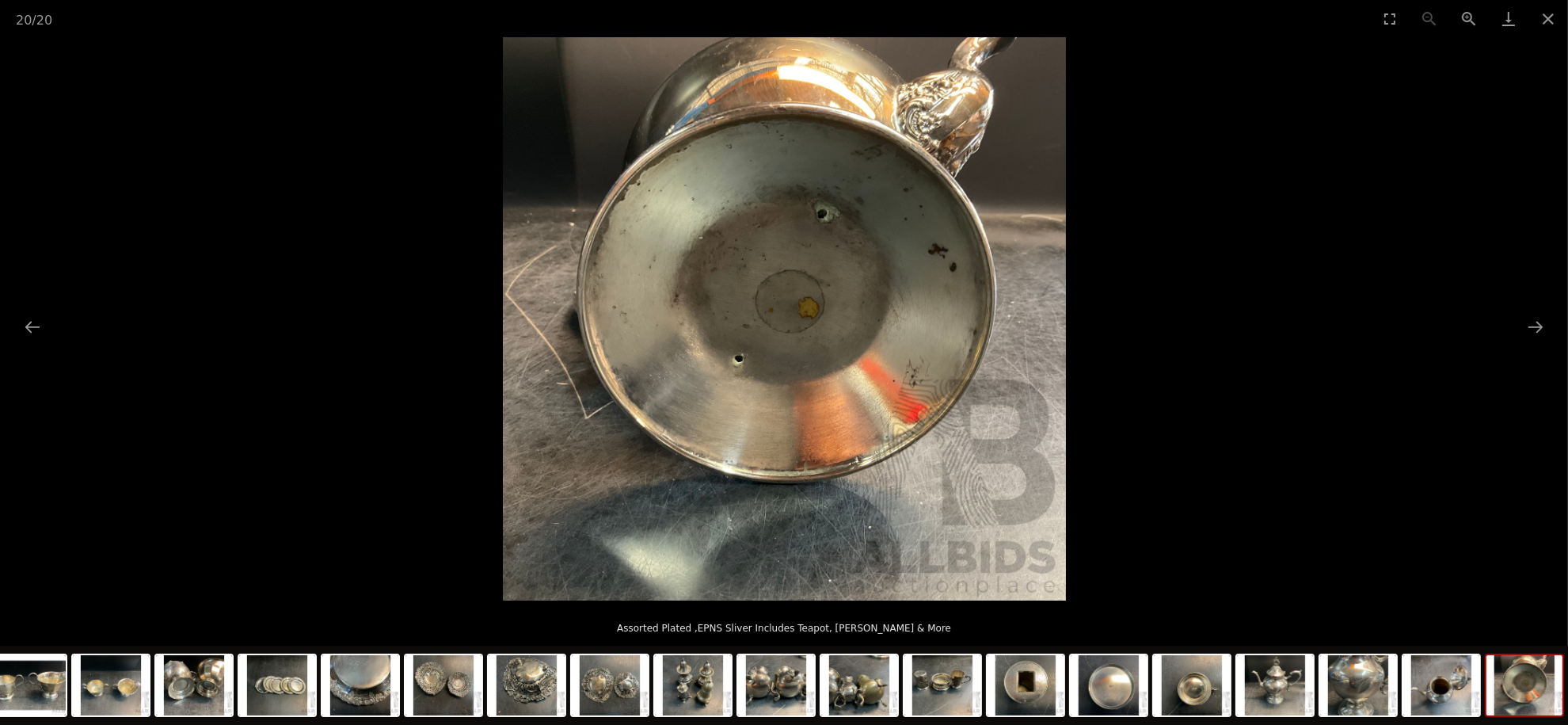
click at [1470, 27] on button "Zoom in" at bounding box center [1469, 18] width 39 height 37
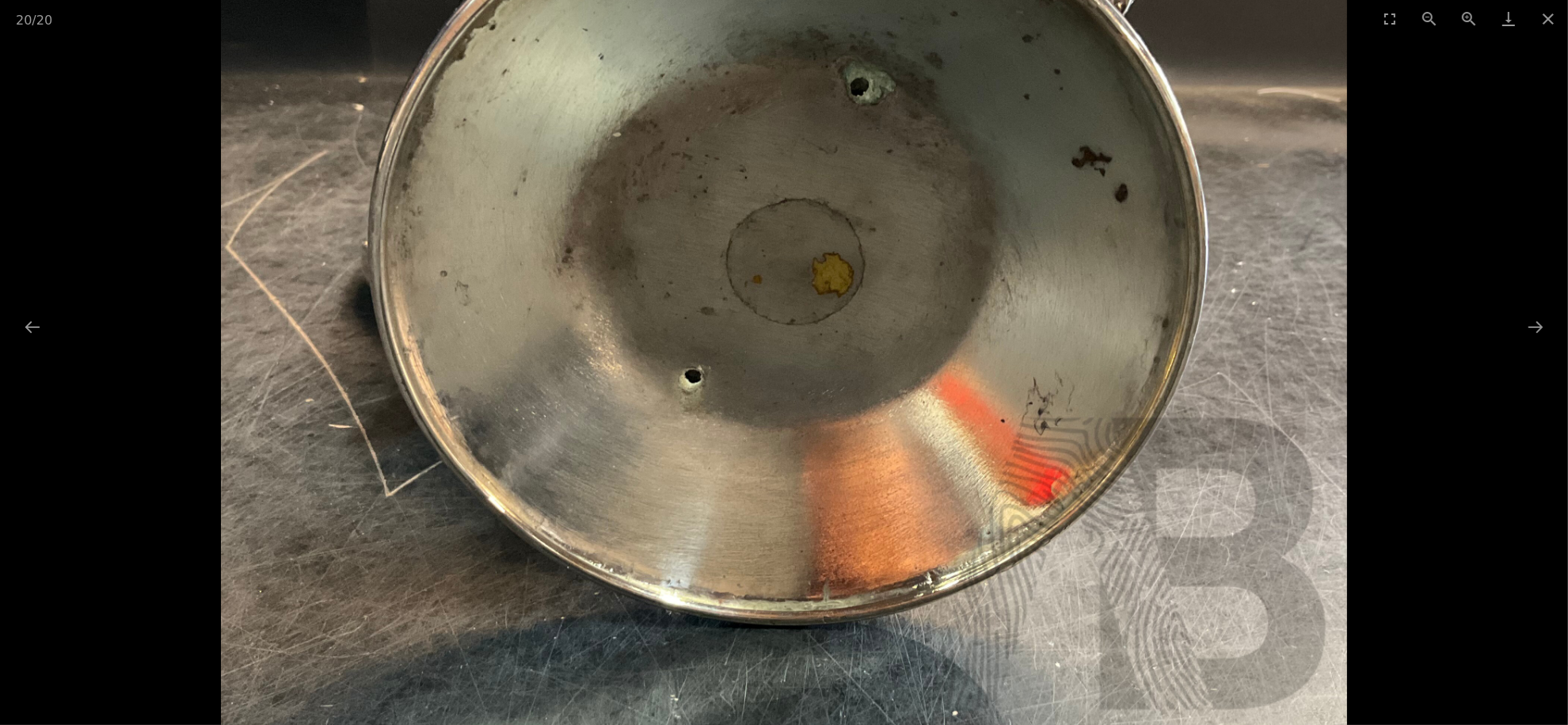
click at [1470, 27] on button "Zoom in" at bounding box center [1469, 18] width 39 height 37
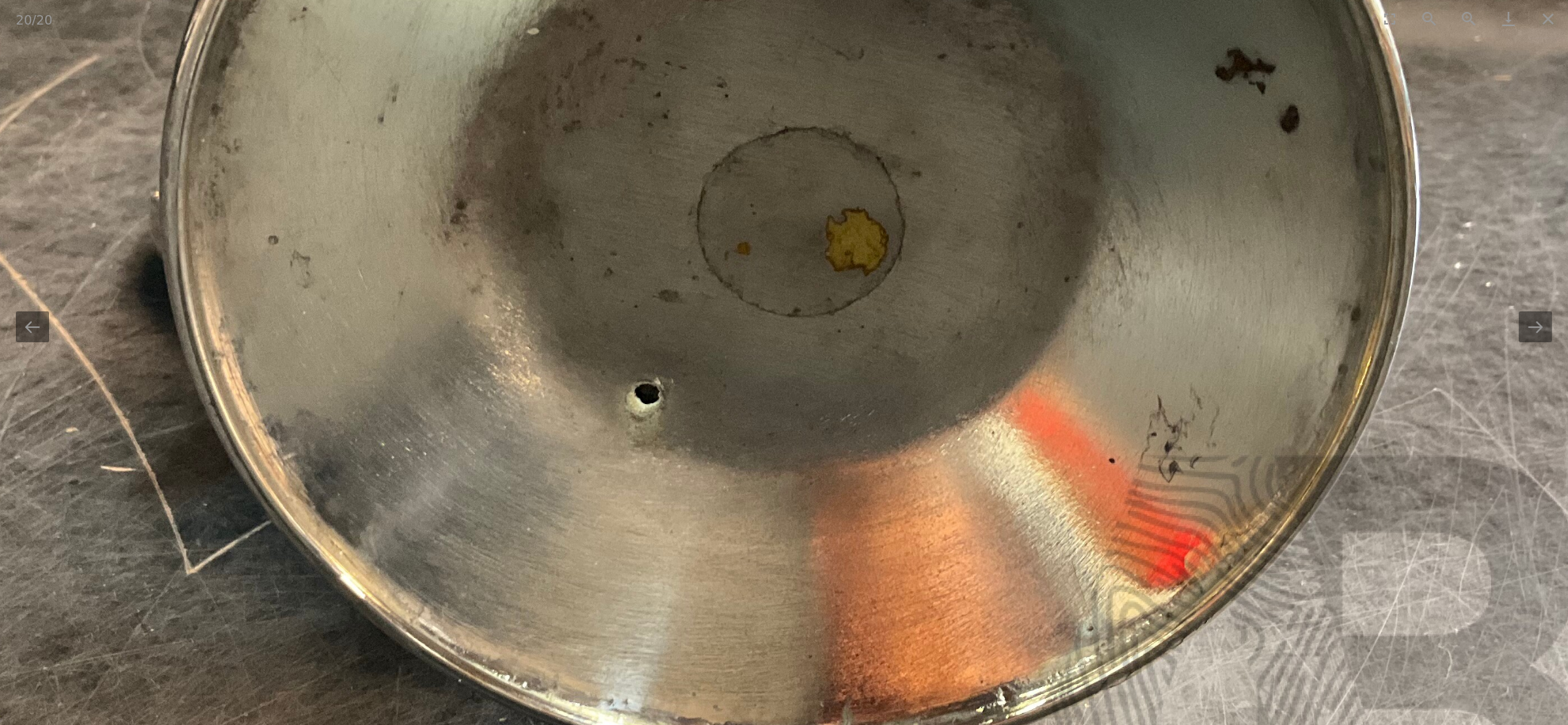
click at [1470, 27] on button "Zoom in" at bounding box center [1469, 18] width 39 height 37
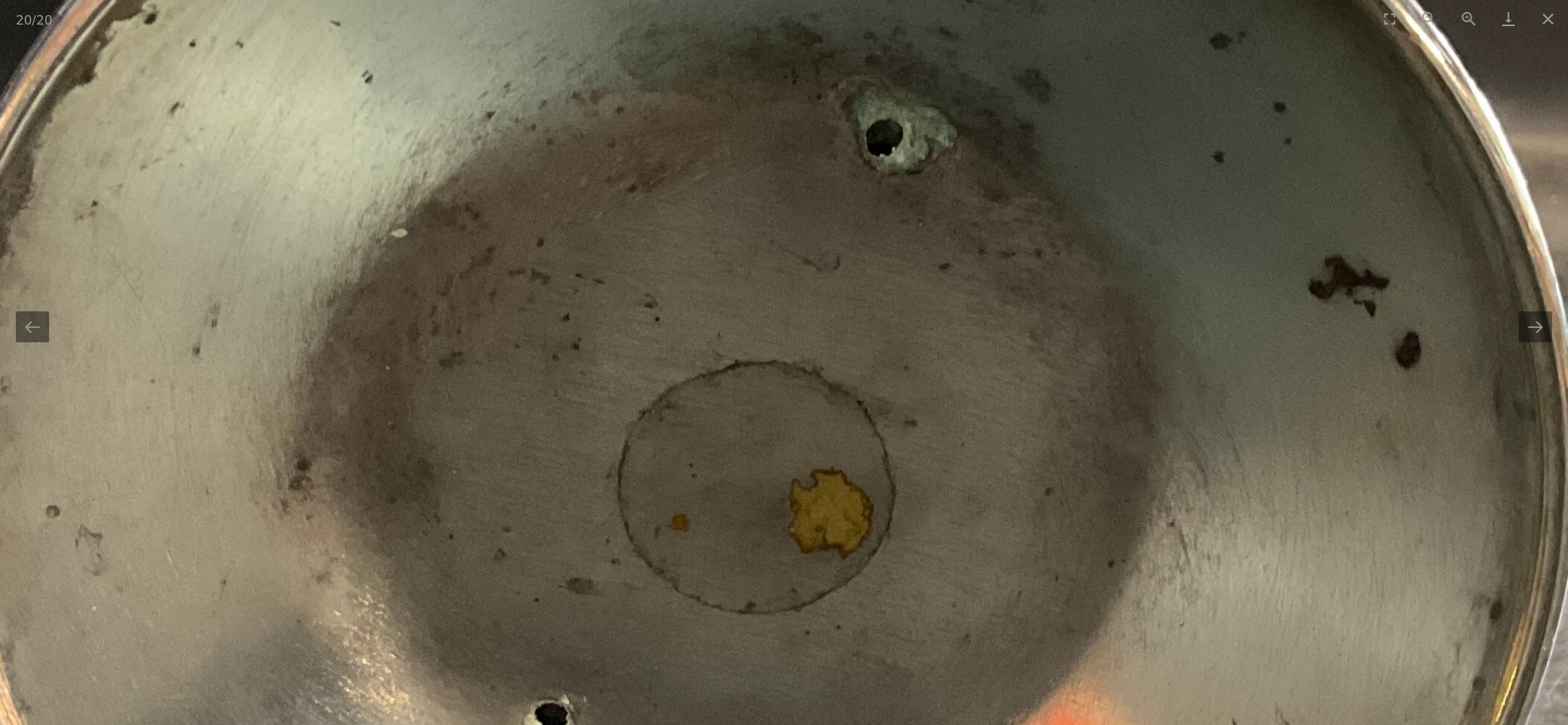
drag, startPoint x: 1265, startPoint y: 259, endPoint x: 1222, endPoint y: 517, distance: 261.6
click at [1222, 517] on img at bounding box center [734, 558] width 2253 height 2253
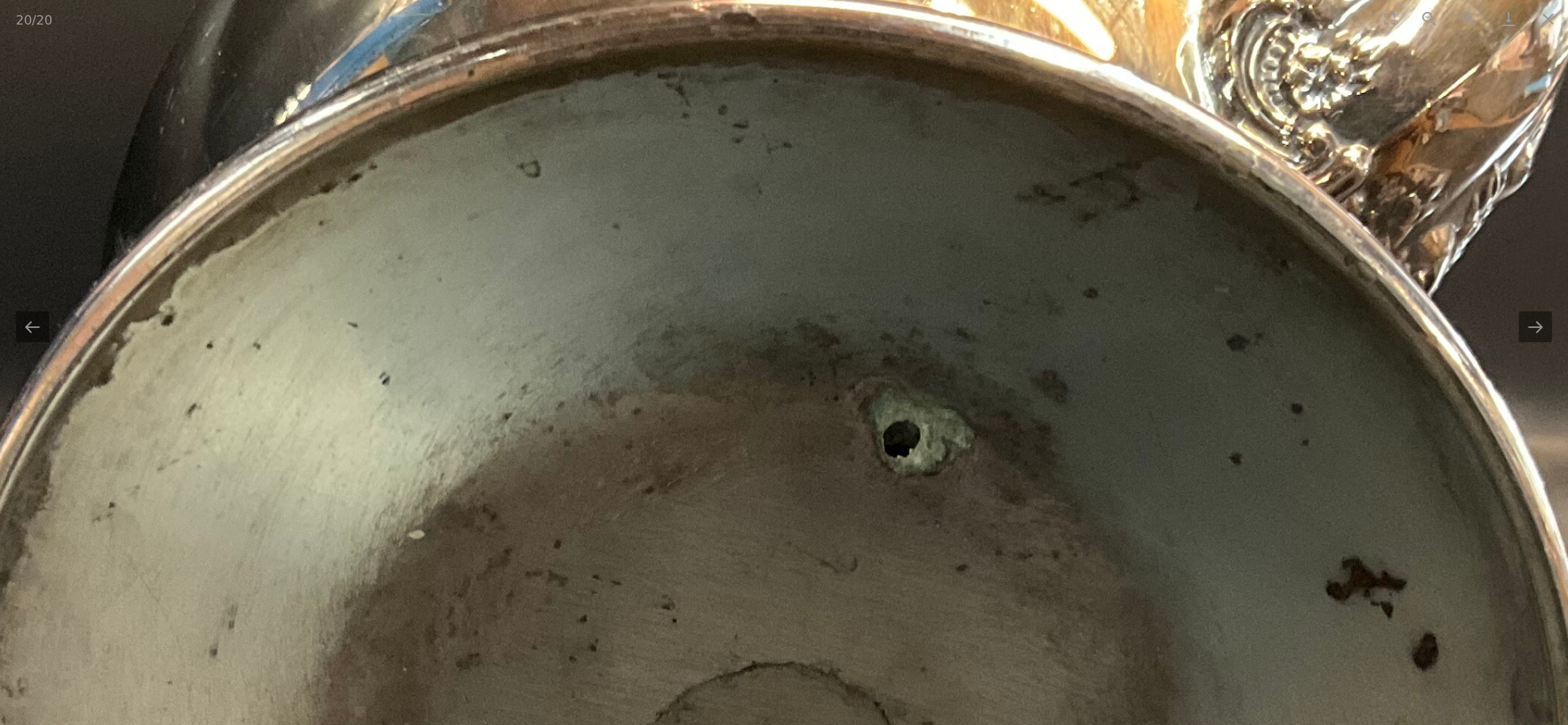
drag, startPoint x: 1087, startPoint y: 479, endPoint x: 1091, endPoint y: 618, distance: 139.1
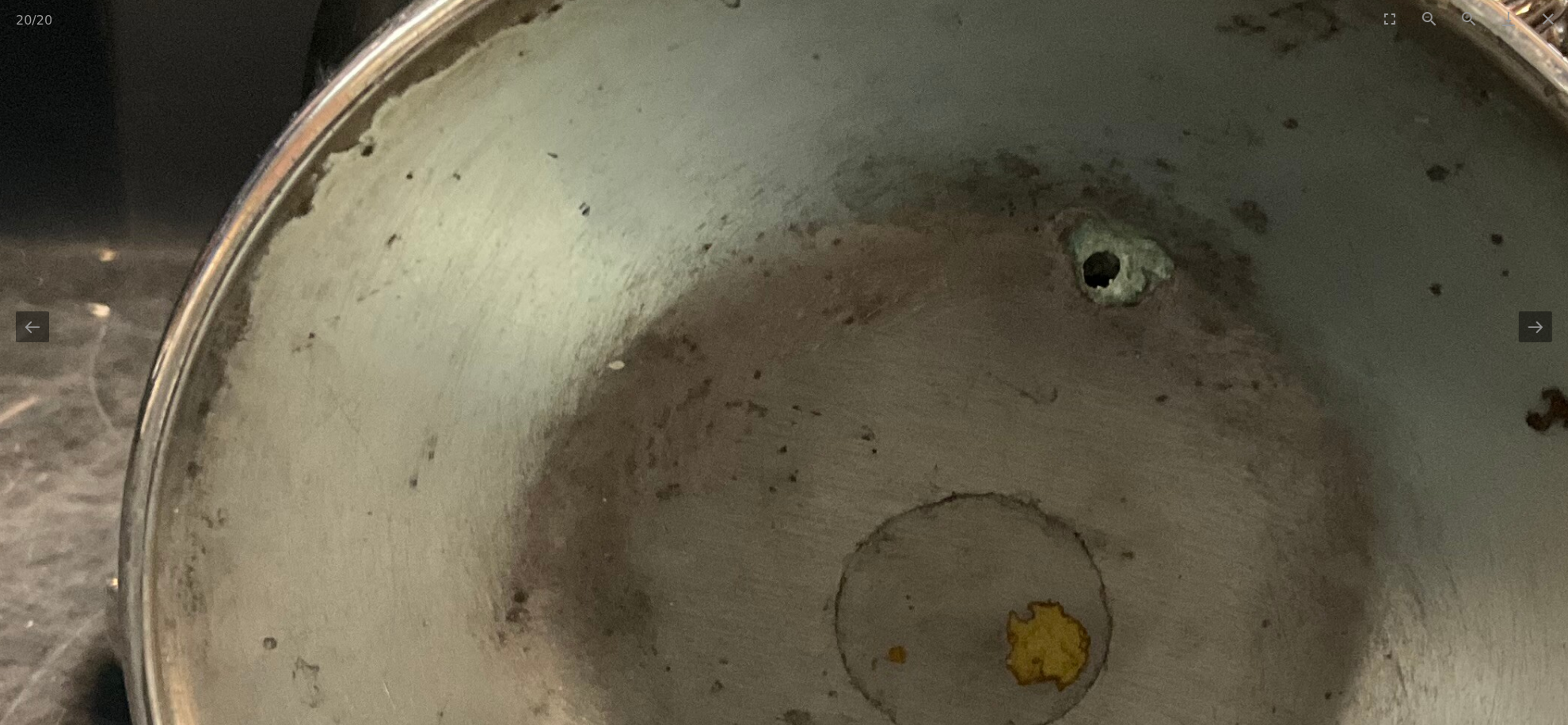
drag, startPoint x: 994, startPoint y: 552, endPoint x: 1194, endPoint y: 261, distance: 353.1
click at [1194, 261] on img at bounding box center [951, 689] width 2253 height 2253
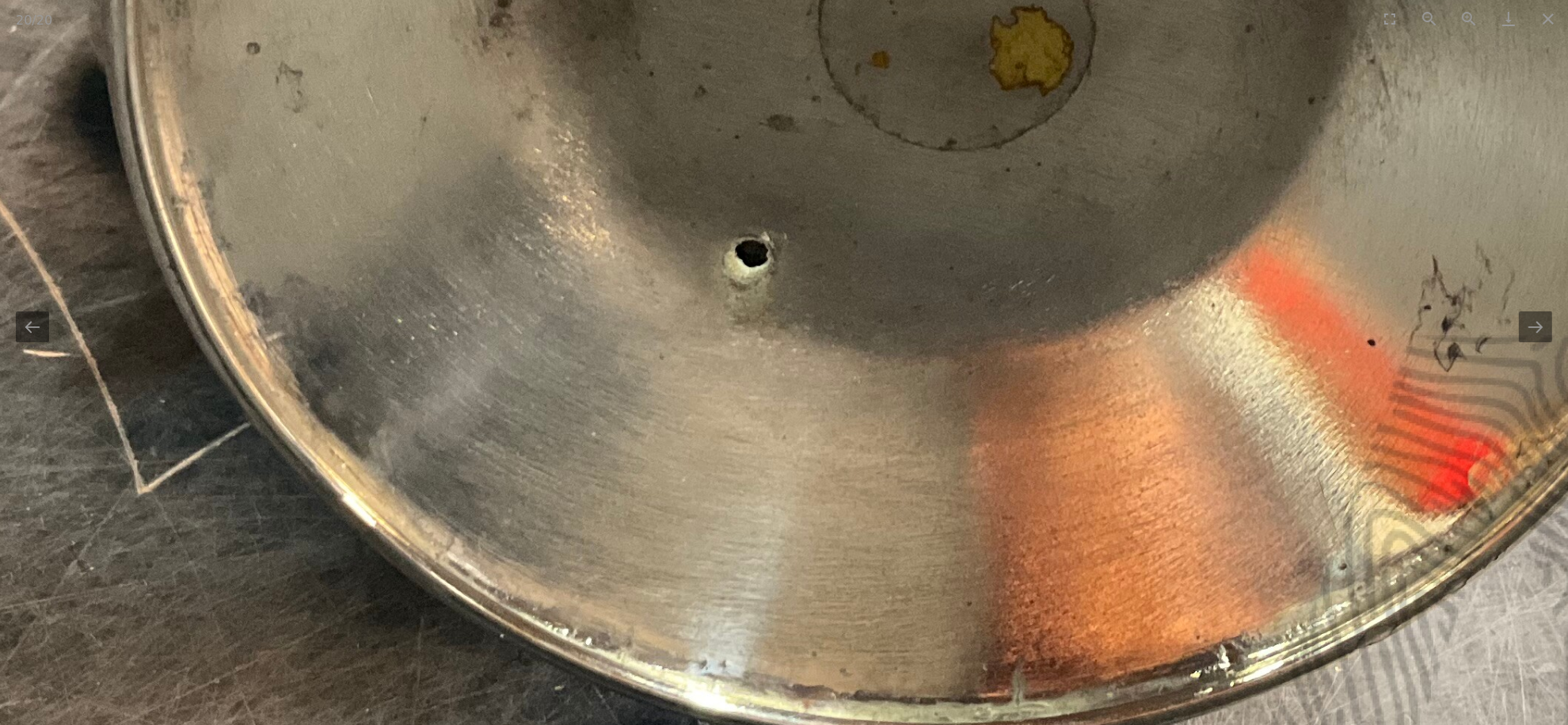
drag, startPoint x: 1194, startPoint y: 405, endPoint x: 1036, endPoint y: 395, distance: 158.3
click at [1035, 395] on img at bounding box center [934, 94] width 2253 height 2253
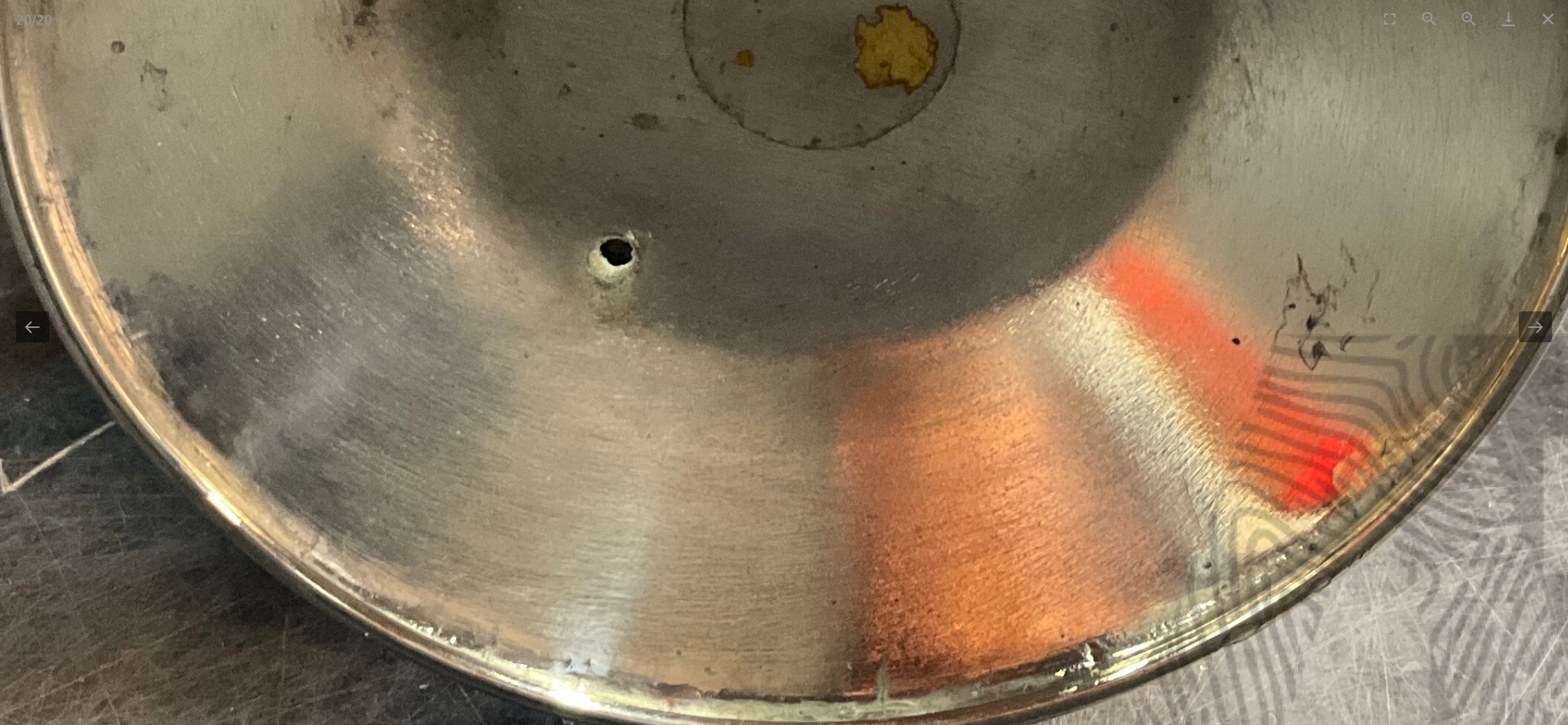
drag, startPoint x: 1274, startPoint y: 354, endPoint x: 988, endPoint y: 424, distance: 294.4
click at [1008, 419] on img at bounding box center [799, 92] width 2253 height 2253
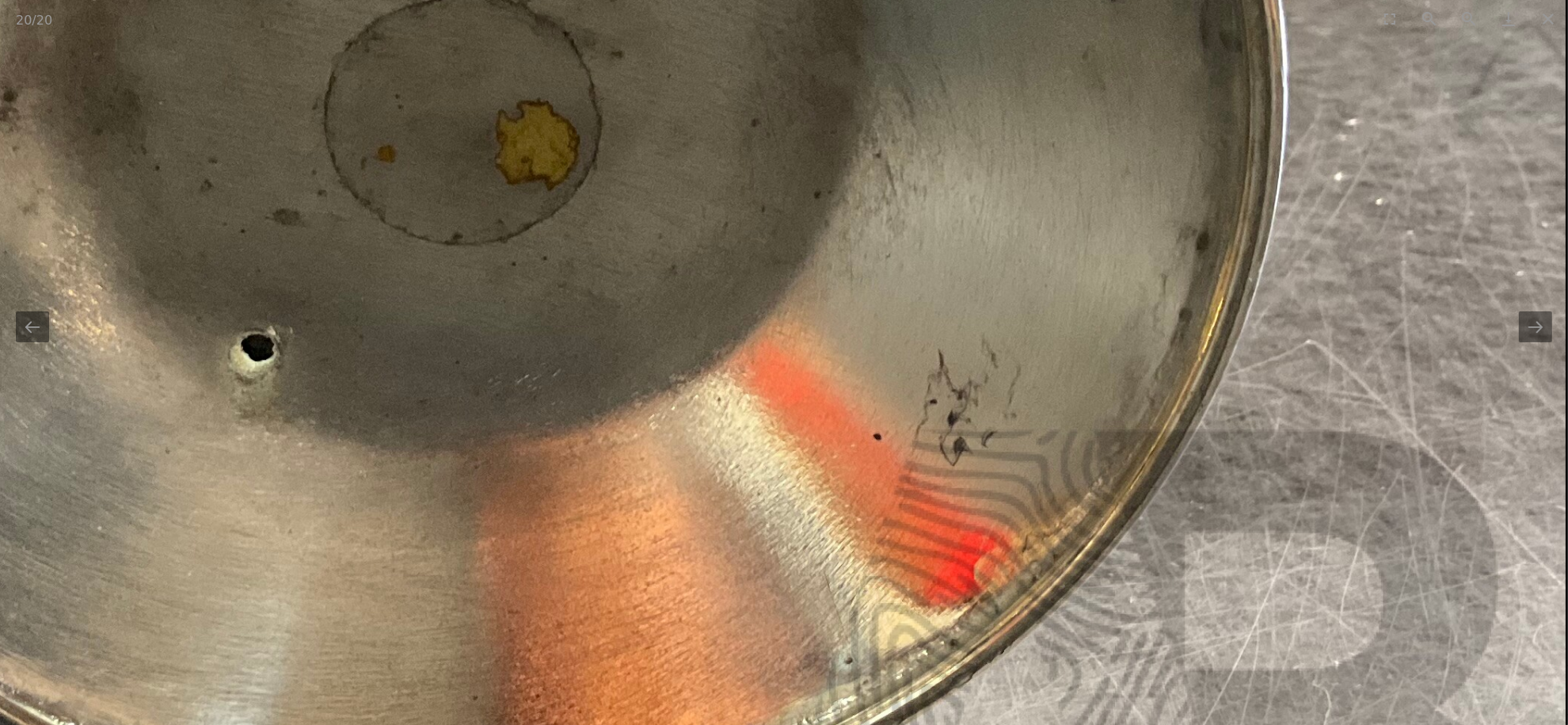
click at [1542, 339] on button "Next slide" at bounding box center [1535, 327] width 33 height 31
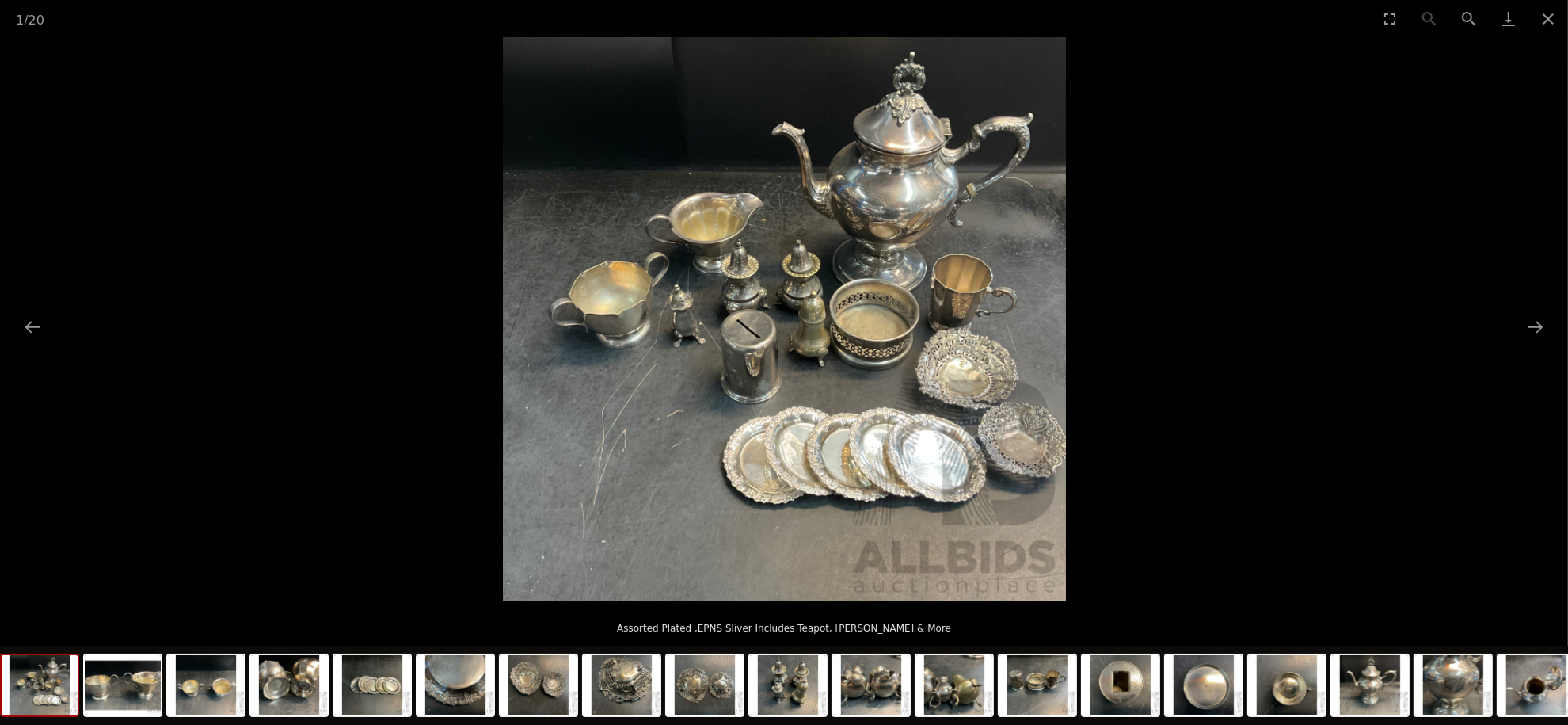
click at [1546, 15] on button "Close gallery" at bounding box center [1548, 18] width 39 height 37
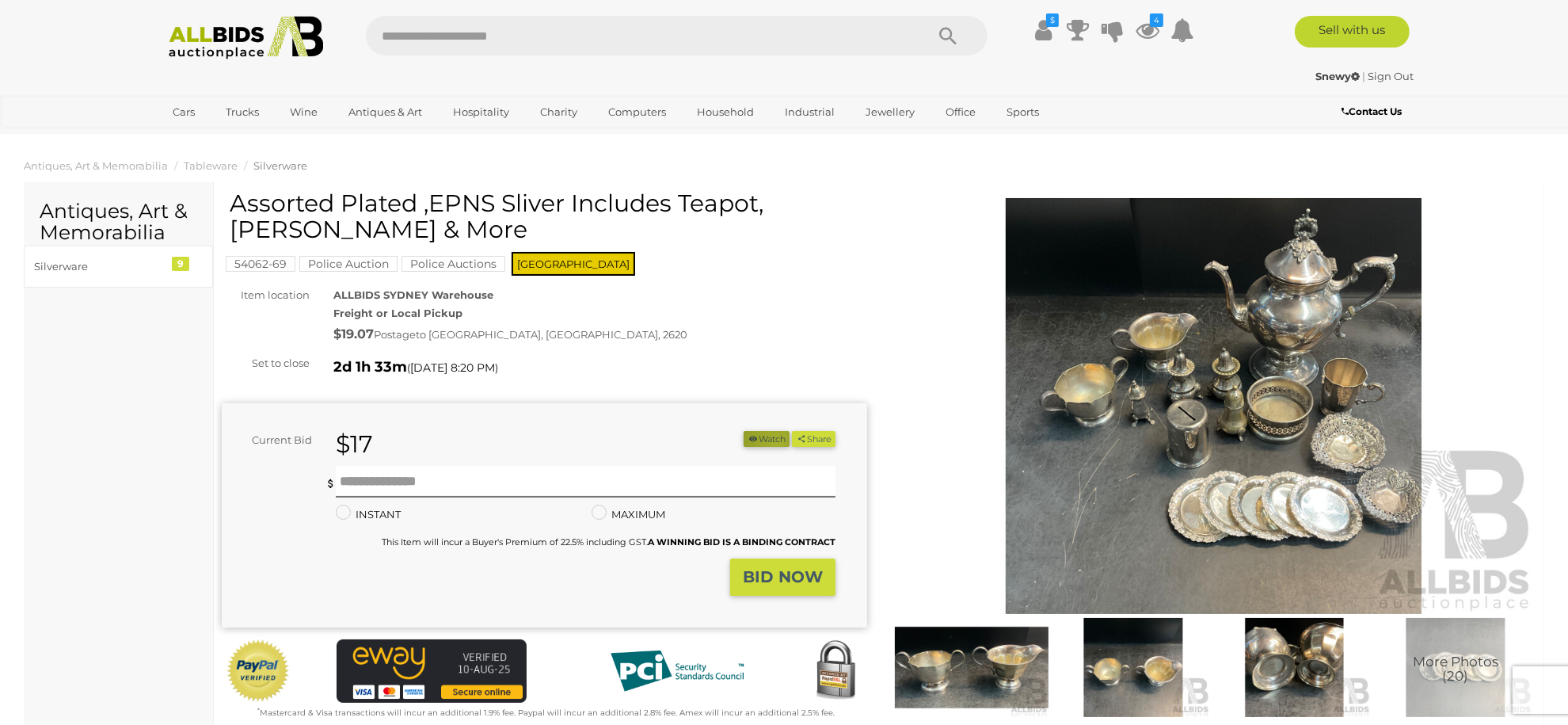
click at [769, 443] on button "Watch" at bounding box center [767, 438] width 46 height 16
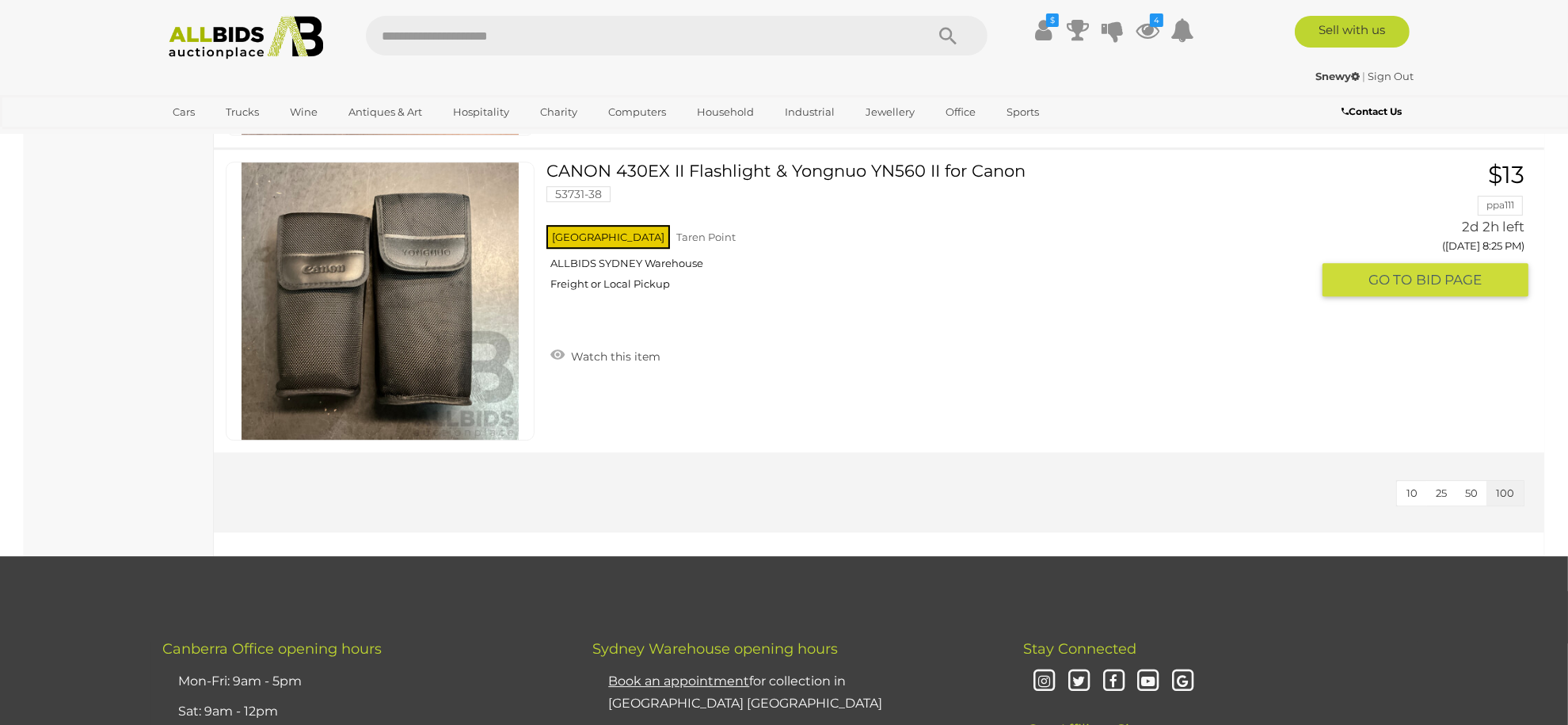
scroll to position [28635, 0]
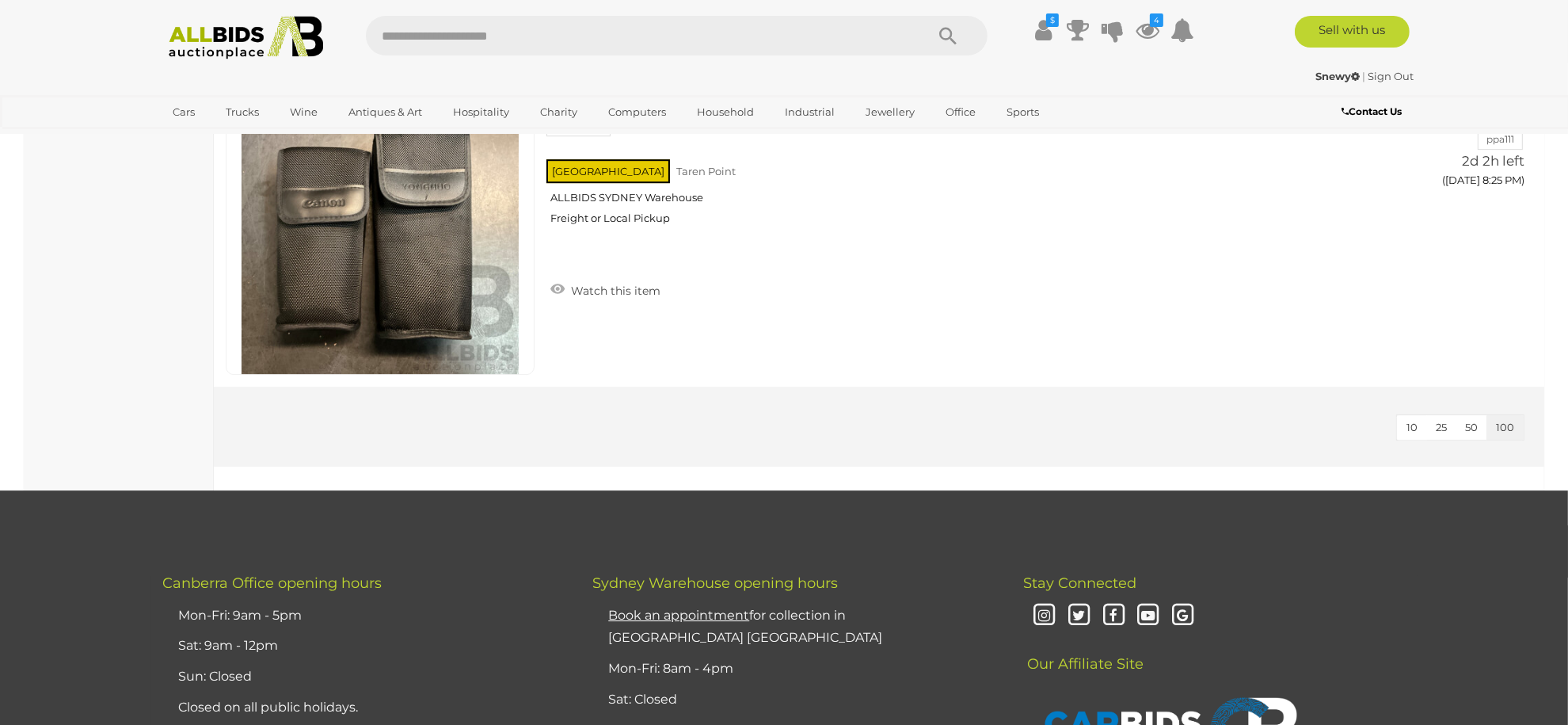
click at [231, 21] on img at bounding box center [246, 38] width 172 height 44
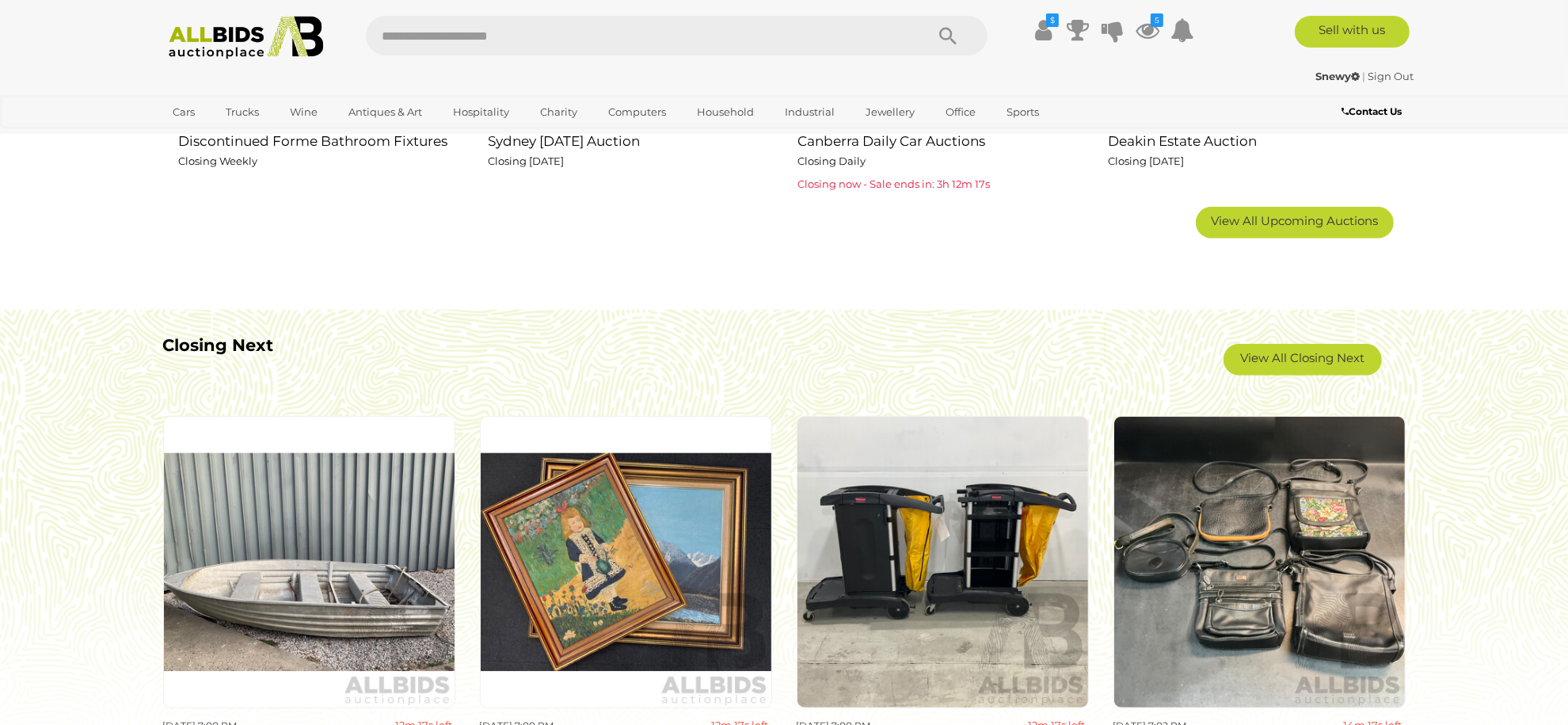
scroll to position [1268, 0]
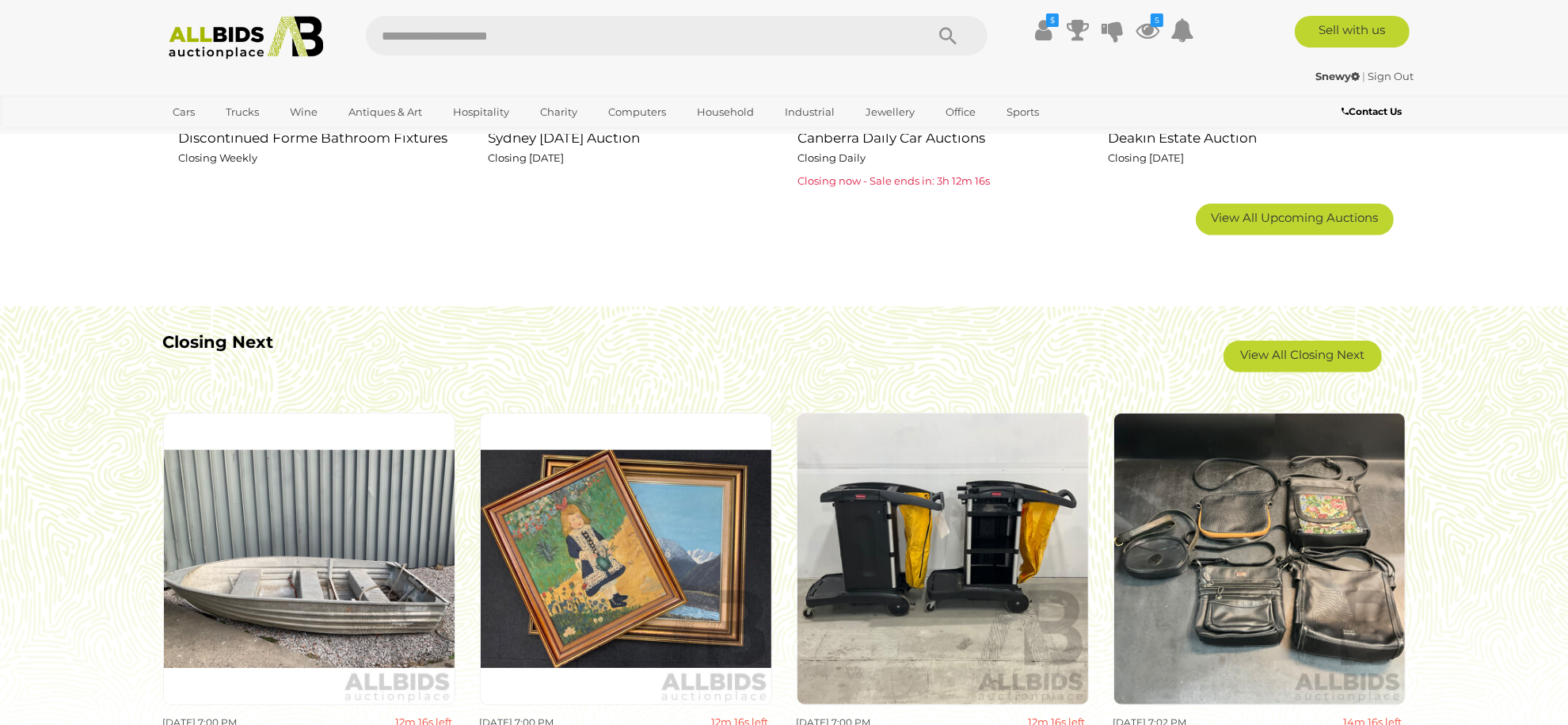
click at [1294, 213] on span "View All Upcoming Auctions" at bounding box center [1295, 217] width 167 height 15
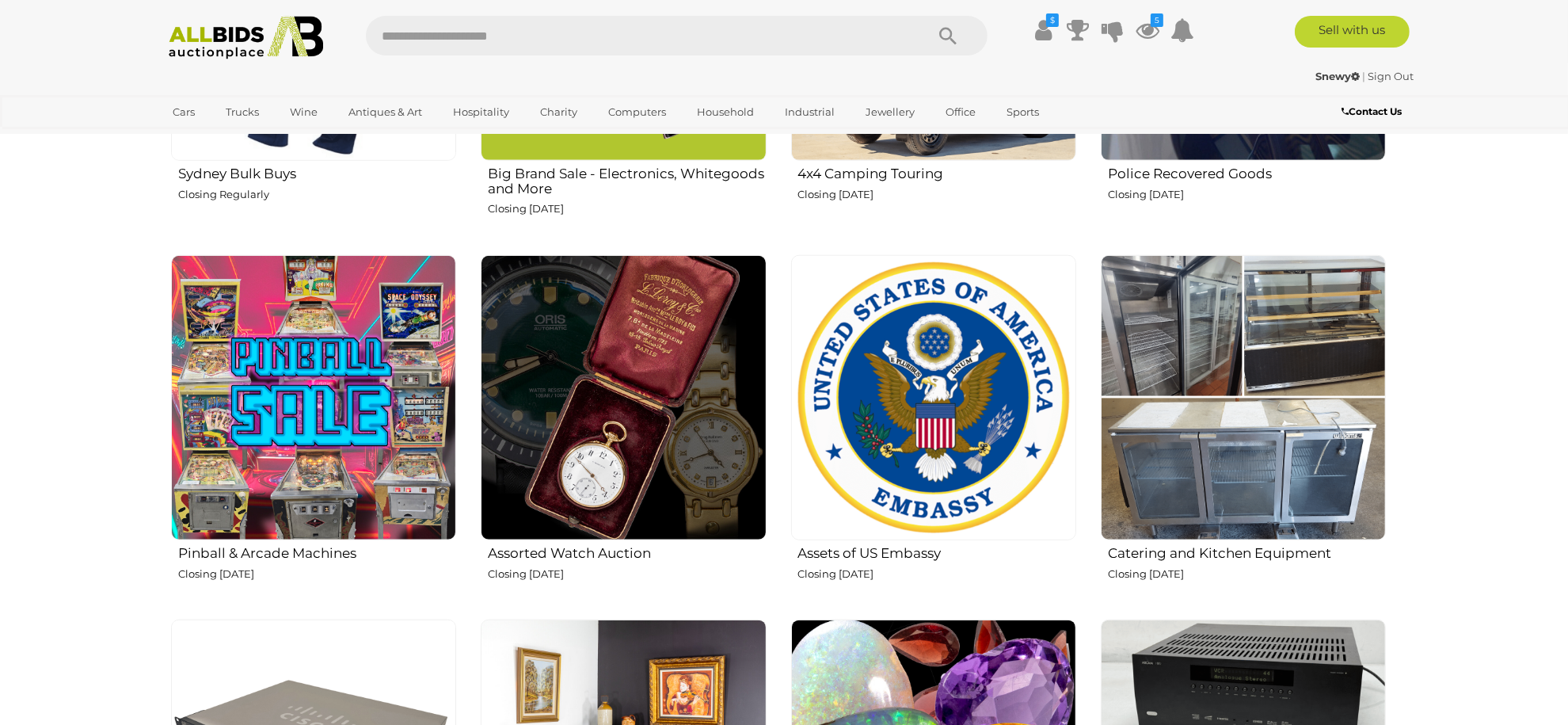
scroll to position [1584, 0]
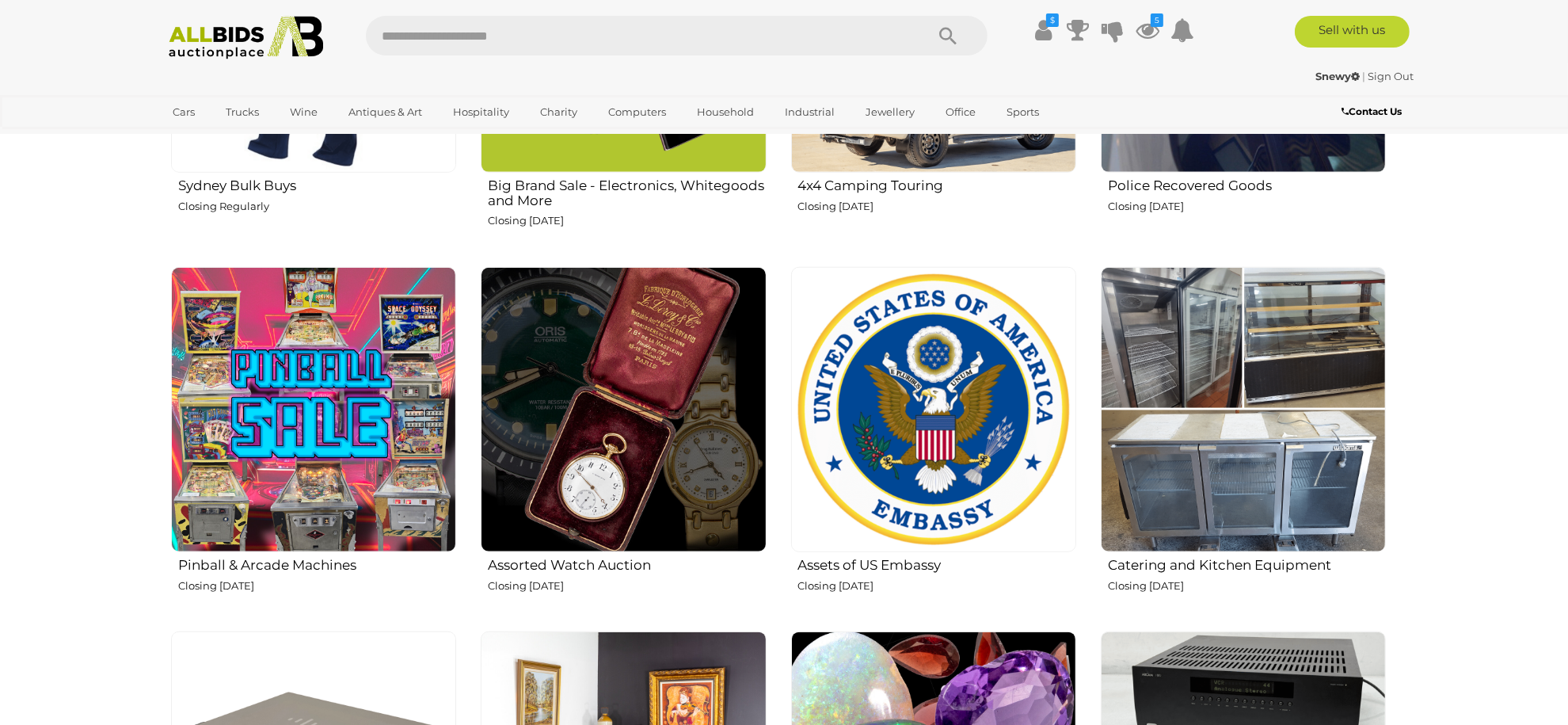
click at [641, 472] on img at bounding box center [623, 409] width 285 height 285
